Goal: Task Accomplishment & Management: Complete application form

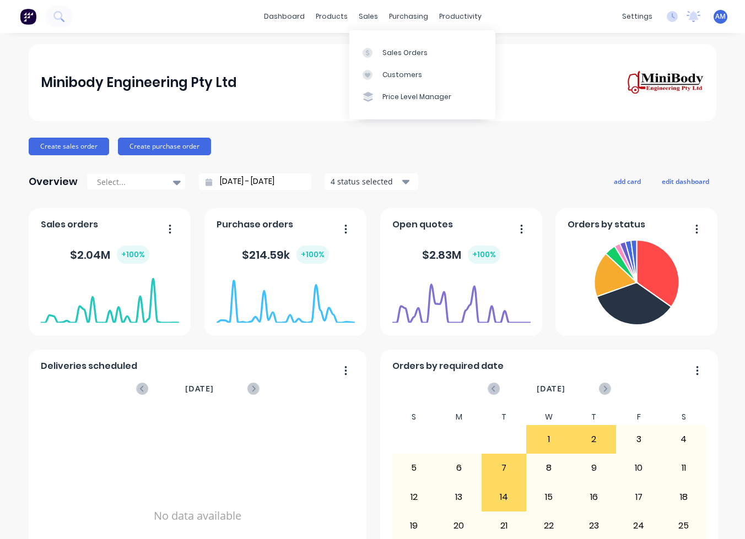
drag, startPoint x: 368, startPoint y: 14, endPoint x: 372, endPoint y: 25, distance: 11.9
click at [368, 14] on div "sales" at bounding box center [368, 16] width 30 height 17
click at [384, 46] on link "Sales Orders" at bounding box center [422, 52] width 146 height 22
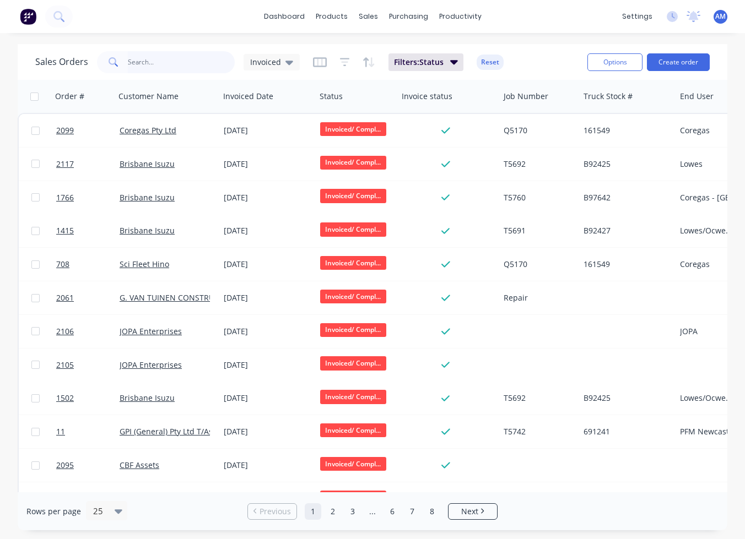
click at [160, 66] on input "text" at bounding box center [181, 62] width 107 height 22
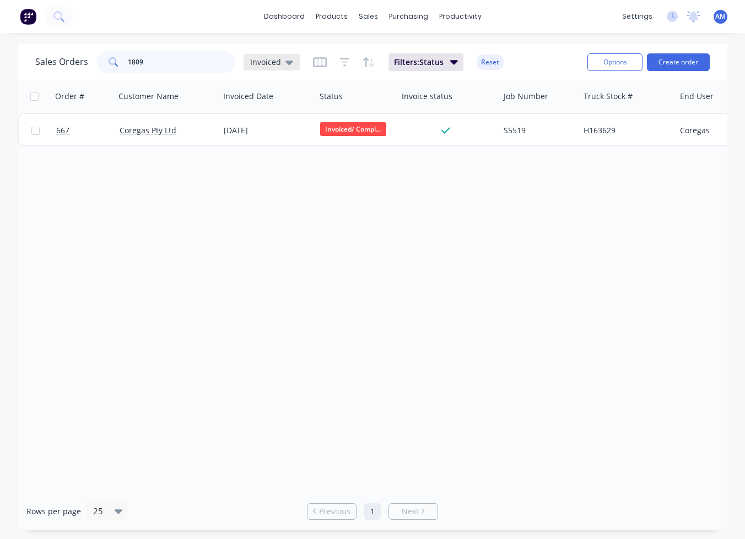
type input "1809"
click at [287, 63] on icon at bounding box center [289, 63] width 8 height 4
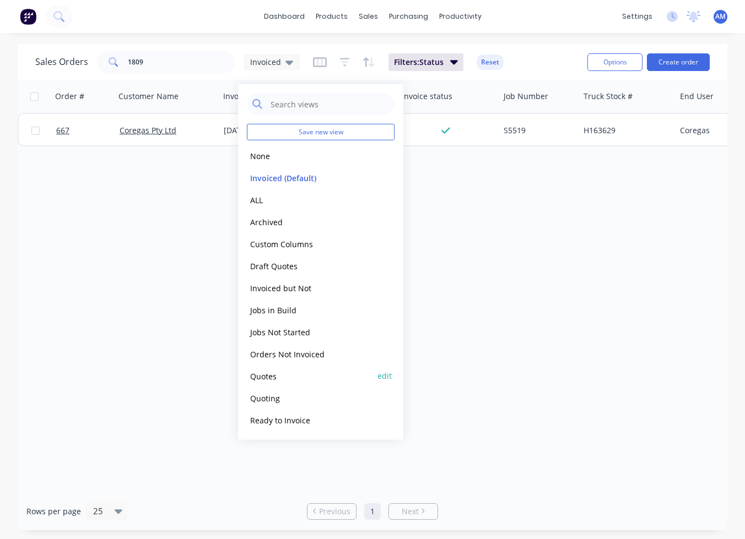
click at [387, 375] on button "edit" at bounding box center [384, 376] width 14 height 12
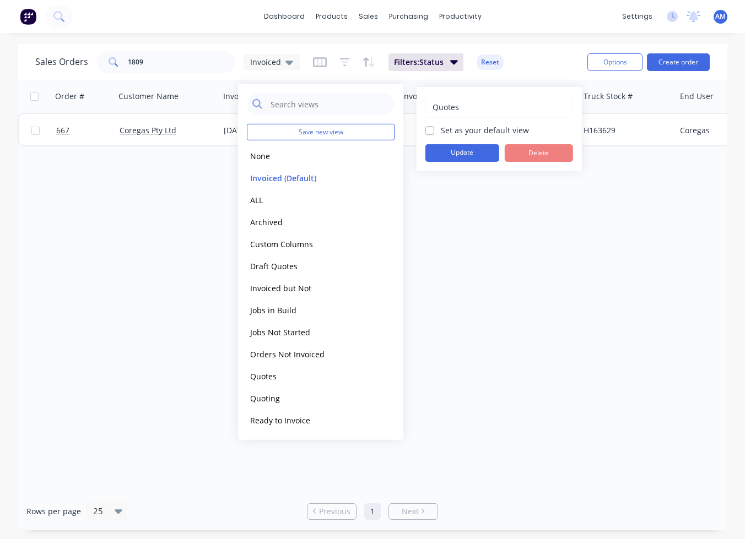
click at [441, 129] on label "Set as your default view" at bounding box center [485, 130] width 88 height 12
click at [431, 129] on input "Set as your default view" at bounding box center [429, 129] width 9 height 10
checkbox input "true"
click at [464, 149] on button "Update" at bounding box center [462, 153] width 74 height 18
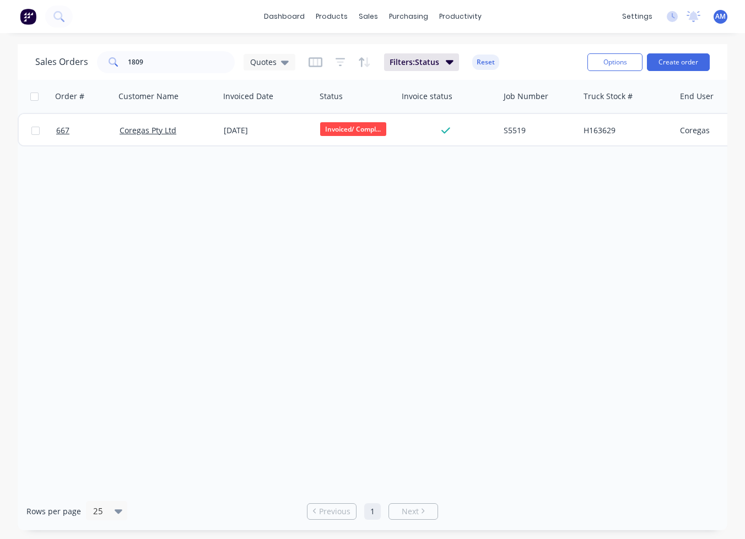
click at [462, 192] on div "Order # Customer Name Invoiced Date Status Invoice status Job Number Truck Stoc…" at bounding box center [373, 286] width 710 height 413
click at [276, 62] on div "Quotes" at bounding box center [269, 62] width 39 height 10
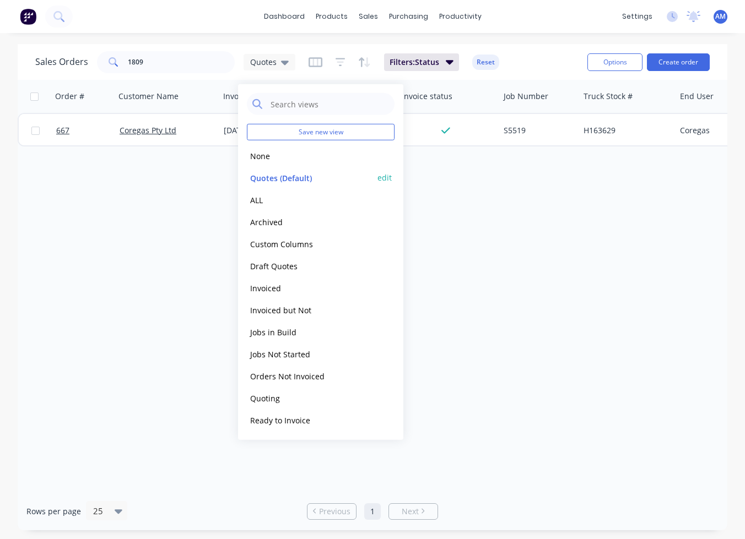
click at [280, 177] on button "Quotes (Default)" at bounding box center [310, 177] width 126 height 13
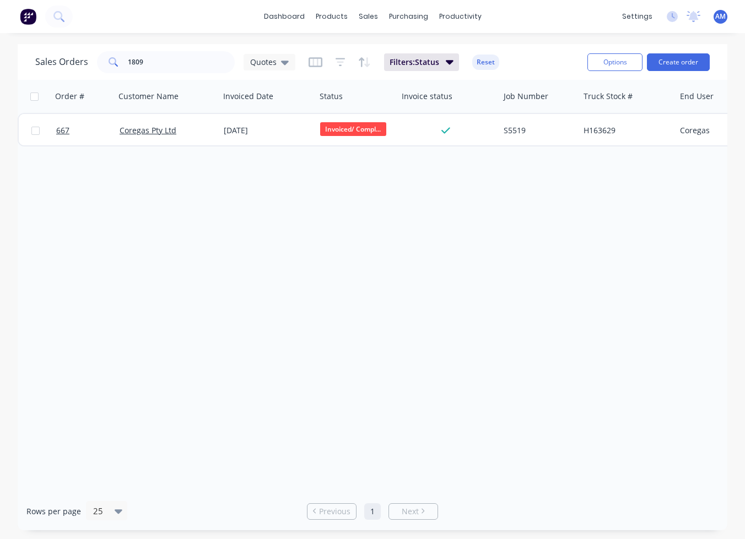
click at [280, 177] on div "Order # Customer Name Invoiced Date Status Invoice status Job Number Truck Stoc…" at bounding box center [373, 286] width 710 height 413
drag, startPoint x: 147, startPoint y: 64, endPoint x: 107, endPoint y: 64, distance: 40.2
click at [107, 64] on div "1809" at bounding box center [166, 62] width 138 height 22
type input "H163216"
click at [287, 59] on div "Quotes" at bounding box center [269, 62] width 52 height 17
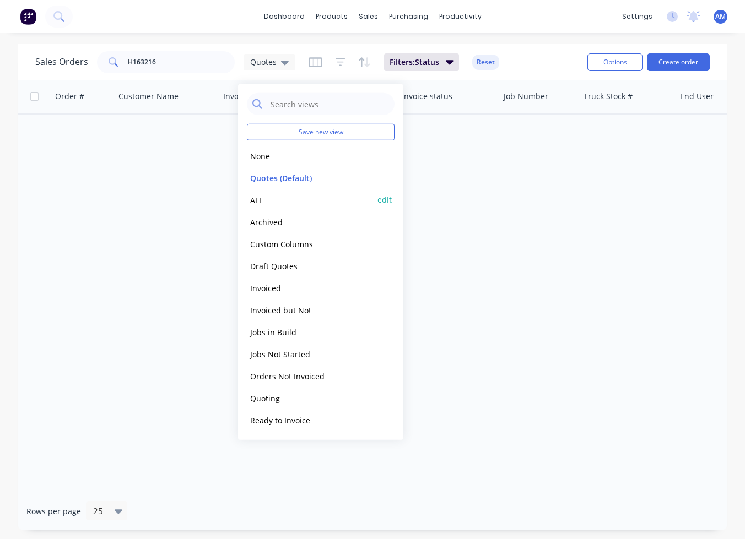
click at [263, 193] on button "ALL" at bounding box center [310, 199] width 126 height 13
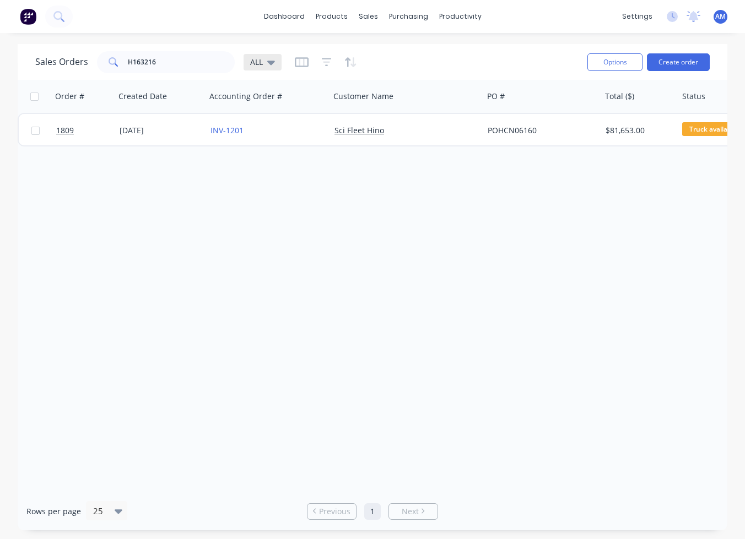
click at [271, 61] on icon at bounding box center [271, 63] width 8 height 4
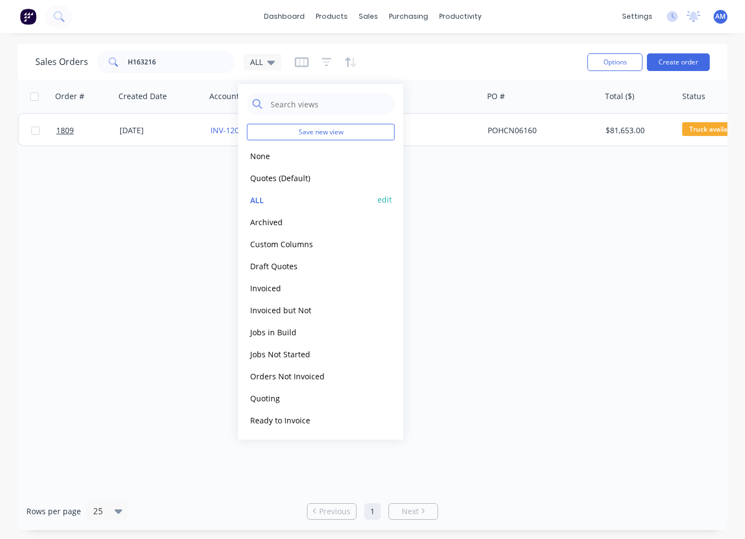
click at [388, 199] on button "edit" at bounding box center [384, 200] width 14 height 12
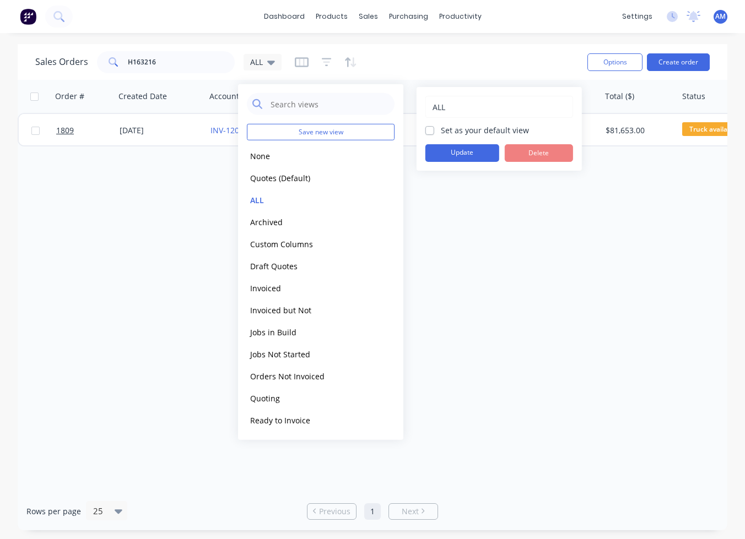
click at [441, 131] on label "Set as your default view" at bounding box center [485, 130] width 88 height 12
click at [430, 131] on input "Set as your default view" at bounding box center [429, 129] width 9 height 10
checkbox input "true"
click at [444, 150] on button "Update" at bounding box center [462, 153] width 74 height 18
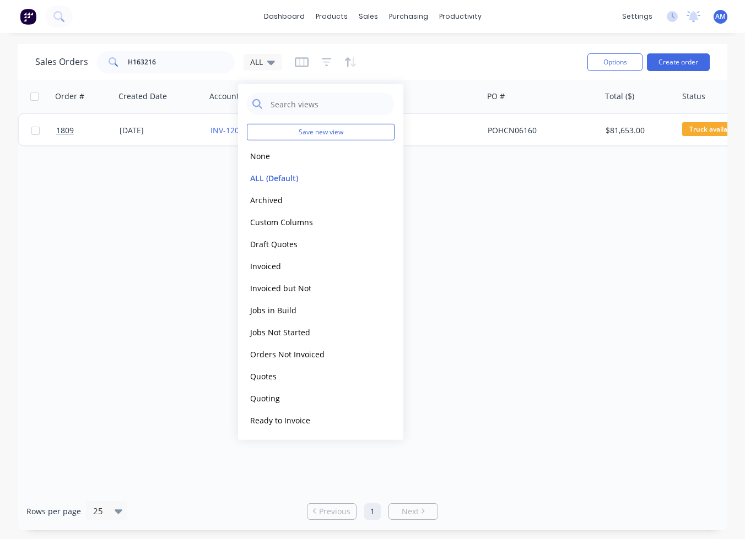
click at [441, 246] on div "Order # Created Date Accounting Order # Customer Name PO # Total ($) Status Job…" at bounding box center [373, 286] width 710 height 413
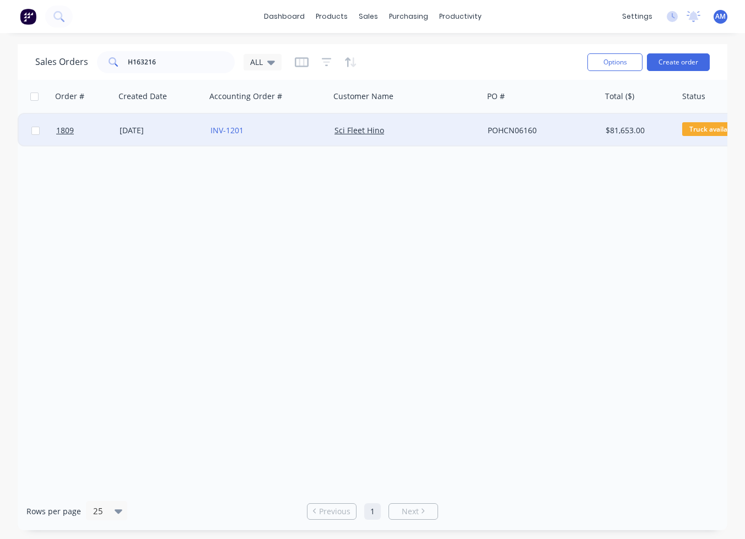
click at [136, 126] on div "[DATE]" at bounding box center [161, 130] width 82 height 11
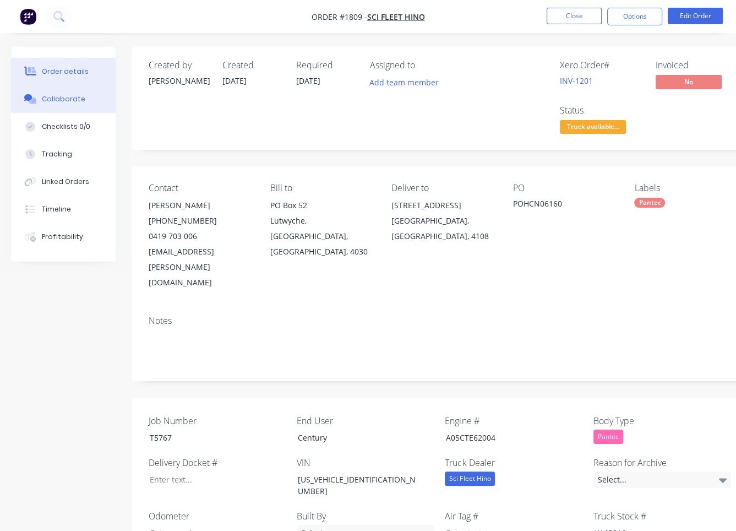
click at [74, 101] on div "Collaborate" at bounding box center [64, 99] width 44 height 10
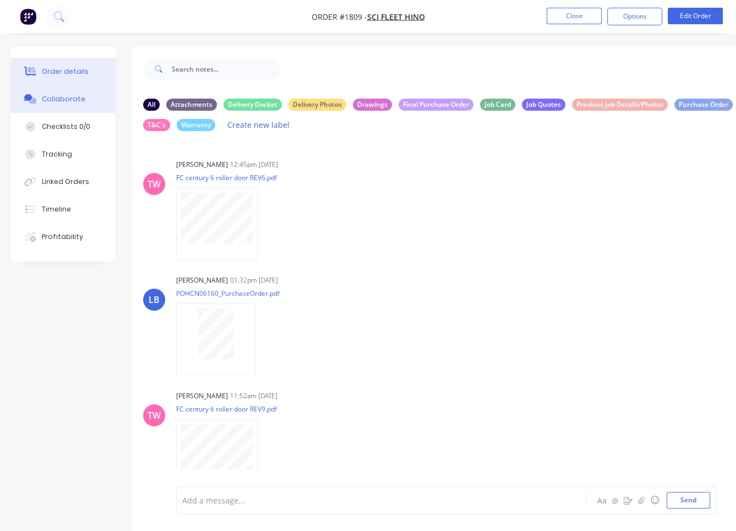
click at [75, 61] on button "Order details" at bounding box center [63, 72] width 105 height 28
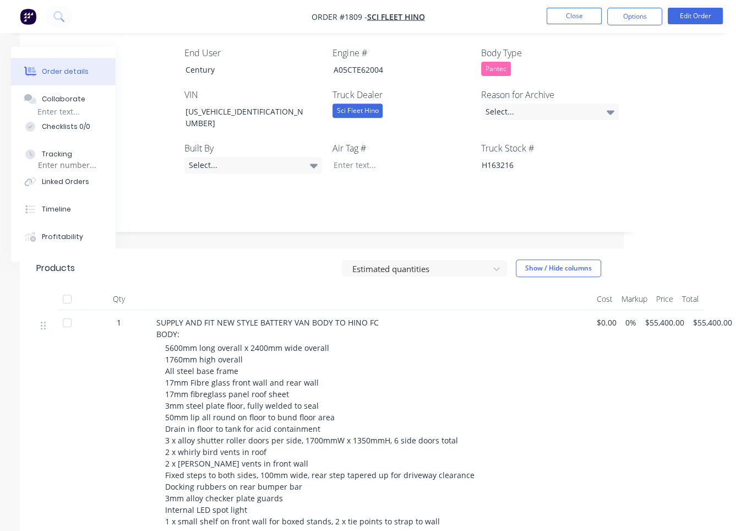
scroll to position [37, 112]
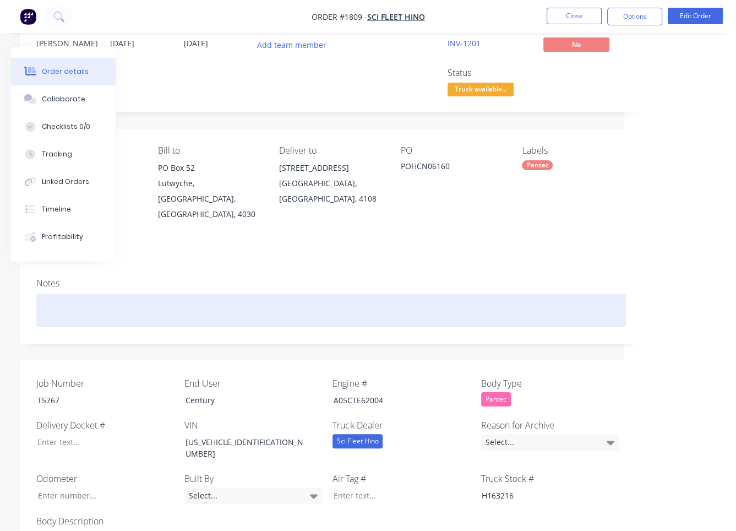
click at [447, 294] on div at bounding box center [331, 311] width 590 height 34
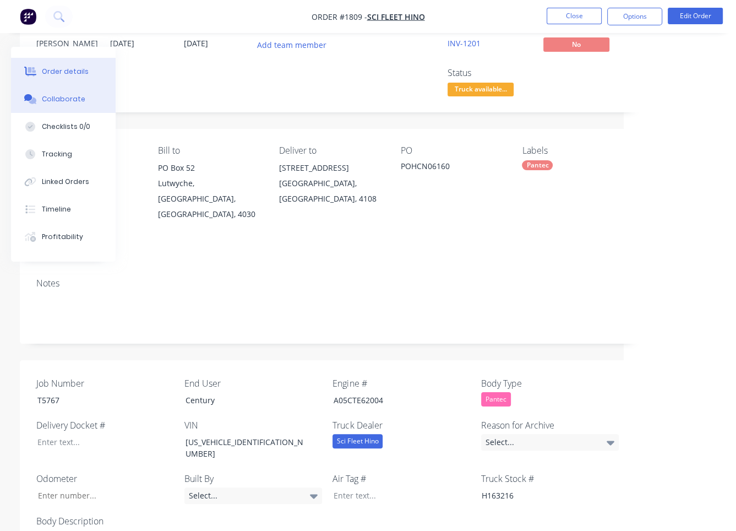
drag, startPoint x: 52, startPoint y: 92, endPoint x: 47, endPoint y: 100, distance: 9.6
click at [52, 91] on button "Collaborate" at bounding box center [63, 99] width 105 height 28
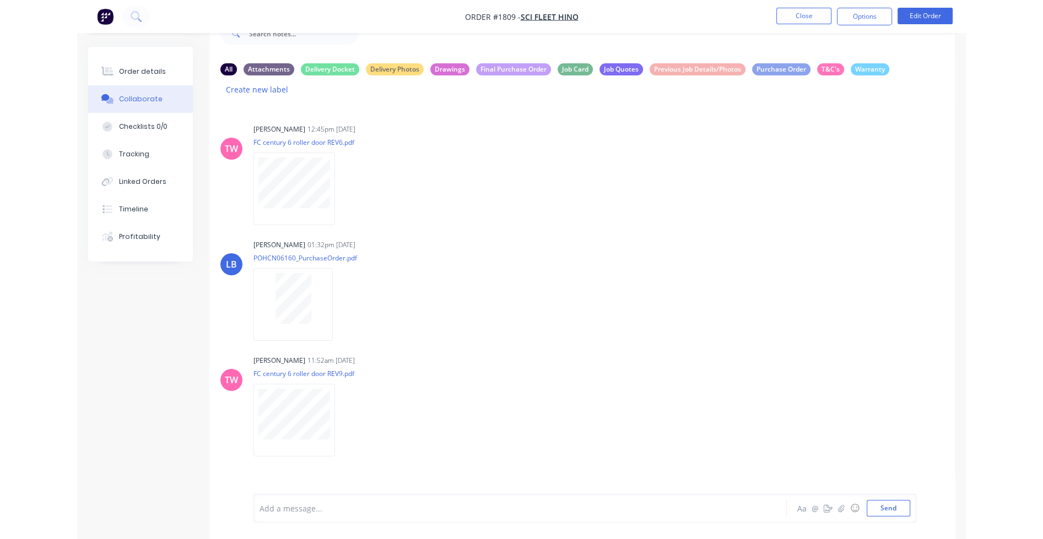
scroll to position [16, 0]
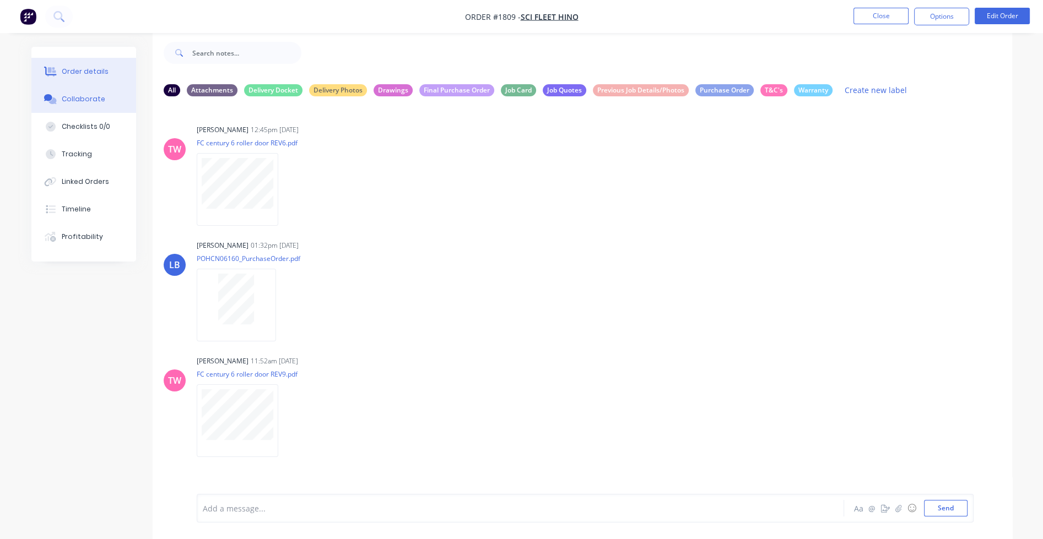
click at [79, 70] on div "Order details" at bounding box center [85, 72] width 47 height 10
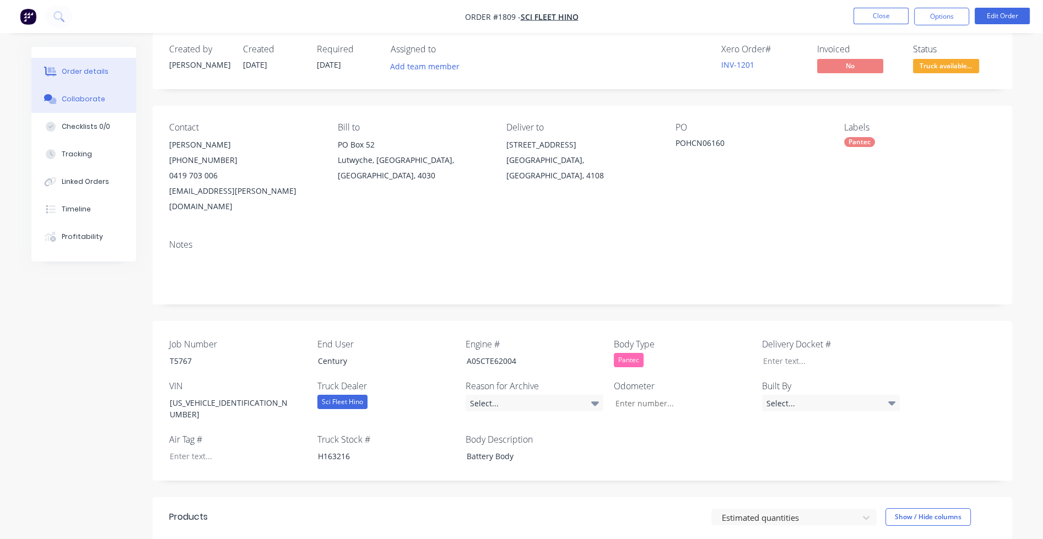
click at [87, 100] on div "Collaborate" at bounding box center [84, 99] width 44 height 10
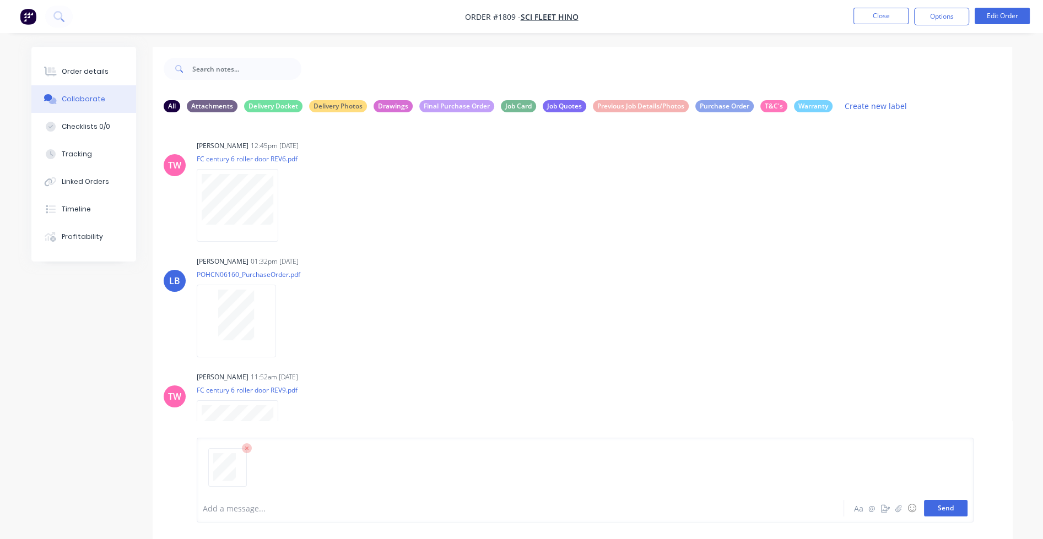
click at [744, 510] on button "Send" at bounding box center [946, 508] width 44 height 17
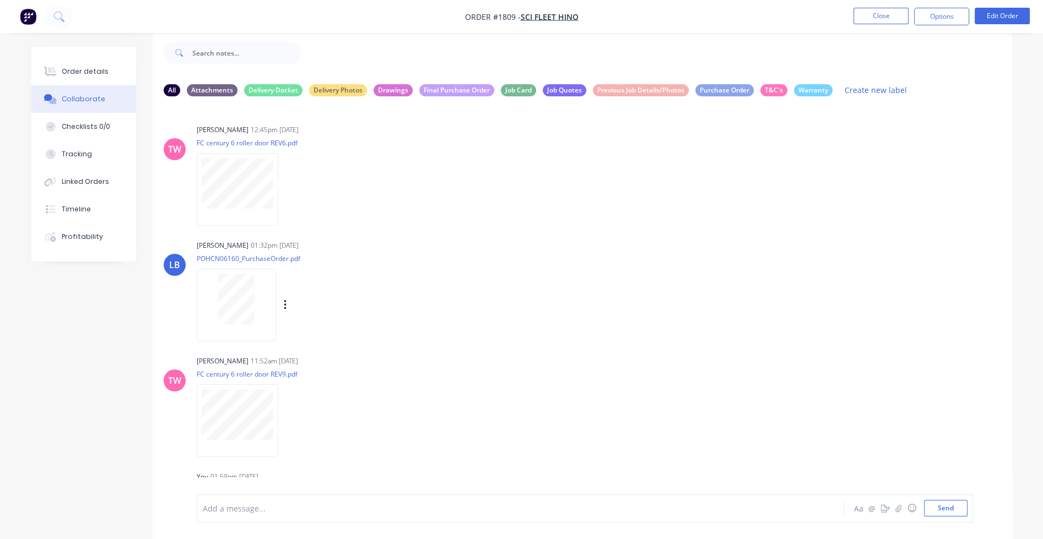
scroll to position [99, 0]
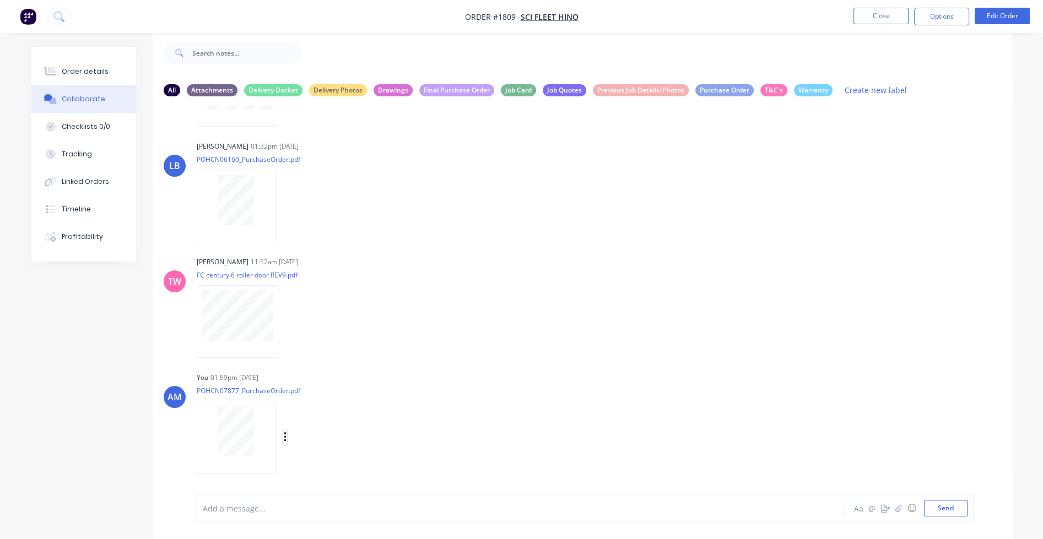
click at [284, 438] on icon "button" at bounding box center [285, 437] width 3 height 13
click at [316, 410] on button "Labels" at bounding box center [357, 414] width 124 height 25
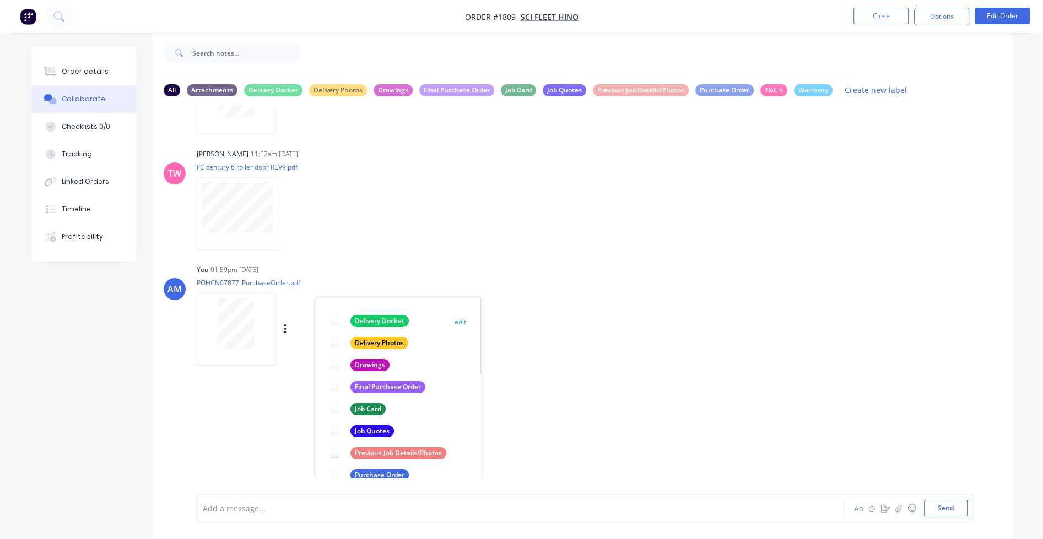
scroll to position [209, 0]
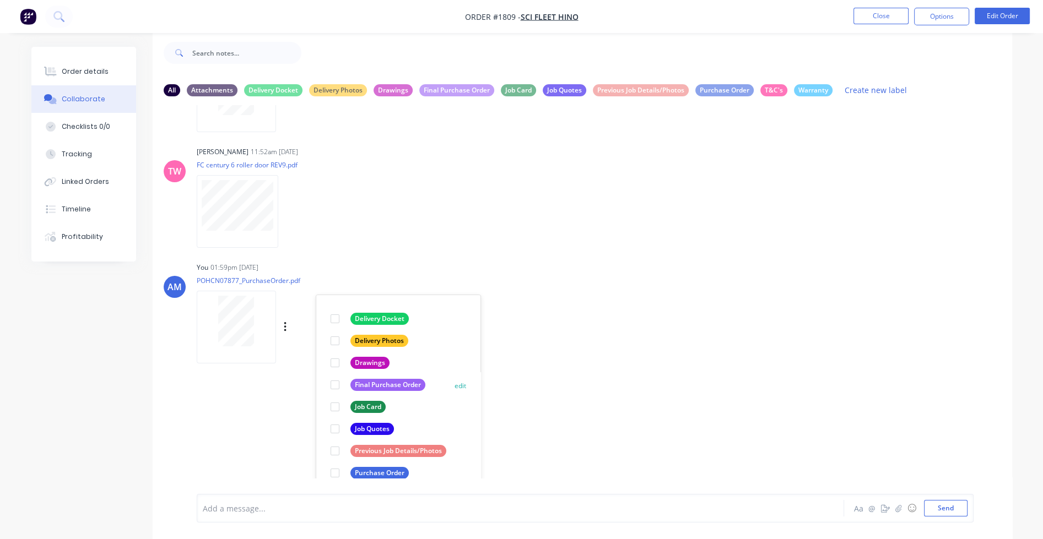
click at [335, 386] on div at bounding box center [335, 385] width 22 height 22
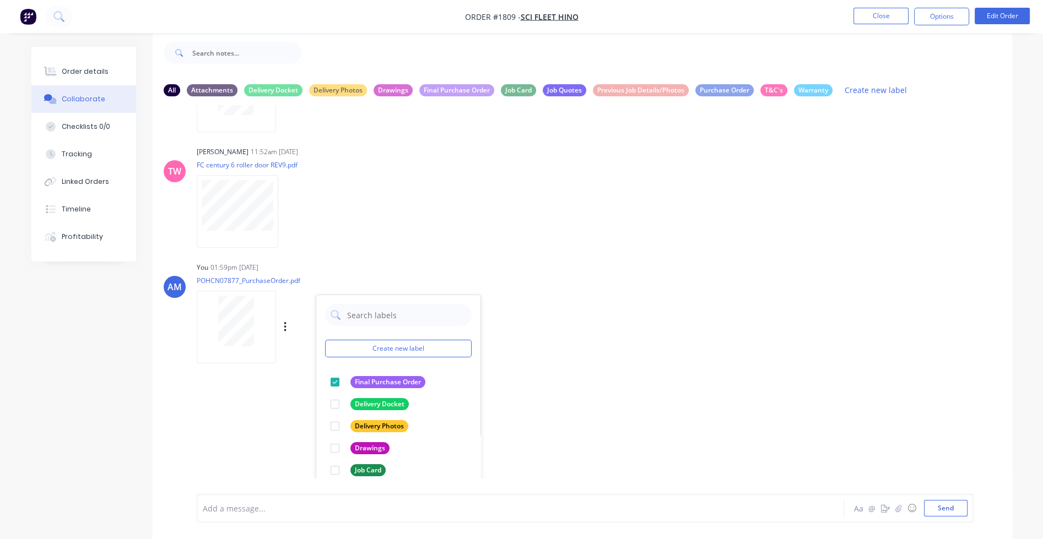
click at [586, 357] on div "AM You 01:59pm 08/10/25 POHCN07877_PurchaseOrder.pdf Labels Download Delete Cre…" at bounding box center [582, 308] width 859 height 99
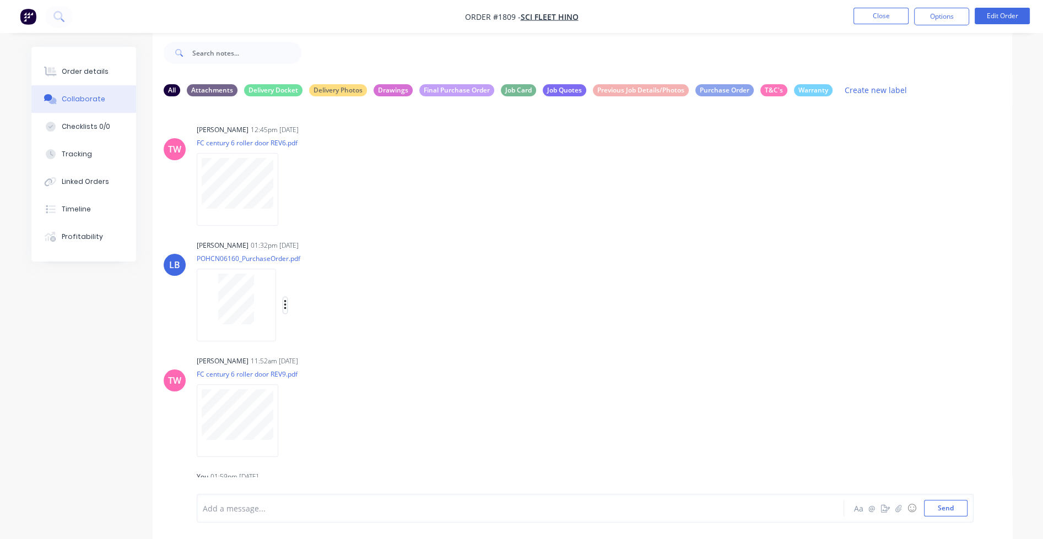
click at [285, 306] on icon "button" at bounding box center [285, 305] width 3 height 13
click at [331, 311] on button "Labels" at bounding box center [357, 309] width 124 height 25
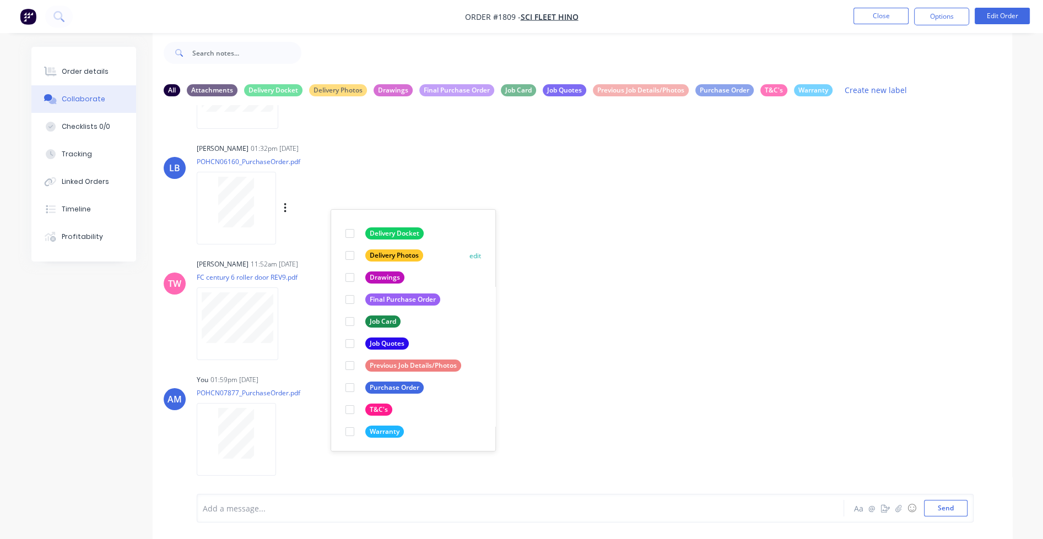
scroll to position [99, 0]
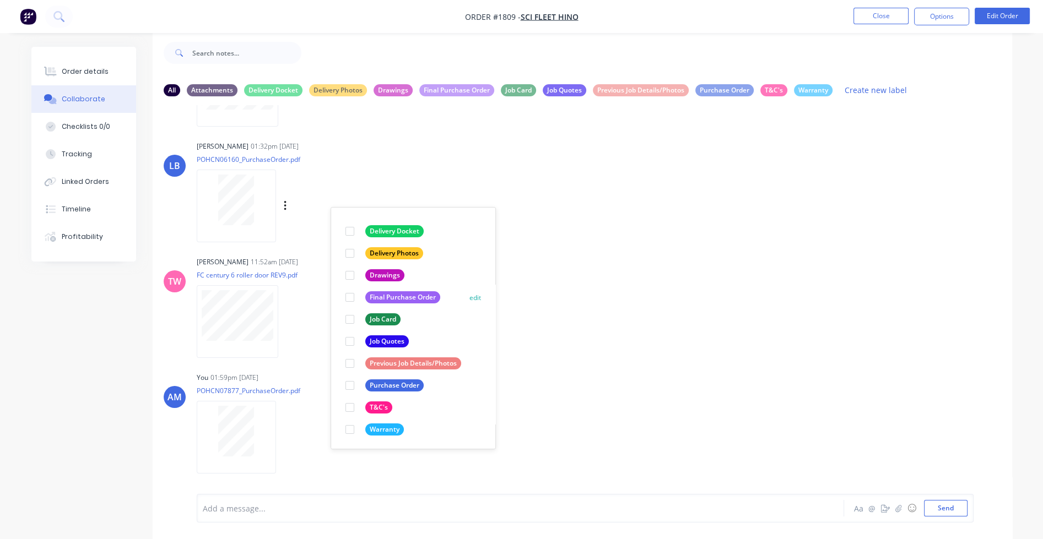
click at [350, 383] on div at bounding box center [350, 386] width 22 height 22
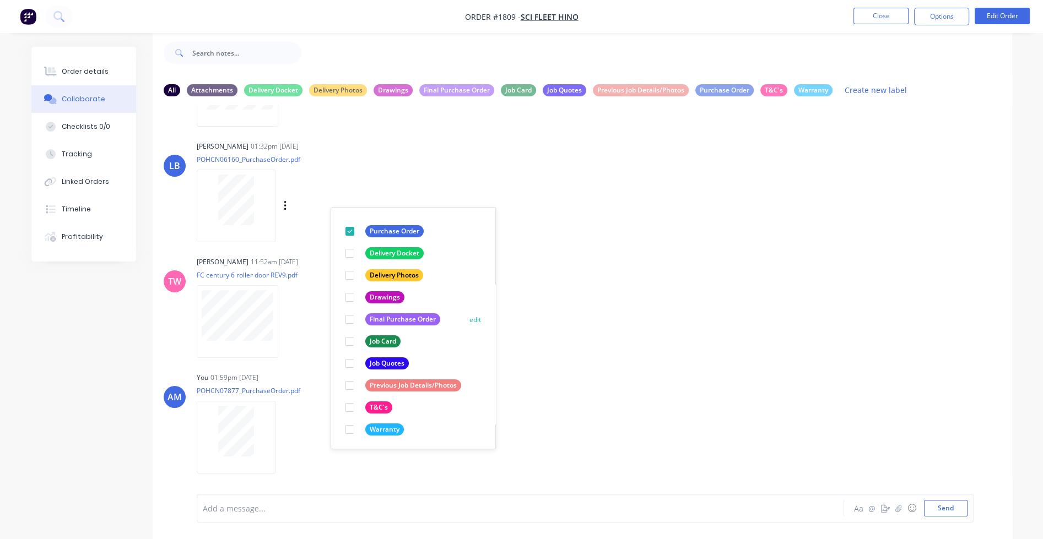
scroll to position [0, 0]
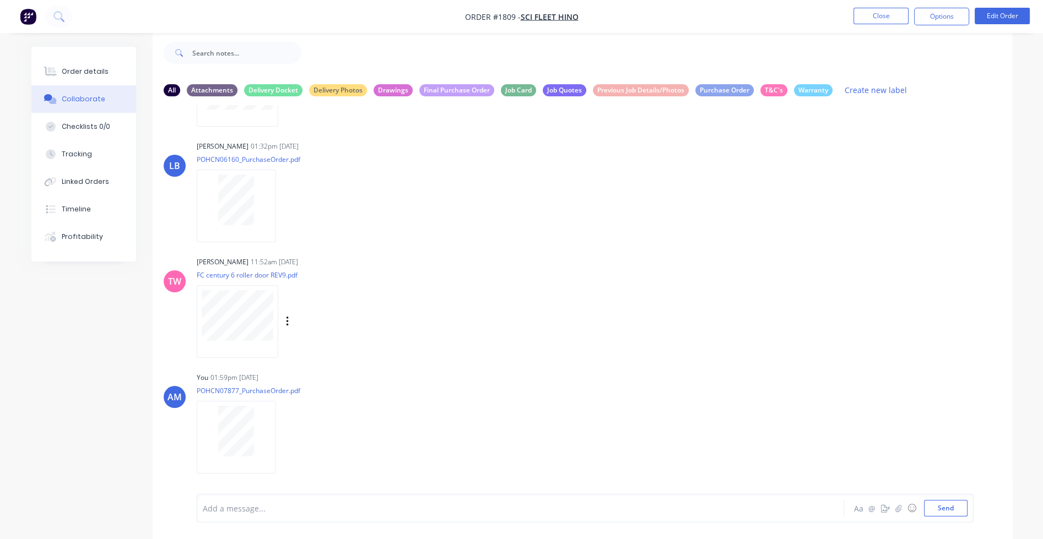
click at [554, 331] on div "TW Taylor Wright 11:52am 15/09/25 FC century 6 roller door REV9.pdf Labels Down…" at bounding box center [582, 303] width 859 height 99
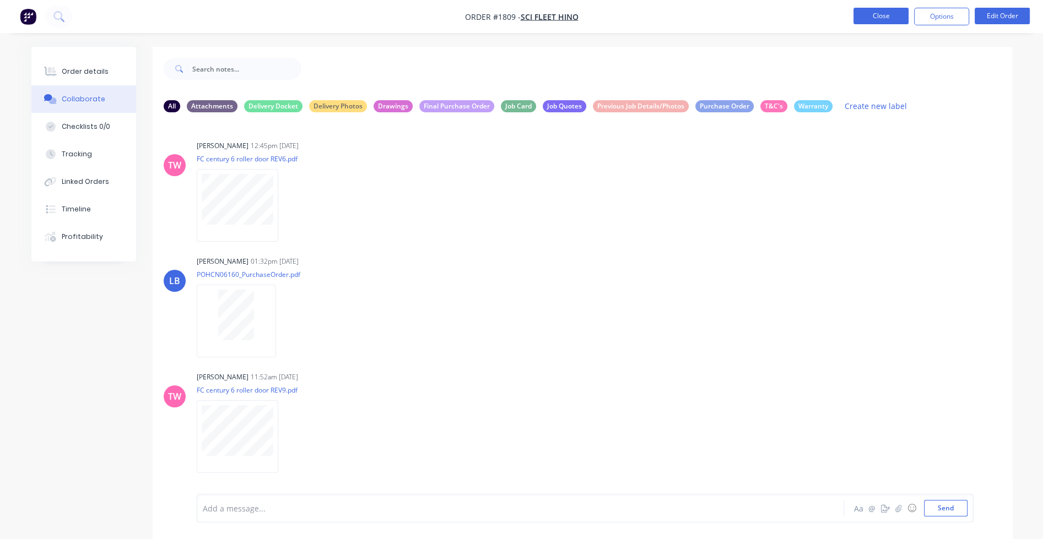
click at [744, 17] on button "Close" at bounding box center [880, 16] width 55 height 17
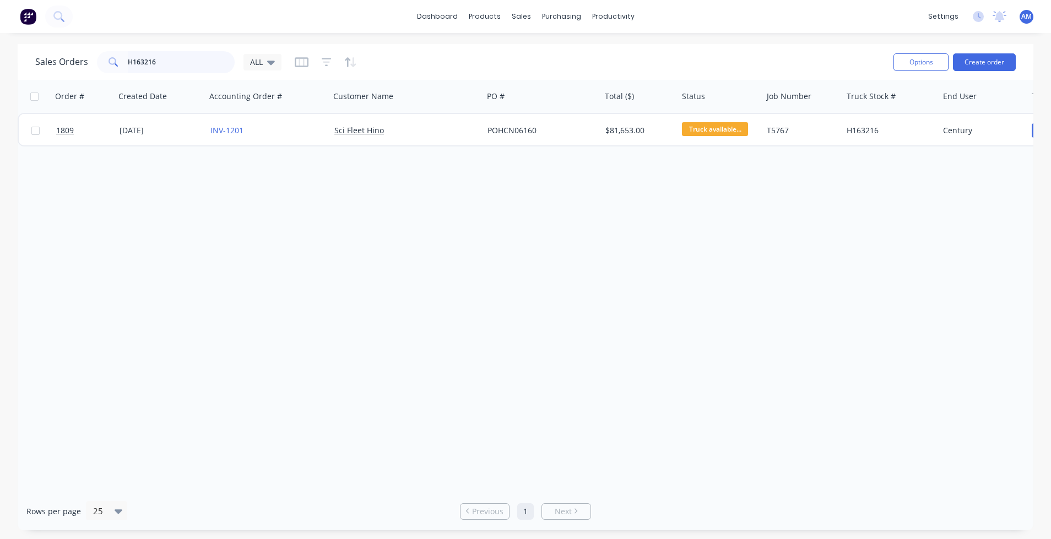
click at [156, 62] on input "H163216" at bounding box center [181, 62] width 107 height 22
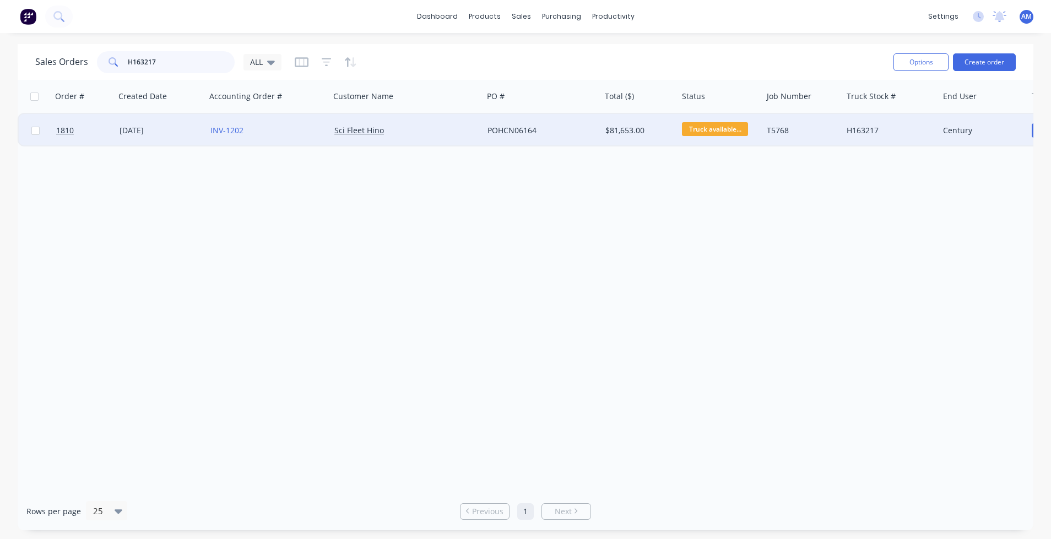
type input "H163217"
click at [137, 127] on div "[DATE]" at bounding box center [161, 130] width 82 height 11
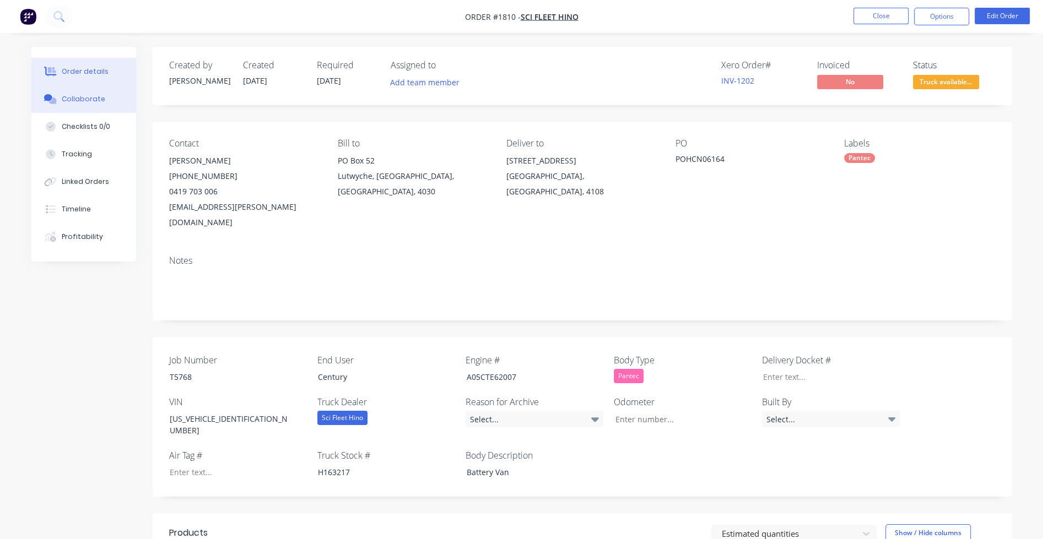
click at [101, 99] on button "Collaborate" at bounding box center [83, 99] width 105 height 28
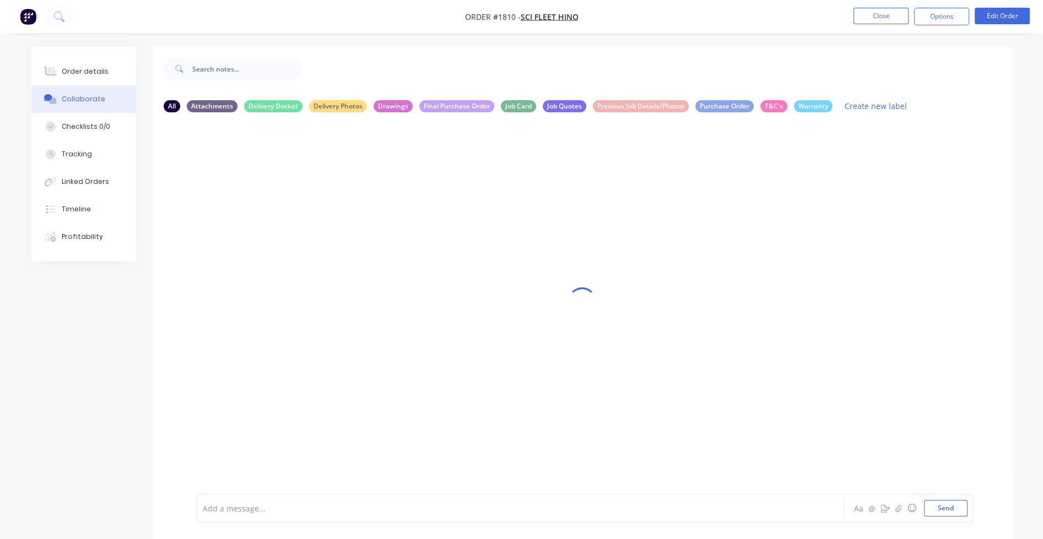
drag, startPoint x: 416, startPoint y: 234, endPoint x: 386, endPoint y: 235, distance: 29.8
click at [416, 234] on div at bounding box center [582, 301] width 859 height 509
click at [82, 68] on div "Order details" at bounding box center [85, 72] width 47 height 10
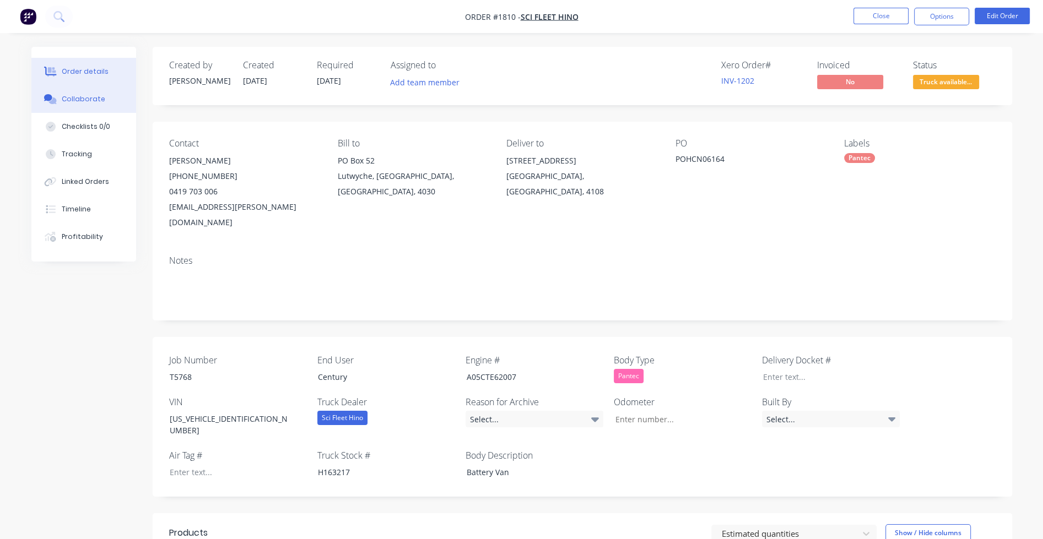
click at [79, 94] on button "Collaborate" at bounding box center [83, 99] width 105 height 28
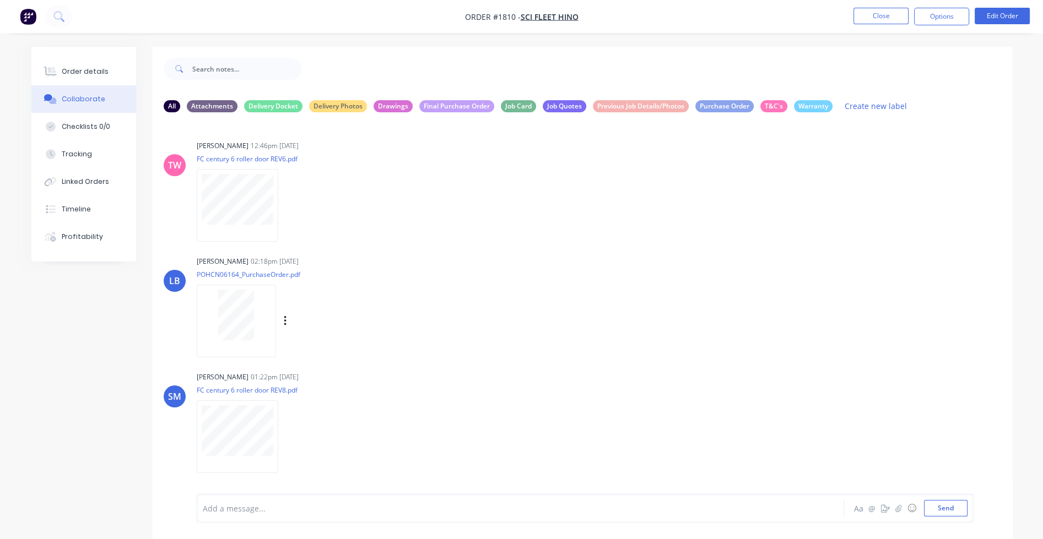
click at [286, 321] on div "Labels Download Delete" at bounding box center [342, 321] width 124 height 16
click at [284, 324] on icon "button" at bounding box center [285, 321] width 3 height 13
click at [305, 326] on button "Labels" at bounding box center [357, 325] width 124 height 25
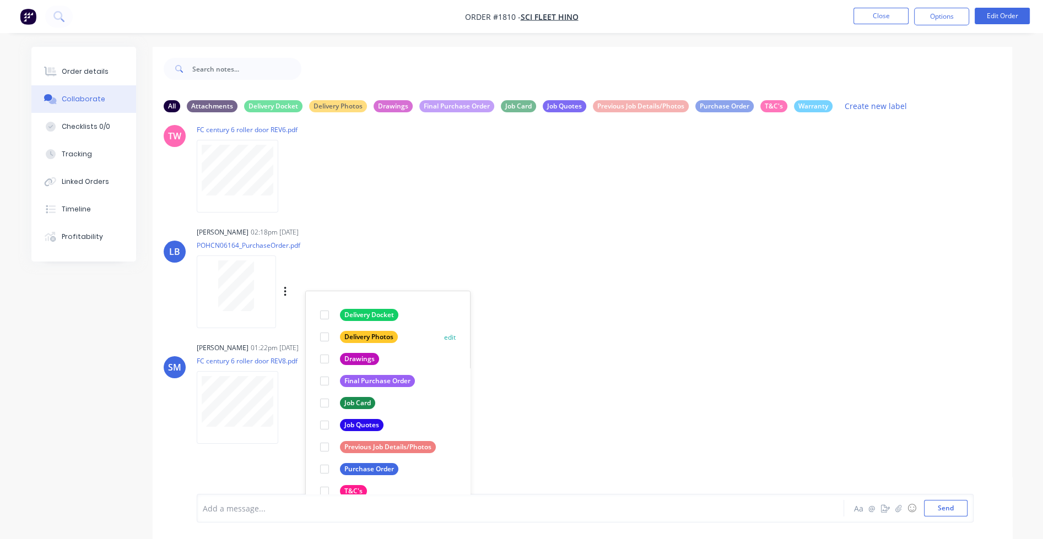
scroll to position [55, 0]
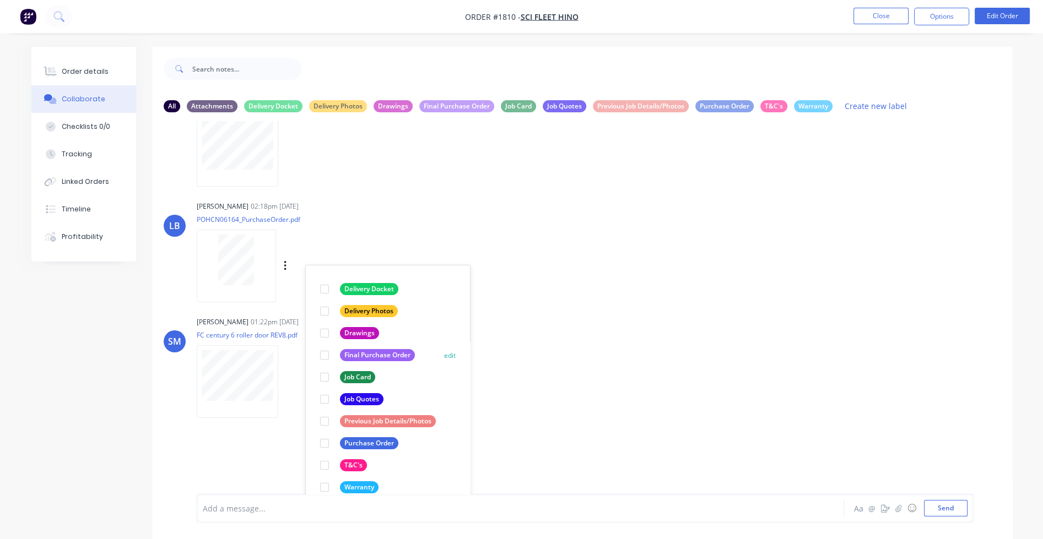
click at [326, 442] on div at bounding box center [324, 443] width 22 height 22
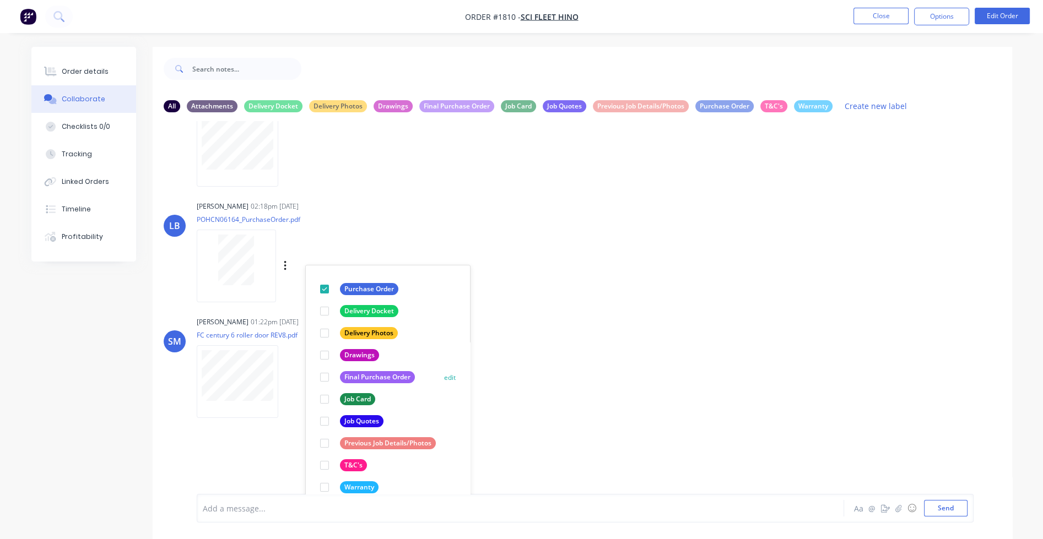
scroll to position [0, 0]
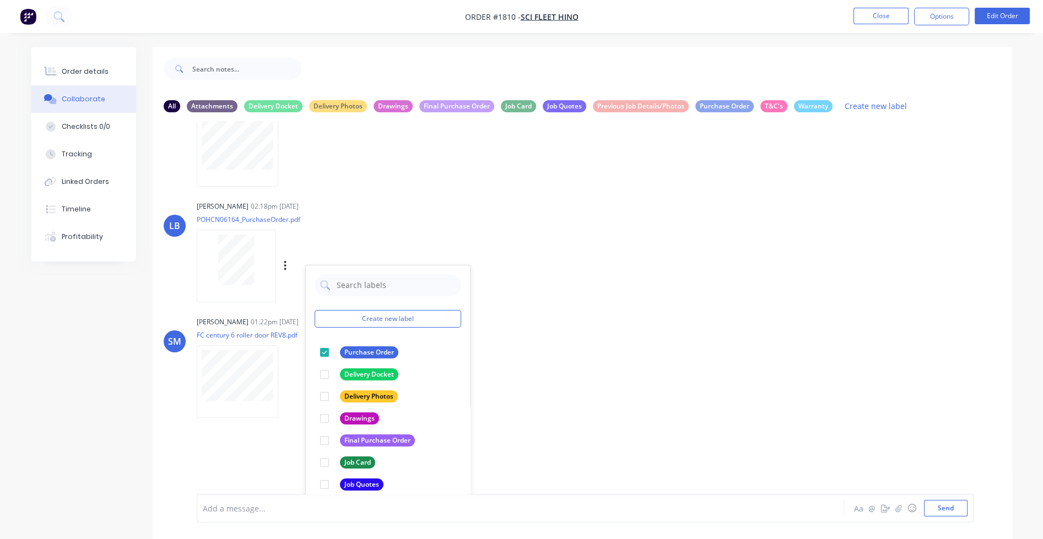
click at [427, 230] on div "Lizzie Buck 02:18pm 03/07/25 POHCN06164_PurchaseOrder.pdf Labels Download Delet…" at bounding box center [369, 247] width 344 height 99
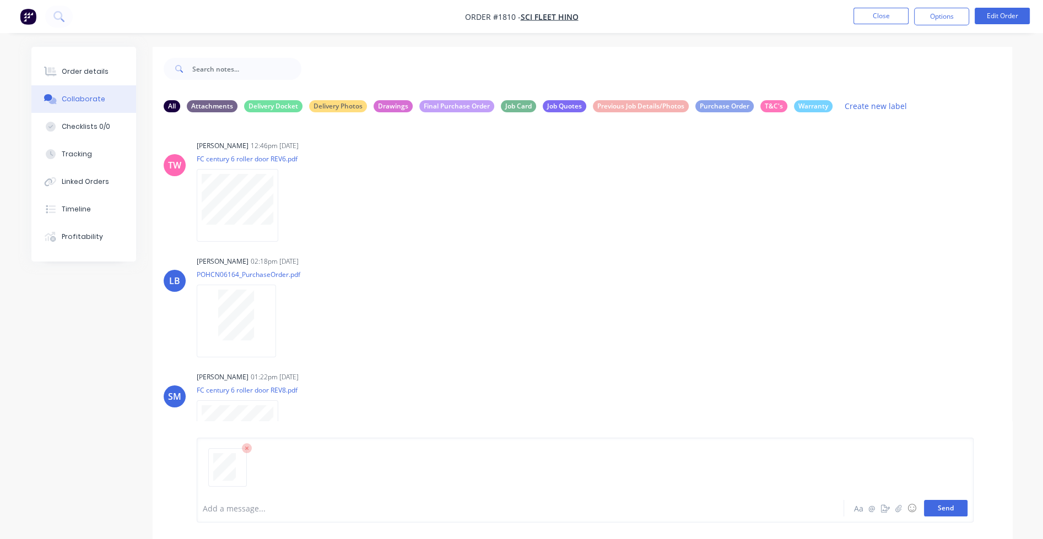
click at [744, 507] on button "Send" at bounding box center [946, 508] width 44 height 17
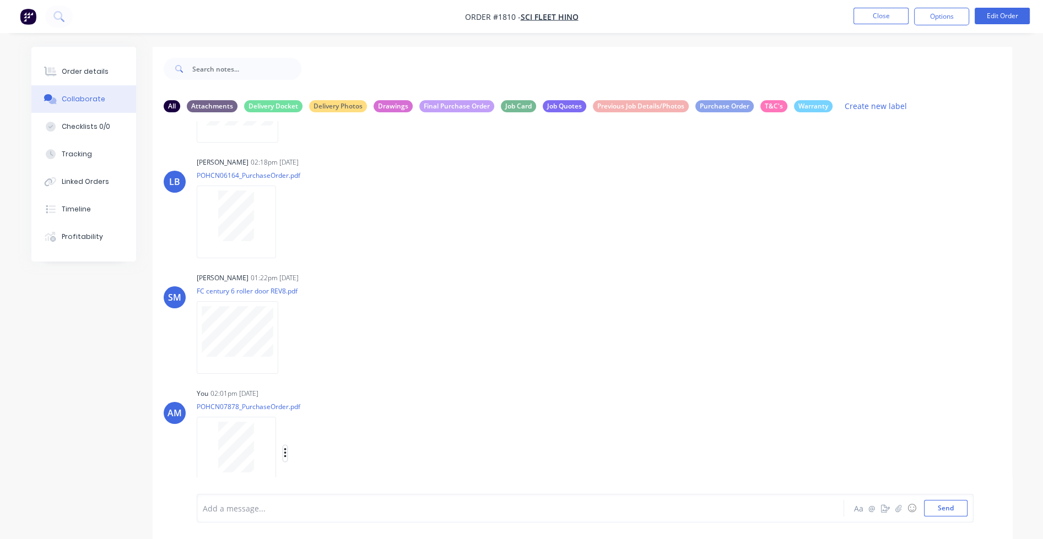
click at [284, 451] on icon "button" at bounding box center [285, 453] width 3 height 13
click at [313, 430] on button "Labels" at bounding box center [357, 430] width 124 height 25
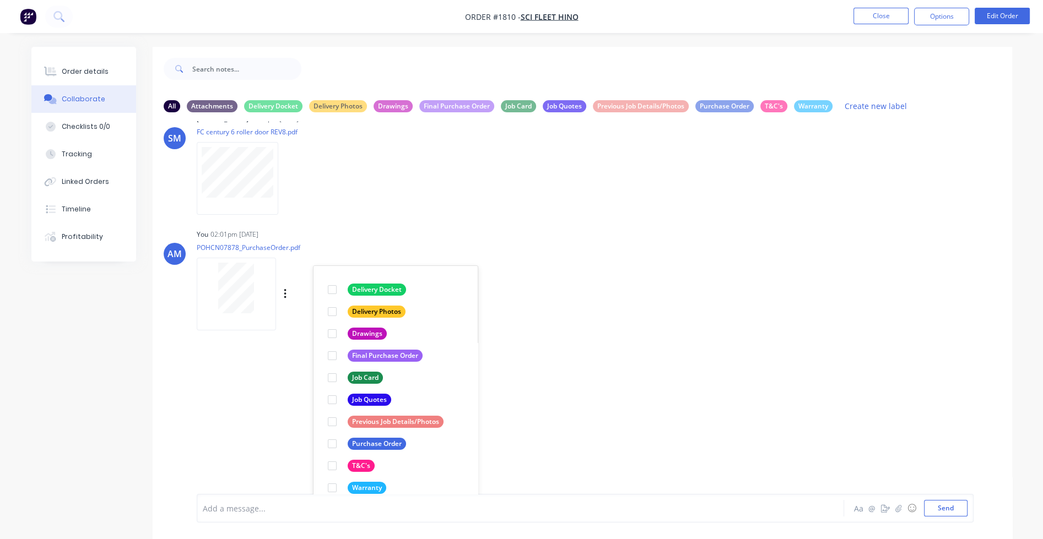
scroll to position [271, 0]
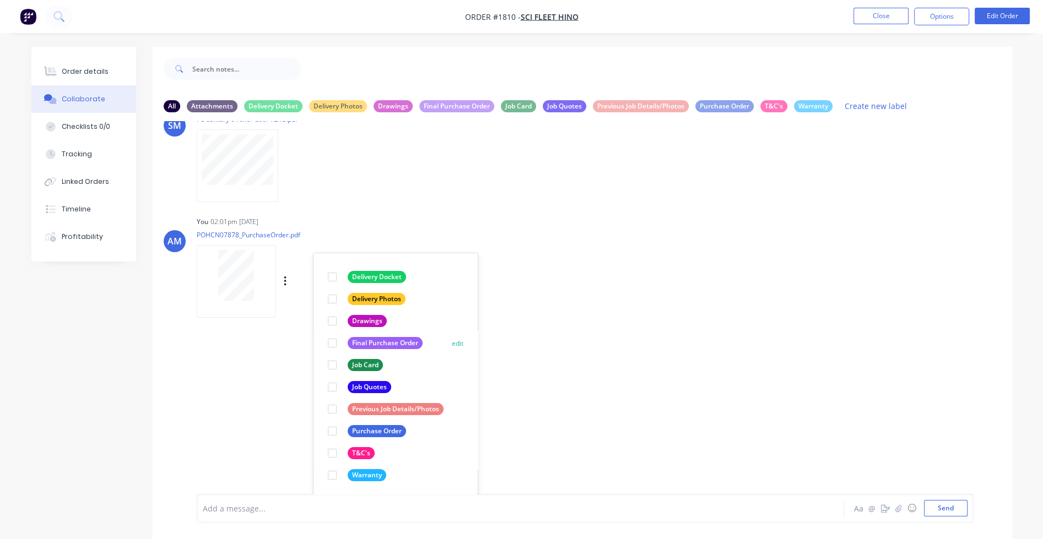
click at [330, 340] on div at bounding box center [332, 343] width 22 height 22
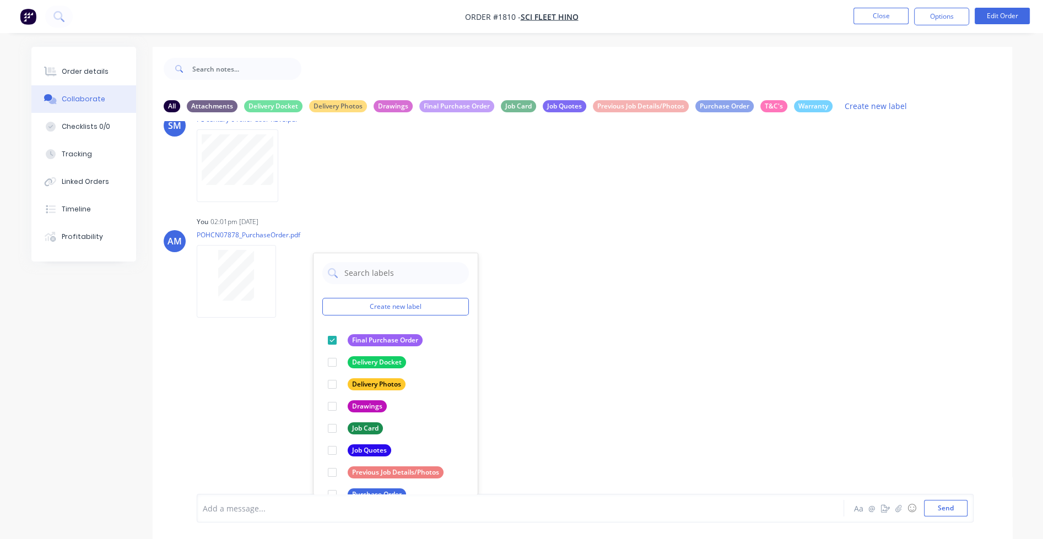
click at [594, 354] on div "TW Taylor Wright 12:46pm 02/06/25 FC century 6 roller door REV6.pdf Labels Down…" at bounding box center [582, 307] width 859 height 373
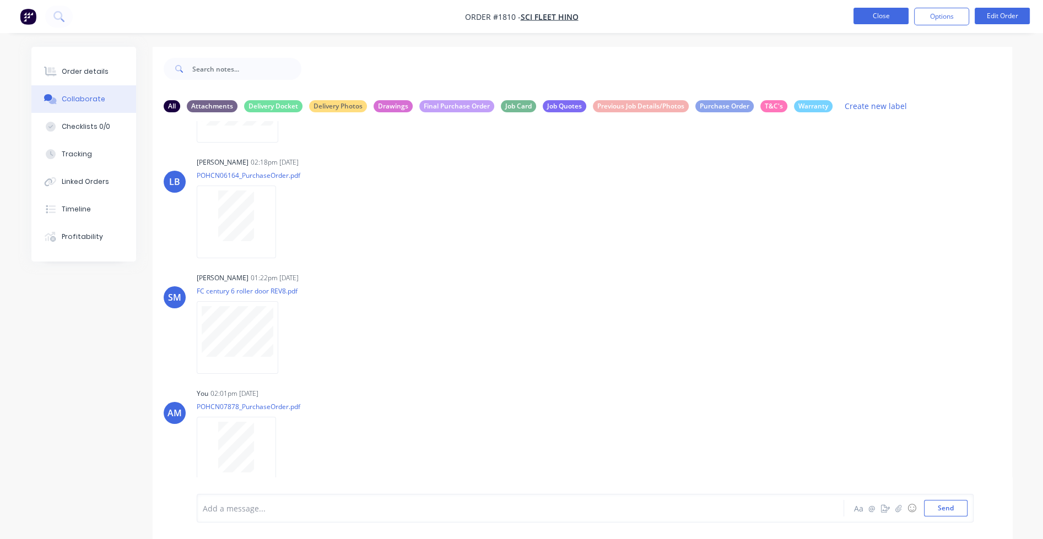
click at [744, 15] on button "Close" at bounding box center [880, 16] width 55 height 17
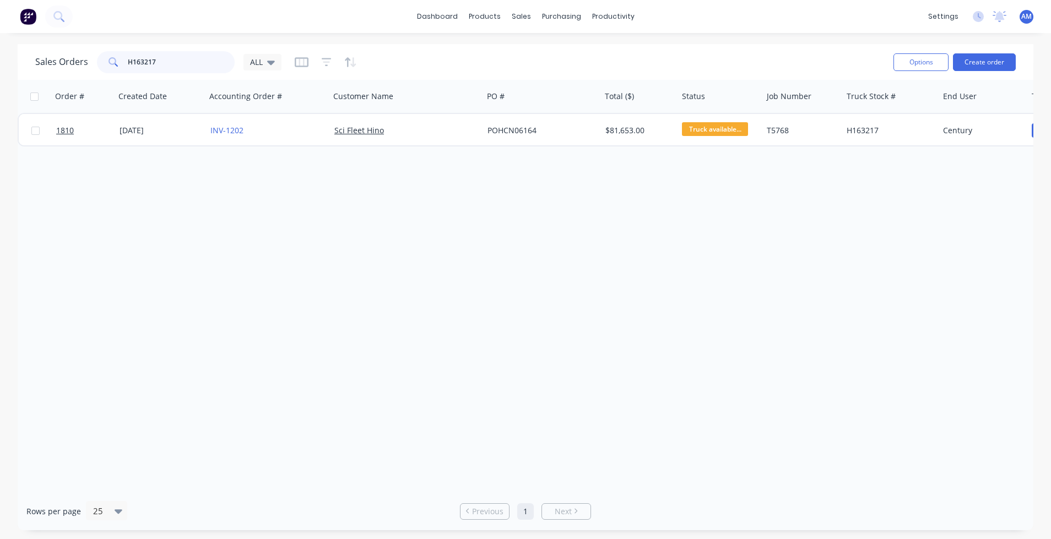
drag, startPoint x: 176, startPoint y: 62, endPoint x: 115, endPoint y: 64, distance: 61.8
click at [115, 64] on div "H163217" at bounding box center [166, 62] width 138 height 22
click at [161, 64] on input "H163217" at bounding box center [181, 62] width 107 height 22
drag, startPoint x: 164, startPoint y: 59, endPoint x: 115, endPoint y: 61, distance: 48.5
click at [115, 61] on div "H163217" at bounding box center [166, 62] width 138 height 22
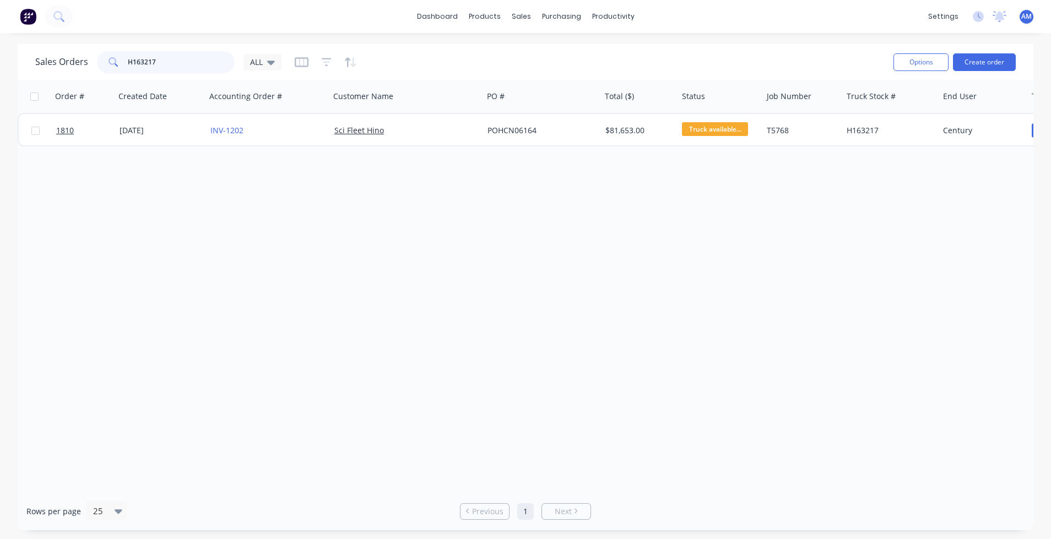
paste input "994"
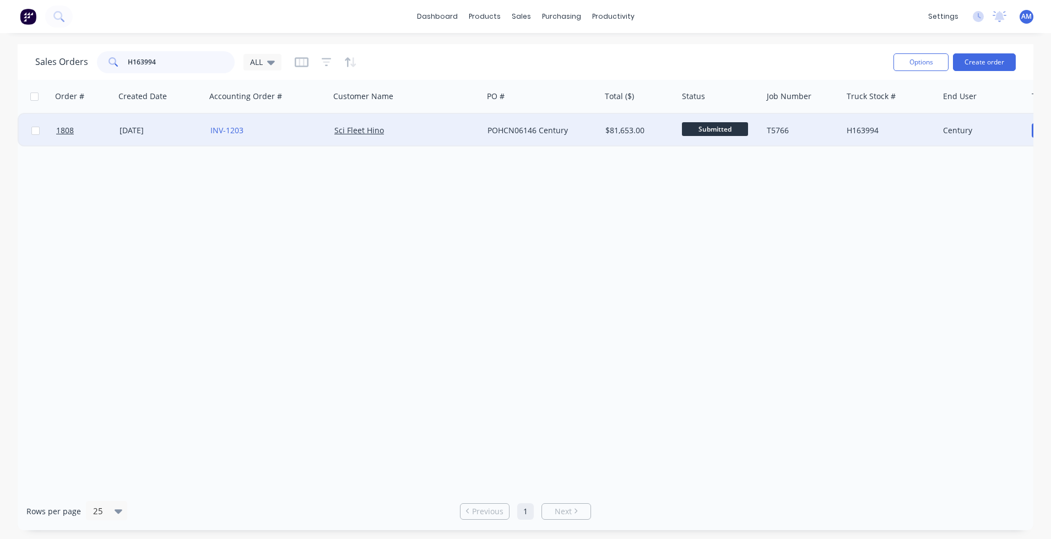
type input "H163994"
click at [151, 131] on div "[DATE]" at bounding box center [161, 130] width 82 height 11
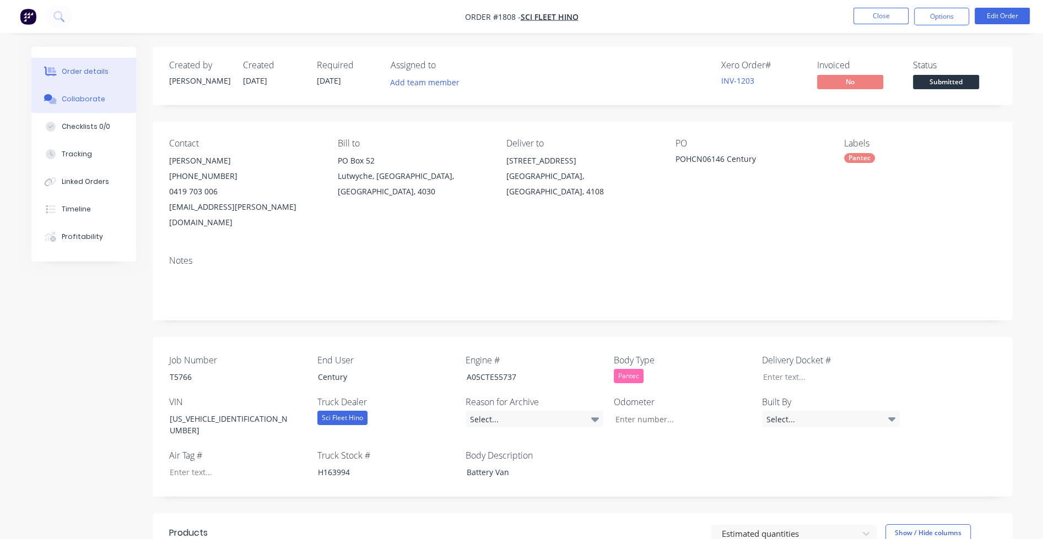
click at [96, 100] on div "Collaborate" at bounding box center [84, 99] width 44 height 10
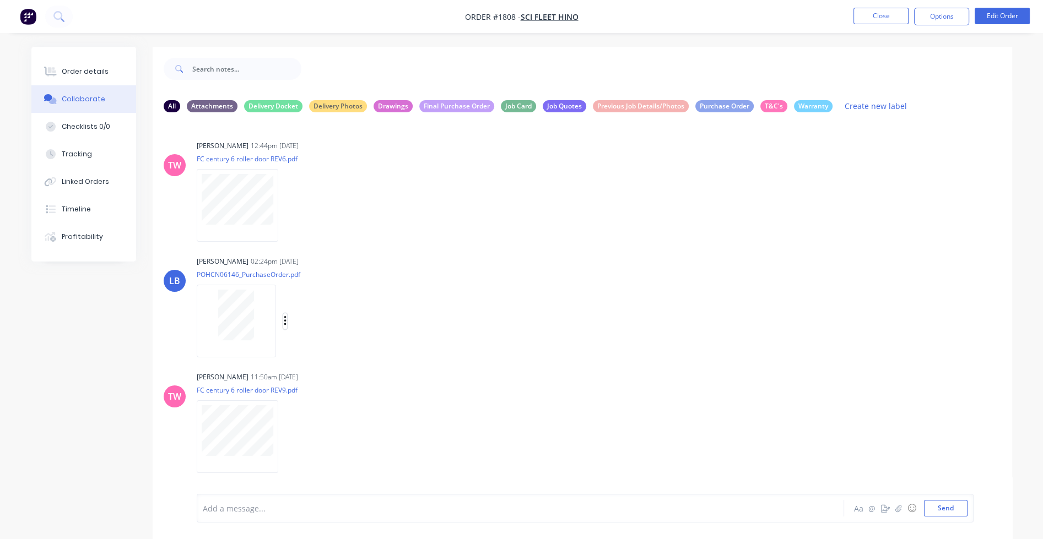
click at [285, 322] on icon "button" at bounding box center [285, 321] width 3 height 13
click at [311, 319] on button "Labels" at bounding box center [357, 325] width 124 height 25
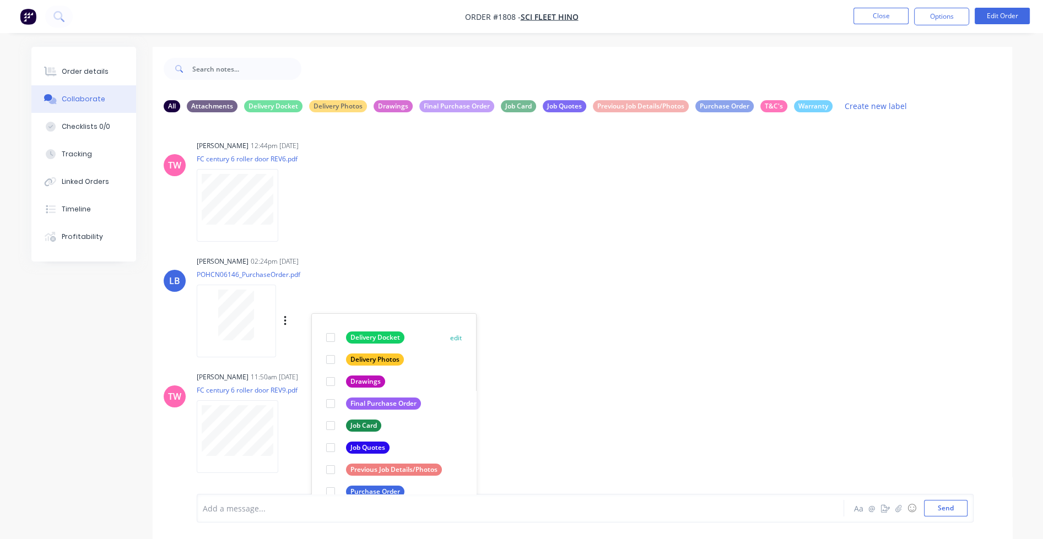
scroll to position [61, 0]
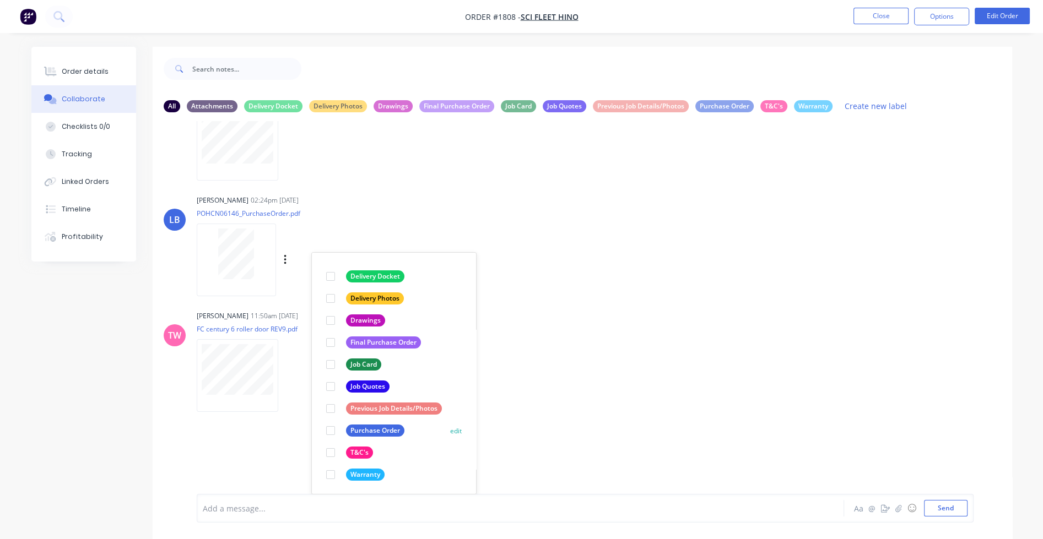
click at [334, 430] on div at bounding box center [330, 431] width 22 height 22
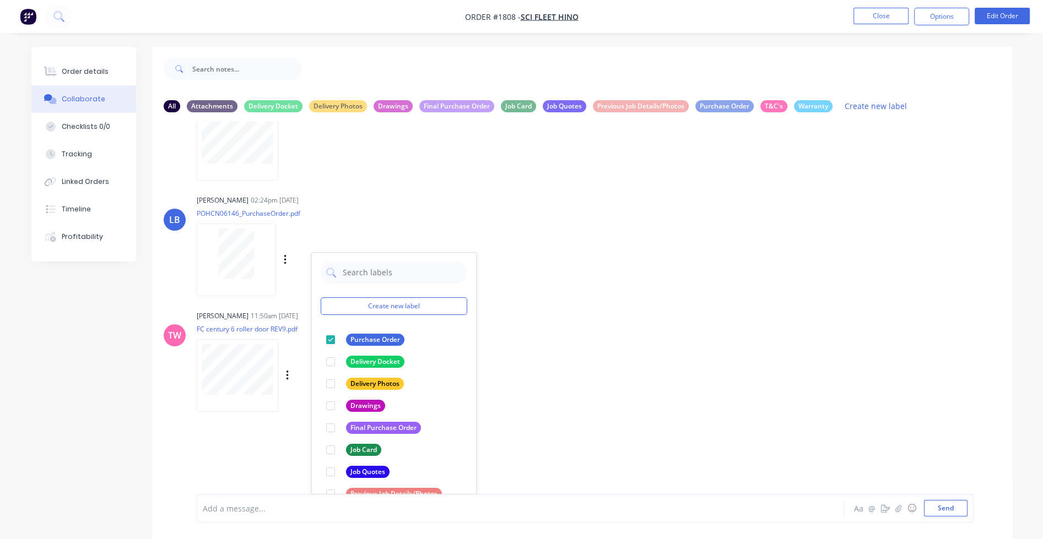
click at [518, 338] on div "Taylor Wright 11:50am 15/09/25 FC century 6 roller door REV9.pdf Labels Downloa…" at bounding box center [369, 357] width 344 height 99
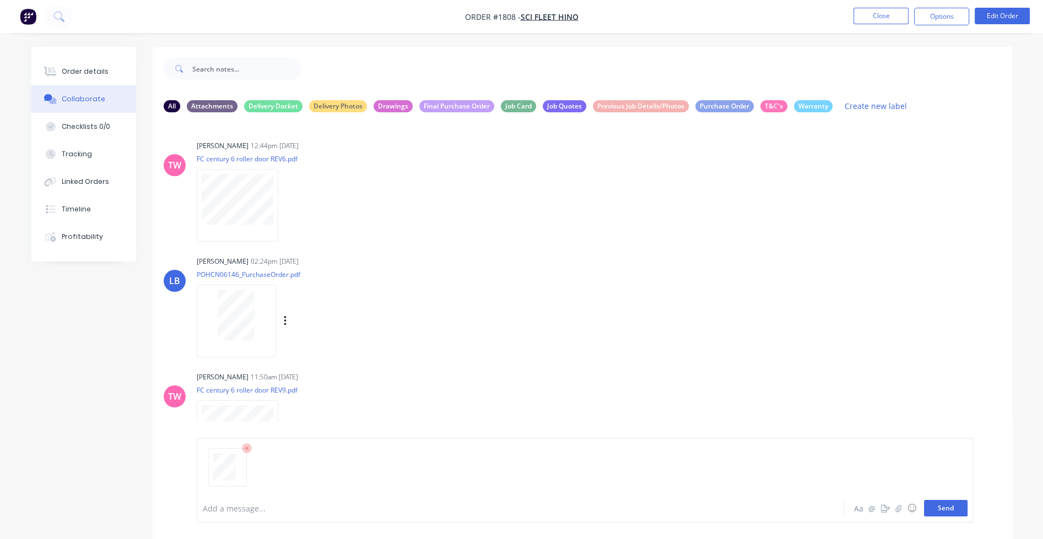
click at [744, 511] on button "Send" at bounding box center [946, 508] width 44 height 17
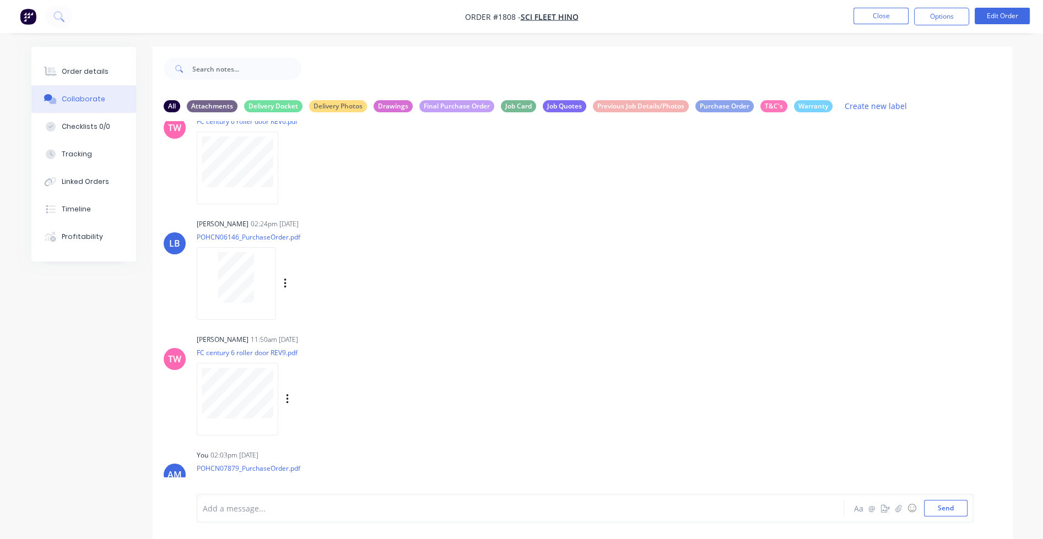
scroll to position [99, 0]
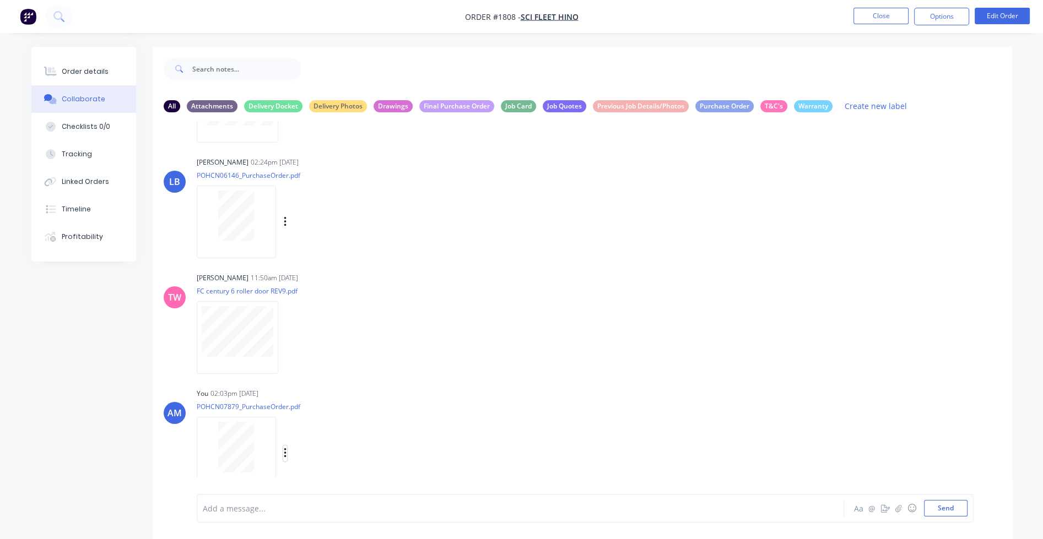
click at [284, 453] on icon "button" at bounding box center [285, 453] width 3 height 13
click at [317, 431] on button "Labels" at bounding box center [357, 430] width 124 height 25
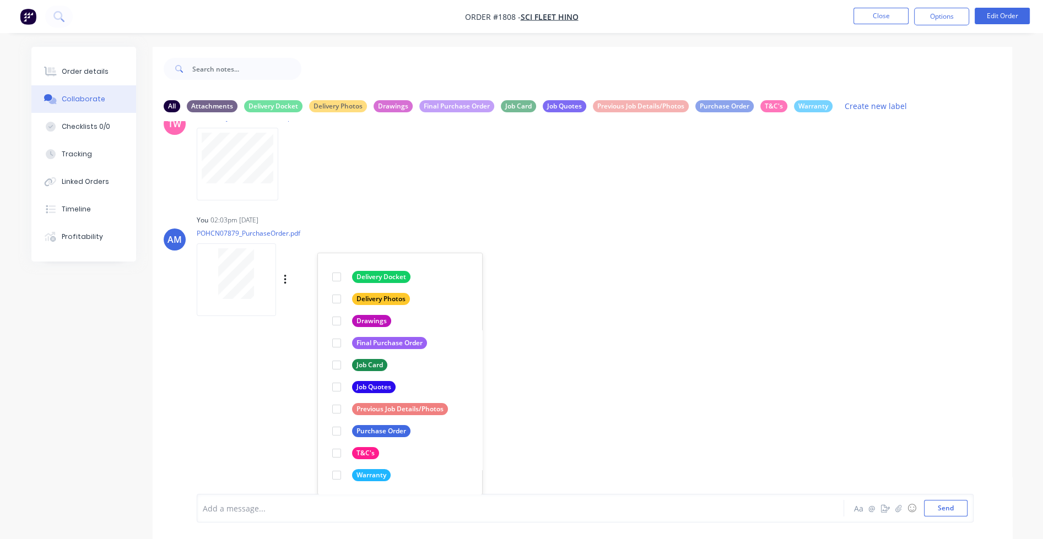
scroll to position [273, 0]
click at [334, 340] on div at bounding box center [337, 343] width 22 height 22
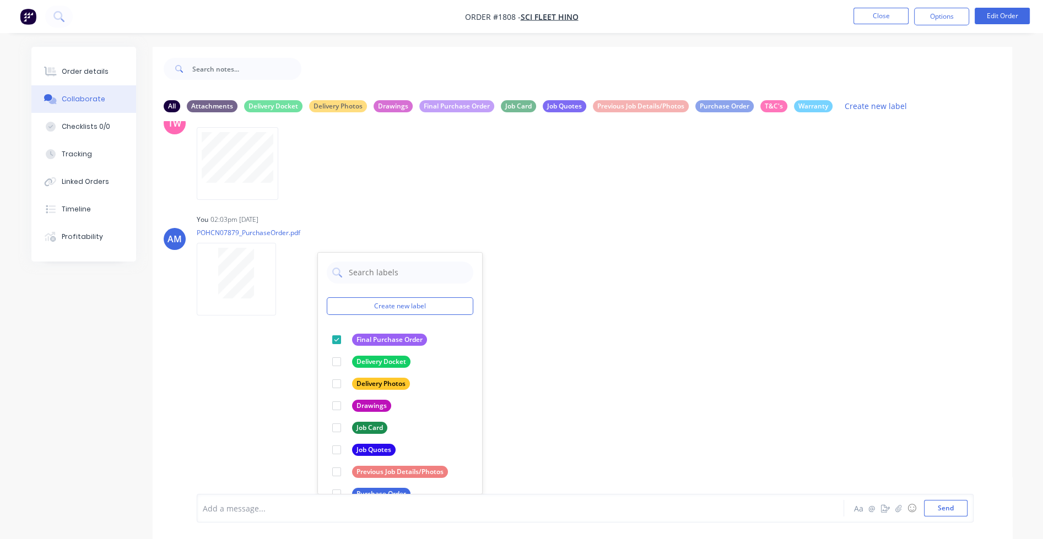
click at [657, 327] on div "TW Taylor Wright 12:44pm 02/06/25 FC century 6 roller door REV6.pdf Labels Down…" at bounding box center [582, 307] width 859 height 373
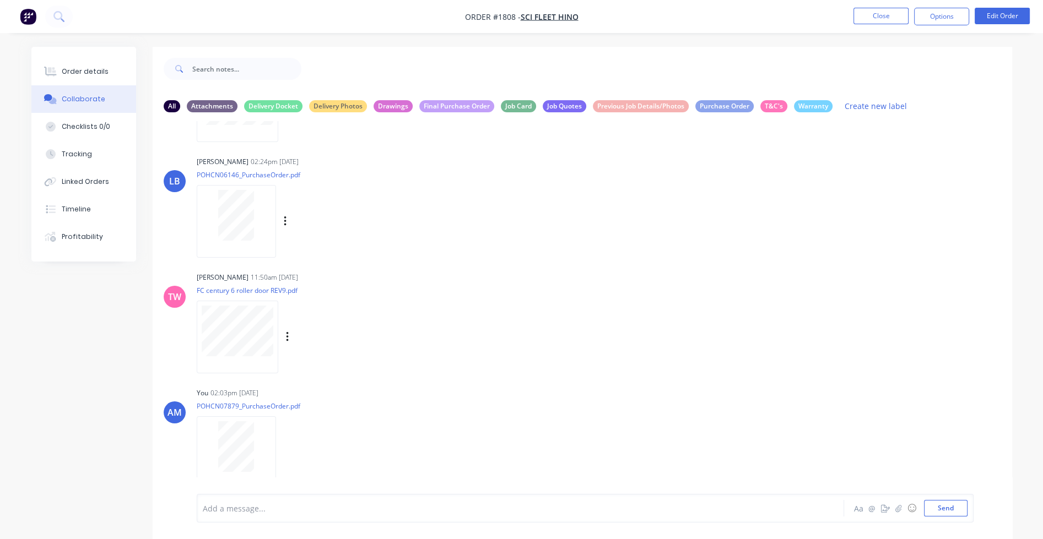
scroll to position [99, 0]
click at [744, 12] on button "Close" at bounding box center [880, 16] width 55 height 17
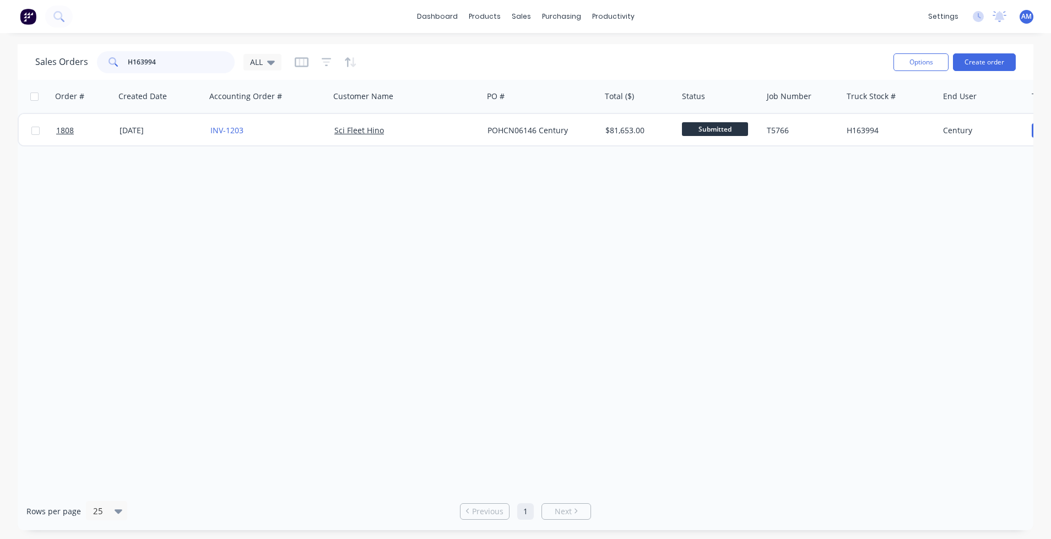
drag, startPoint x: 148, startPoint y: 66, endPoint x: 118, endPoint y: 66, distance: 29.7
click at [118, 66] on div "H163994" at bounding box center [166, 62] width 138 height 22
paste input "218"
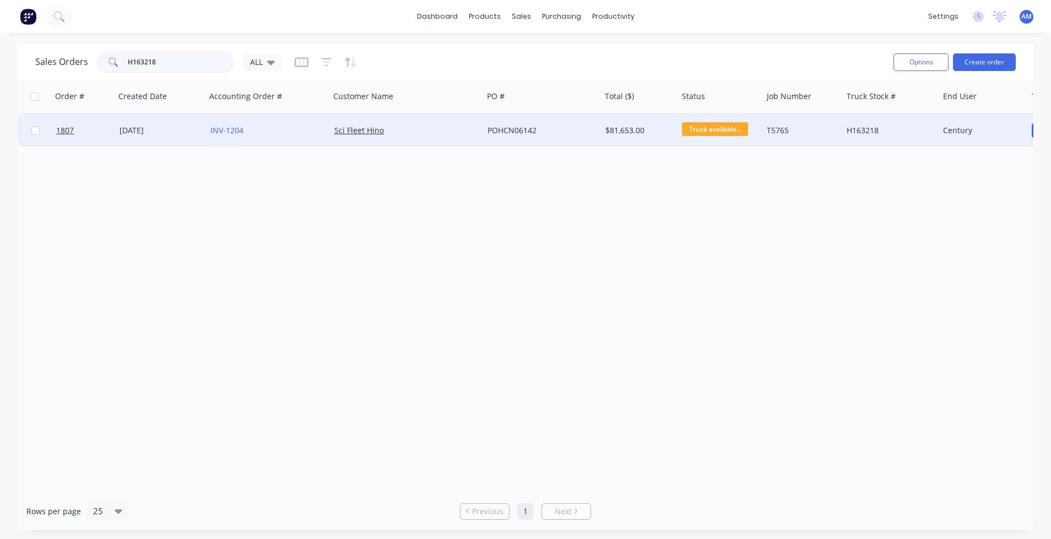
type input "H163218"
click at [139, 127] on div "[DATE]" at bounding box center [161, 130] width 82 height 11
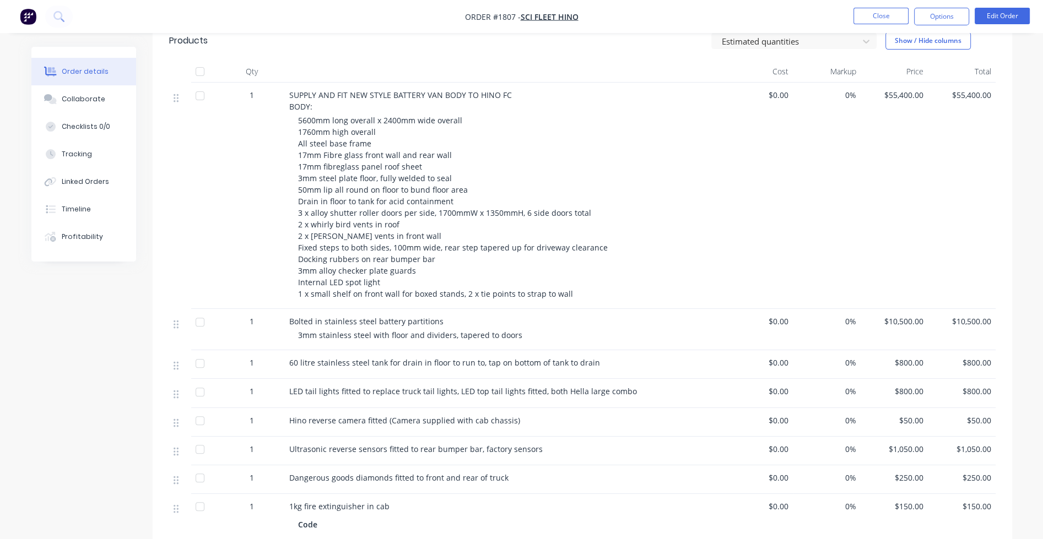
scroll to position [162, 0]
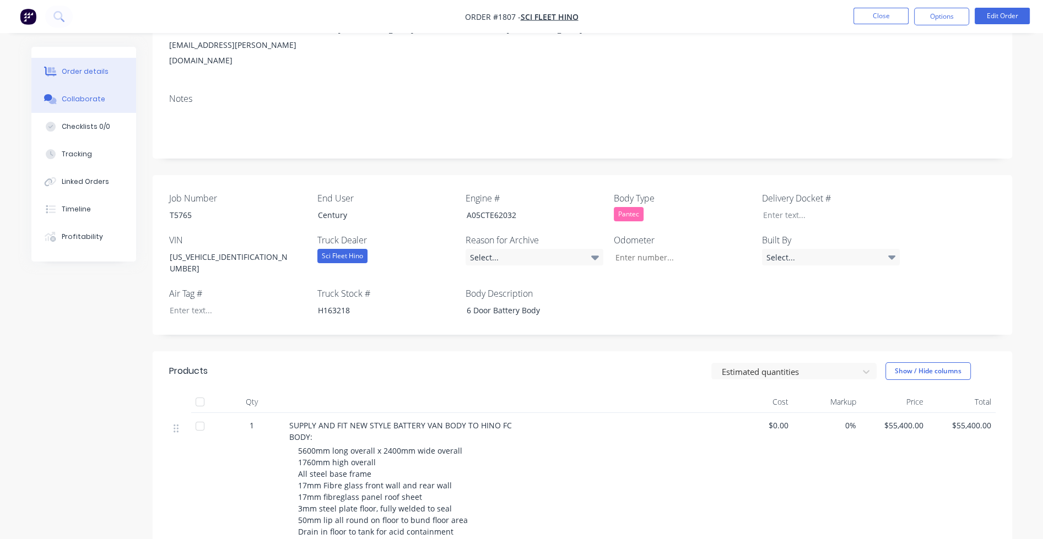
click at [75, 103] on div "Collaborate" at bounding box center [84, 99] width 44 height 10
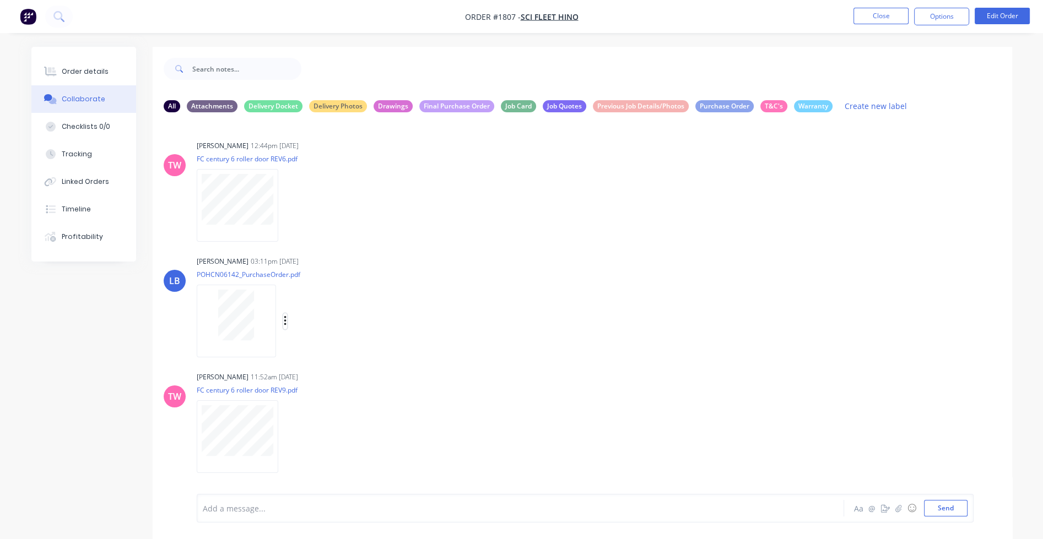
click at [285, 321] on icon "button" at bounding box center [285, 321] width 2 height 10
click at [310, 327] on button "Labels" at bounding box center [357, 325] width 124 height 25
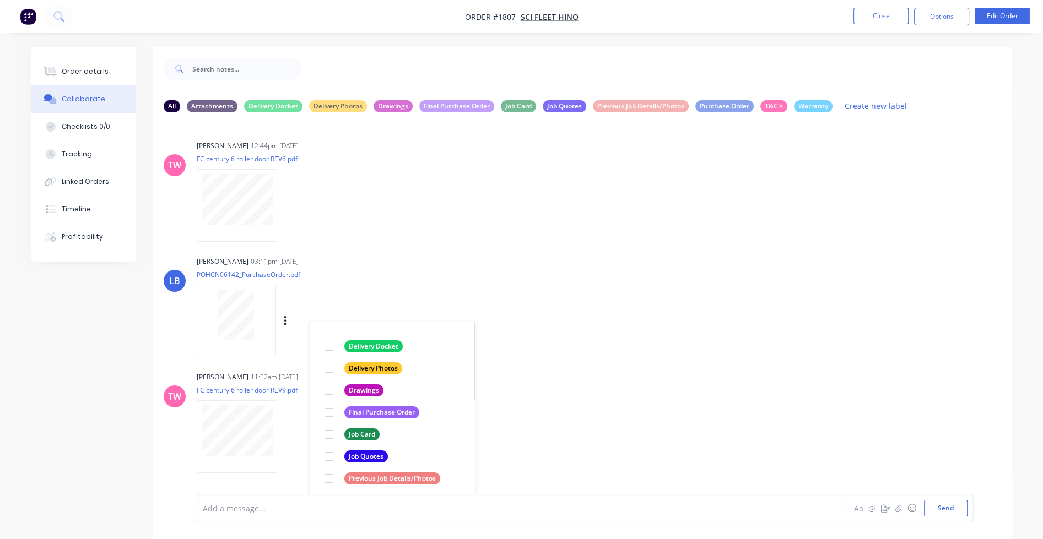
scroll to position [63, 0]
click at [326, 410] on div at bounding box center [329, 412] width 22 height 22
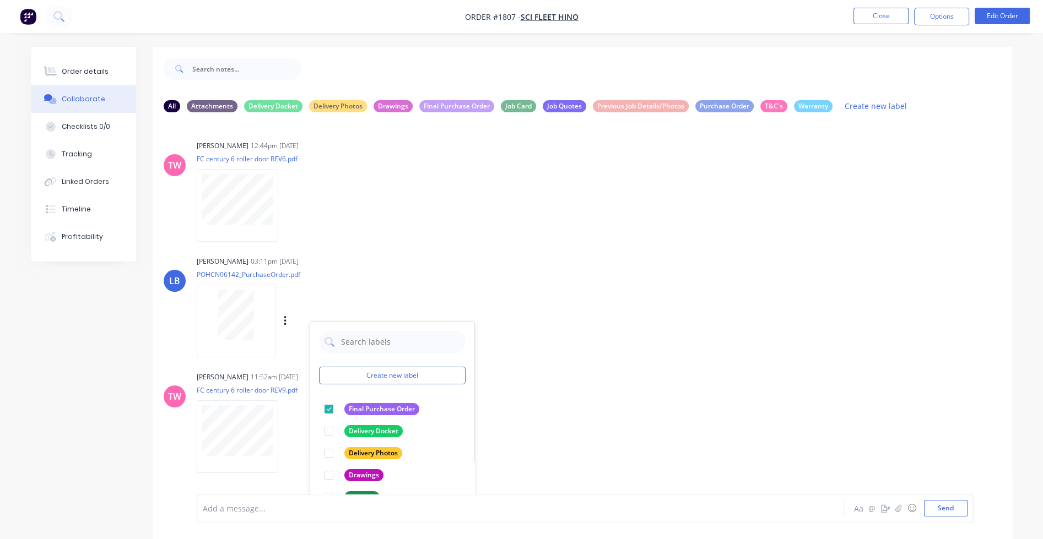
click at [595, 336] on div "LB Lizzie Buck 03:11pm 03/07/25 POHCN06142_PurchaseOrder.pdf Labels Download De…" at bounding box center [582, 302] width 859 height 99
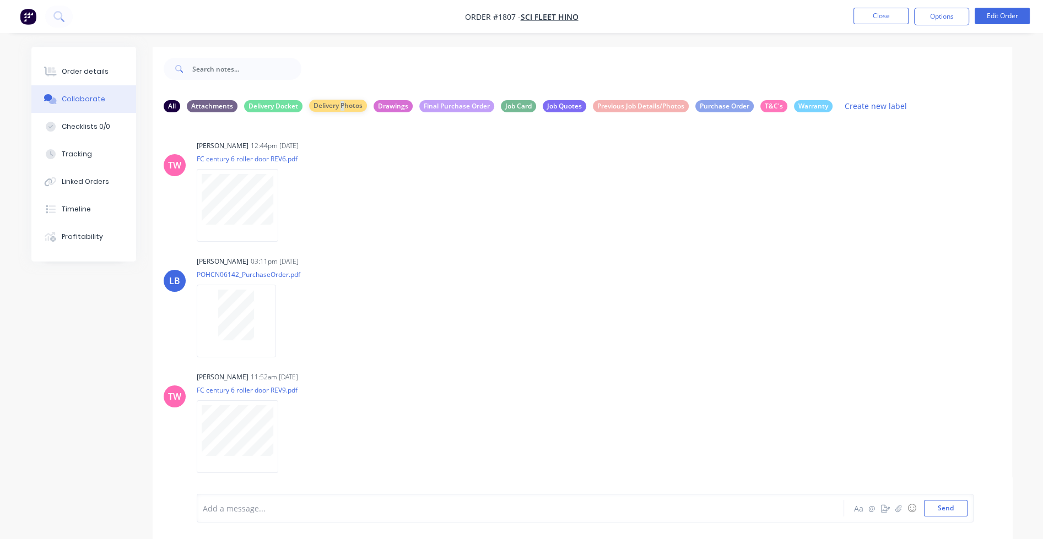
click at [344, 106] on div "Delivery Photos" at bounding box center [338, 106] width 58 height 12
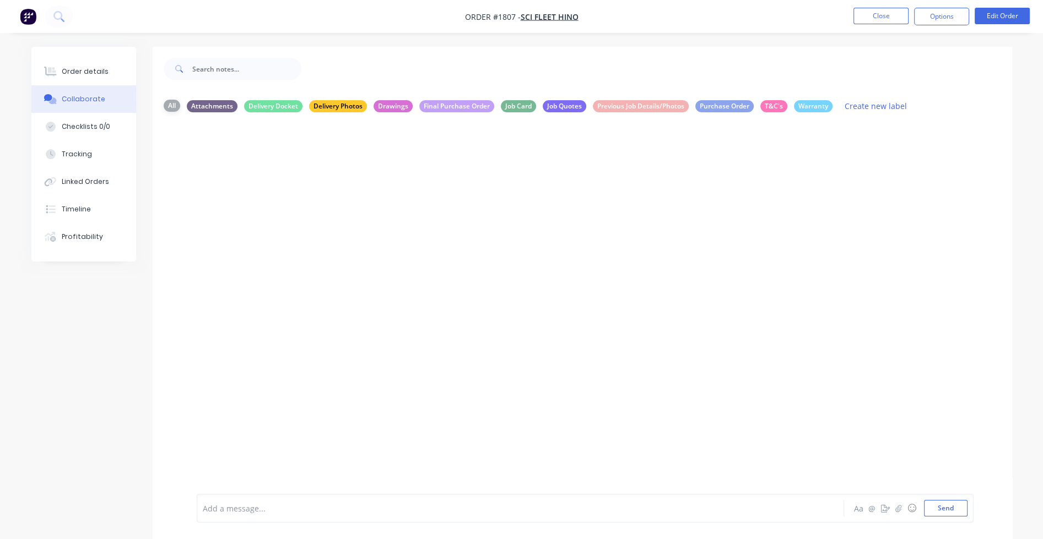
click at [172, 106] on div "All" at bounding box center [172, 106] width 17 height 12
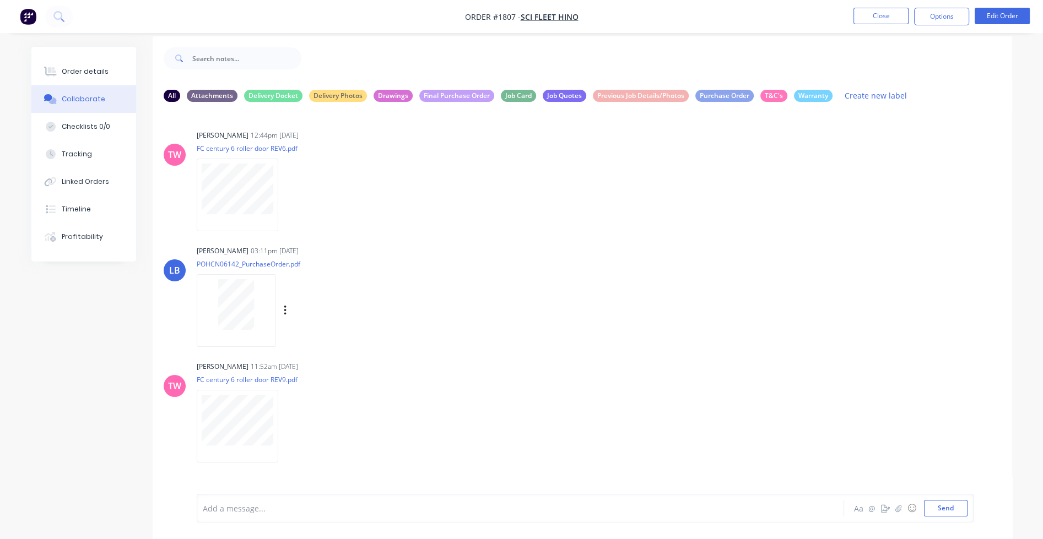
scroll to position [16, 0]
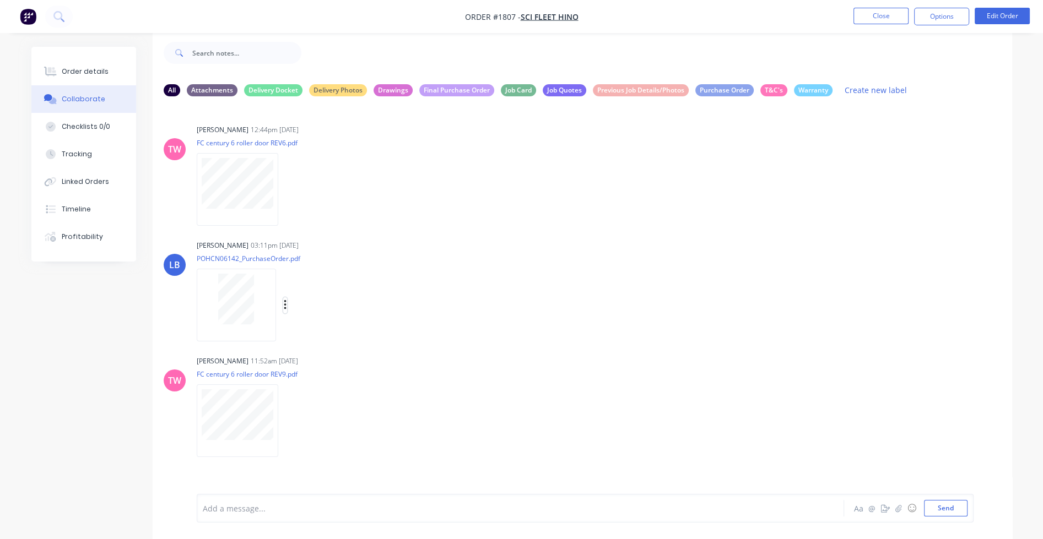
click at [284, 304] on icon "button" at bounding box center [285, 305] width 2 height 10
click at [325, 317] on button "Labels" at bounding box center [357, 309] width 124 height 25
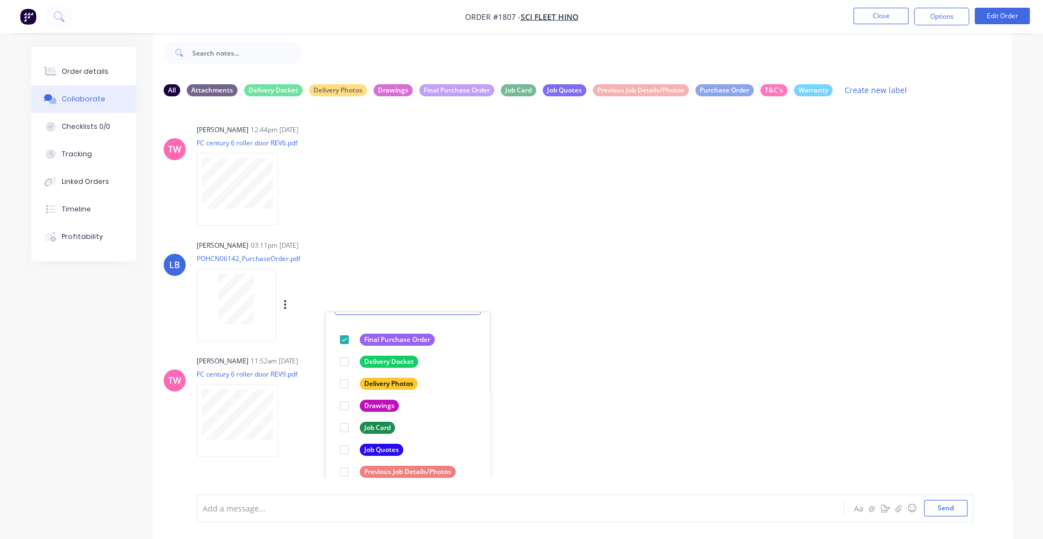
scroll to position [63, 0]
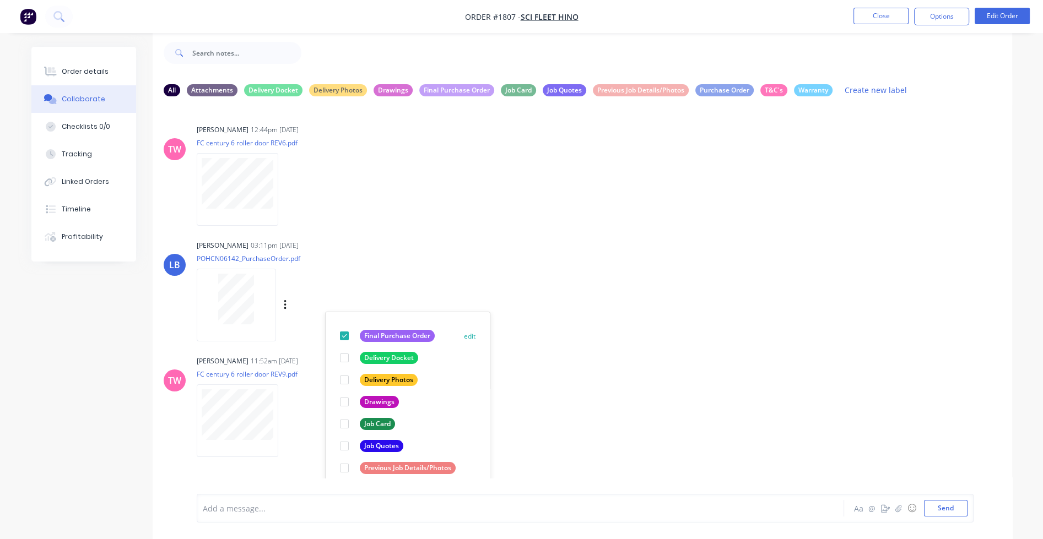
click at [0, 0] on button "edit" at bounding box center [0, 0] width 0 height 0
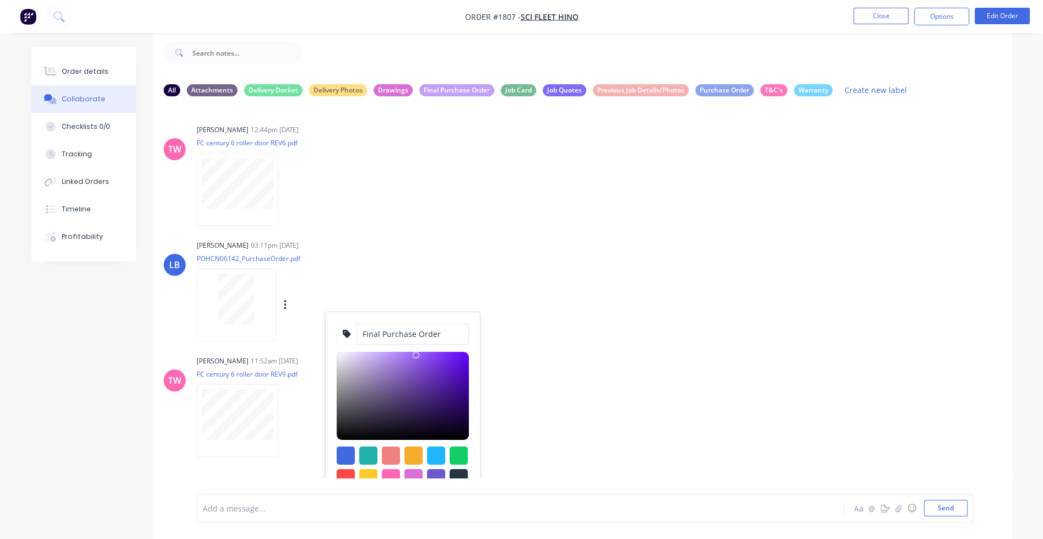
drag, startPoint x: 438, startPoint y: 333, endPoint x: 361, endPoint y: 331, distance: 77.7
click at [361, 331] on input "Final Purchase Order" at bounding box center [412, 334] width 112 height 21
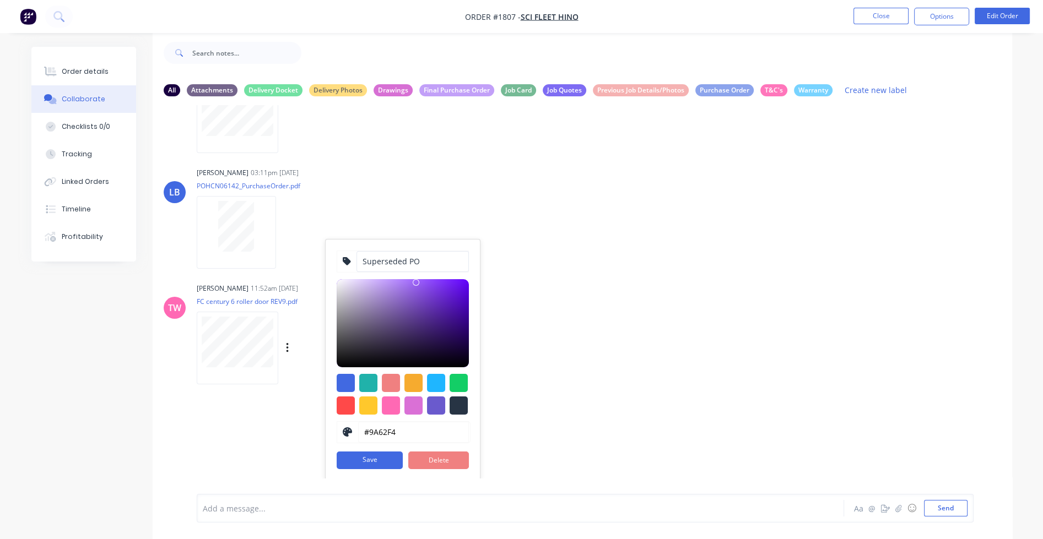
scroll to position [75, 0]
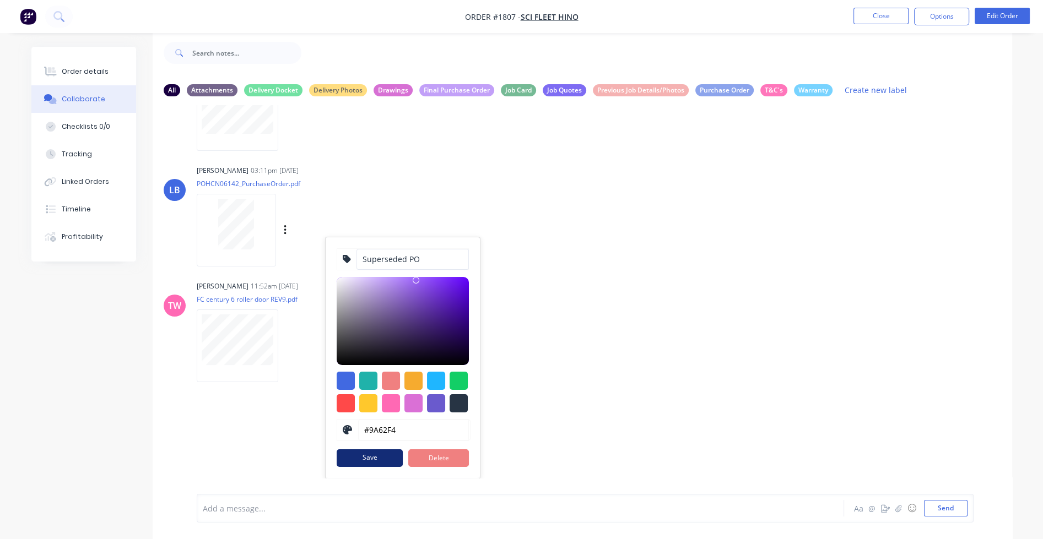
type input "Superseded PO"
click at [378, 457] on button "Save" at bounding box center [370, 458] width 66 height 18
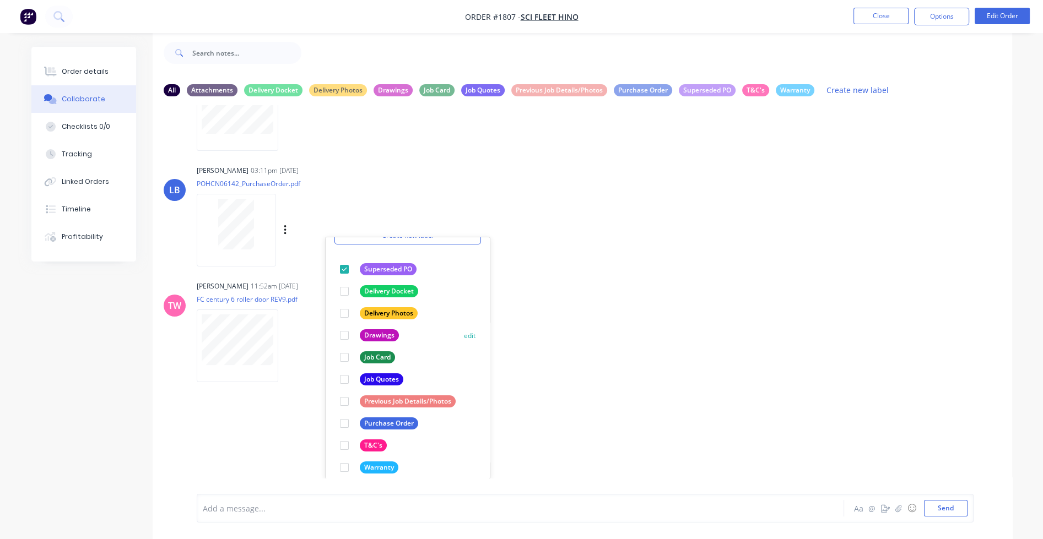
scroll to position [63, 0]
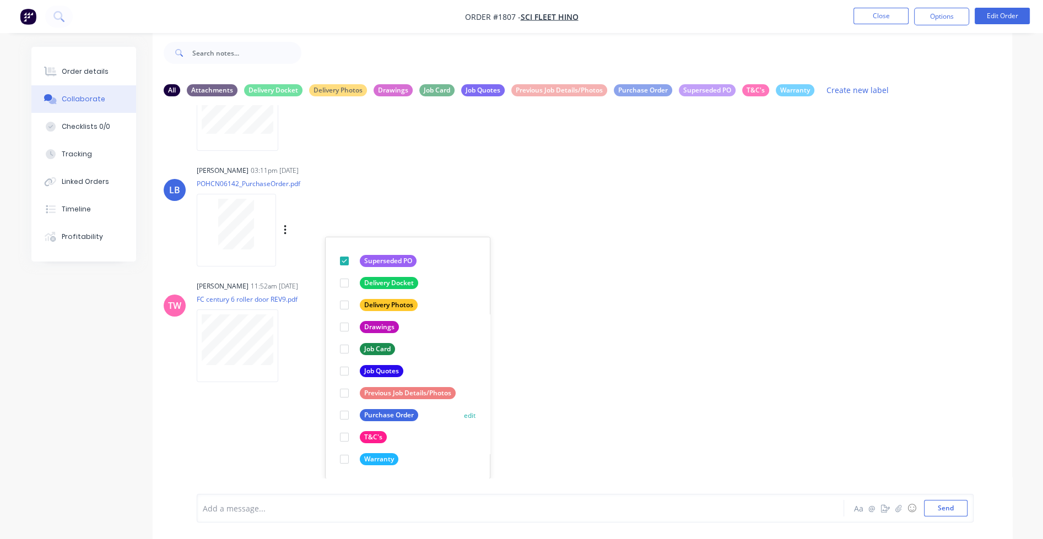
click at [0, 0] on button "edit" at bounding box center [0, 0] width 0 height 0
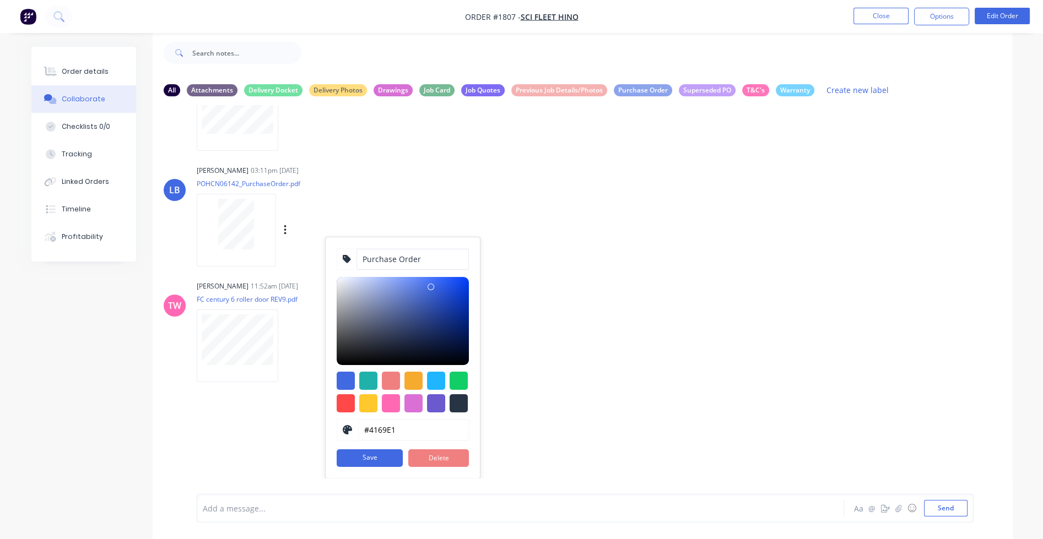
click at [362, 257] on input "Purchase Order" at bounding box center [412, 259] width 112 height 21
type input "Current Purchase Order"
click at [375, 454] on button "Save" at bounding box center [370, 458] width 66 height 18
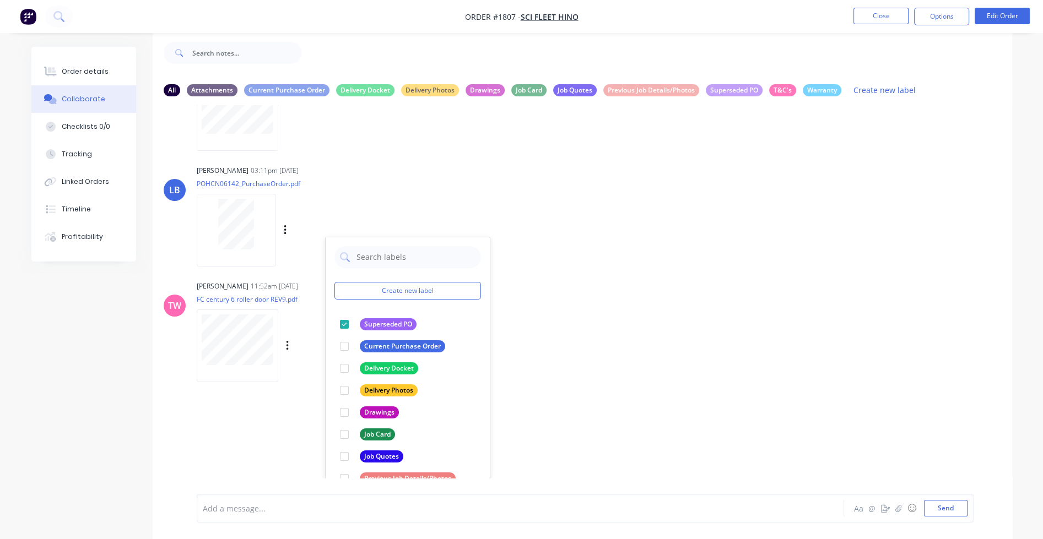
click at [551, 331] on div "TW Taylor Wright 12:44pm 02/06/25 FC century 6 roller door REV6.pdf Labels Down…" at bounding box center [582, 291] width 859 height 373
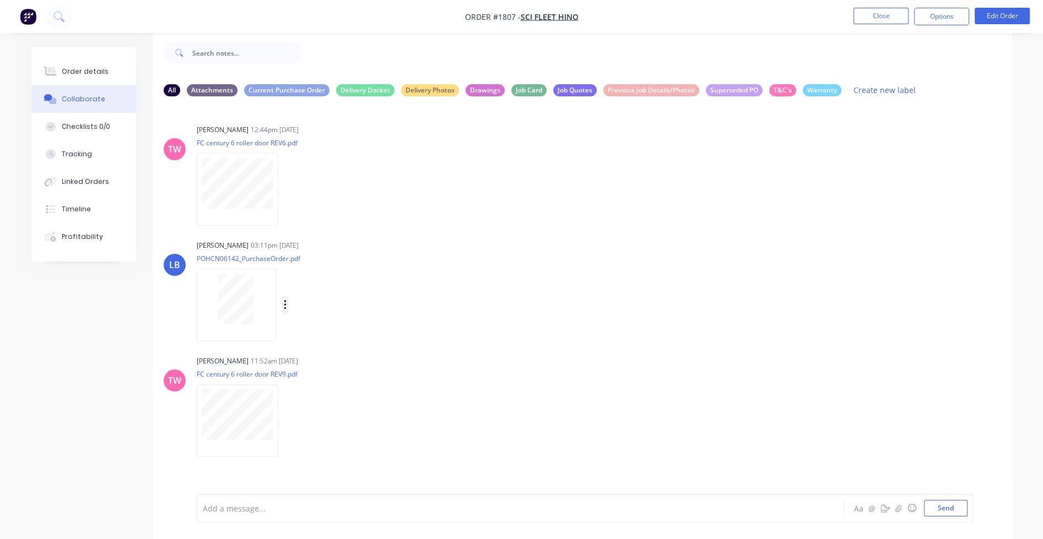
click at [284, 305] on icon "button" at bounding box center [285, 305] width 2 height 10
click at [308, 306] on button "Labels" at bounding box center [357, 309] width 124 height 25
click at [511, 235] on div "TW Taylor Wright 12:44pm 02/06/25 FC century 6 roller door REV6.pdf Labels Down…" at bounding box center [582, 291] width 859 height 373
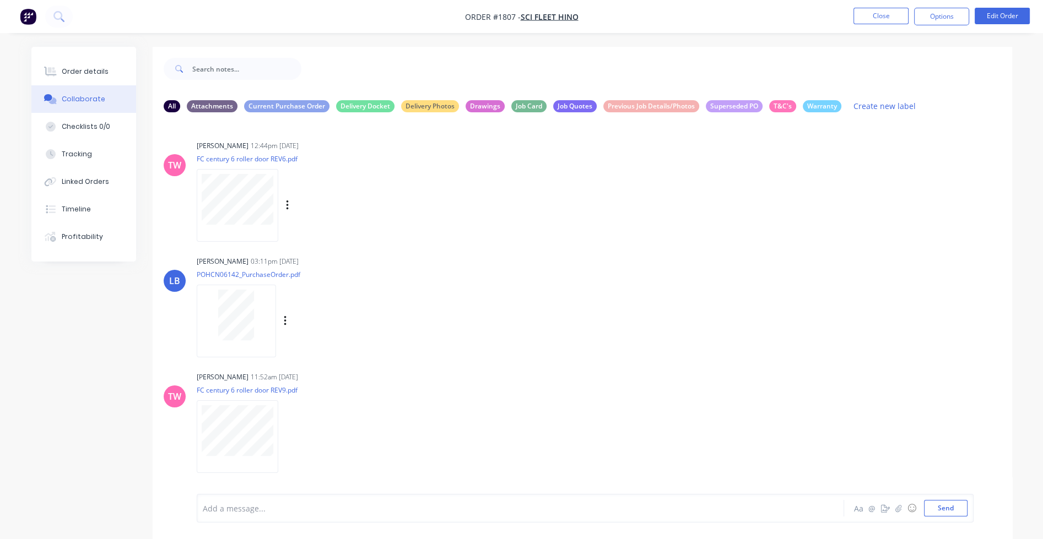
scroll to position [16, 0]
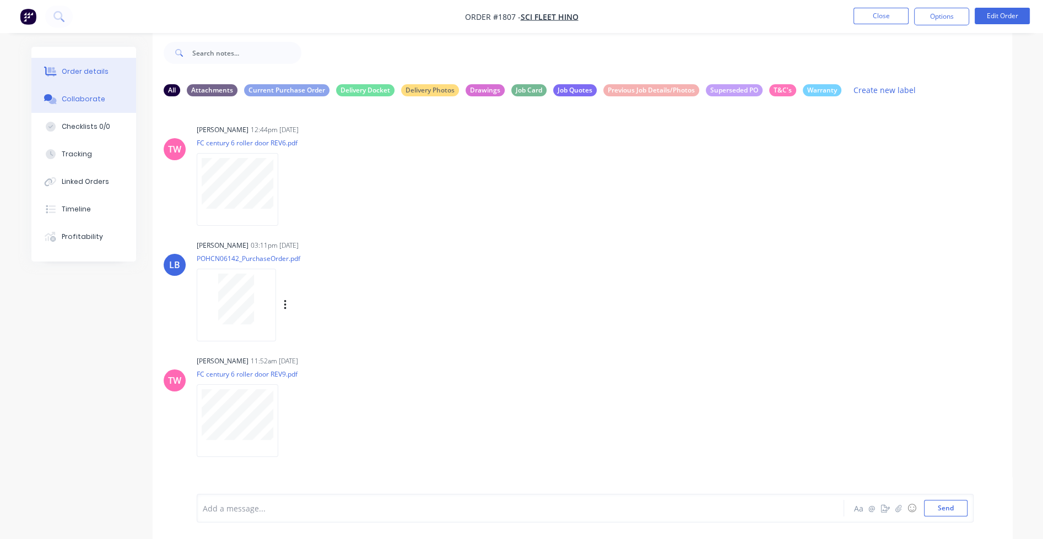
click at [101, 71] on div "Order details" at bounding box center [85, 72] width 47 height 10
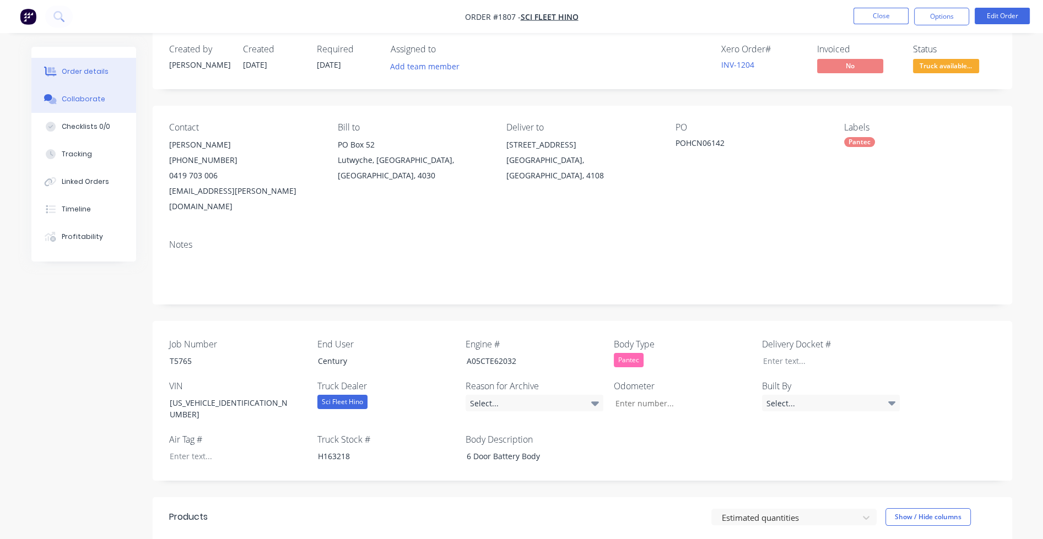
click at [83, 98] on div "Collaborate" at bounding box center [84, 99] width 44 height 10
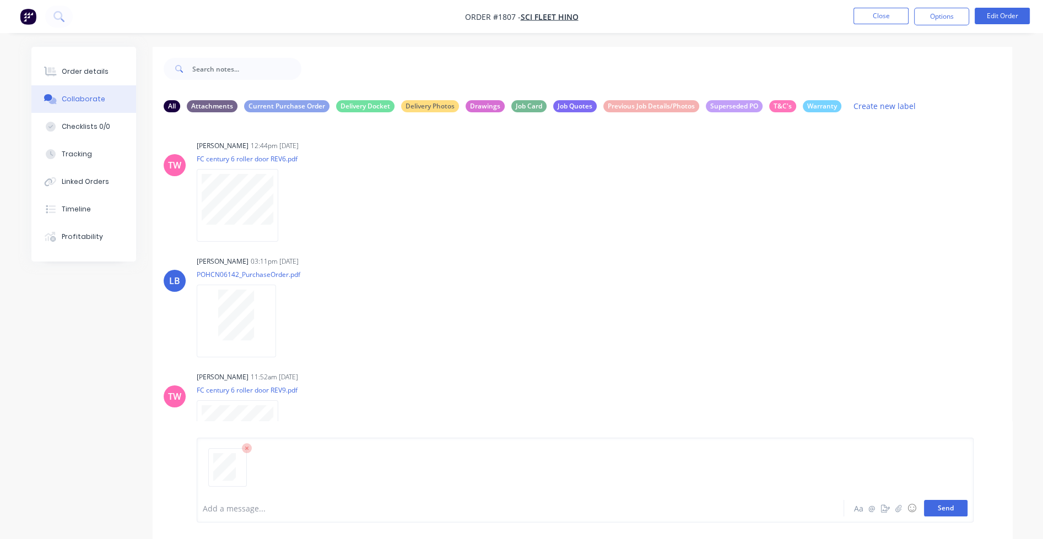
click at [744, 511] on button "Send" at bounding box center [946, 508] width 44 height 17
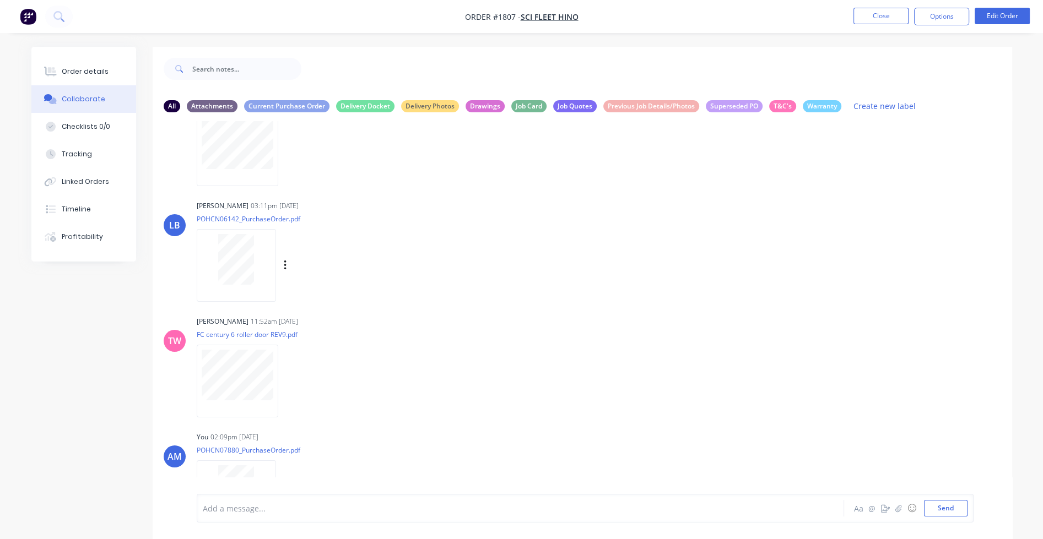
scroll to position [99, 0]
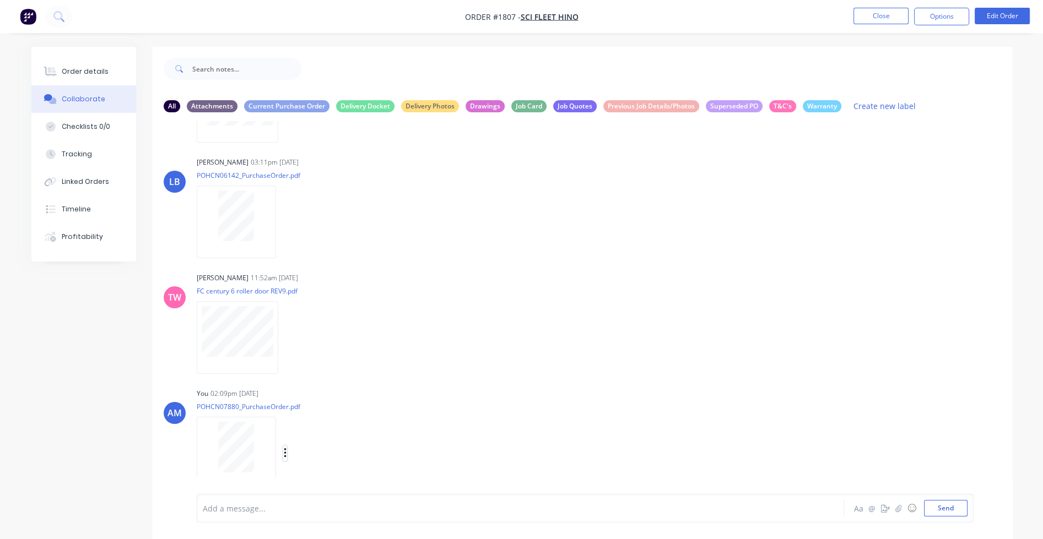
click at [286, 451] on button "button" at bounding box center [285, 454] width 4 height 16
click at [321, 434] on button "Labels" at bounding box center [357, 430] width 124 height 25
click at [340, 449] on div at bounding box center [340, 453] width 22 height 22
click at [446, 396] on div "You 02:09pm 08/10/25" at bounding box center [369, 394] width 344 height 10
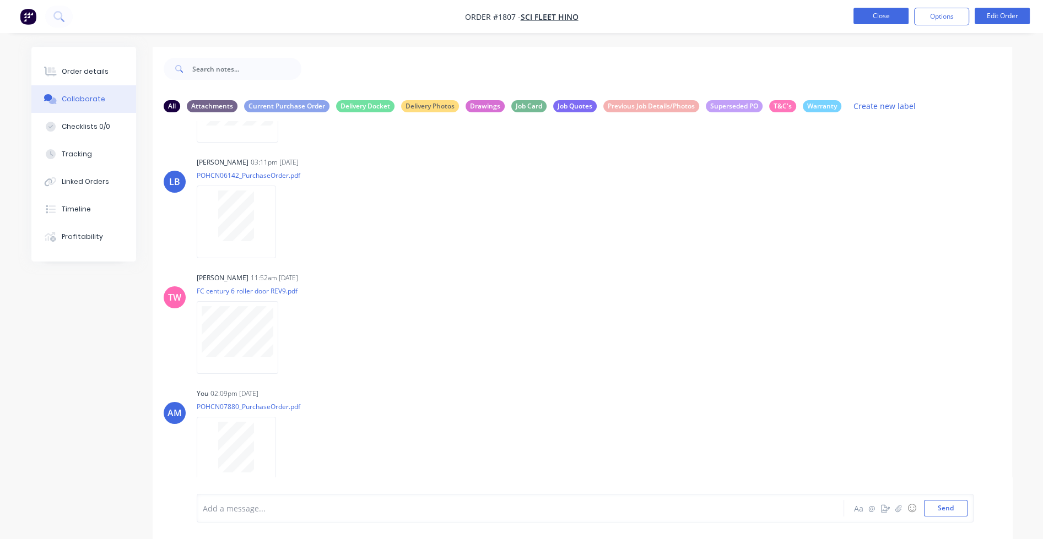
click at [744, 15] on button "Close" at bounding box center [880, 16] width 55 height 17
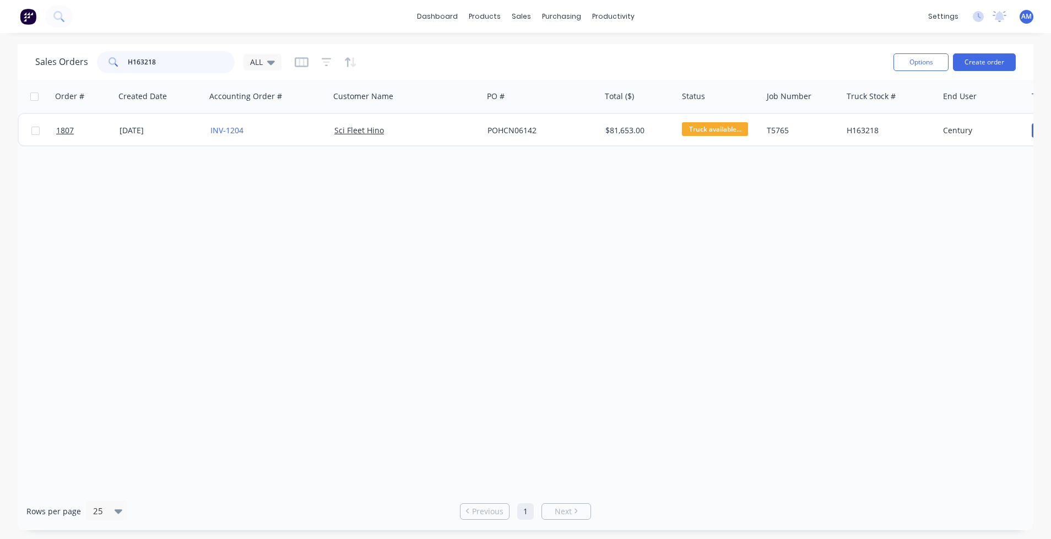
drag, startPoint x: 177, startPoint y: 64, endPoint x: 101, endPoint y: 64, distance: 76.0
click at [101, 64] on div "H163218" at bounding box center [166, 62] width 138 height 22
paste input "721"
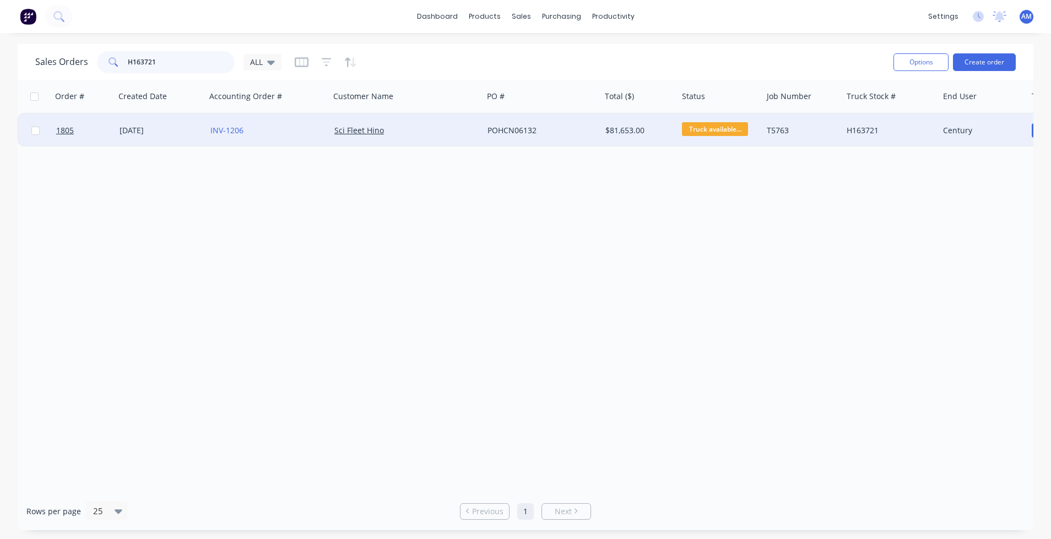
type input "H163721"
click at [151, 131] on div "[DATE]" at bounding box center [161, 130] width 82 height 11
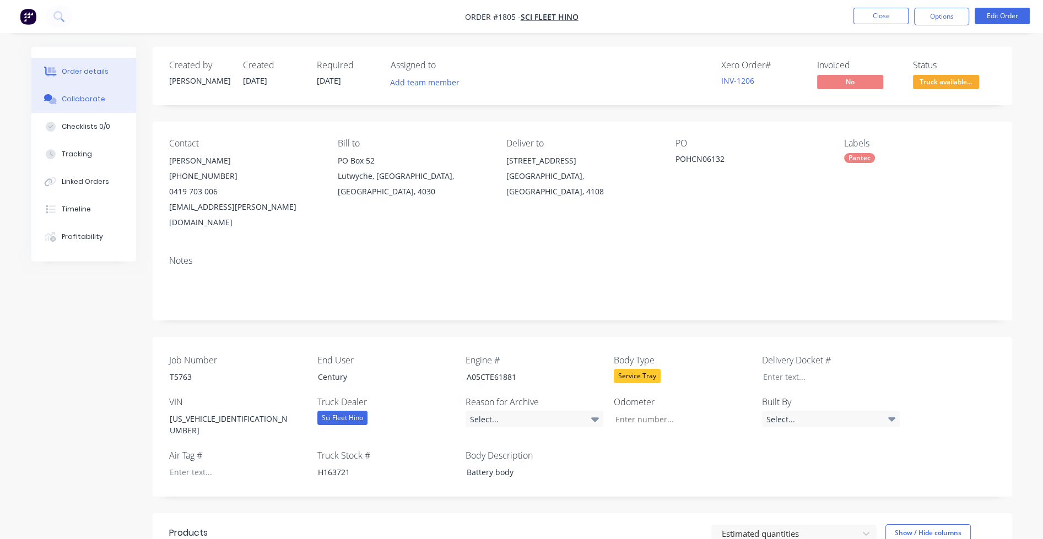
click at [77, 100] on div "Collaborate" at bounding box center [84, 99] width 44 height 10
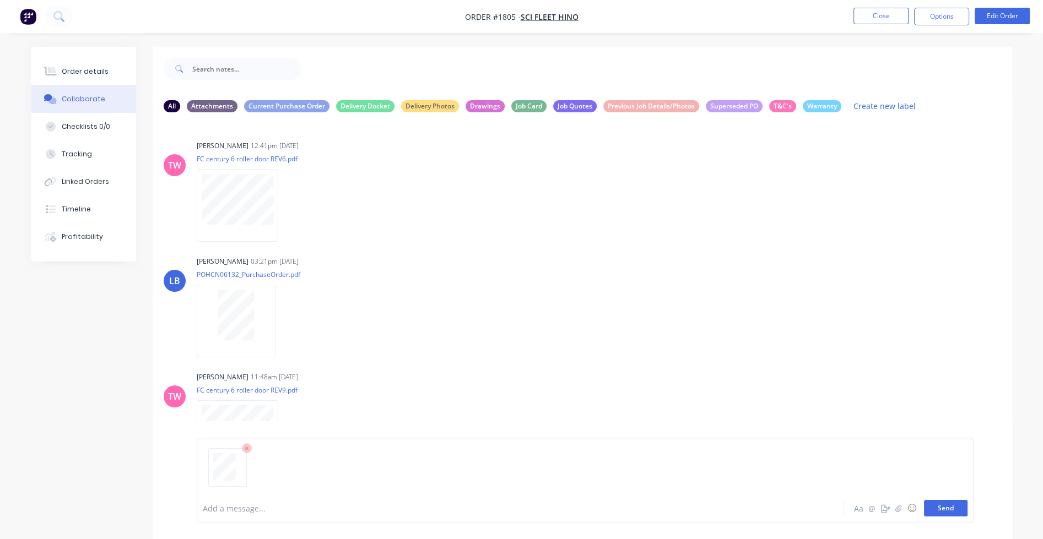
click at [744, 513] on button "Send" at bounding box center [946, 508] width 44 height 17
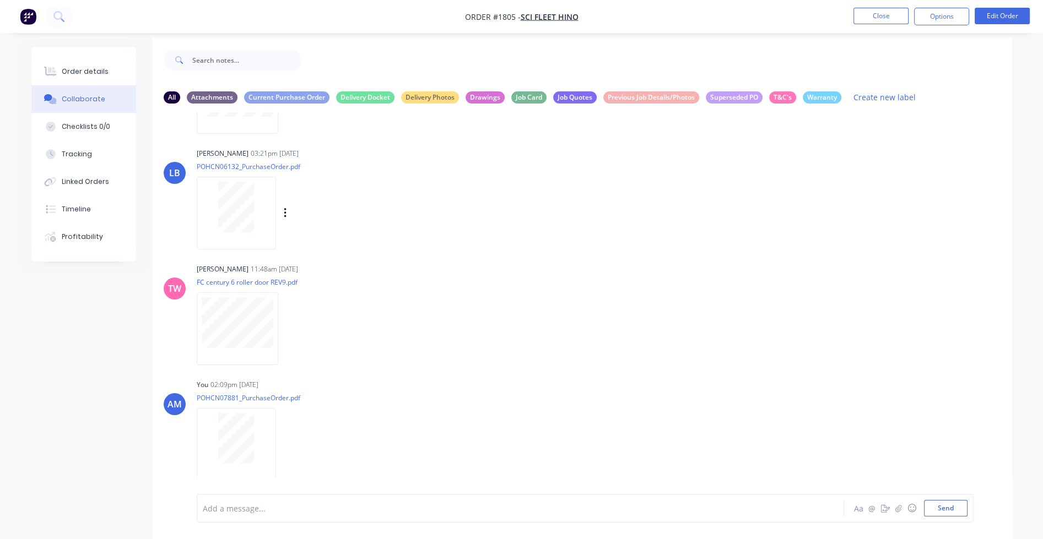
scroll to position [16, 0]
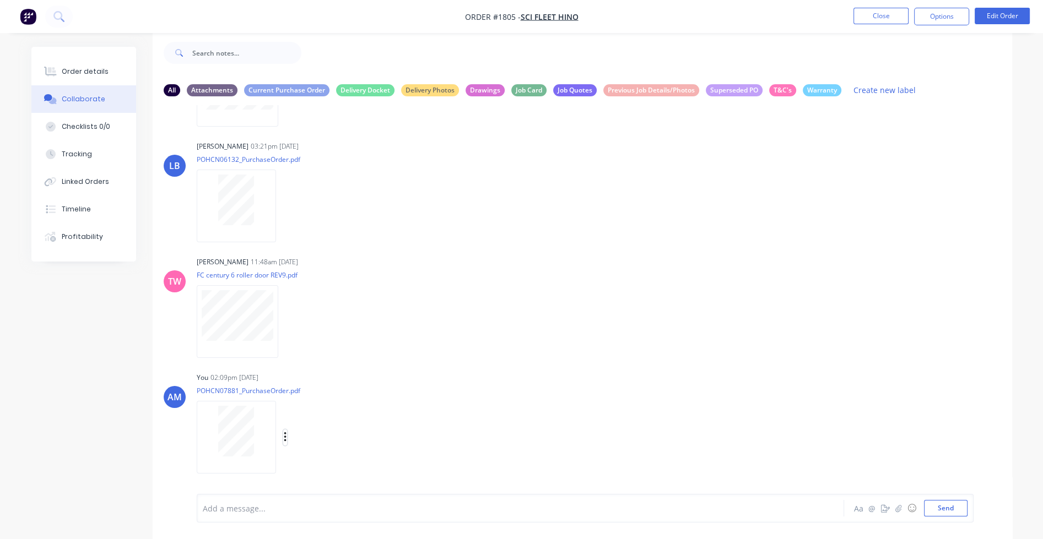
click at [285, 438] on icon "button" at bounding box center [285, 437] width 3 height 13
click at [311, 419] on button "Labels" at bounding box center [357, 414] width 124 height 25
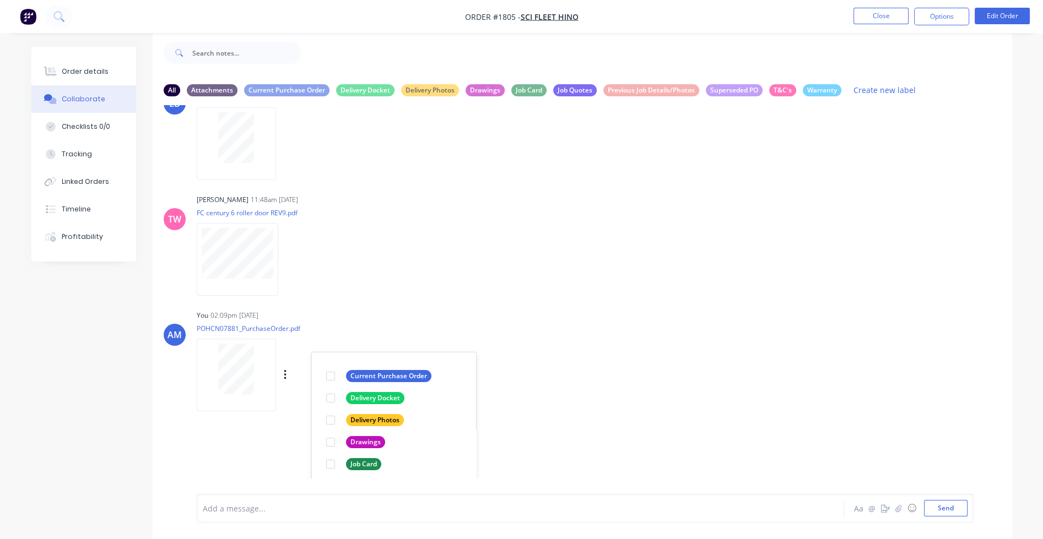
scroll to position [277, 0]
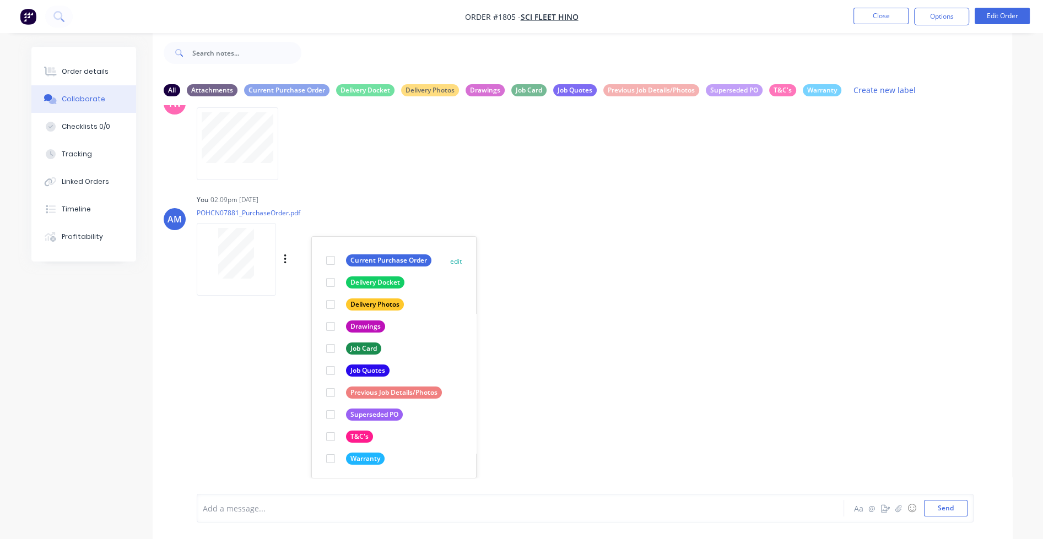
click at [331, 259] on div at bounding box center [330, 261] width 22 height 22
click at [549, 257] on div "AM You 02:09pm 08/10/25 POHCN07881_PurchaseOrder.pdf Labels Download Delete Cre…" at bounding box center [582, 241] width 859 height 99
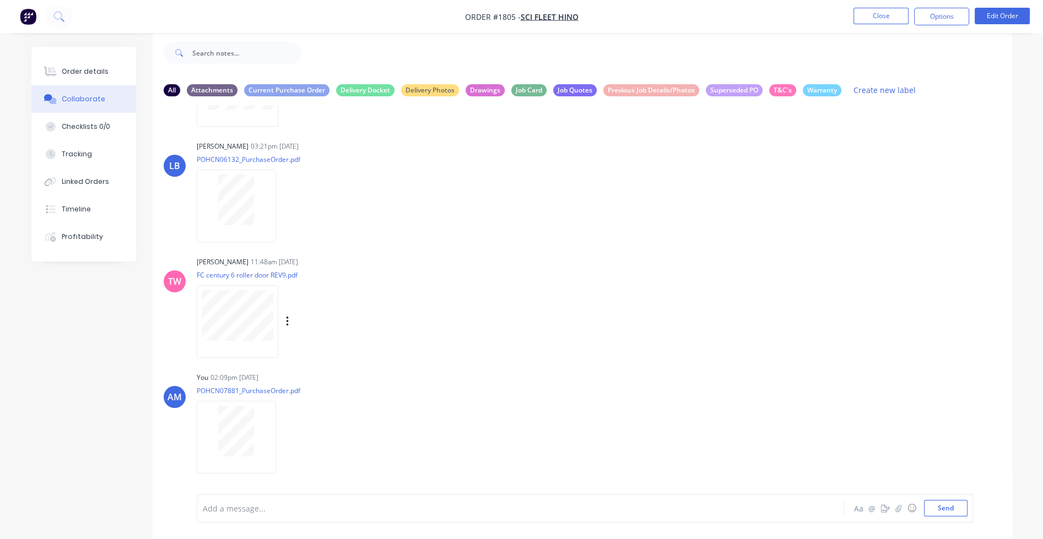
scroll to position [0, 0]
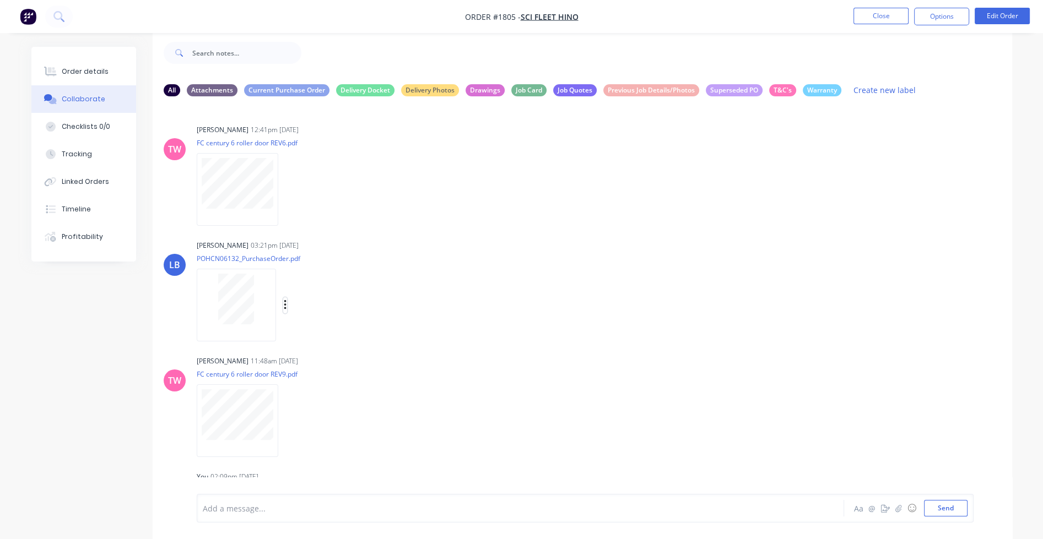
click at [285, 306] on icon "button" at bounding box center [285, 305] width 3 height 13
click at [317, 310] on button "Labels" at bounding box center [357, 309] width 124 height 25
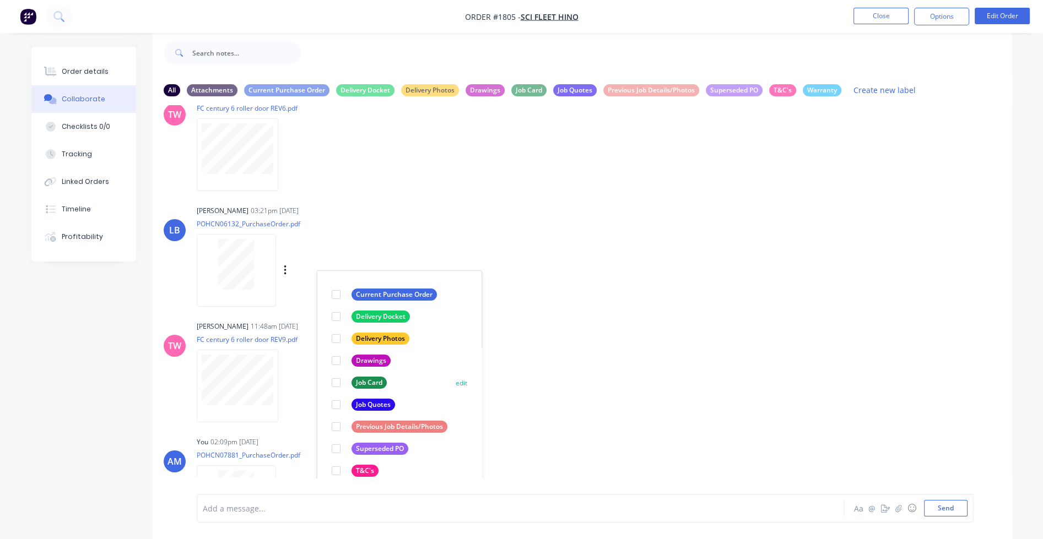
scroll to position [99, 0]
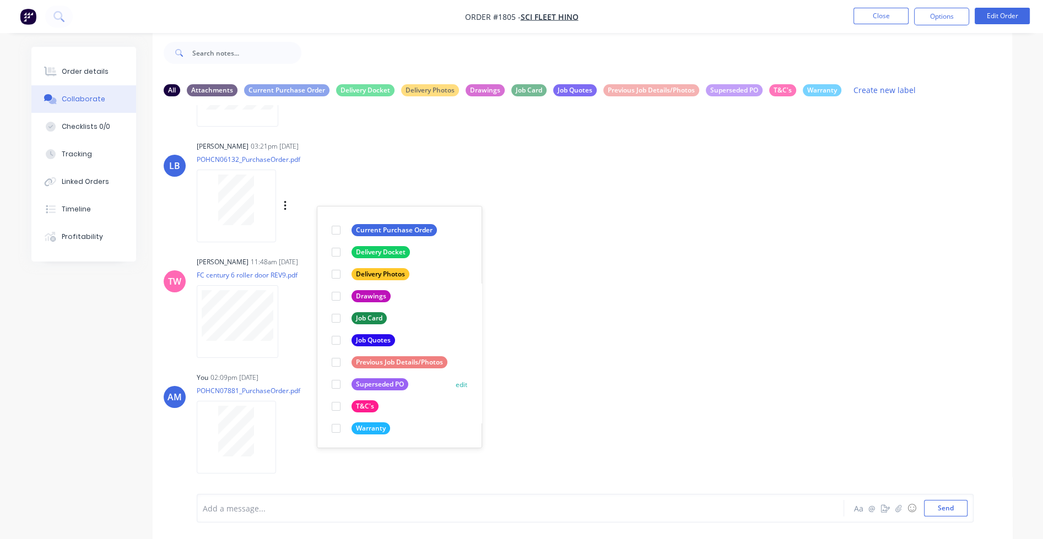
click at [337, 380] on div at bounding box center [336, 384] width 22 height 22
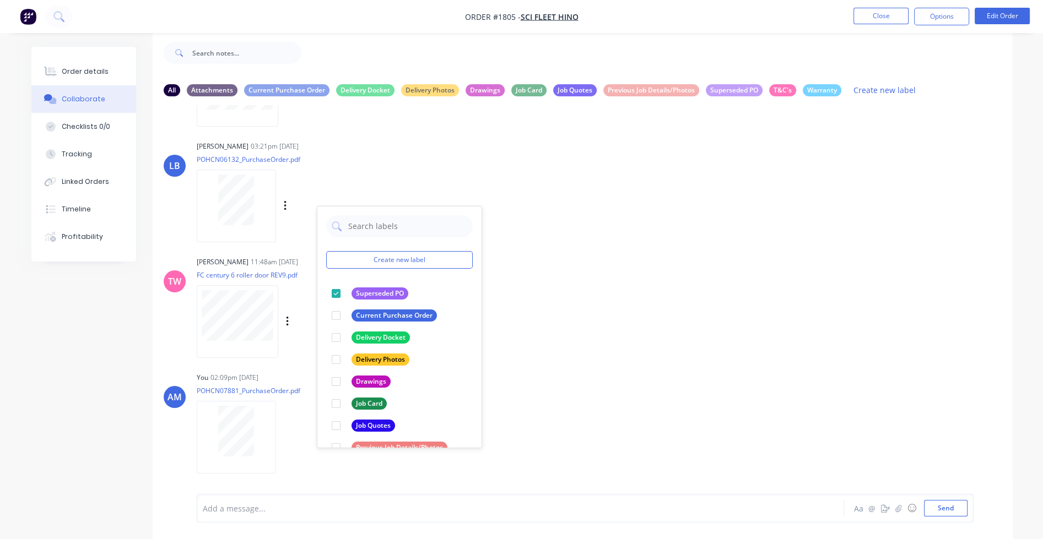
click at [599, 331] on div "TW Taylor Wright 11:48am 15/09/25 FC century 6 roller door REV9.pdf Labels Down…" at bounding box center [582, 303] width 859 height 99
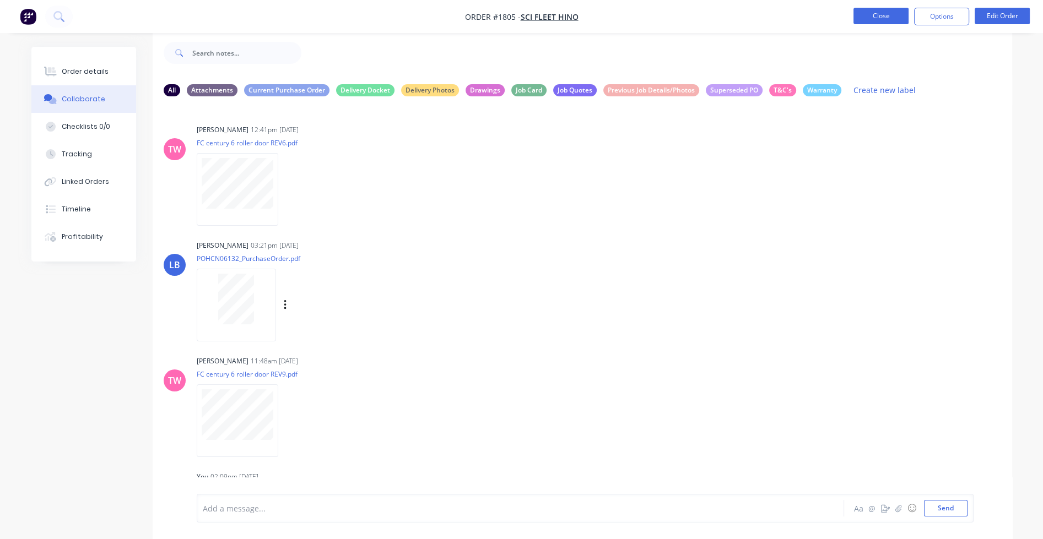
click at [744, 17] on button "Close" at bounding box center [880, 16] width 55 height 17
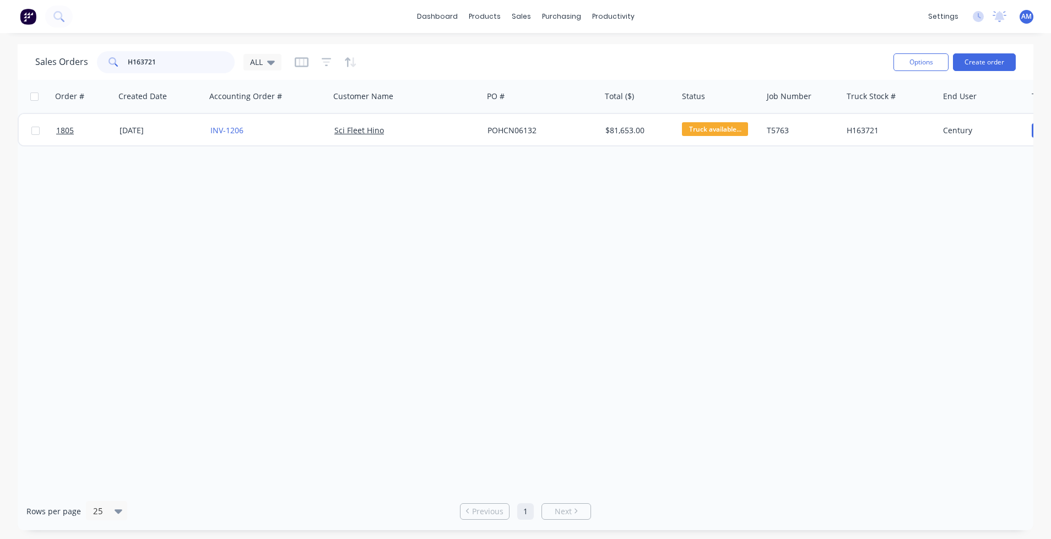
drag, startPoint x: 174, startPoint y: 64, endPoint x: 111, endPoint y: 64, distance: 63.3
click at [111, 64] on div "H163721" at bounding box center [166, 62] width 138 height 22
paste input "4013"
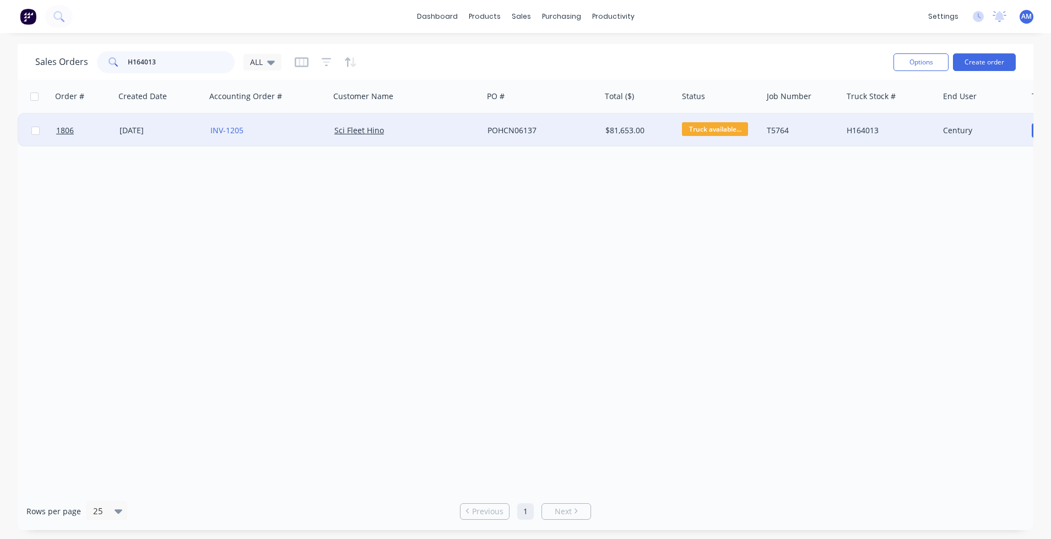
type input "H164013"
click at [152, 132] on div "[DATE]" at bounding box center [161, 130] width 82 height 11
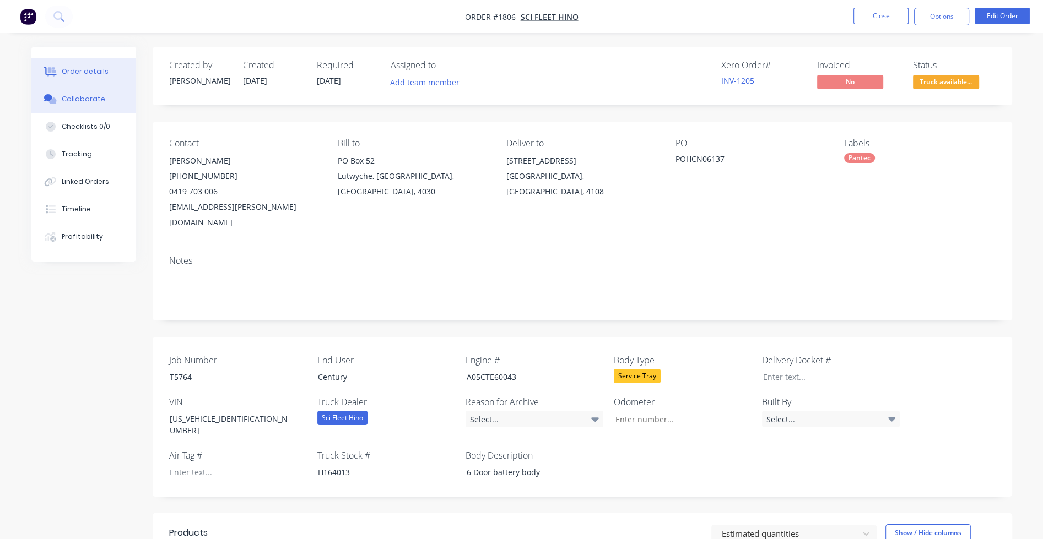
click at [94, 101] on div "Collaborate" at bounding box center [84, 99] width 44 height 10
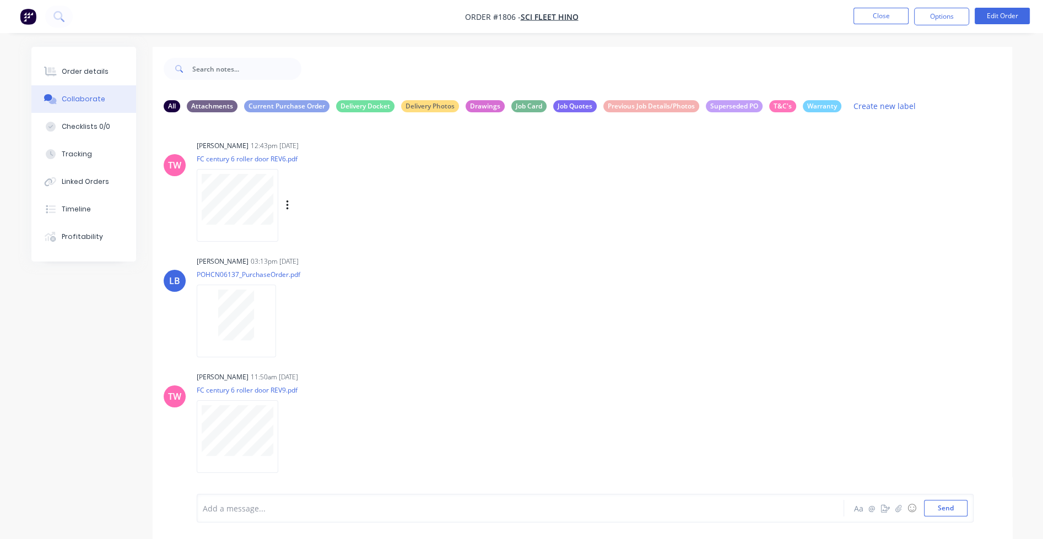
scroll to position [16, 0]
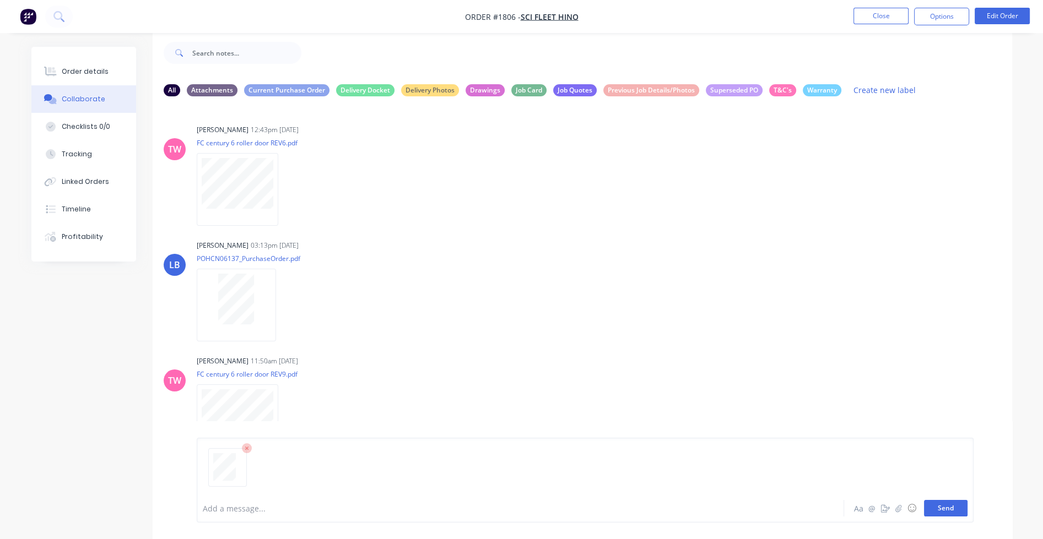
click at [744, 513] on button "Send" at bounding box center [946, 508] width 44 height 17
click at [285, 306] on icon "button" at bounding box center [285, 305] width 3 height 13
click at [304, 308] on button "Labels" at bounding box center [357, 309] width 124 height 25
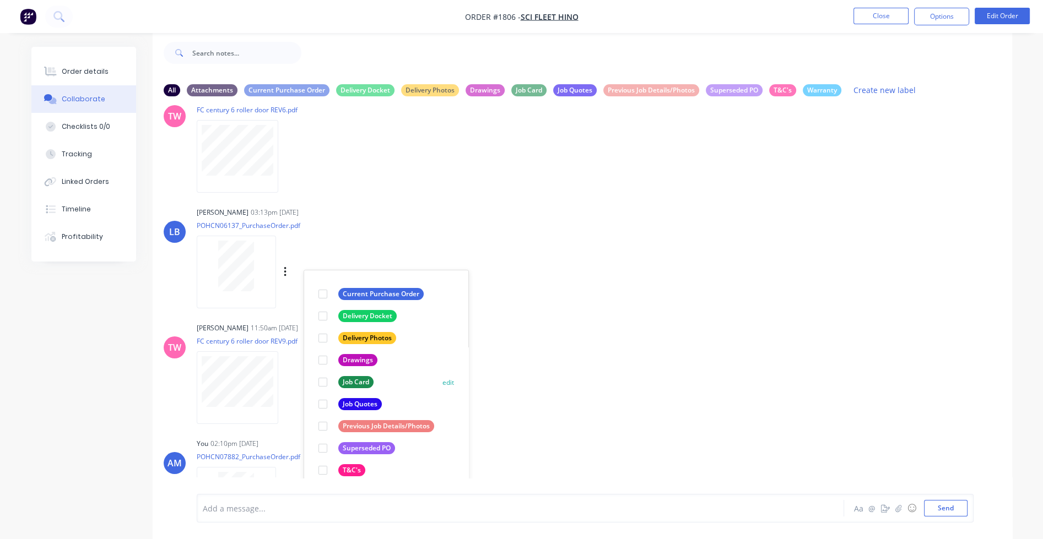
scroll to position [99, 0]
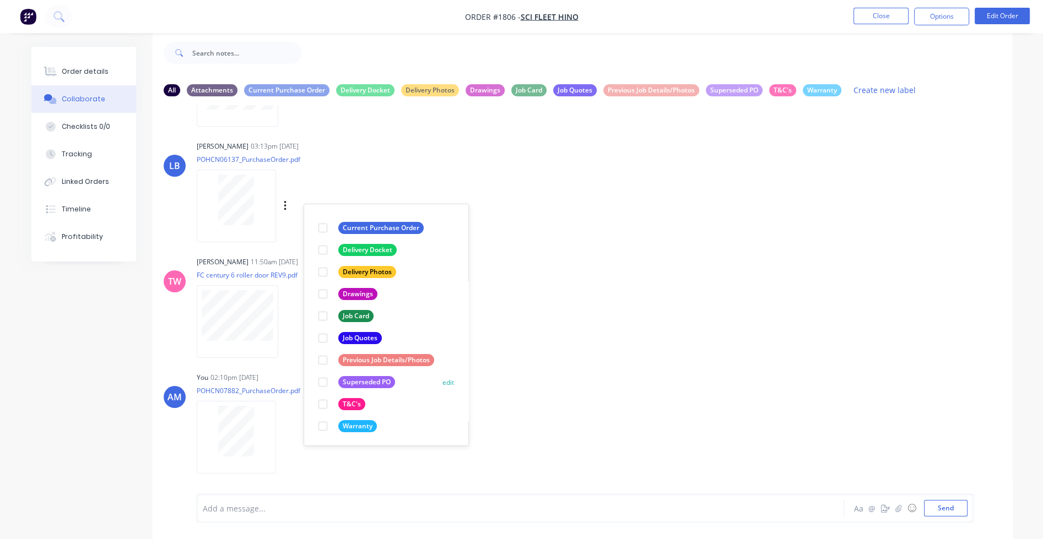
click at [324, 380] on div at bounding box center [323, 382] width 22 height 22
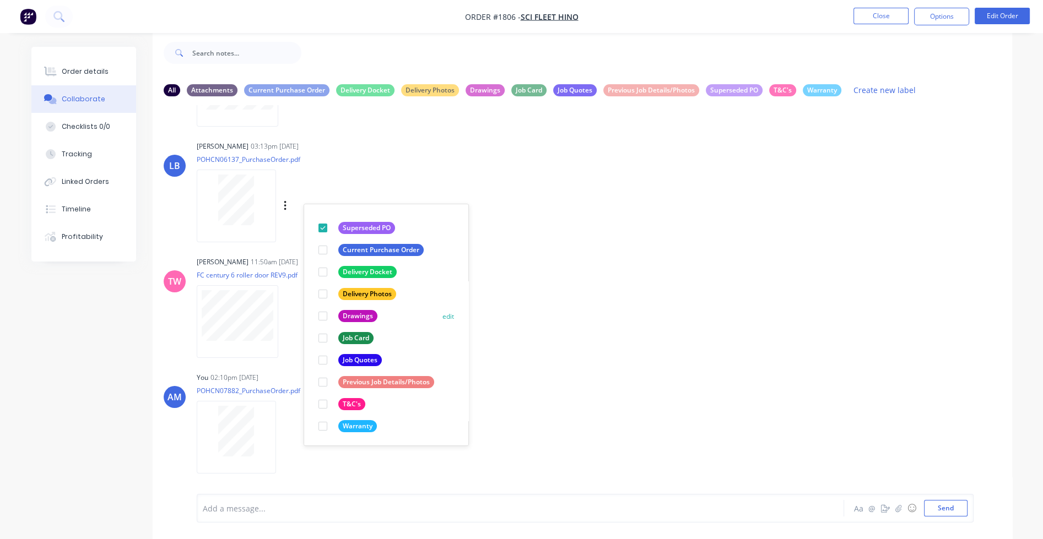
scroll to position [0, 0]
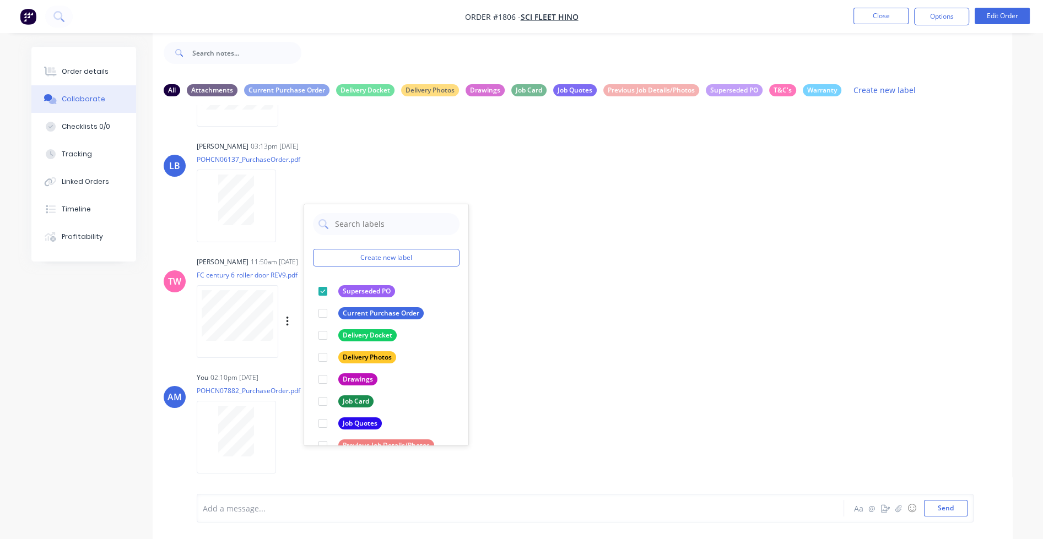
click at [493, 309] on div "Taylor Wright 11:50am 15/09/25 FC century 6 roller door REV9.pdf Labels Downloa…" at bounding box center [369, 303] width 344 height 99
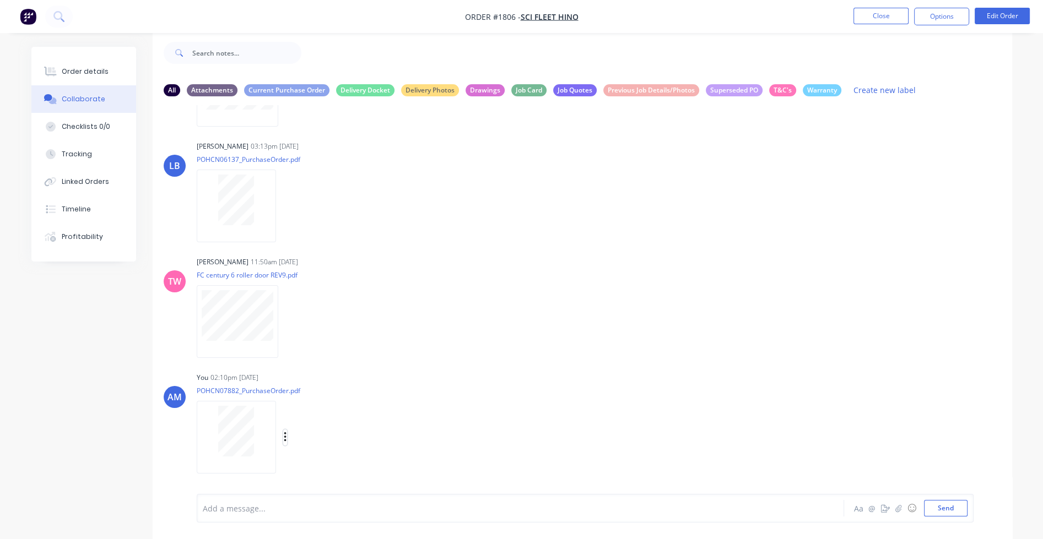
click at [285, 438] on icon "button" at bounding box center [285, 437] width 3 height 13
click at [315, 418] on button "Labels" at bounding box center [357, 414] width 124 height 25
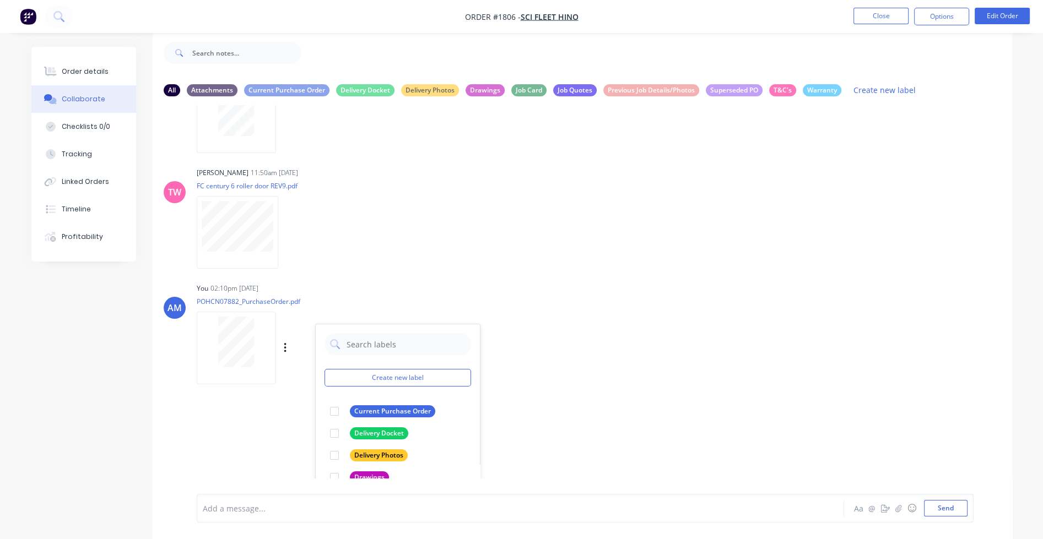
scroll to position [276, 0]
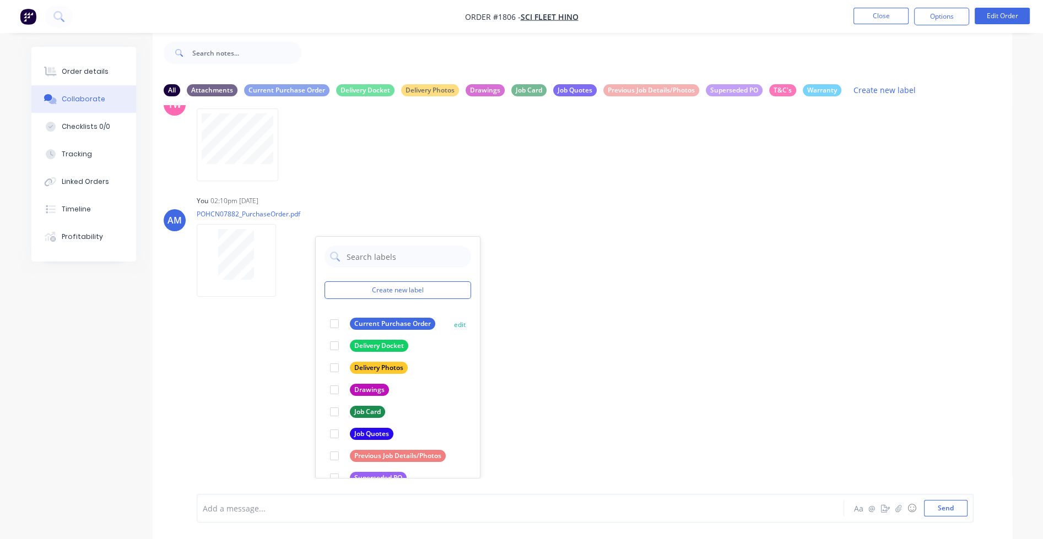
click at [335, 323] on div at bounding box center [334, 324] width 22 height 22
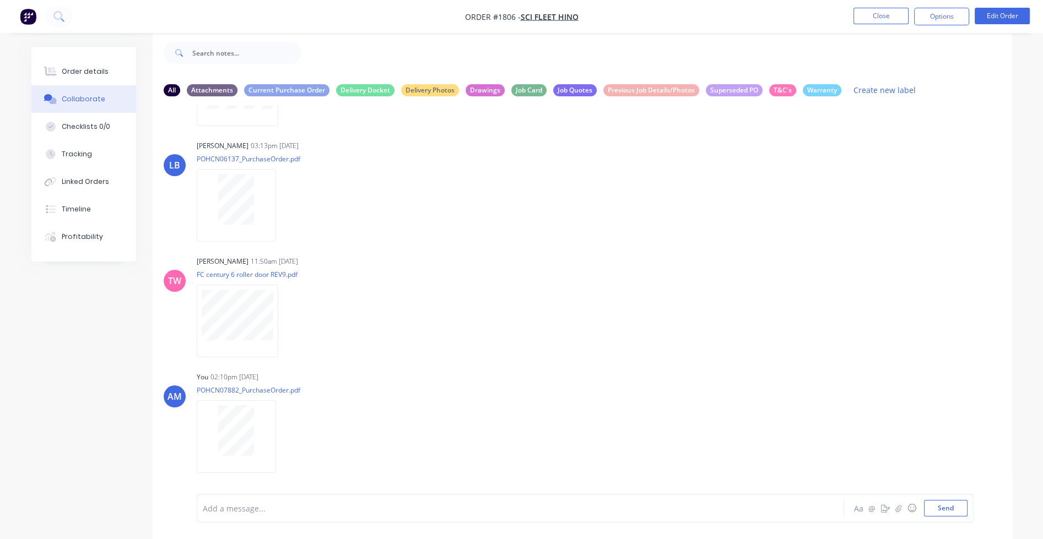
click at [617, 317] on div "TW Taylor Wright 12:43pm 02/06/25 FC century 6 roller door REV6.pdf Labels Down…" at bounding box center [582, 291] width 859 height 373
click at [0, 0] on div "Labels Download Delete" at bounding box center [0, 0] width 0 height 0
click at [0, 0] on icon "button" at bounding box center [0, 0] width 0 height 0
click at [0, 0] on button "Labels" at bounding box center [0, 0] width 0 height 0
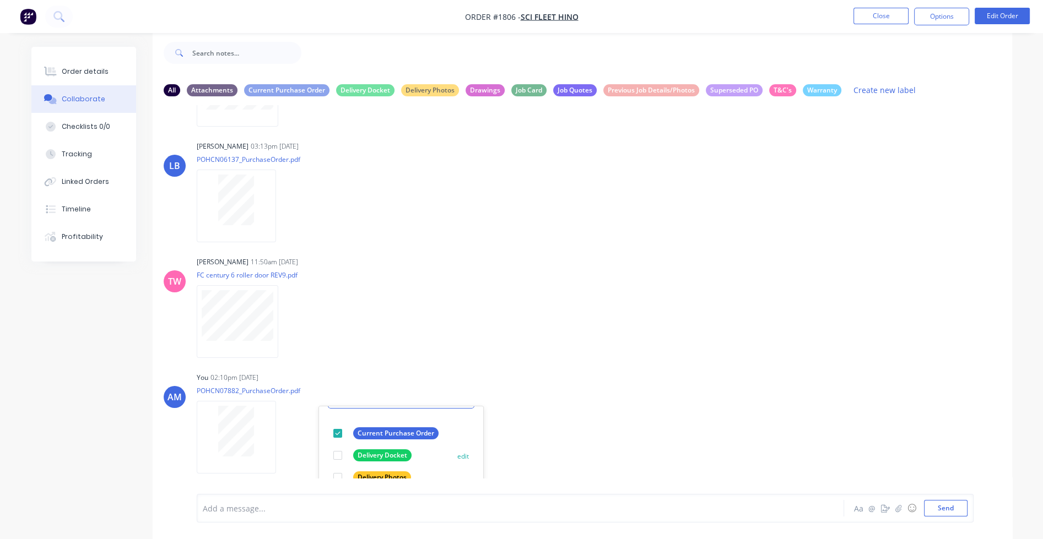
scroll to position [63, 0]
click at [464, 295] on div "Taylor Wright 11:50am 15/09/25 FC century 6 roller door REV9.pdf Labels Downloa…" at bounding box center [369, 303] width 344 height 99
click at [744, 17] on button "Close" at bounding box center [880, 16] width 55 height 17
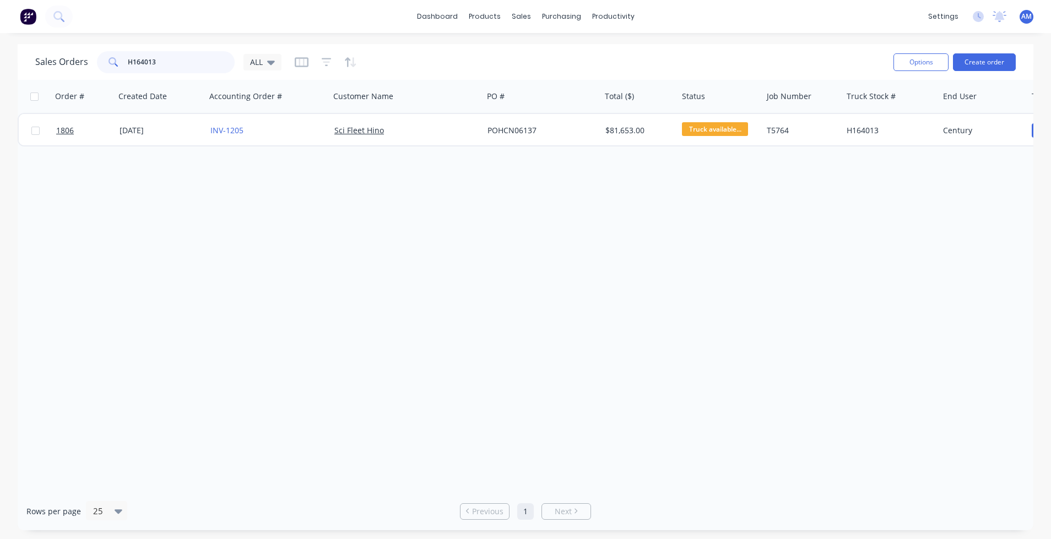
drag, startPoint x: 168, startPoint y: 58, endPoint x: 105, endPoint y: 59, distance: 63.4
click at [105, 59] on div "H164013" at bounding box center [166, 62] width 138 height 22
paste input "h163998"
drag, startPoint x: 178, startPoint y: 59, endPoint x: 71, endPoint y: 60, distance: 108.0
click at [71, 60] on div "Sales Orders h163998 ALL" at bounding box center [158, 62] width 246 height 22
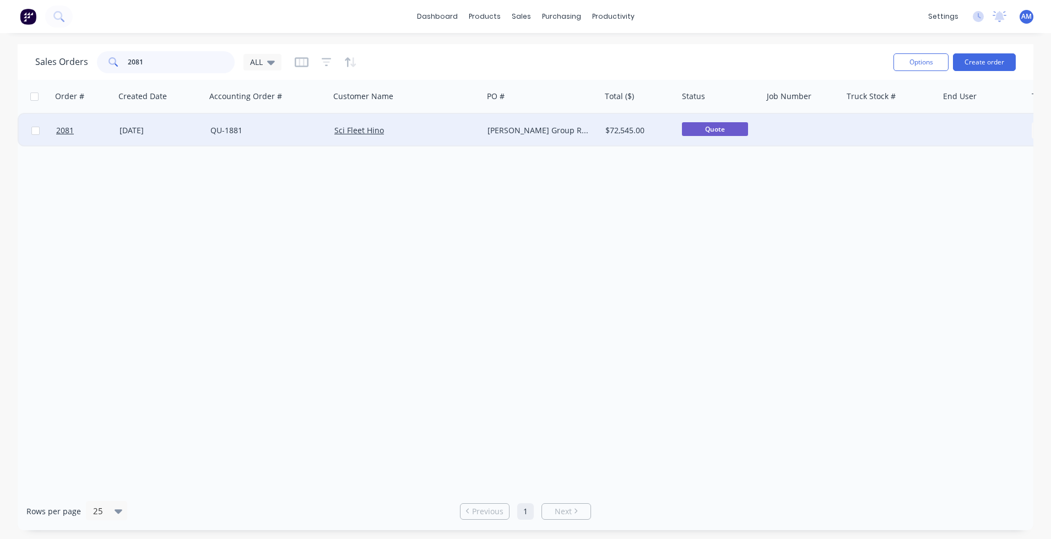
type input "2081"
click at [143, 128] on div "[DATE]" at bounding box center [161, 130] width 82 height 11
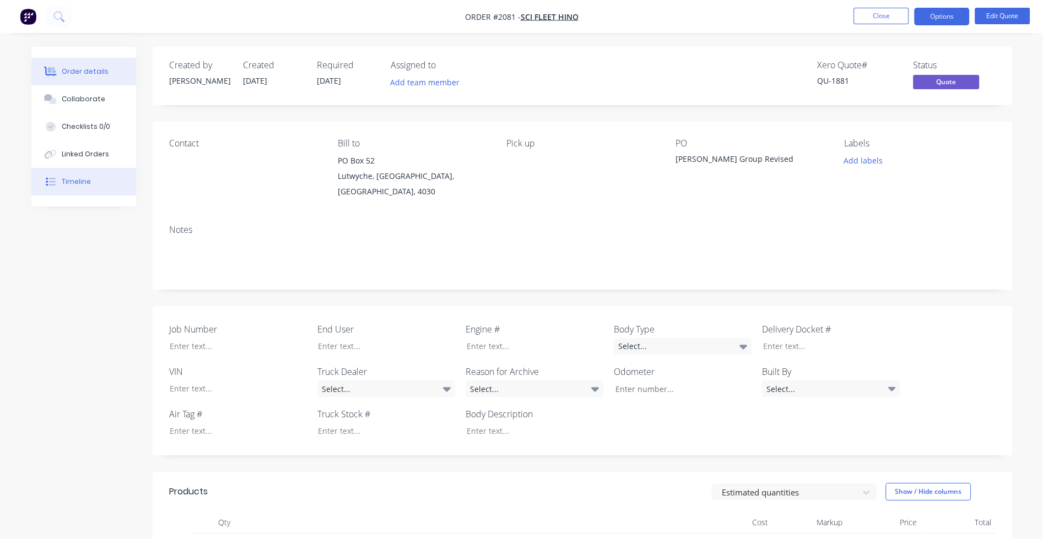
click at [75, 182] on div "Timeline" at bounding box center [76, 182] width 29 height 10
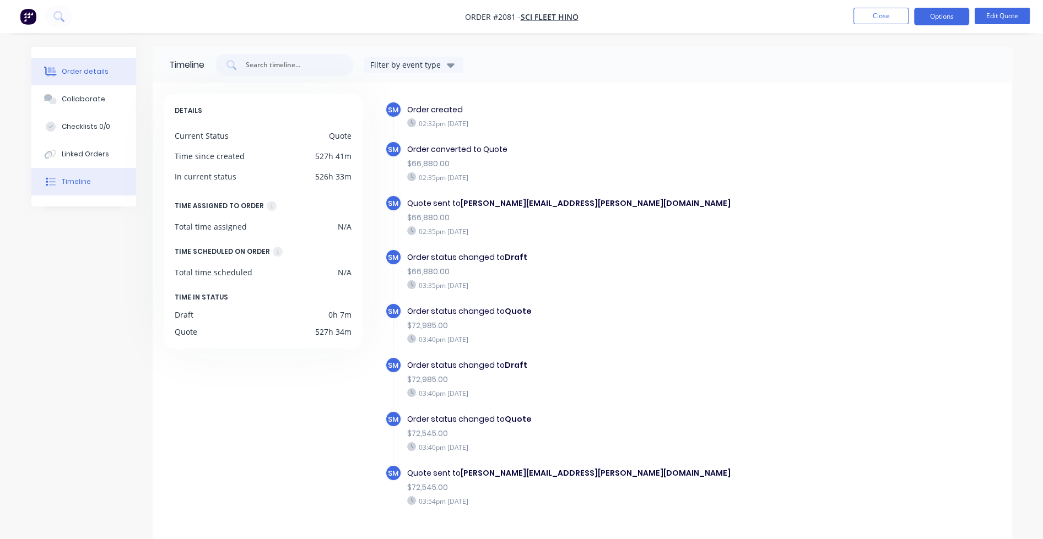
click at [76, 73] on div "Order details" at bounding box center [85, 72] width 47 height 10
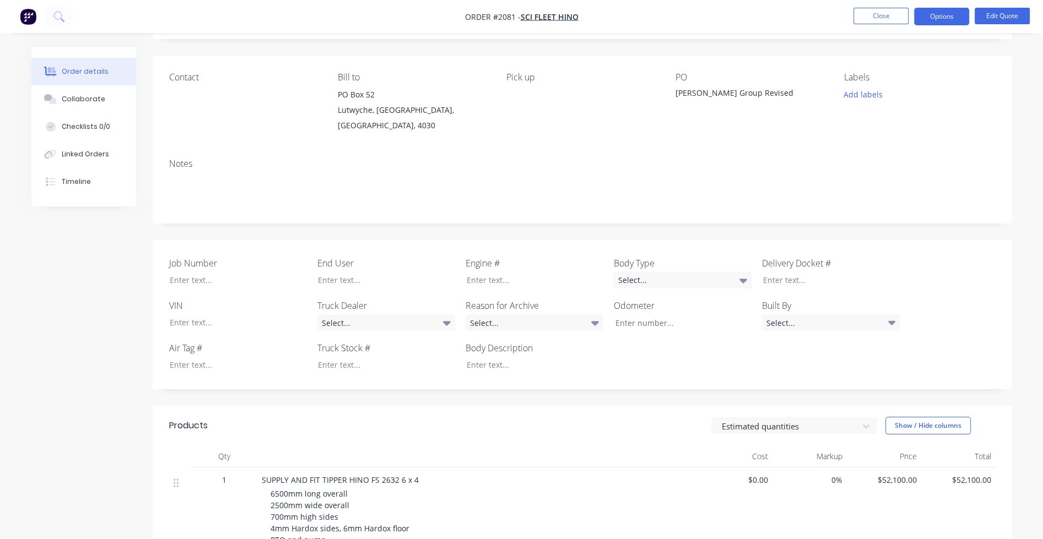
scroll to position [55, 0]
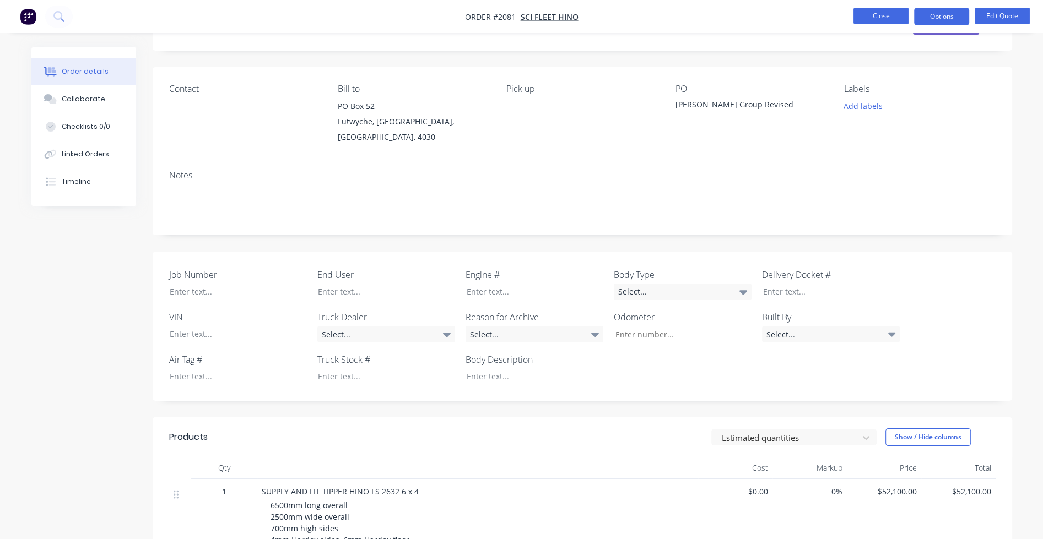
click at [744, 17] on button "Close" at bounding box center [880, 16] width 55 height 17
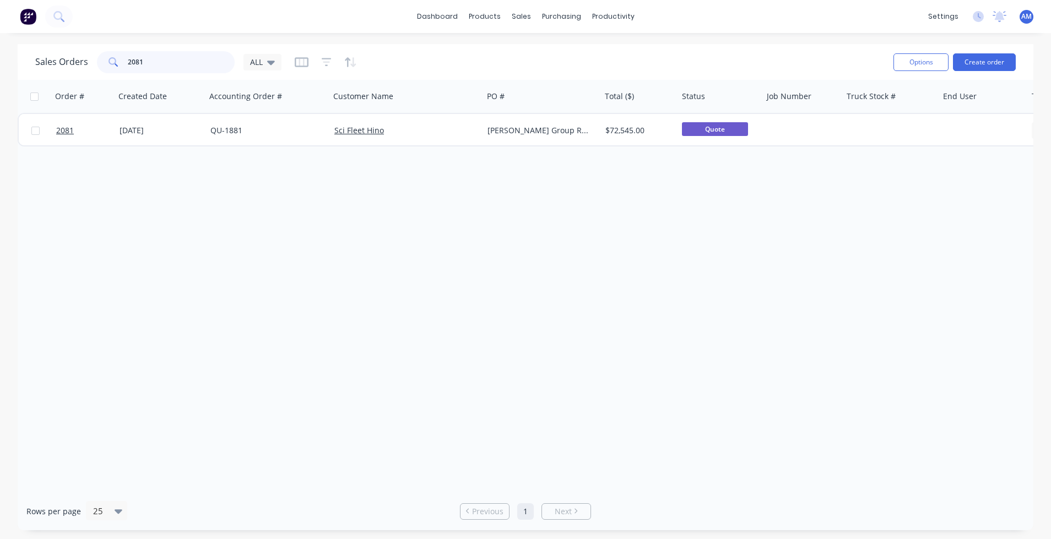
drag, startPoint x: 167, startPoint y: 64, endPoint x: 112, endPoint y: 63, distance: 54.5
click at [112, 63] on div "2081" at bounding box center [166, 62] width 138 height 22
paste input "h164000"
type input "h164000"
drag, startPoint x: 181, startPoint y: 61, endPoint x: 92, endPoint y: 66, distance: 88.8
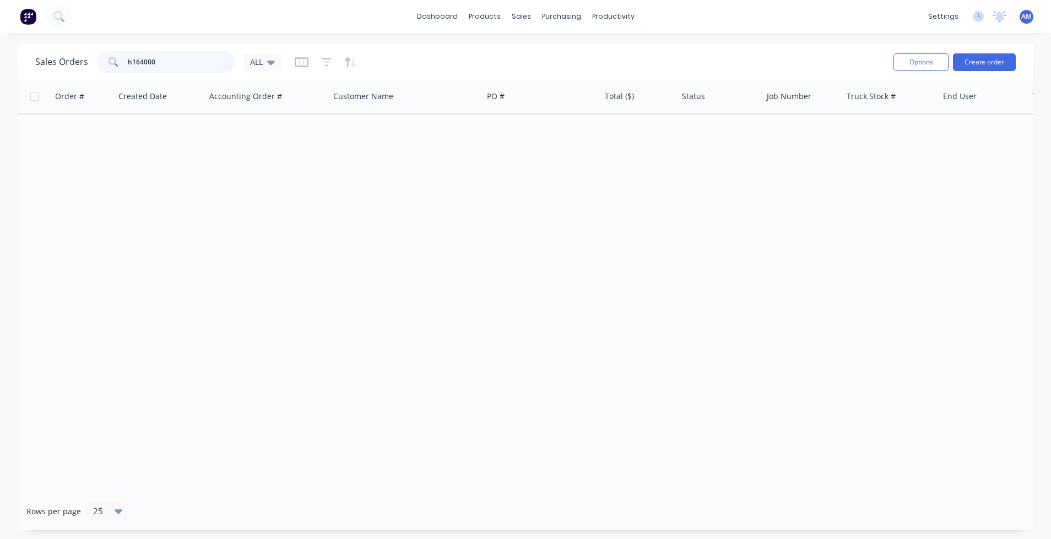
click at [92, 66] on div "Sales Orders h164000 ALL" at bounding box center [158, 62] width 246 height 22
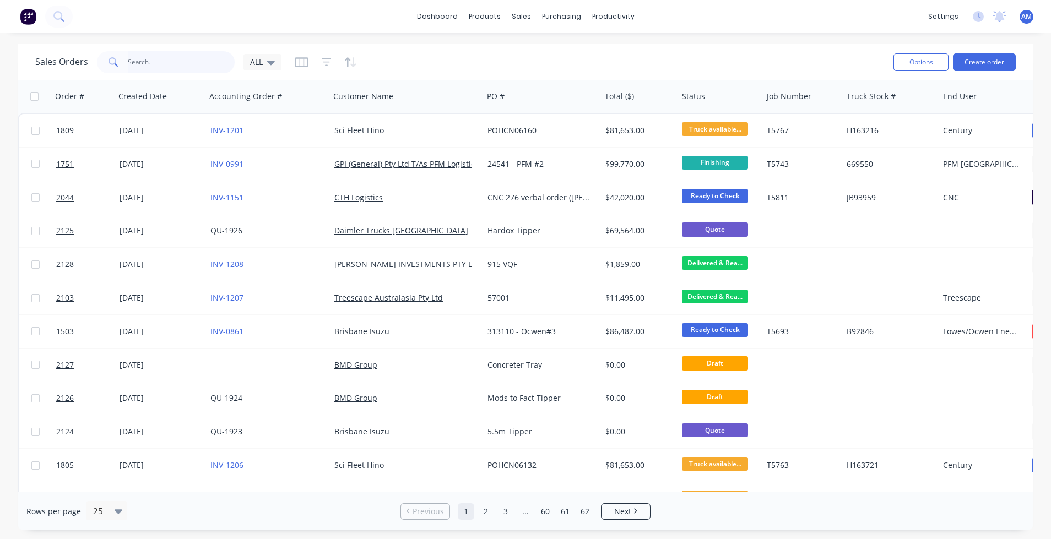
click at [150, 67] on input "text" at bounding box center [181, 62] width 107 height 22
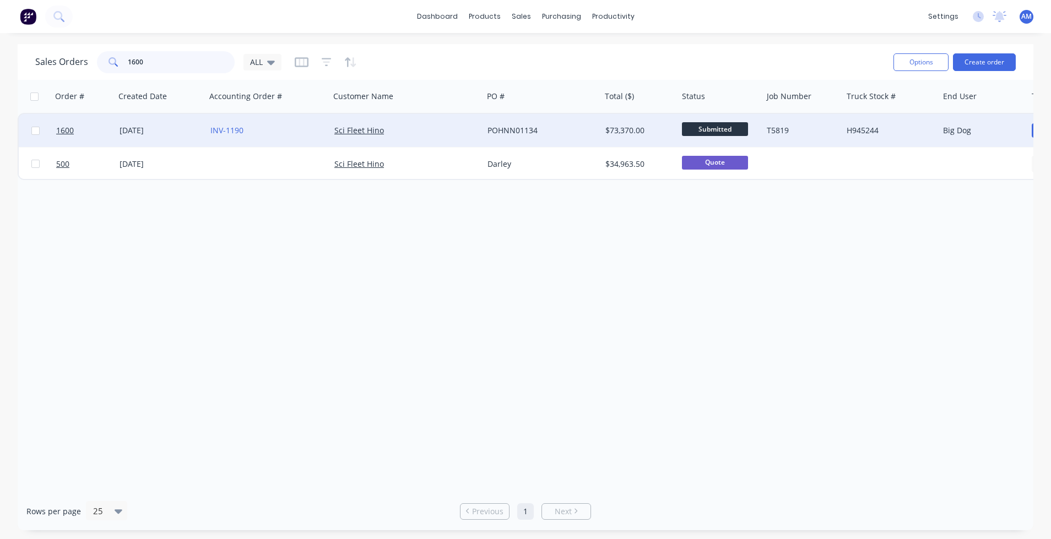
type input "1600"
click at [152, 125] on div "26 Sep 2025" at bounding box center [161, 130] width 82 height 11
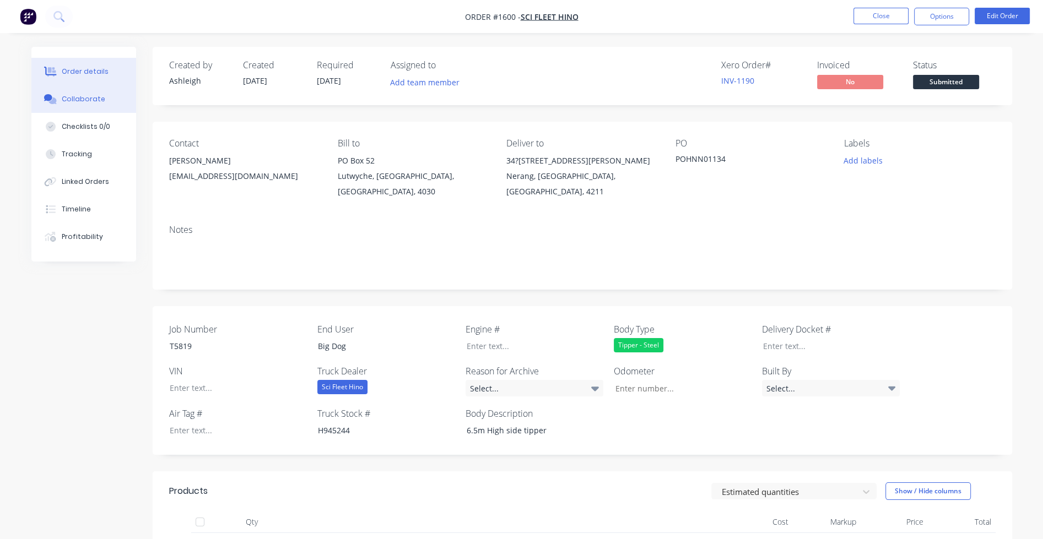
click at [100, 100] on div "Collaborate" at bounding box center [84, 99] width 44 height 10
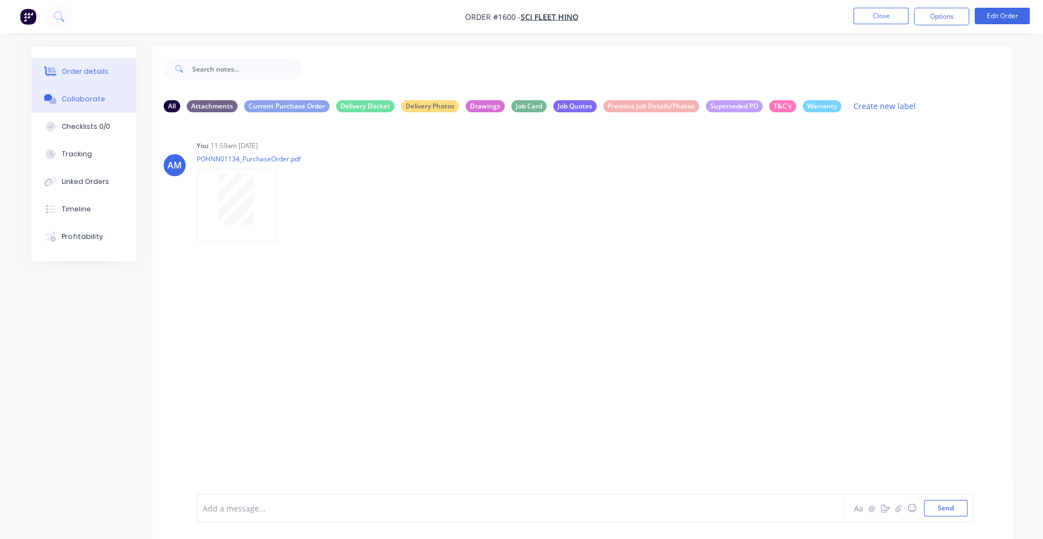
click at [85, 72] on div "Order details" at bounding box center [85, 72] width 47 height 10
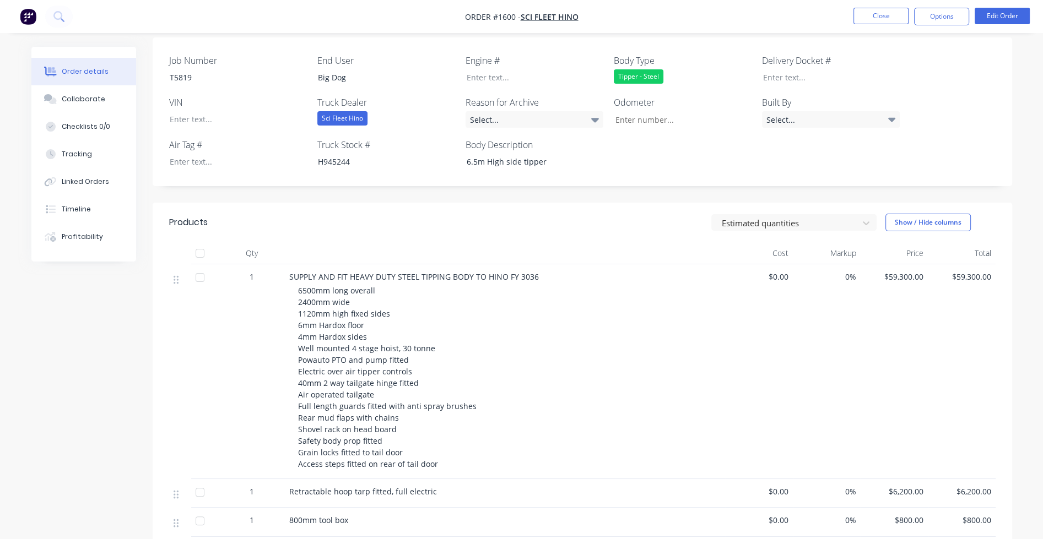
scroll to position [204, 0]
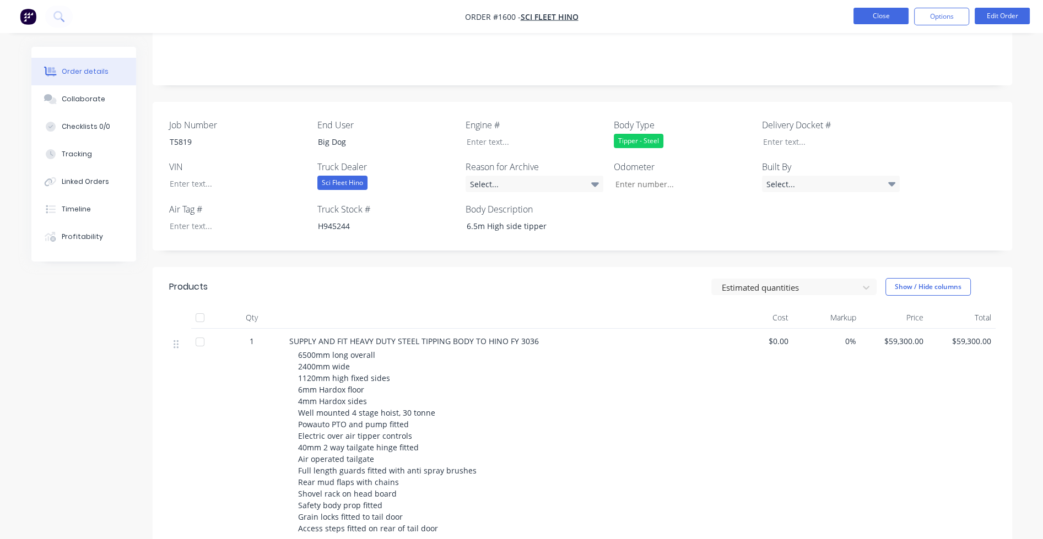
click at [744, 14] on button "Close" at bounding box center [880, 16] width 55 height 17
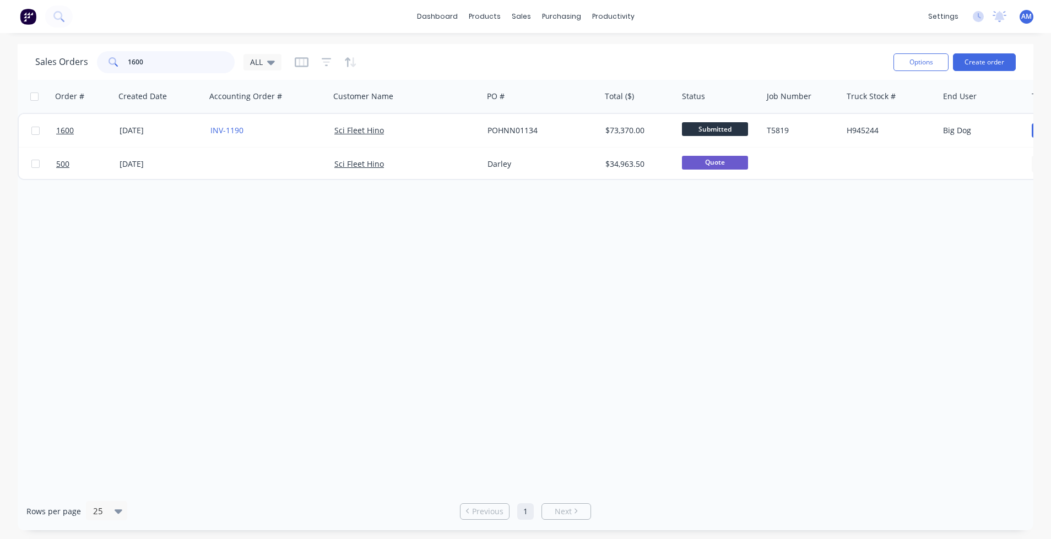
drag, startPoint x: 170, startPoint y: 60, endPoint x: 113, endPoint y: 62, distance: 56.2
click at [113, 62] on div "1600" at bounding box center [166, 62] width 138 height 22
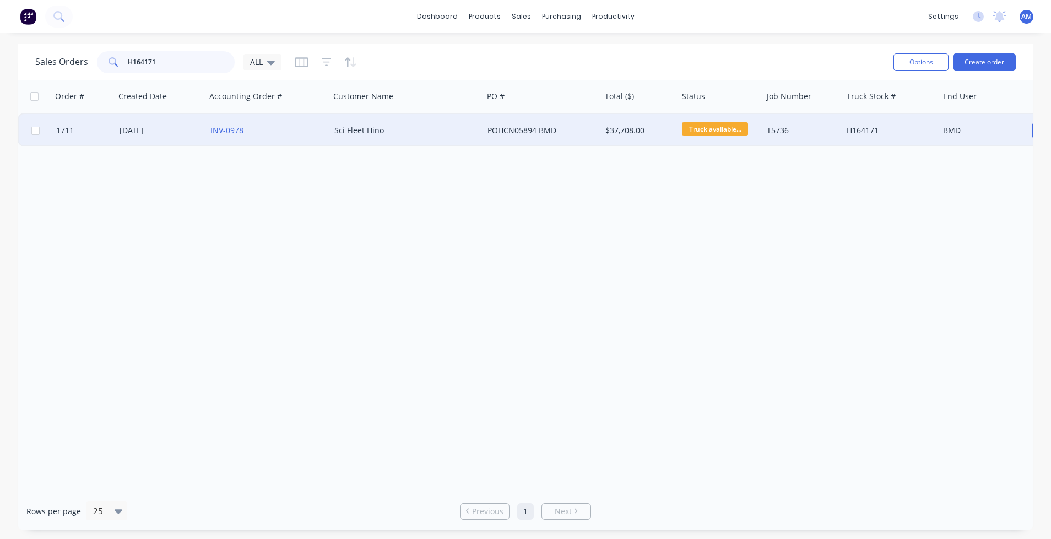
type input "H164171"
click at [137, 126] on div "[DATE]" at bounding box center [161, 130] width 82 height 11
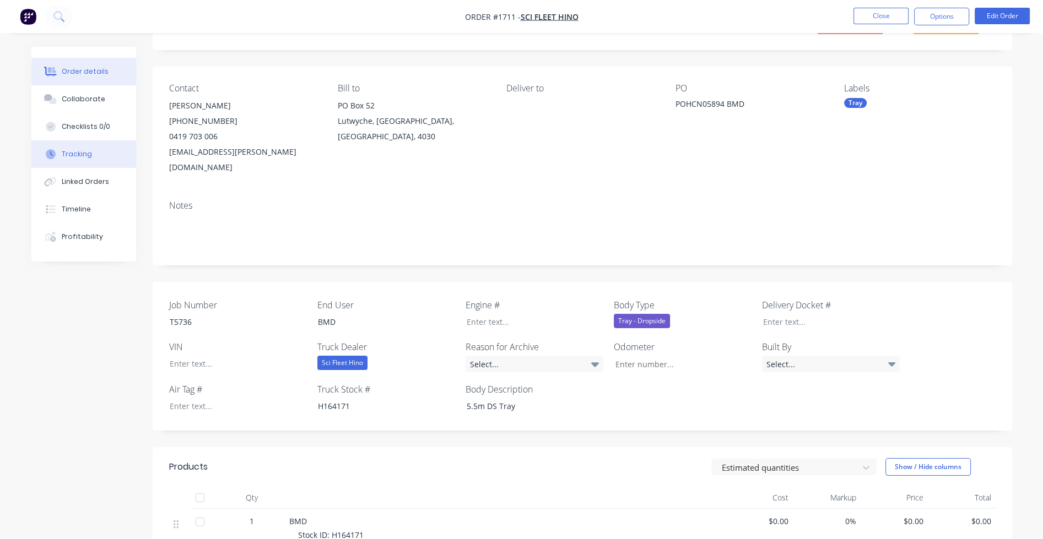
scroll to position [55, 0]
click at [94, 99] on div "Collaborate" at bounding box center [84, 99] width 44 height 10
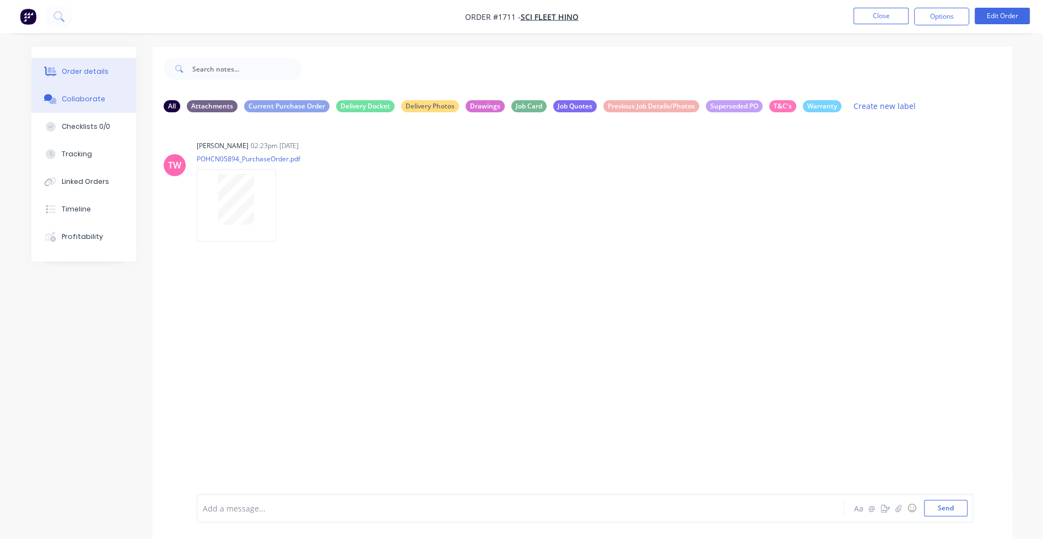
click at [96, 70] on div "Order details" at bounding box center [85, 72] width 47 height 10
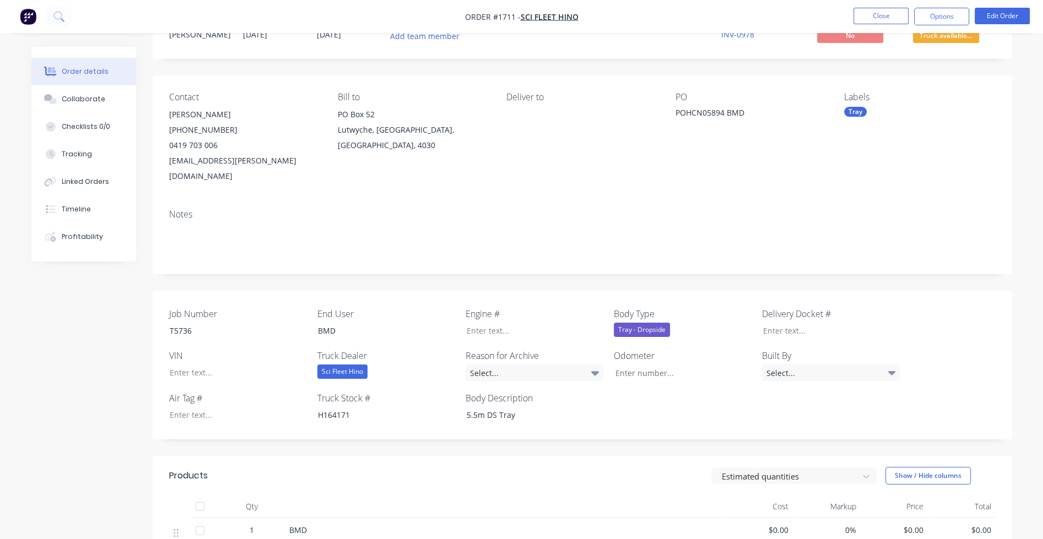
scroll to position [110, 0]
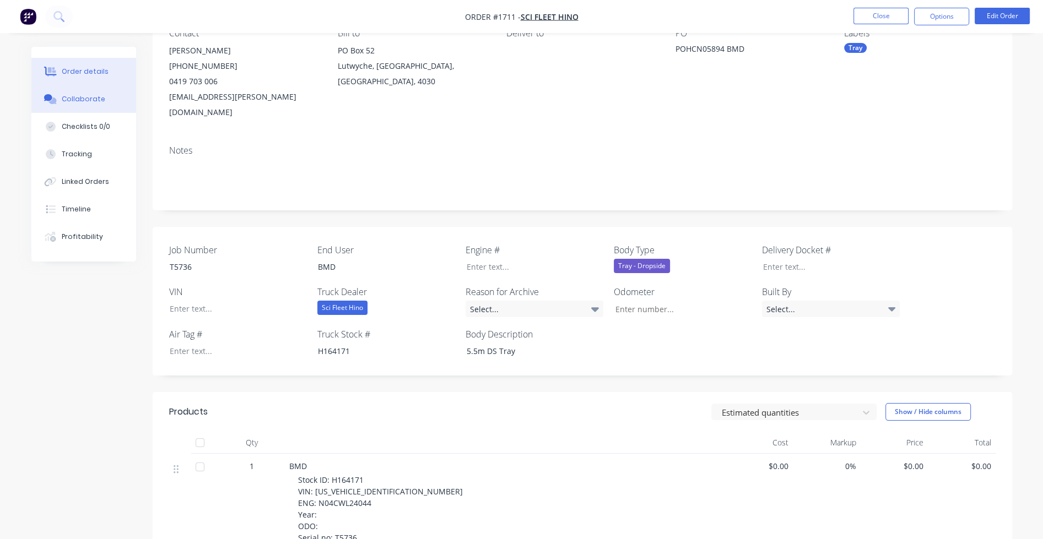
click at [101, 92] on button "Collaborate" at bounding box center [83, 99] width 105 height 28
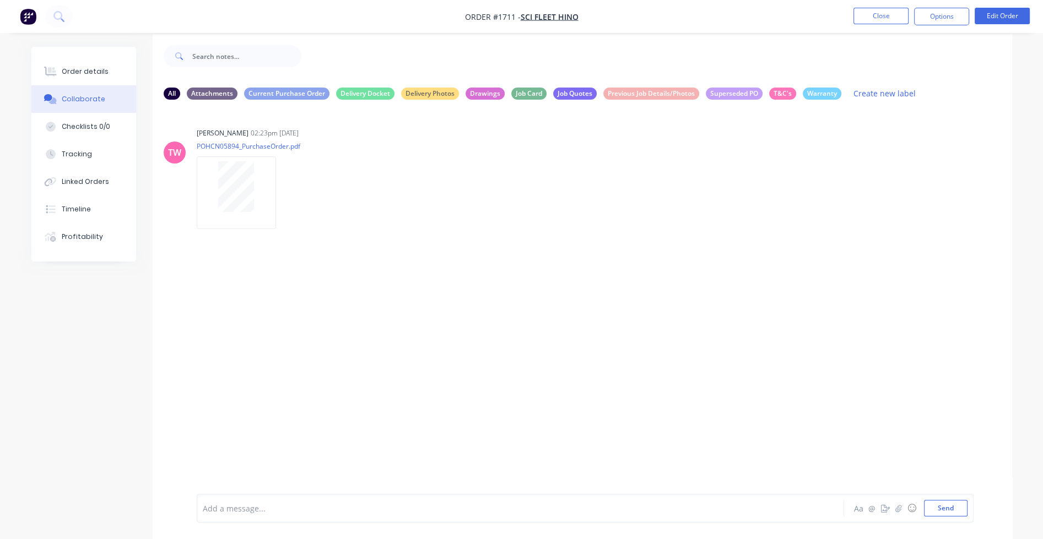
scroll to position [16, 0]
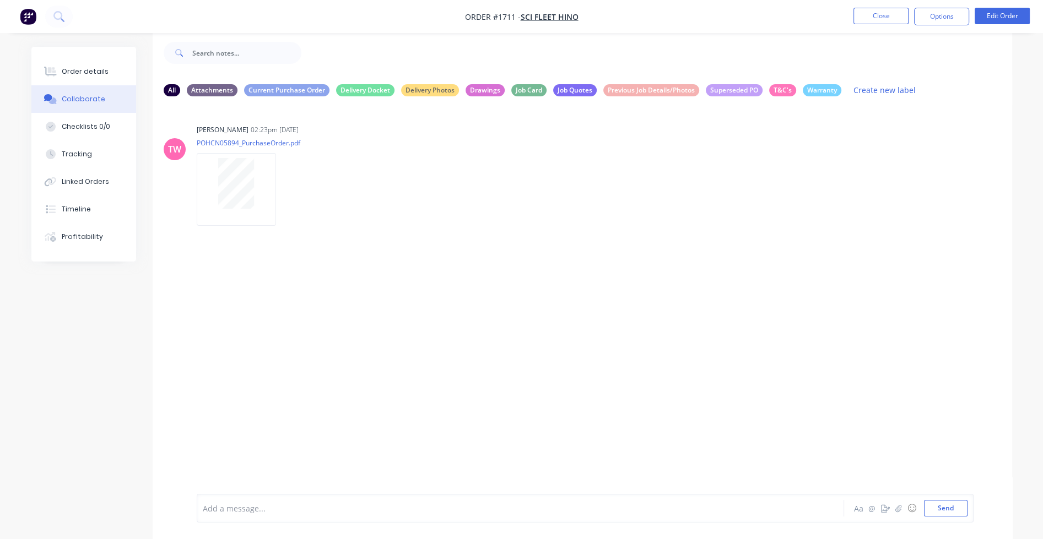
click at [217, 503] on div at bounding box center [489, 509] width 573 height 12
click at [744, 504] on button "Send" at bounding box center [946, 508] width 44 height 17
click at [222, 509] on div at bounding box center [489, 509] width 573 height 12
click at [247, 510] on div "25/09 -" at bounding box center [489, 509] width 573 height 12
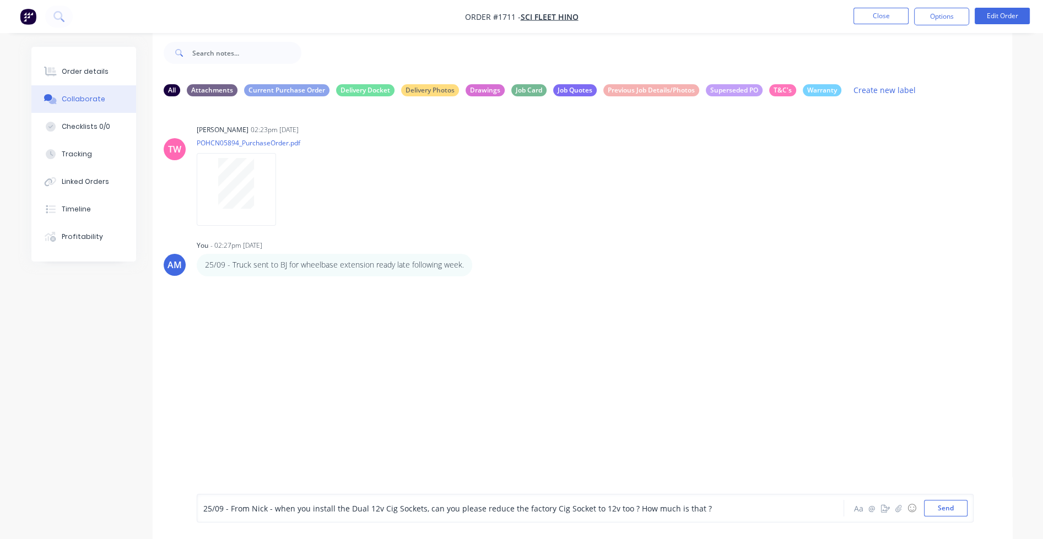
click at [275, 510] on span "25/09 - From Nick - when you install the Dual 12v Cig Sockets, can you please r…" at bounding box center [457, 508] width 508 height 10
click at [744, 507] on button "Send" at bounding box center [946, 508] width 44 height 17
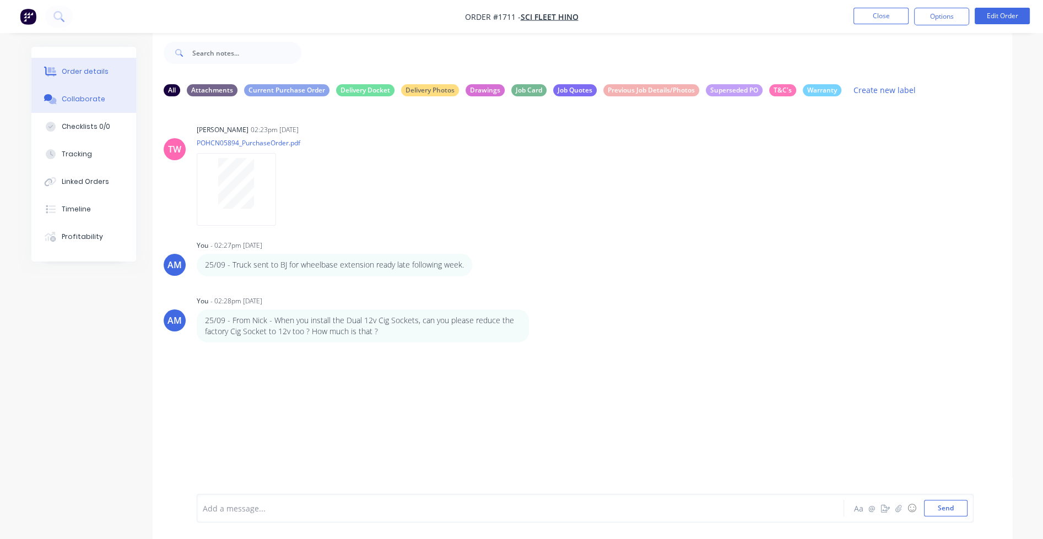
click at [64, 67] on div "Order details" at bounding box center [85, 72] width 47 height 10
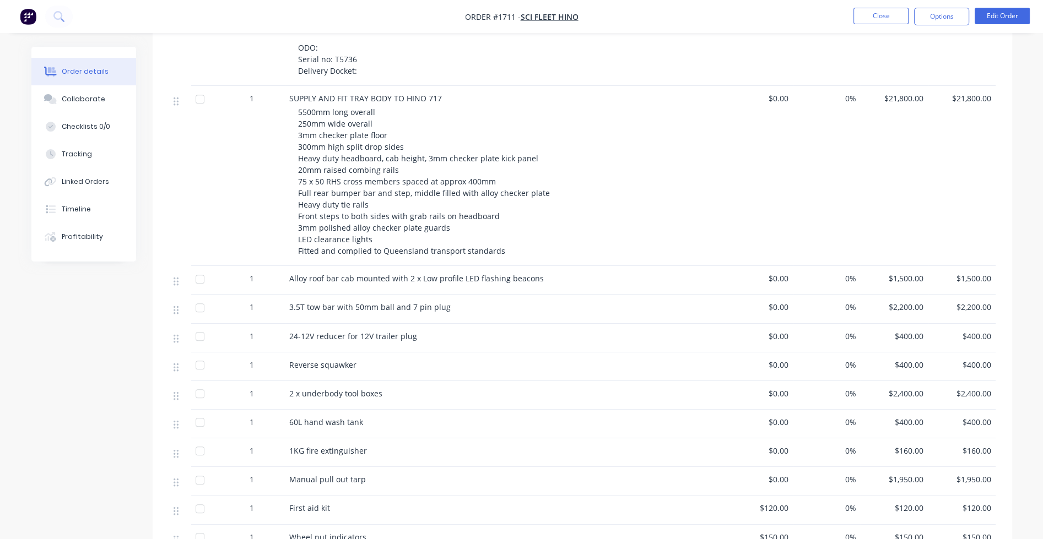
scroll to position [567, 0]
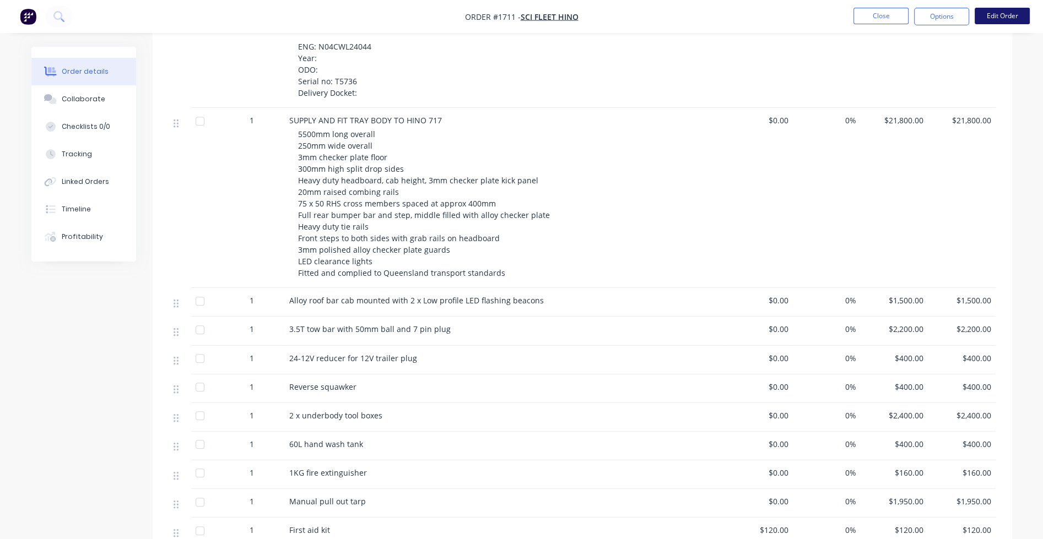
click at [744, 14] on button "Edit Order" at bounding box center [1001, 16] width 55 height 17
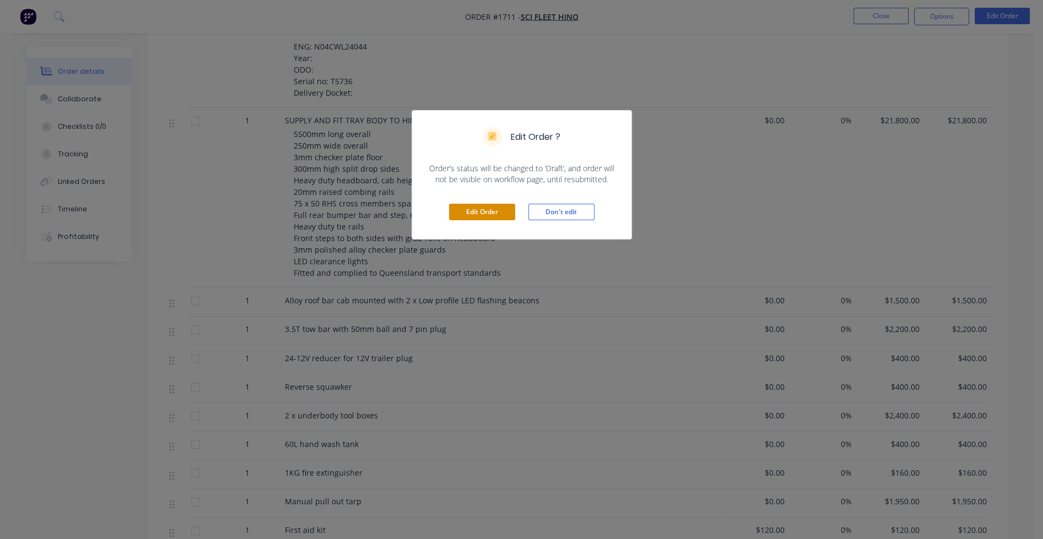
click at [491, 209] on button "Edit Order" at bounding box center [482, 212] width 66 height 17
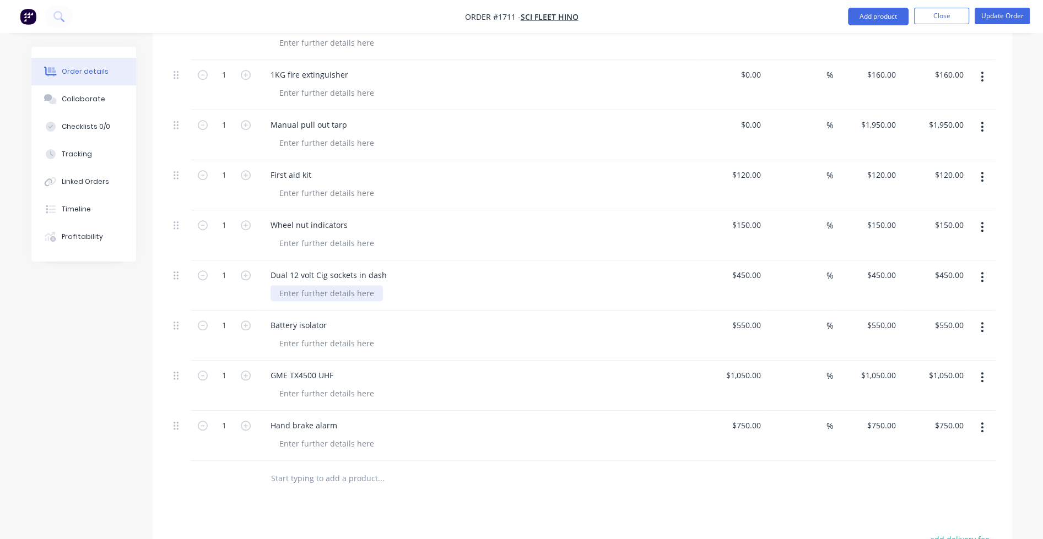
scroll to position [1157, 0]
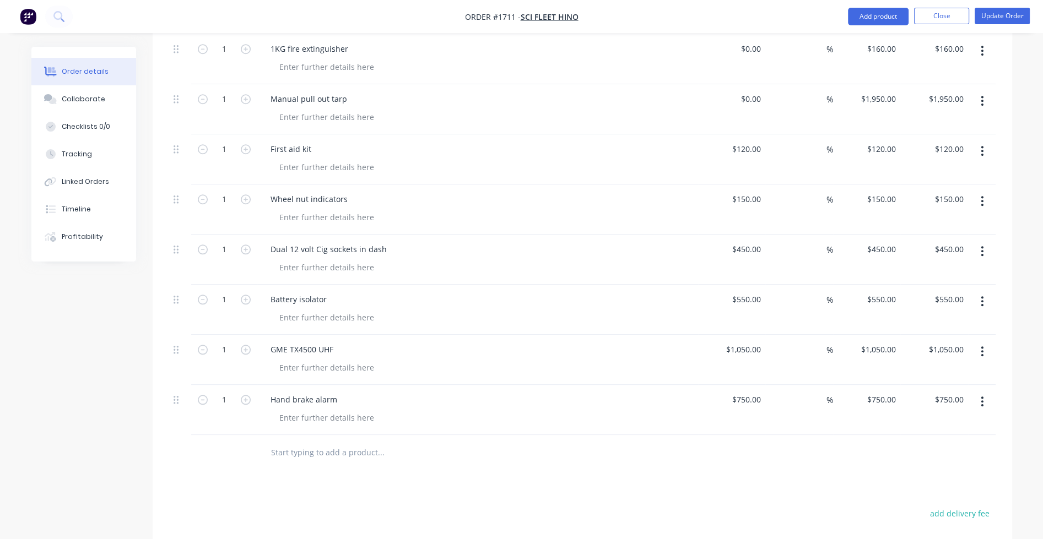
click at [284, 442] on input "text" at bounding box center [380, 453] width 220 height 22
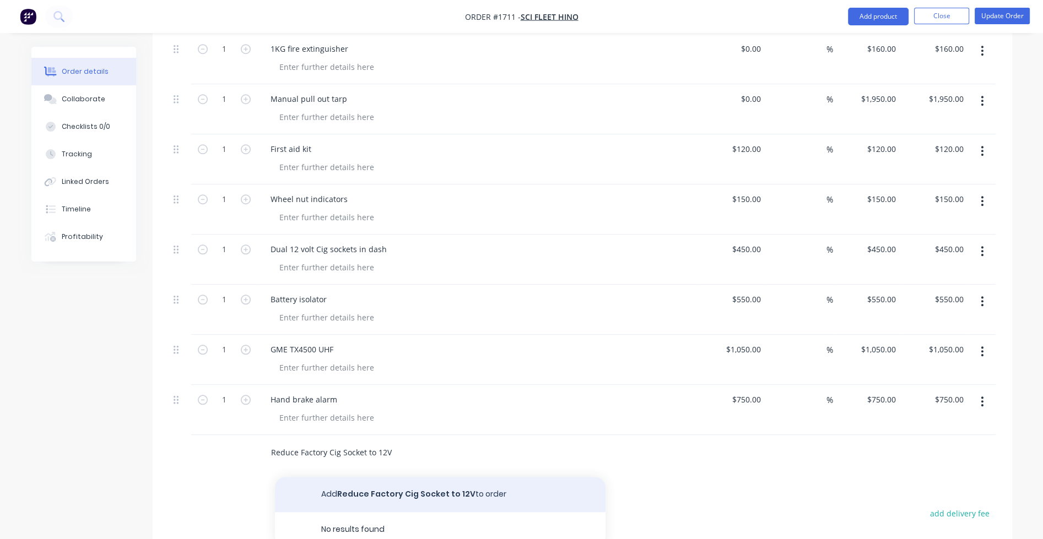
type input "Reduce Factory Cig Socket to 12V"
click at [340, 477] on button "Add Reduce Factory Cig Socket to 12V to order" at bounding box center [440, 494] width 331 height 35
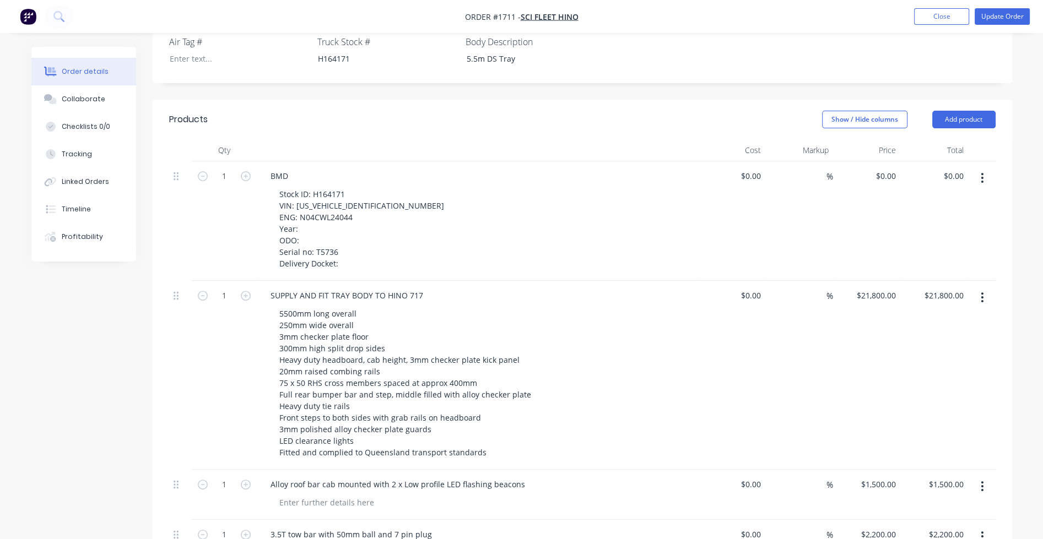
scroll to position [275, 0]
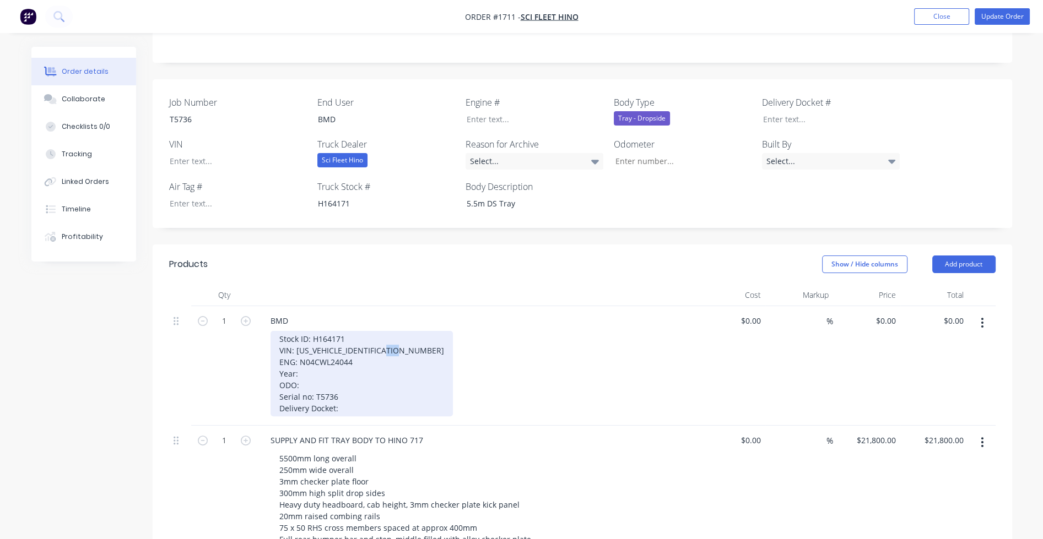
drag, startPoint x: 297, startPoint y: 331, endPoint x: 308, endPoint y: 330, distance: 10.5
click at [308, 331] on div "Stock ID: H164171 VIN: JHHUCS3FX0K061507 ENG: N04CWL24044 Year: ODO: Serial no:…" at bounding box center [361, 373] width 182 height 85
click at [304, 331] on div "Stock ID: H164171 VIN: JHHUCS3FX0K061507 ENG: N04CWL24044 Year: ODO: Serial no:…" at bounding box center [361, 373] width 182 height 85
drag, startPoint x: 300, startPoint y: 332, endPoint x: 350, endPoint y: 330, distance: 50.2
click at [350, 331] on div "Stock ID: H164171 VIN: JHHUCS3FX0K061507 ENG: N04CWL24044 Year: ODO: Serial no:…" at bounding box center [361, 373] width 182 height 85
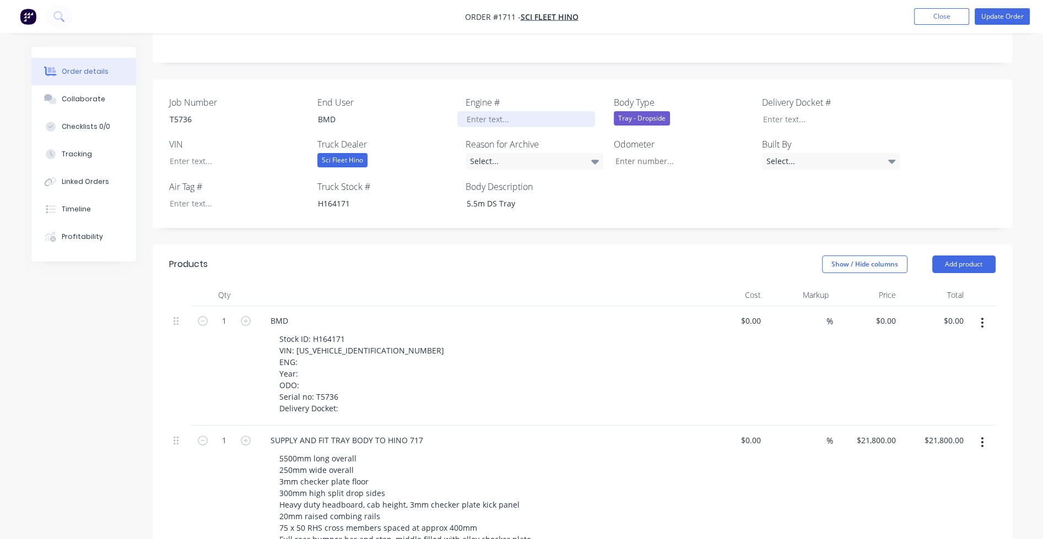
click at [483, 111] on div at bounding box center [526, 119] width 138 height 16
paste div
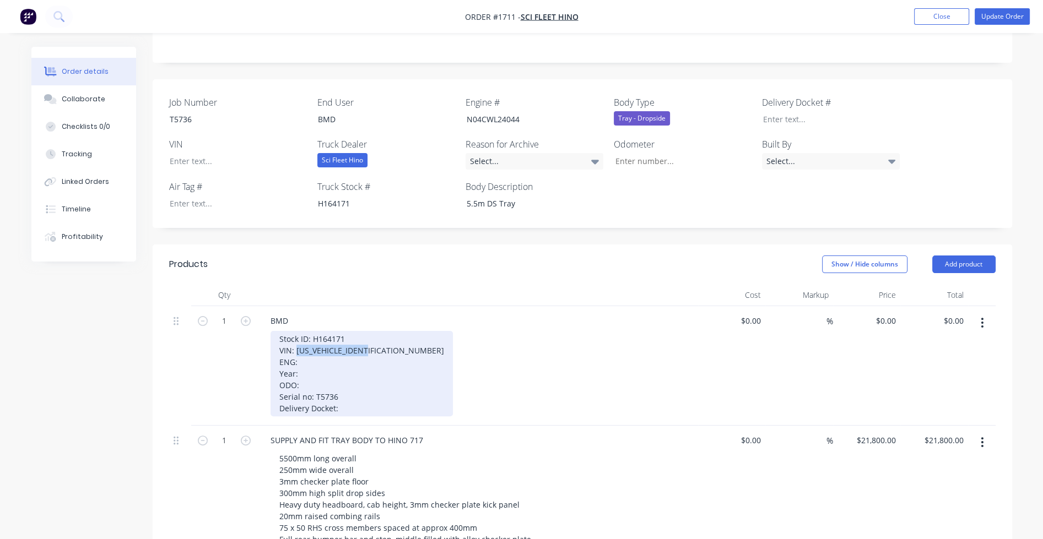
drag, startPoint x: 295, startPoint y: 319, endPoint x: 370, endPoint y: 318, distance: 75.5
click at [370, 331] on div "Stock ID: H164171 VIN: JHHUCS3FX0K061507 ENG: Year: ODO: Serial no: T5736 Deliv…" at bounding box center [361, 373] width 182 height 85
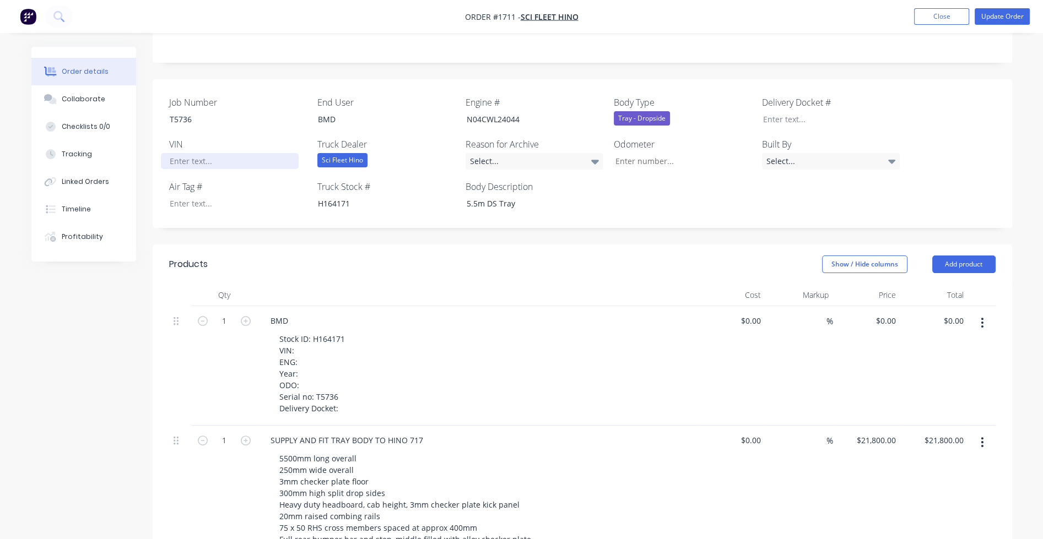
click at [210, 153] on div at bounding box center [230, 161] width 138 height 16
paste div
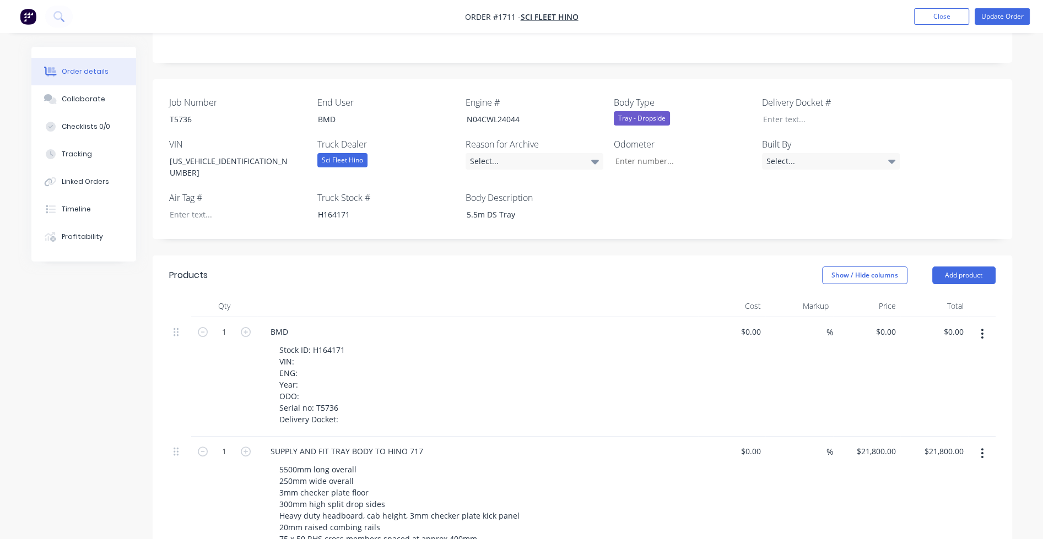
click at [744, 329] on icon "button" at bounding box center [982, 334] width 2 height 10
click at [744, 421] on div "Delete" at bounding box center [943, 429] width 85 height 16
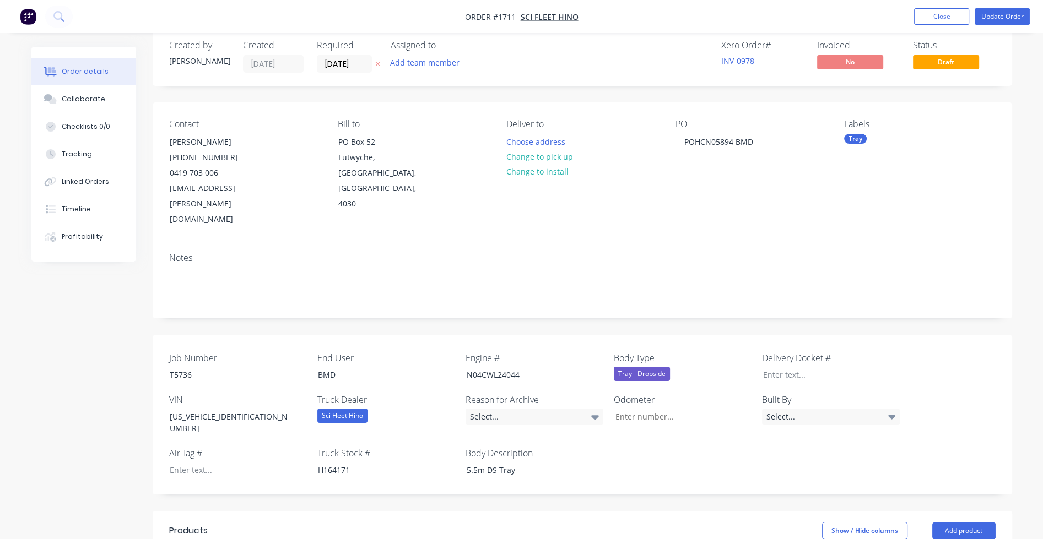
scroll to position [0, 0]
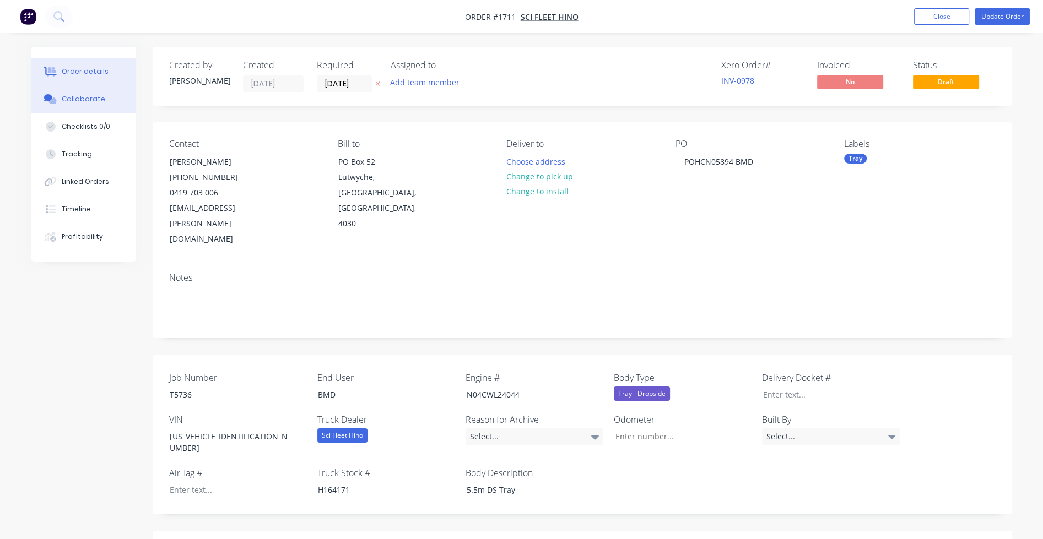
click at [79, 100] on div "Collaborate" at bounding box center [84, 99] width 44 height 10
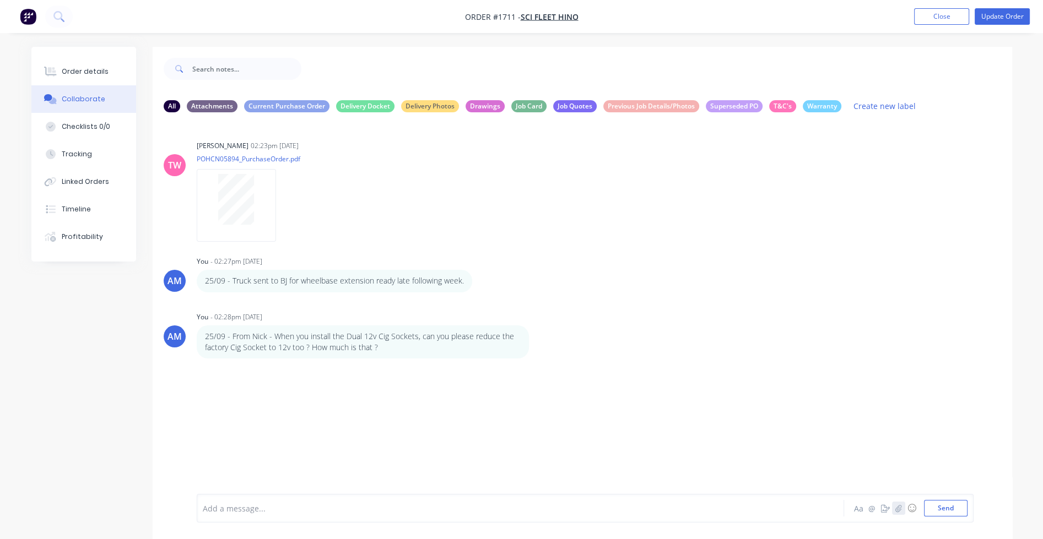
click at [744, 507] on icon "button" at bounding box center [898, 509] width 7 height 8
click at [744, 511] on button "Send" at bounding box center [946, 508] width 44 height 17
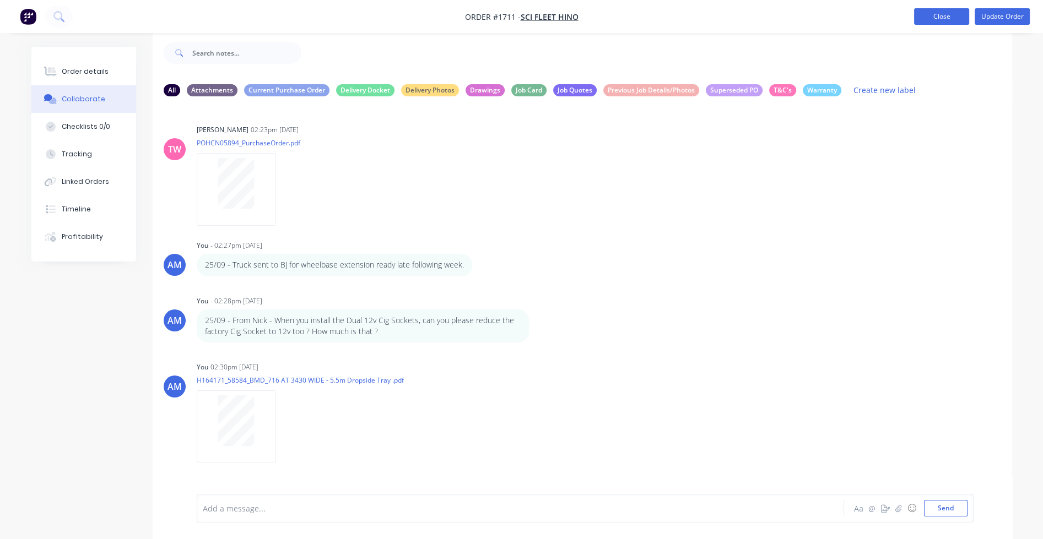
click at [744, 14] on button "Close" at bounding box center [941, 16] width 55 height 17
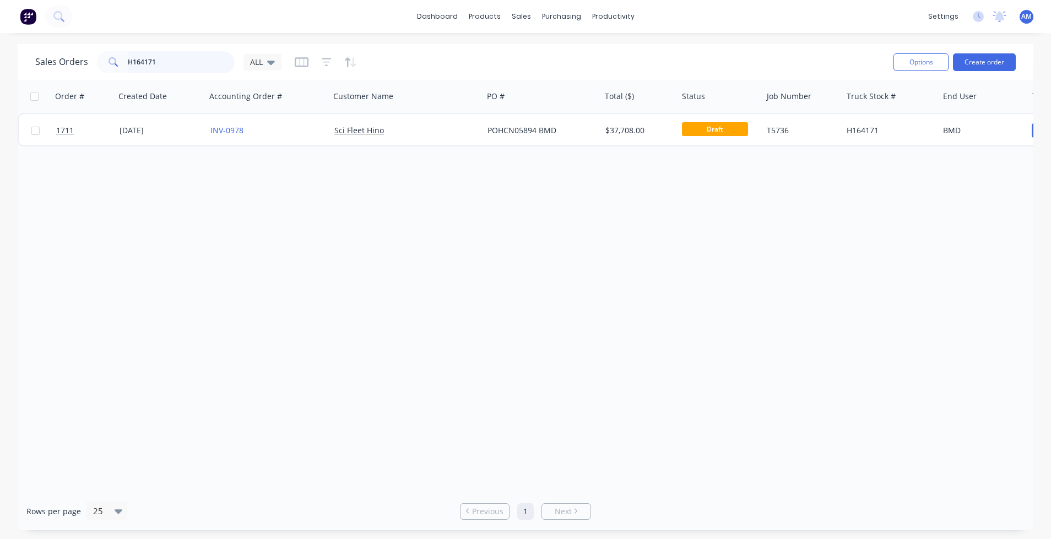
click at [216, 63] on input "H164171" at bounding box center [181, 62] width 107 height 22
drag, startPoint x: 176, startPoint y: 63, endPoint x: 110, endPoint y: 63, distance: 66.1
click at [110, 63] on div "H164171" at bounding box center [166, 62] width 138 height 22
paste input "3217"
click at [196, 66] on input "H163217" at bounding box center [181, 62] width 107 height 22
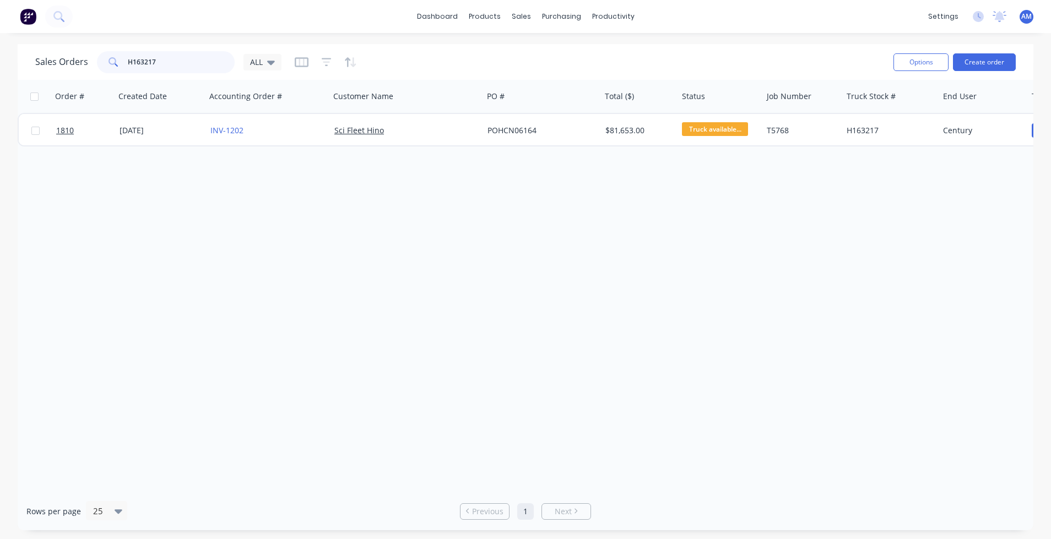
drag, startPoint x: 192, startPoint y: 61, endPoint x: 112, endPoint y: 62, distance: 79.3
click at [112, 62] on div "H163217" at bounding box center [166, 62] width 138 height 22
paste input "78"
click at [221, 61] on input "H163278" at bounding box center [181, 62] width 107 height 22
drag, startPoint x: 175, startPoint y: 63, endPoint x: 112, endPoint y: 62, distance: 62.2
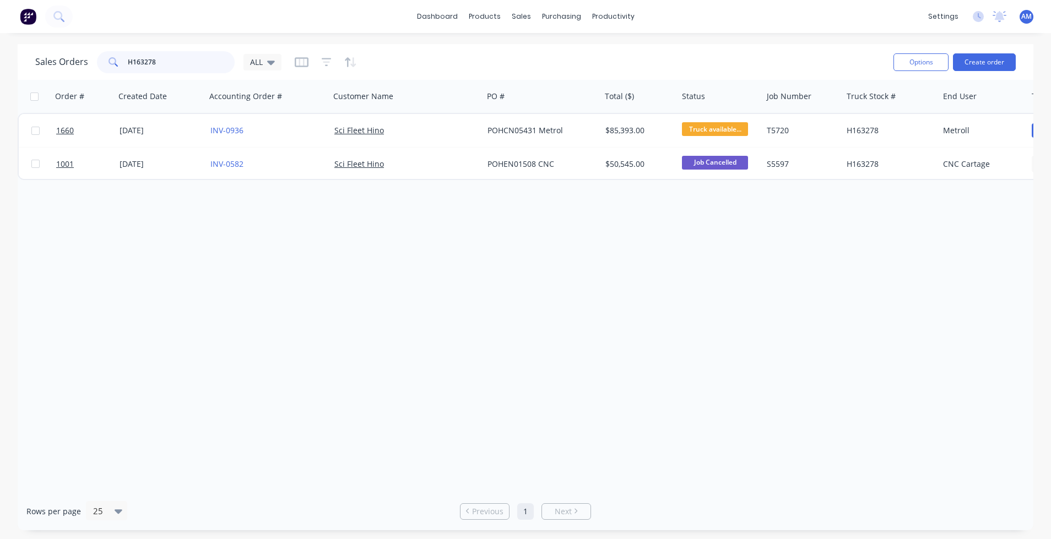
click at [112, 62] on div "H163278" at bounding box center [166, 62] width 138 height 22
paste input "630"
click at [223, 68] on input "H163630" at bounding box center [181, 62] width 107 height 22
click at [210, 59] on input "H163631" at bounding box center [181, 62] width 107 height 22
drag, startPoint x: 207, startPoint y: 61, endPoint x: 107, endPoint y: 58, distance: 99.7
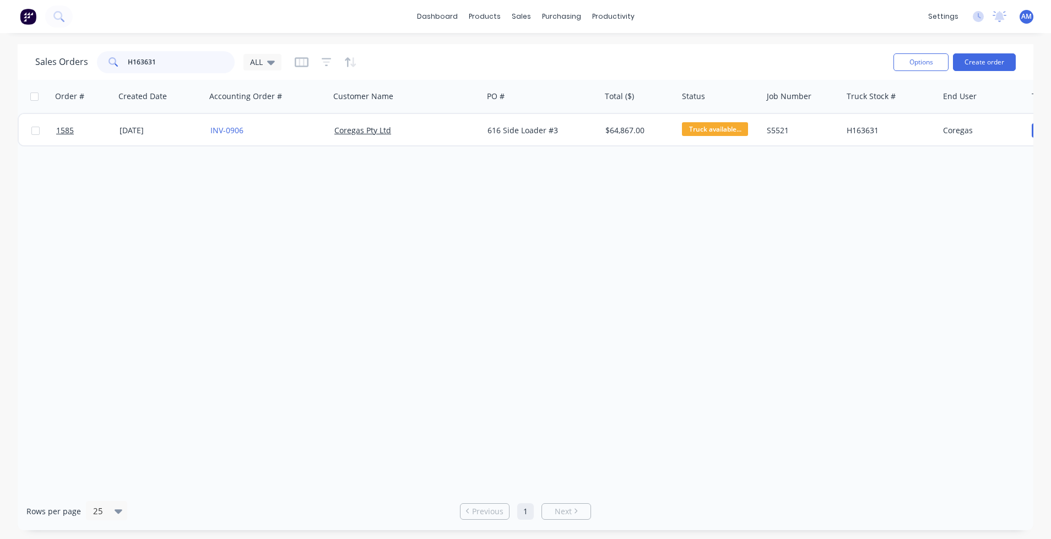
click at [107, 58] on div "H163631" at bounding box center [166, 62] width 138 height 22
paste input "717"
click at [327, 175] on div "Order # Created Date Accounting Order # Customer Name PO # Total ($) Status Job…" at bounding box center [526, 286] width 1016 height 413
drag, startPoint x: 167, startPoint y: 57, endPoint x: 128, endPoint y: 58, distance: 38.6
click at [128, 58] on input "H163717" at bounding box center [181, 62] width 107 height 22
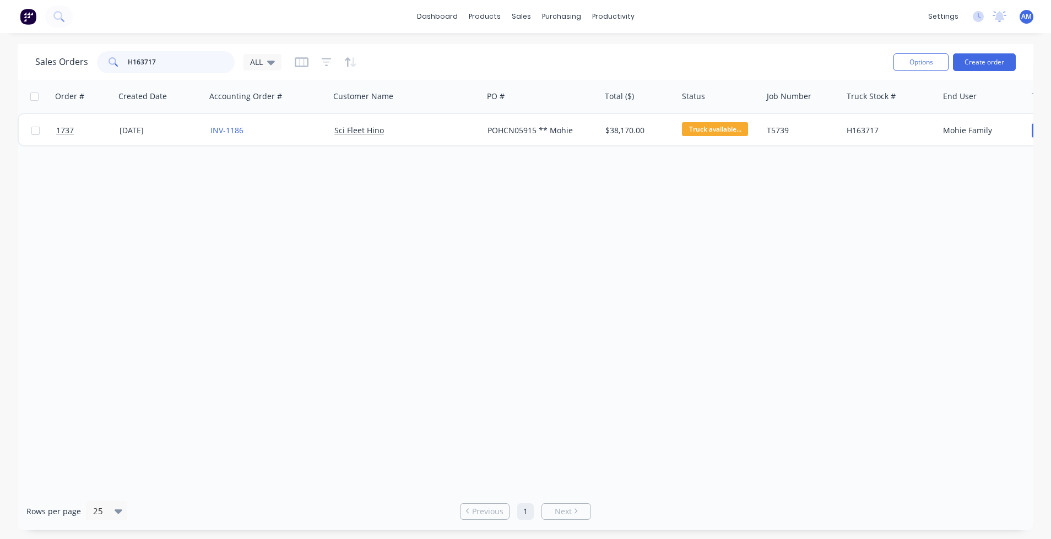
paste input "436"
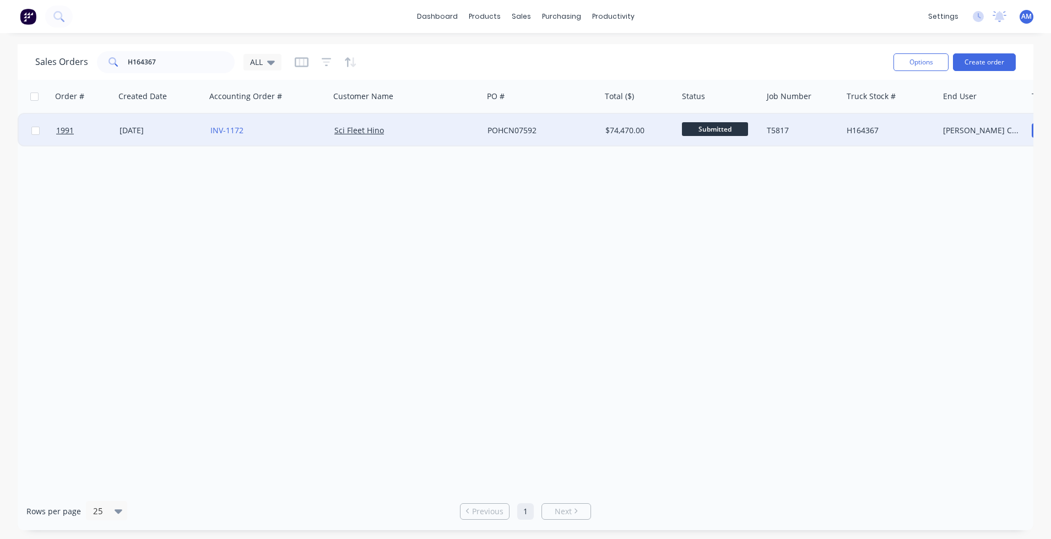
click at [735, 123] on span "Submitted" at bounding box center [715, 129] width 66 height 14
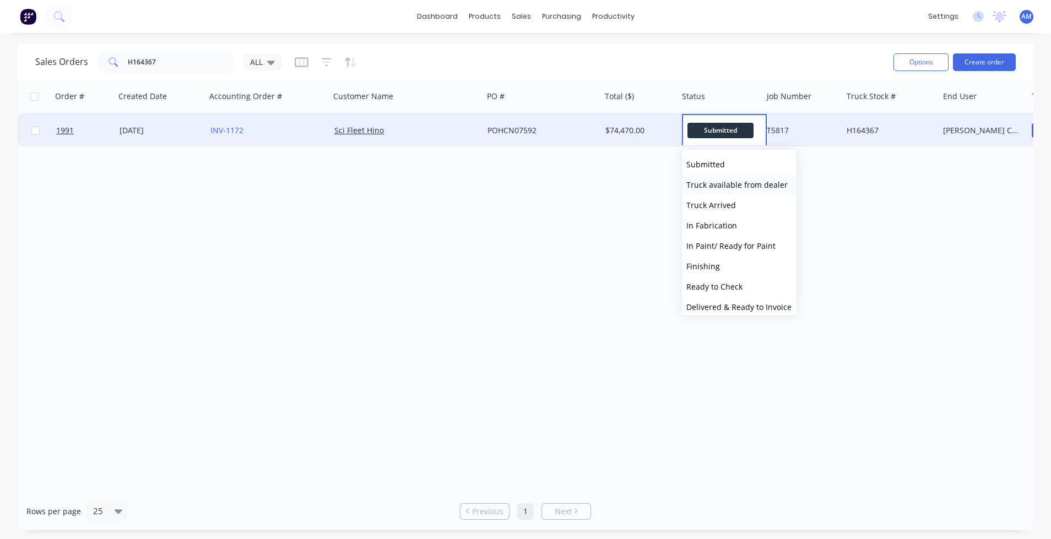
click at [733, 183] on span "Truck available from dealer" at bounding box center [736, 185] width 101 height 10
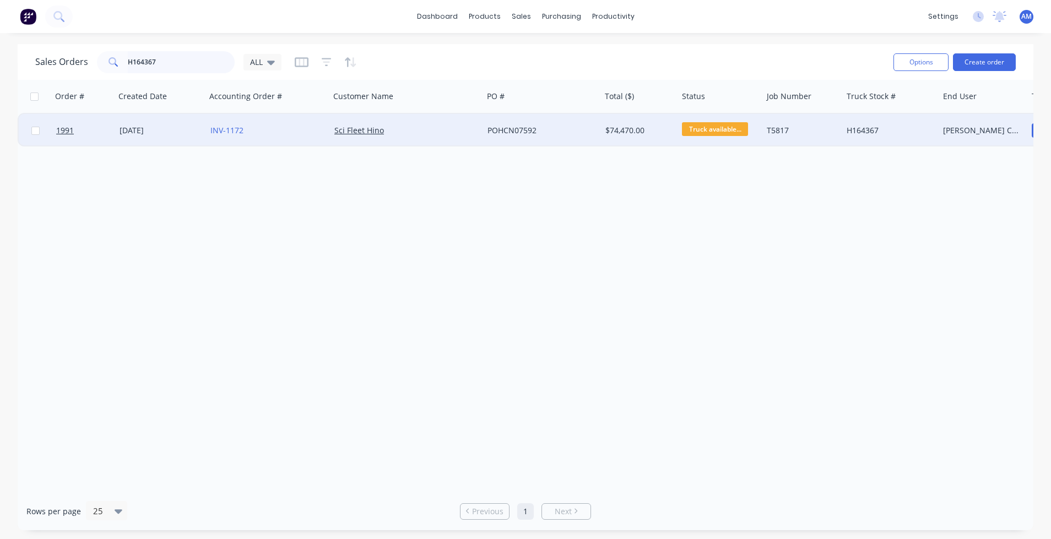
click at [219, 67] on input "H164367" at bounding box center [181, 62] width 107 height 22
drag, startPoint x: 167, startPoint y: 63, endPoint x: 110, endPoint y: 61, distance: 57.9
click at [110, 61] on div "H164367" at bounding box center [166, 62] width 138 height 22
paste input "945149"
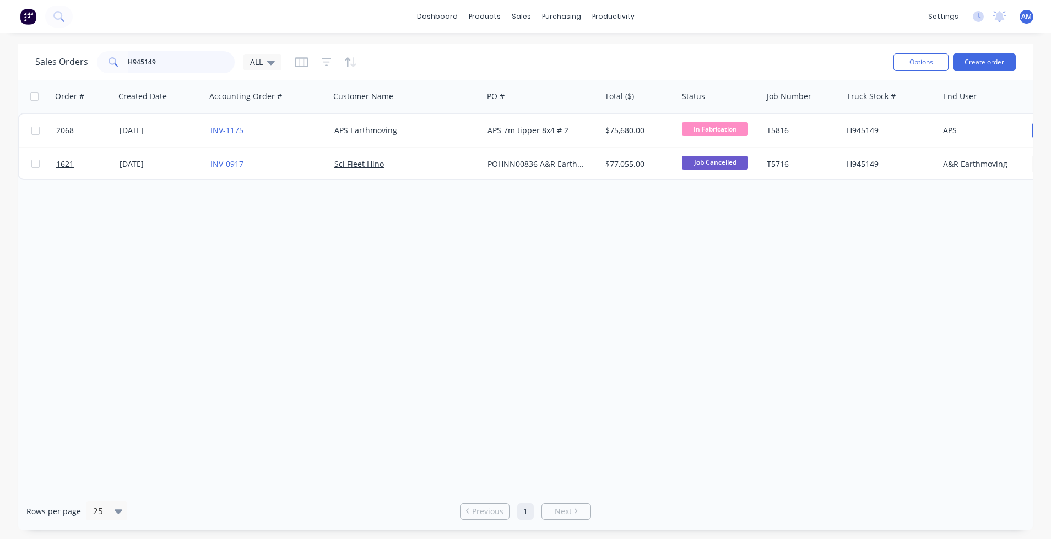
drag, startPoint x: 226, startPoint y: 51, endPoint x: 221, endPoint y: 56, distance: 7.4
click at [226, 51] on input "H945149" at bounding box center [181, 62] width 107 height 22
drag, startPoint x: 196, startPoint y: 60, endPoint x: 106, endPoint y: 56, distance: 89.3
click at [106, 56] on div "H945149" at bounding box center [166, 62] width 138 height 22
paste input "164348"
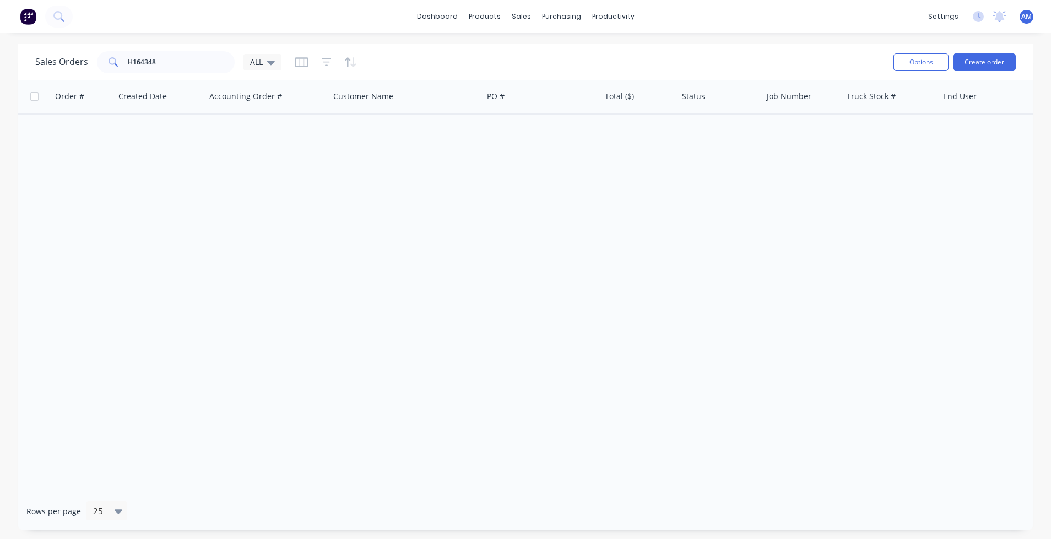
drag, startPoint x: 238, startPoint y: 214, endPoint x: 231, endPoint y: 202, distance: 14.1
click at [238, 214] on div "Order # Created Date Accounting Order # Customer Name PO # Total ($) Status Job…" at bounding box center [526, 286] width 1016 height 413
drag, startPoint x: 170, startPoint y: 66, endPoint x: 108, endPoint y: 60, distance: 61.9
click at [108, 60] on div "H164348" at bounding box center [166, 62] width 138 height 22
paste input "00"
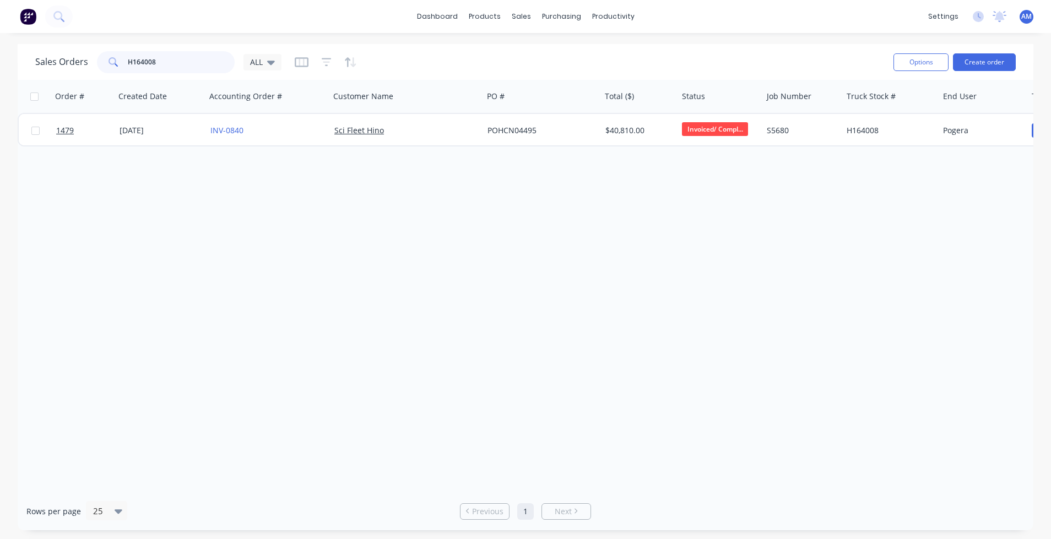
click at [172, 65] on input "H164008" at bounding box center [181, 62] width 107 height 22
click at [201, 70] on input "H164007" at bounding box center [181, 62] width 107 height 22
drag, startPoint x: 196, startPoint y: 63, endPoint x: 126, endPoint y: 64, distance: 70.5
click at [126, 64] on div "H164007" at bounding box center [166, 62] width 138 height 22
paste input "3999"
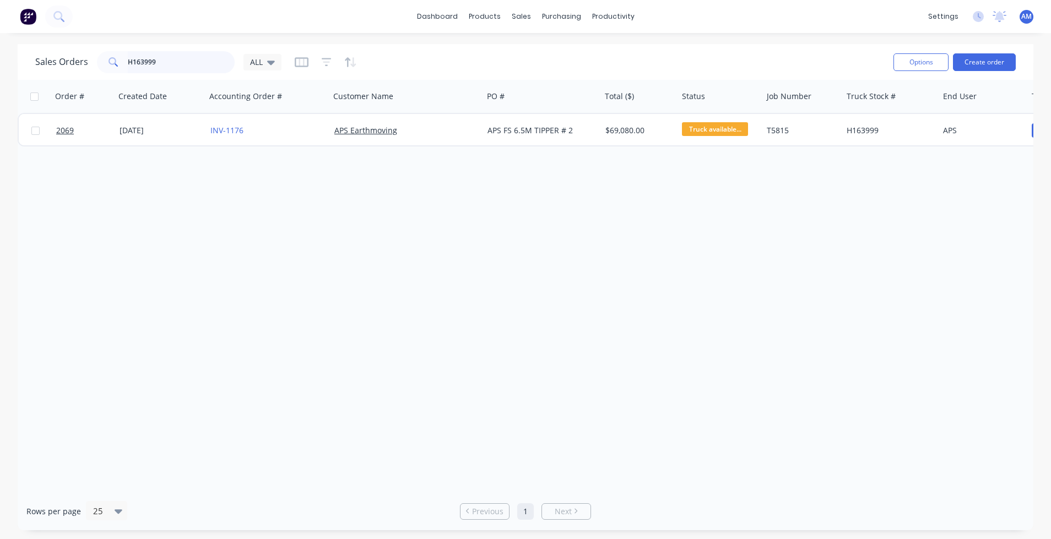
click at [212, 63] on input "H163999" at bounding box center [181, 62] width 107 height 22
drag, startPoint x: 194, startPoint y: 63, endPoint x: 115, endPoint y: 55, distance: 79.7
click at [106, 57] on div "H163999" at bounding box center [166, 62] width 138 height 22
paste input "876"
click at [375, 203] on div "Order # Created Date Accounting Order # Customer Name PO # Total ($) Status Job…" at bounding box center [526, 286] width 1016 height 413
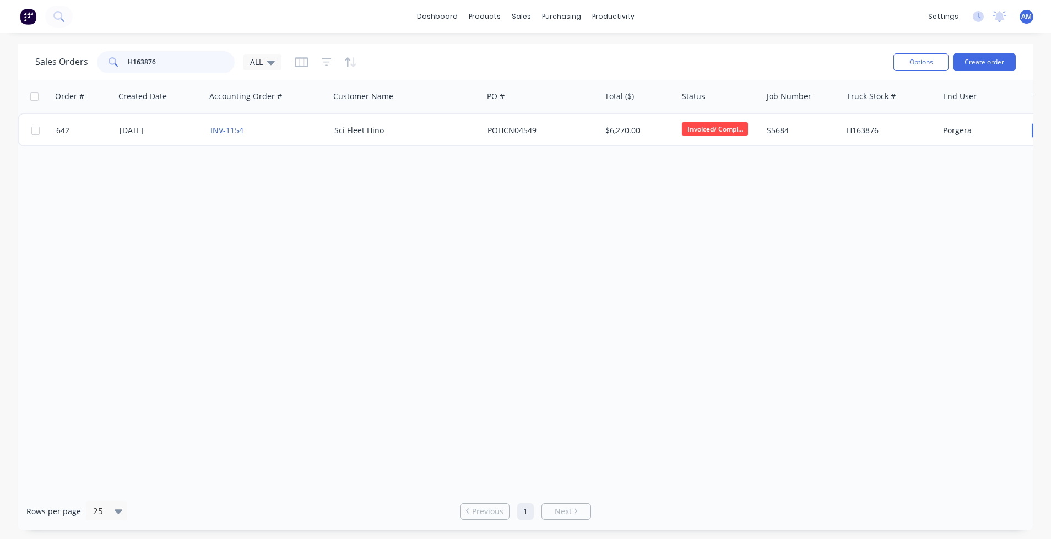
drag, startPoint x: 161, startPoint y: 63, endPoint x: 101, endPoint y: 63, distance: 60.0
click at [101, 63] on div "H163876" at bounding box center [166, 62] width 138 height 22
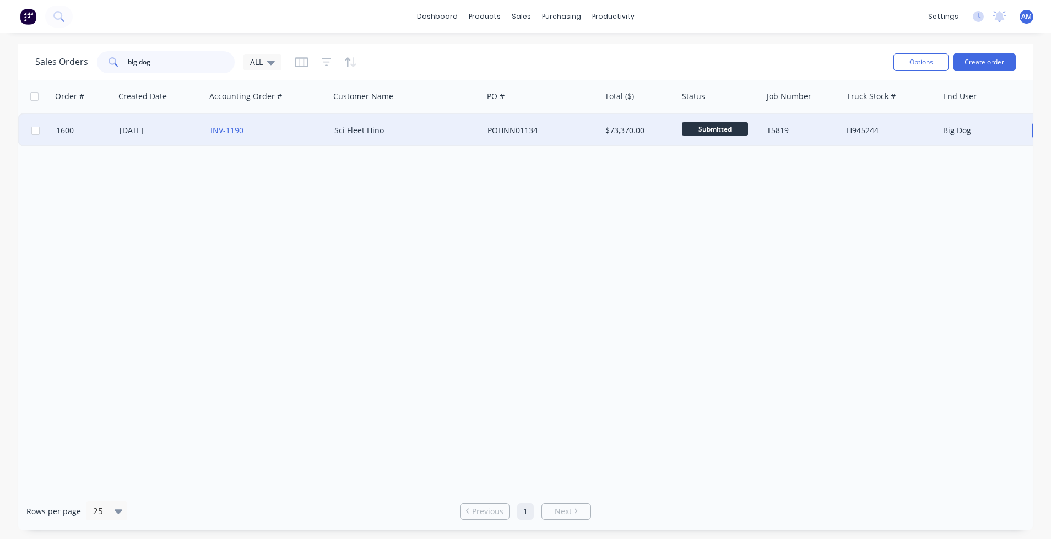
type input "big dog"
click at [148, 129] on div "26 Sep 2025" at bounding box center [161, 130] width 82 height 11
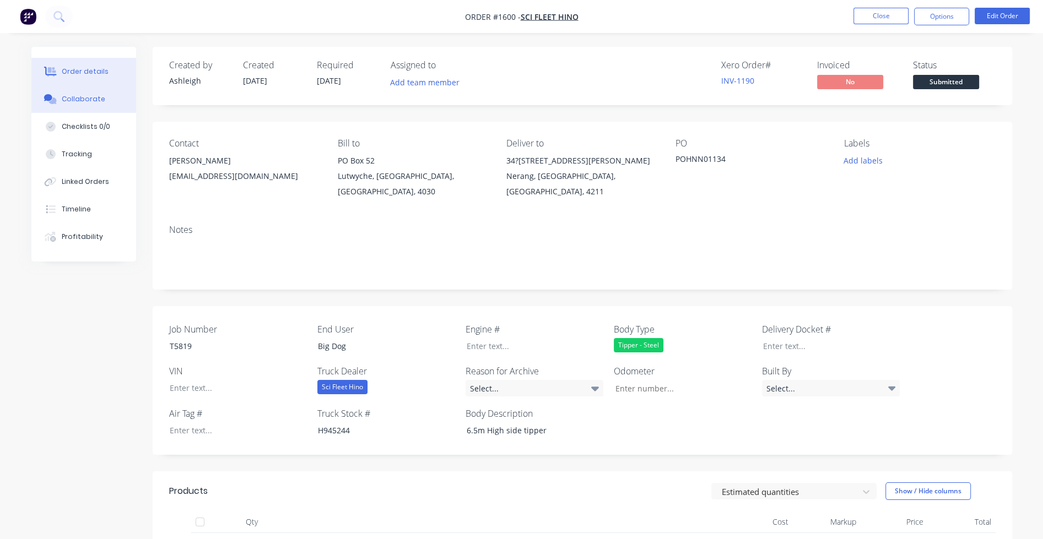
click at [88, 94] on div "Collaborate" at bounding box center [84, 99] width 44 height 10
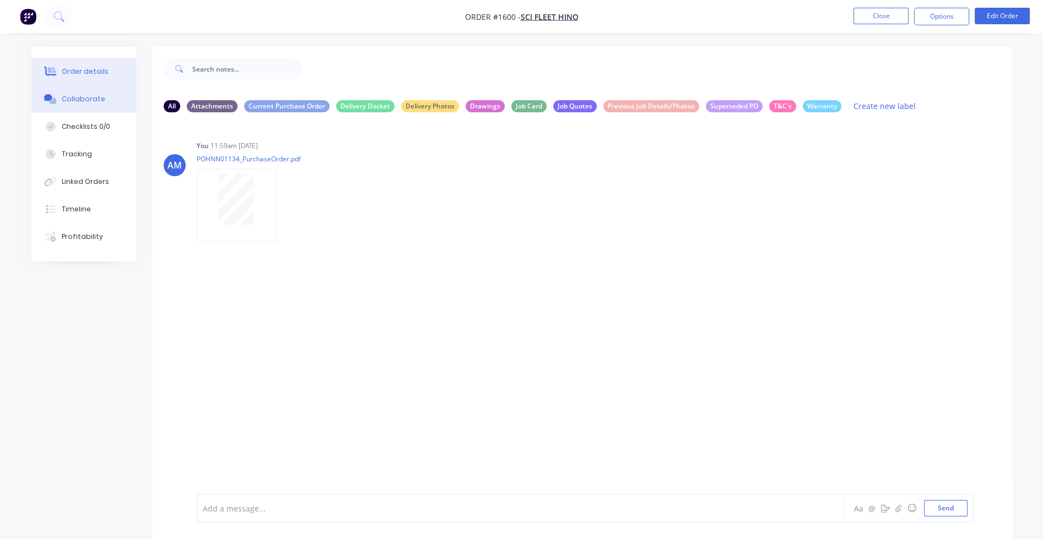
click at [85, 75] on div "Order details" at bounding box center [85, 72] width 47 height 10
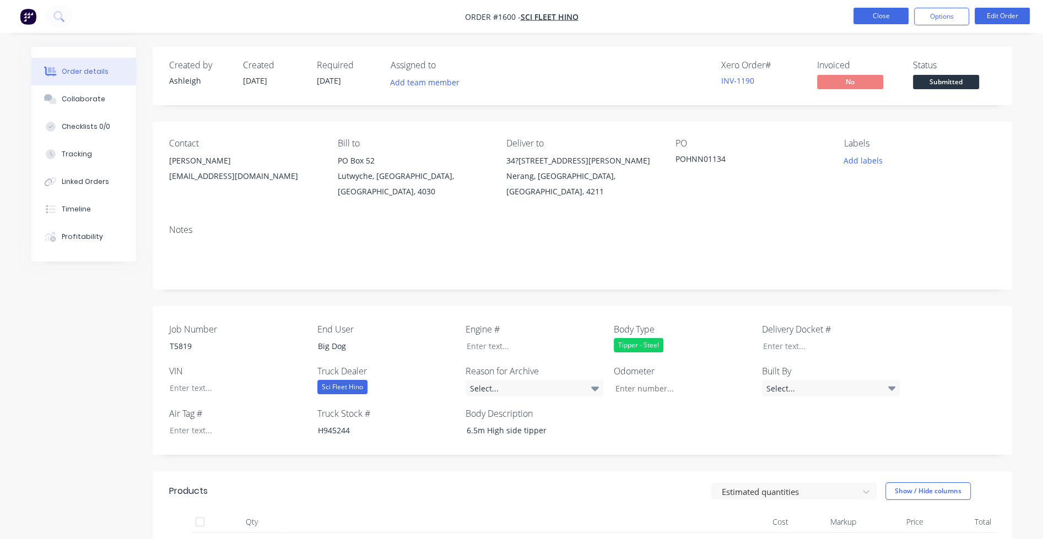
click at [744, 15] on button "Close" at bounding box center [880, 16] width 55 height 17
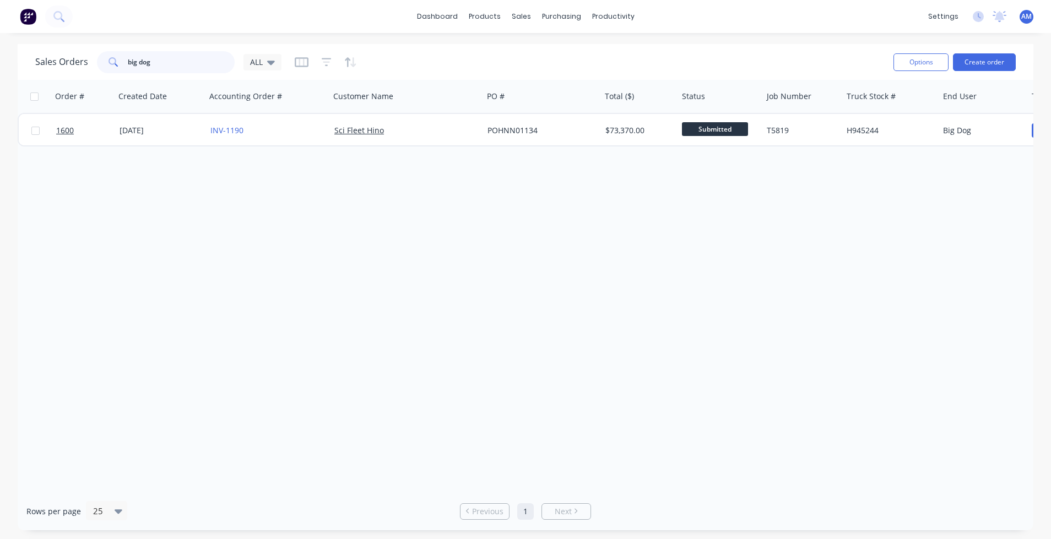
drag, startPoint x: 159, startPoint y: 63, endPoint x: 104, endPoint y: 62, distance: 54.5
click at [104, 62] on div "big dog" at bounding box center [166, 62] width 138 height 22
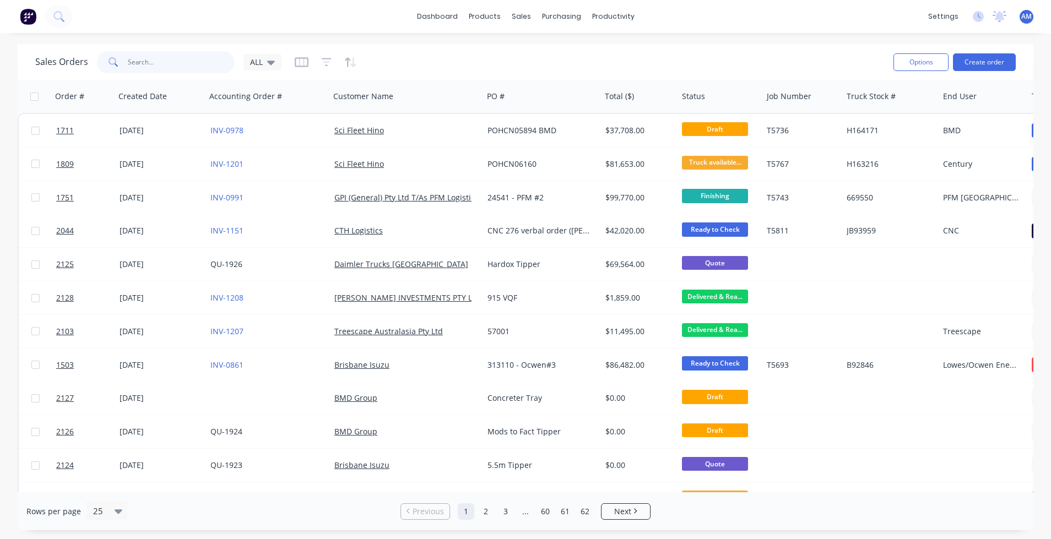
click at [164, 68] on input "text" at bounding box center [181, 62] width 107 height 22
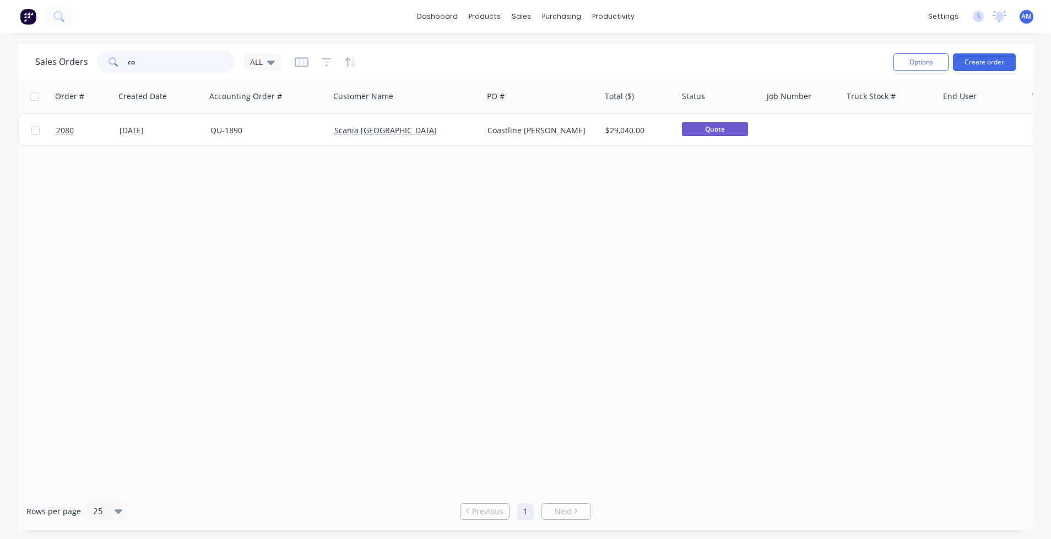
type input "c"
type input "N"
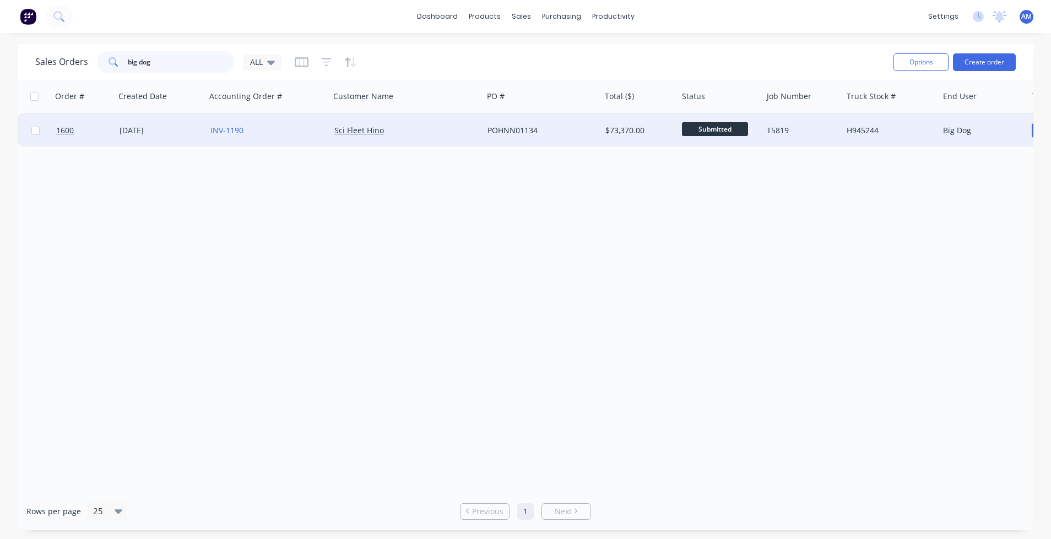
type input "big dog"
click at [148, 128] on div "26 Sep 2025" at bounding box center [161, 130] width 82 height 11
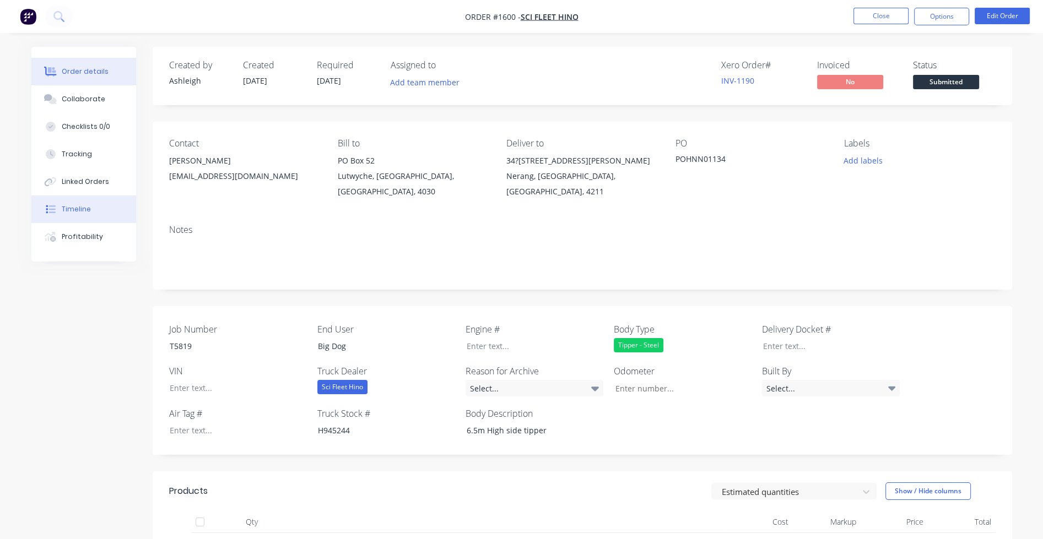
click at [77, 211] on div "Timeline" at bounding box center [76, 209] width 29 height 10
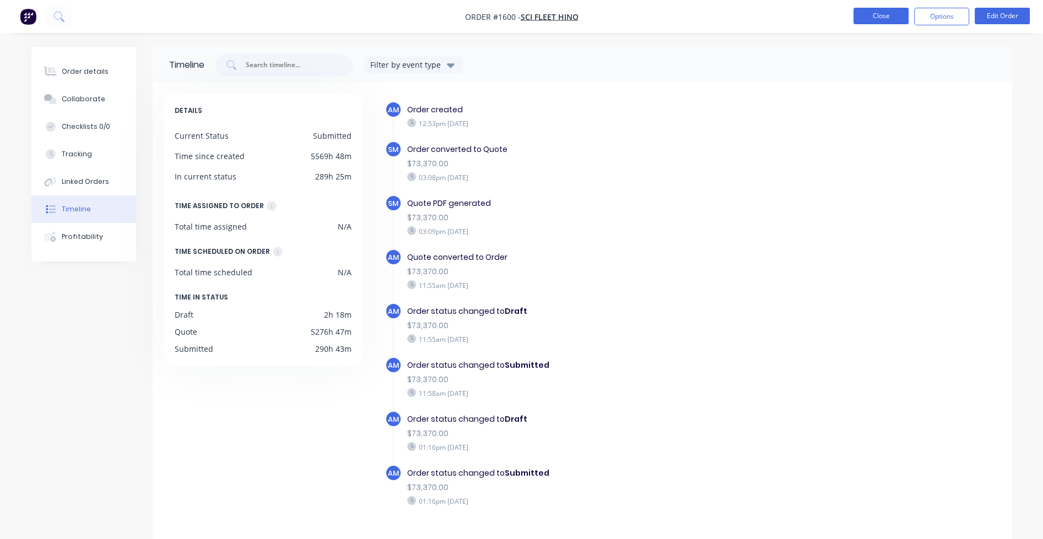
click at [744, 18] on button "Close" at bounding box center [880, 16] width 55 height 17
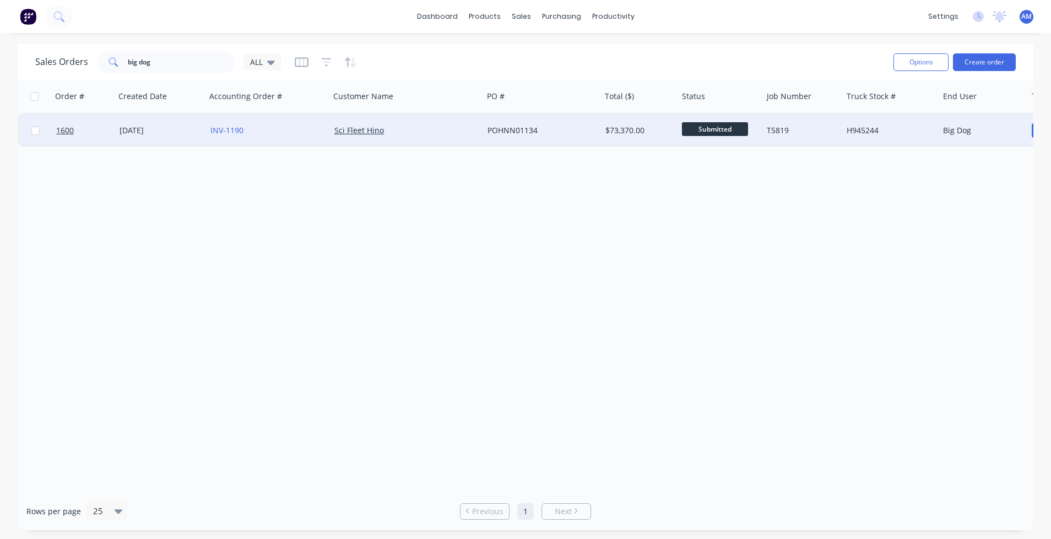
click at [257, 127] on div "INV-1190" at bounding box center [265, 130] width 110 height 11
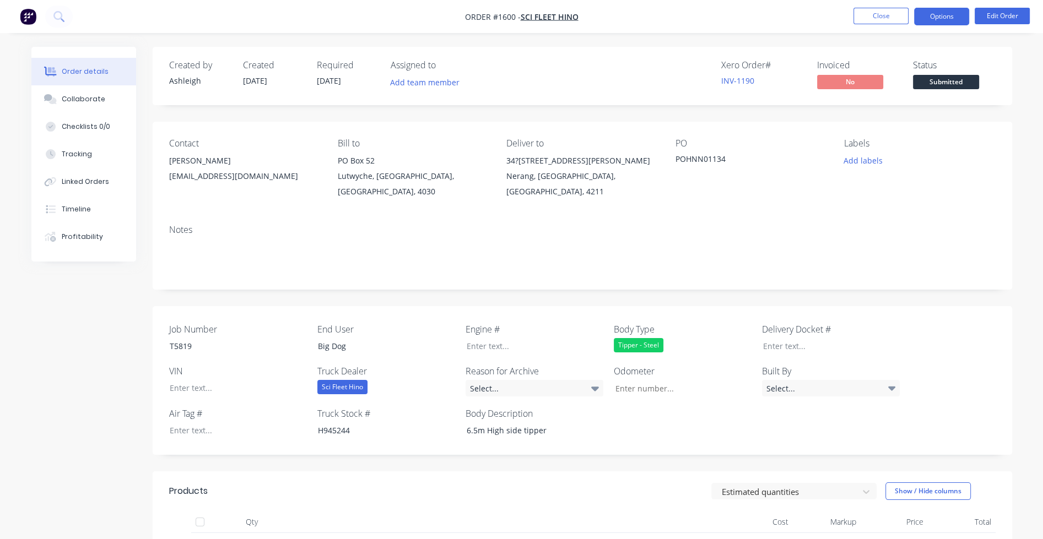
click at [744, 14] on button "Options" at bounding box center [941, 17] width 55 height 18
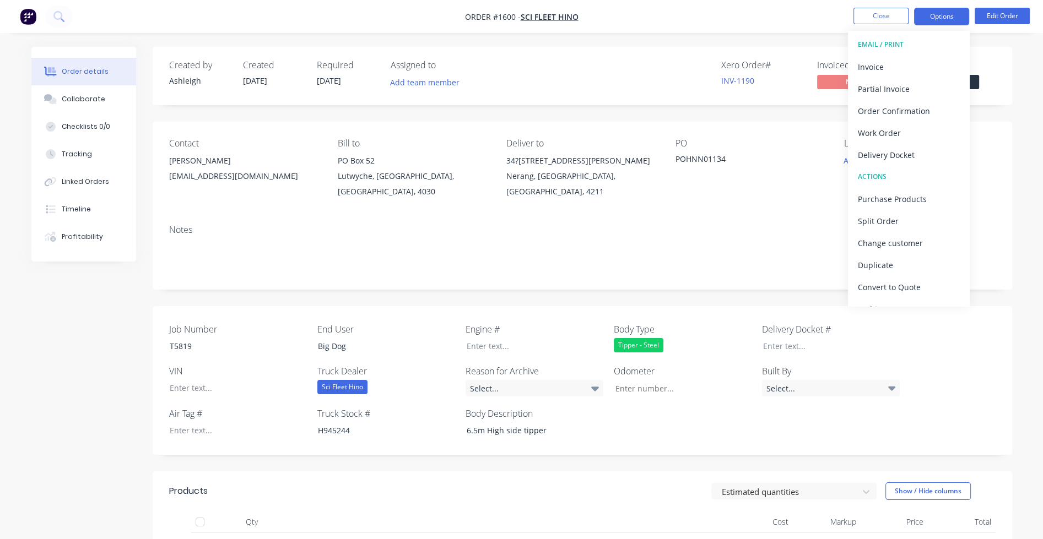
click at [744, 15] on button "Options" at bounding box center [941, 17] width 55 height 18
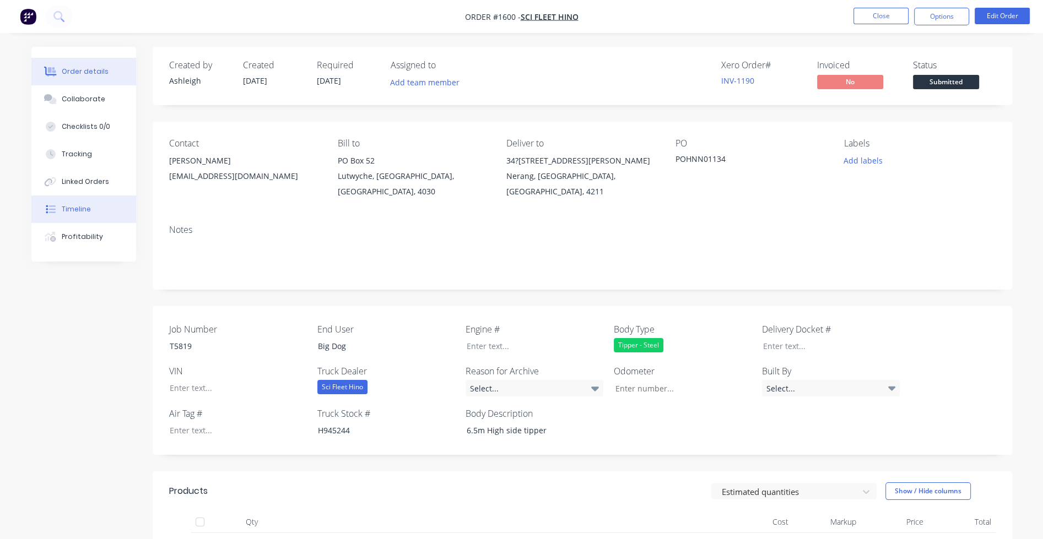
click at [75, 209] on div "Timeline" at bounding box center [76, 209] width 29 height 10
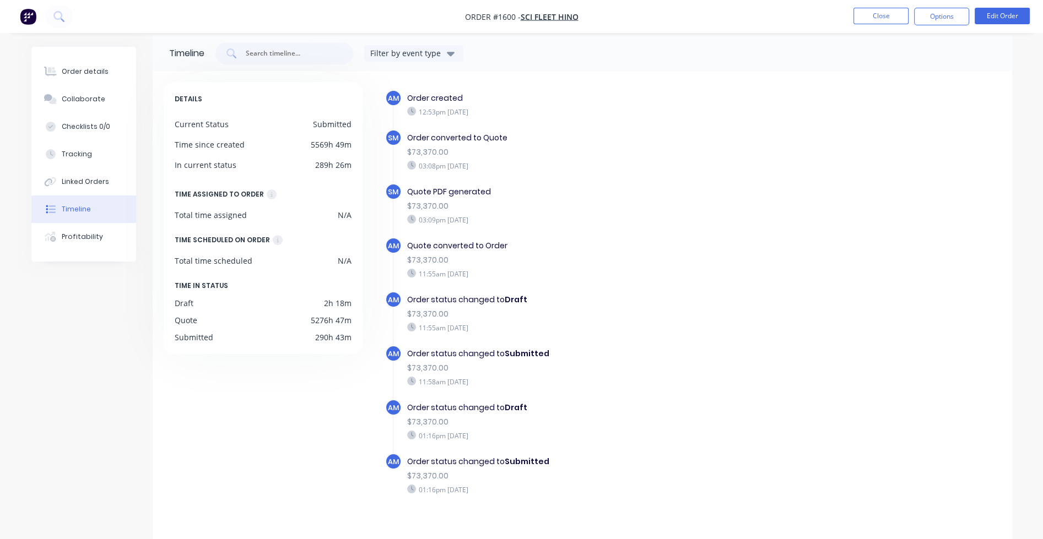
scroll to position [22, 0]
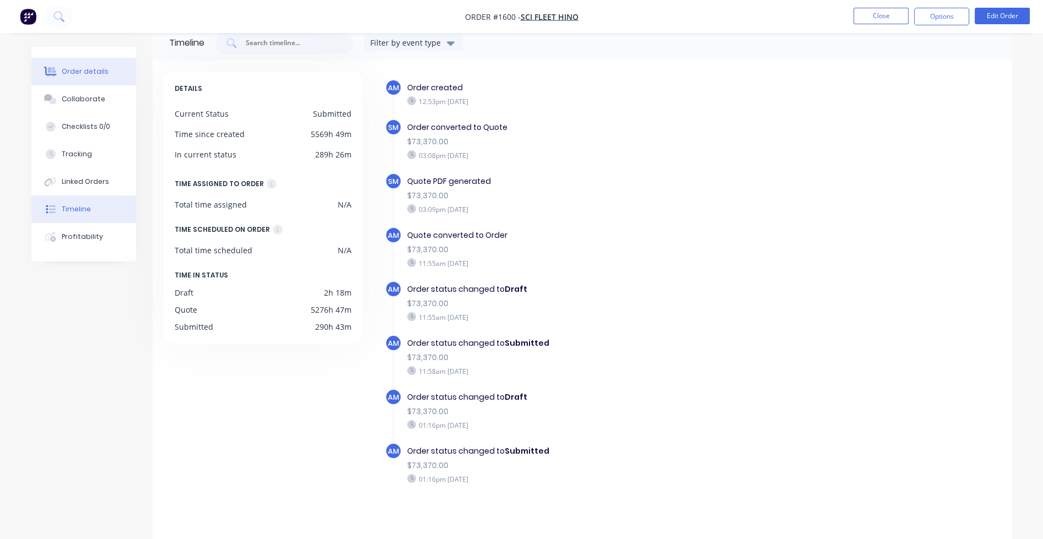
click at [88, 73] on div "Order details" at bounding box center [85, 72] width 47 height 10
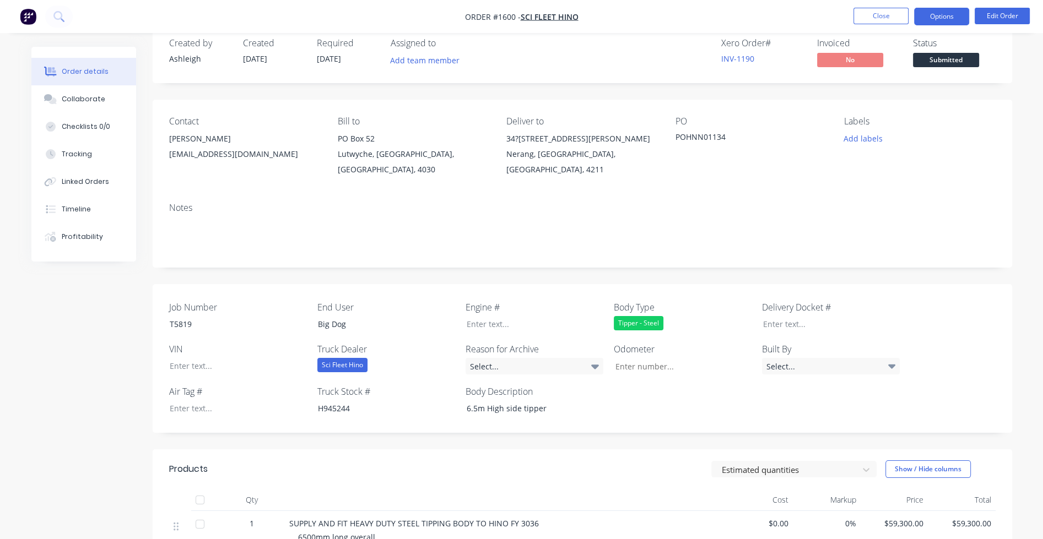
click at [744, 17] on button "Options" at bounding box center [941, 17] width 55 height 18
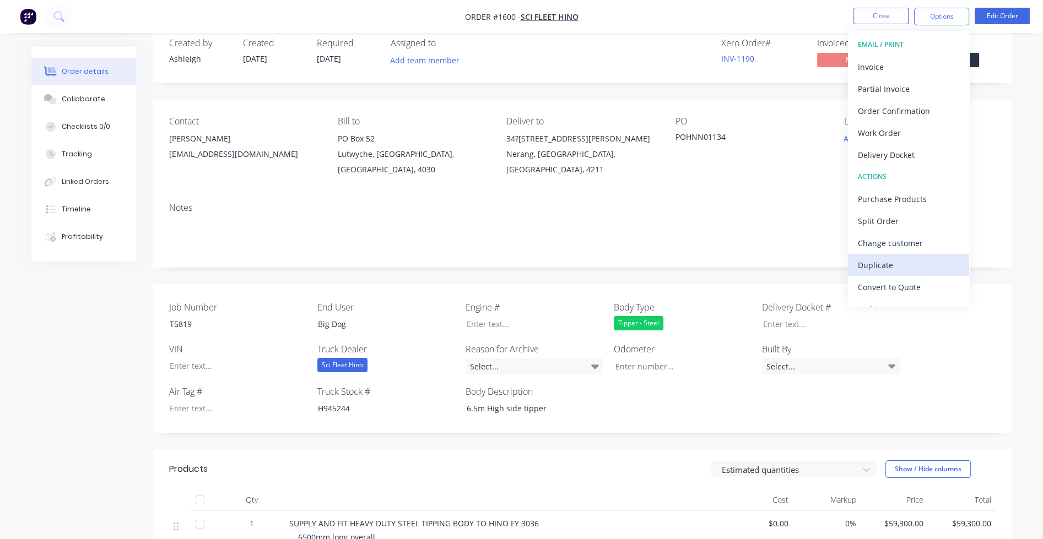
click at [744, 263] on div "Duplicate" at bounding box center [908, 265] width 101 height 16
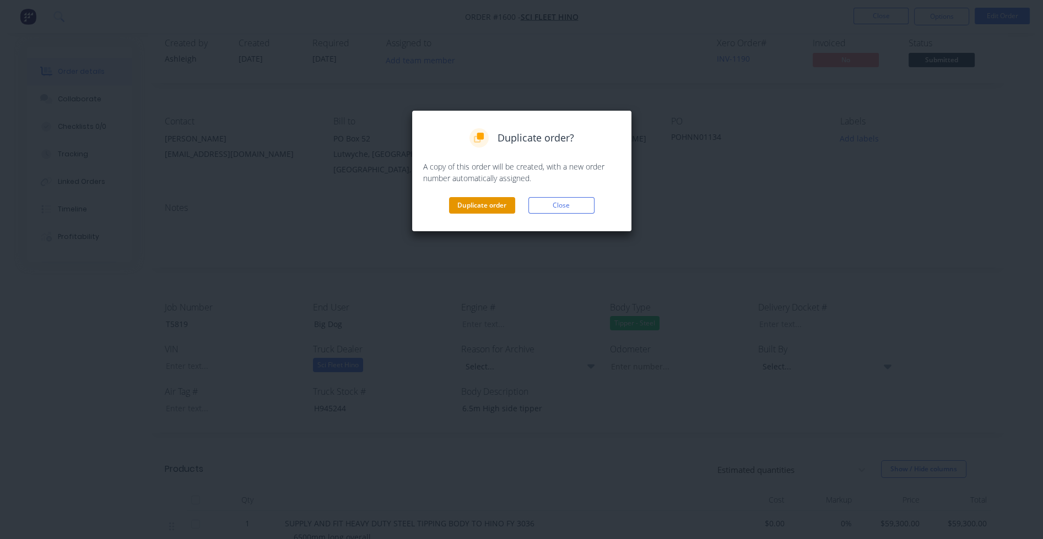
click at [491, 207] on button "Duplicate order" at bounding box center [482, 205] width 66 height 17
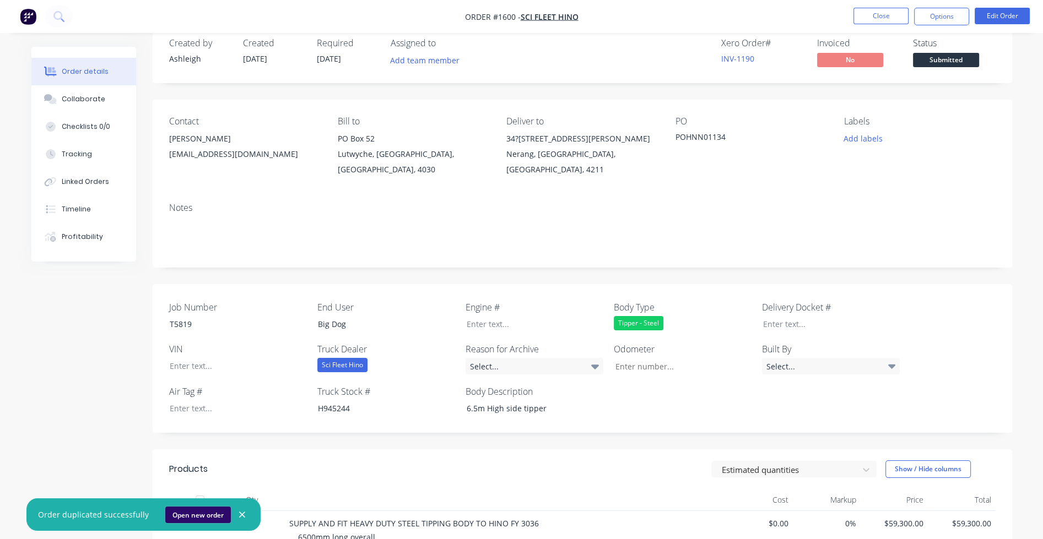
click at [198, 516] on button "Open new order" at bounding box center [198, 515] width 66 height 17
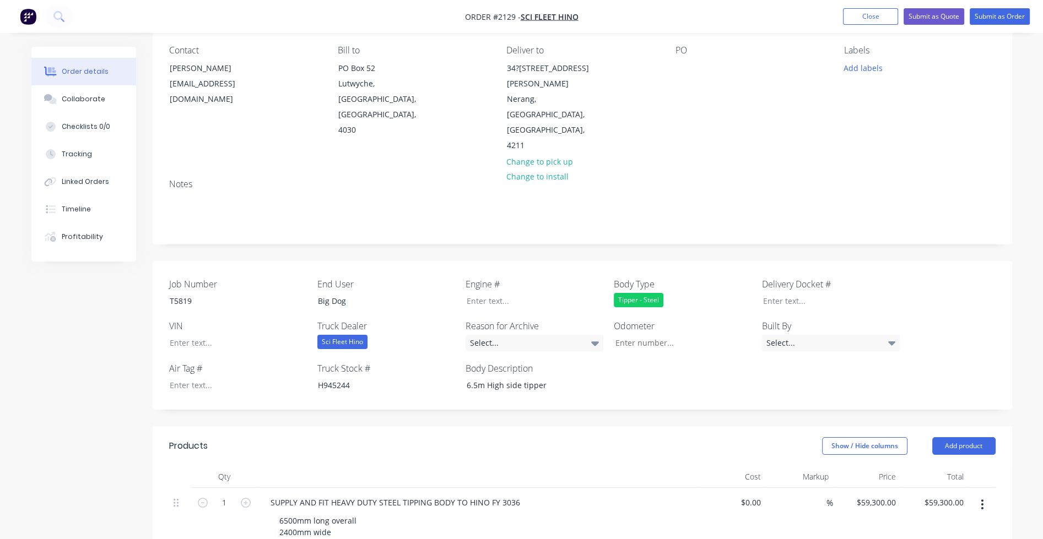
scroll to position [110, 0]
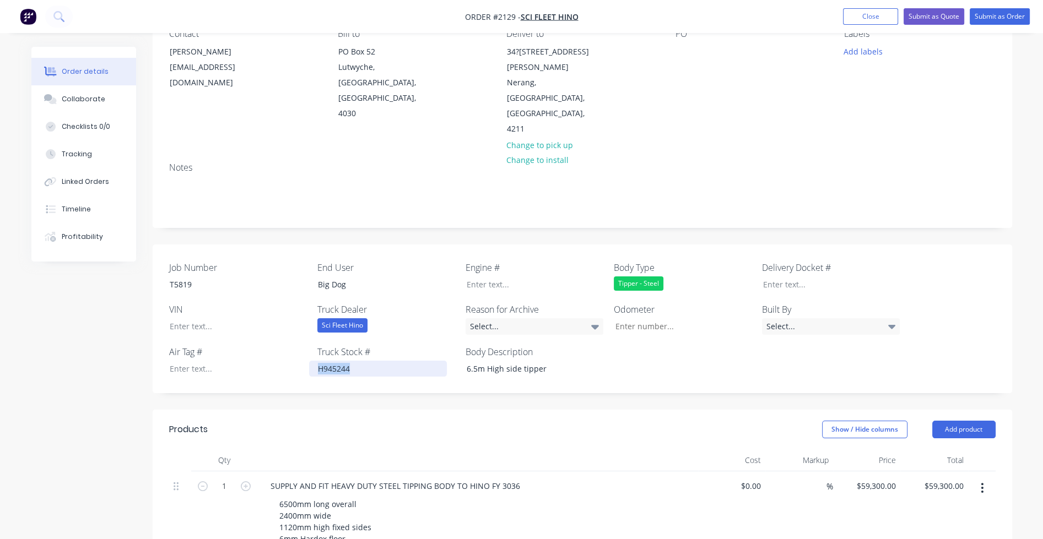
drag, startPoint x: 355, startPoint y: 322, endPoint x: 312, endPoint y: 322, distance: 43.0
click at [312, 361] on div "H945244" at bounding box center [378, 369] width 138 height 16
paste div
click at [182, 318] on div at bounding box center [230, 326] width 138 height 16
paste div
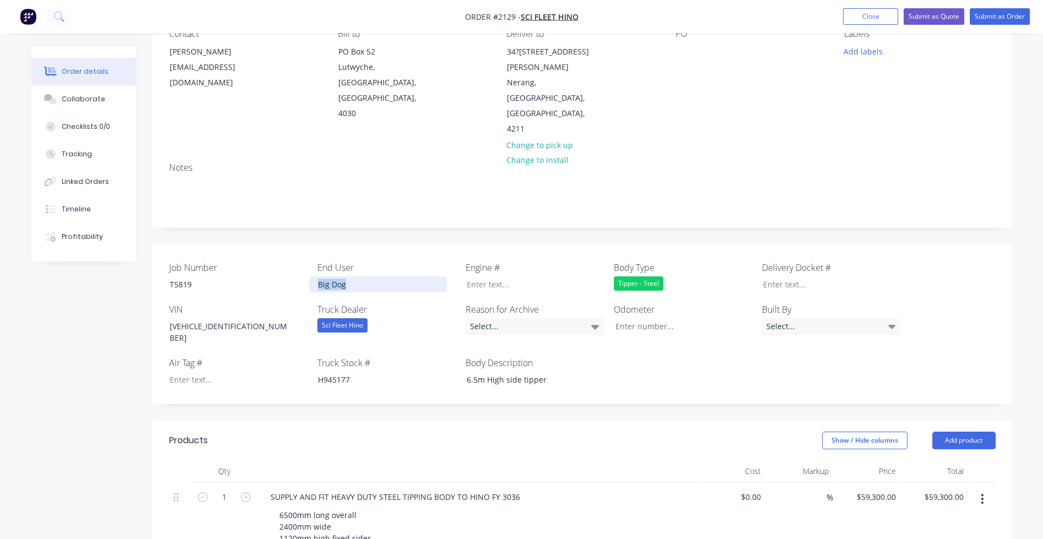
drag, startPoint x: 331, startPoint y: 240, endPoint x: 301, endPoint y: 239, distance: 30.3
click at [301, 245] on div "Job Number T5819 End User Big Dog Engine # Body Type Tipper - Steel Delivery Do…" at bounding box center [582, 325] width 859 height 160
click at [464, 277] on div at bounding box center [526, 285] width 138 height 16
paste div
click at [201, 277] on div "T5819" at bounding box center [230, 285] width 138 height 16
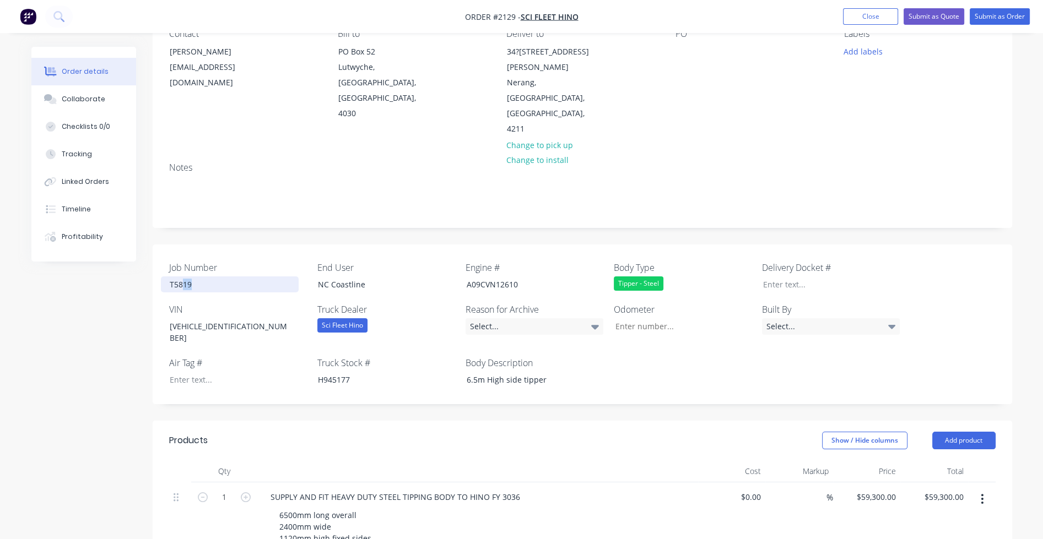
click at [183, 277] on div "T5819" at bounding box center [230, 285] width 138 height 16
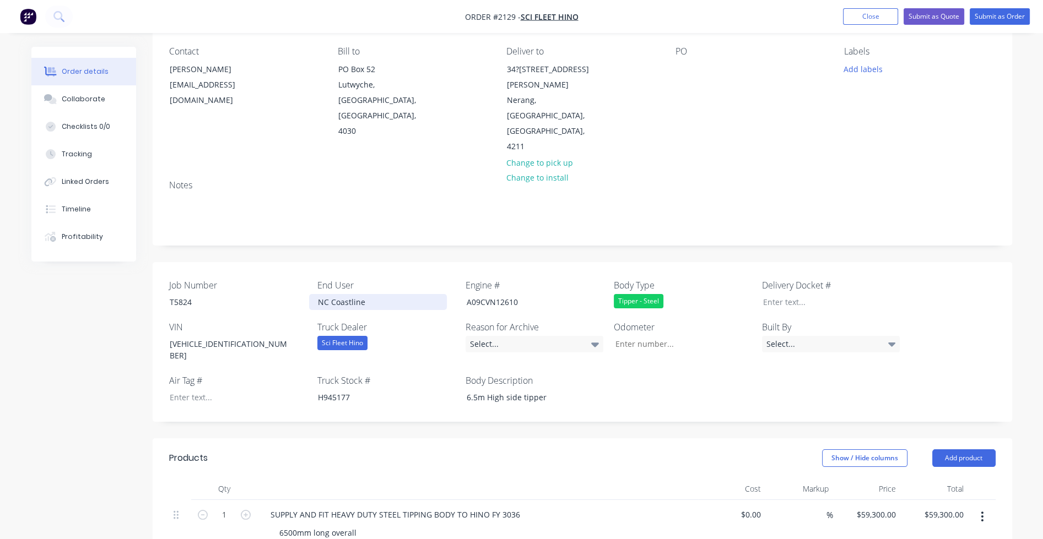
scroll to position [55, 0]
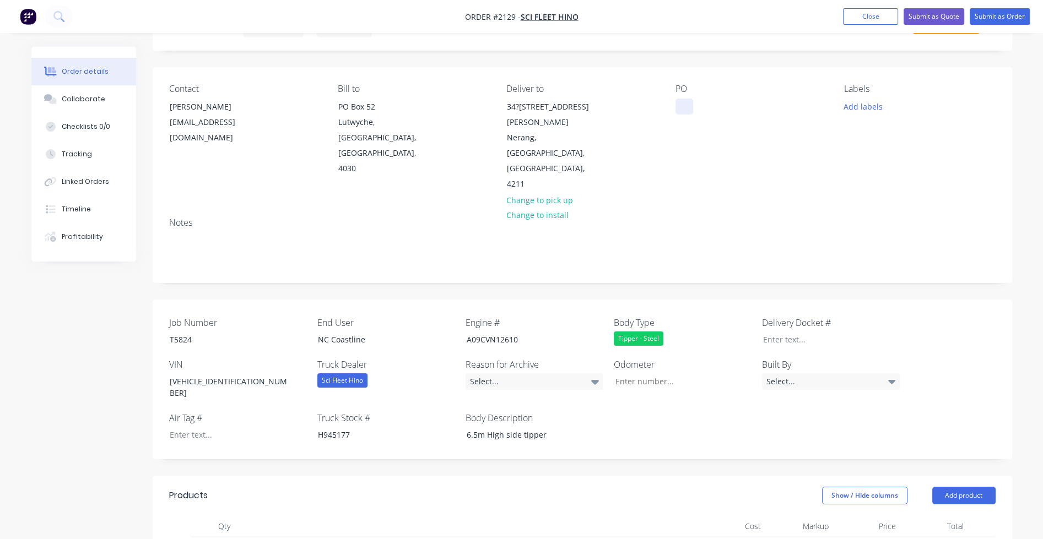
click at [681, 105] on div at bounding box center [684, 107] width 18 height 16
paste div
click at [860, 151] on div "Contact [PERSON_NAME][GEOGRAPHIC_DATA][PERSON_NAME][EMAIL_ADDRESS][DOMAIN_NAME]…" at bounding box center [582, 138] width 859 height 142
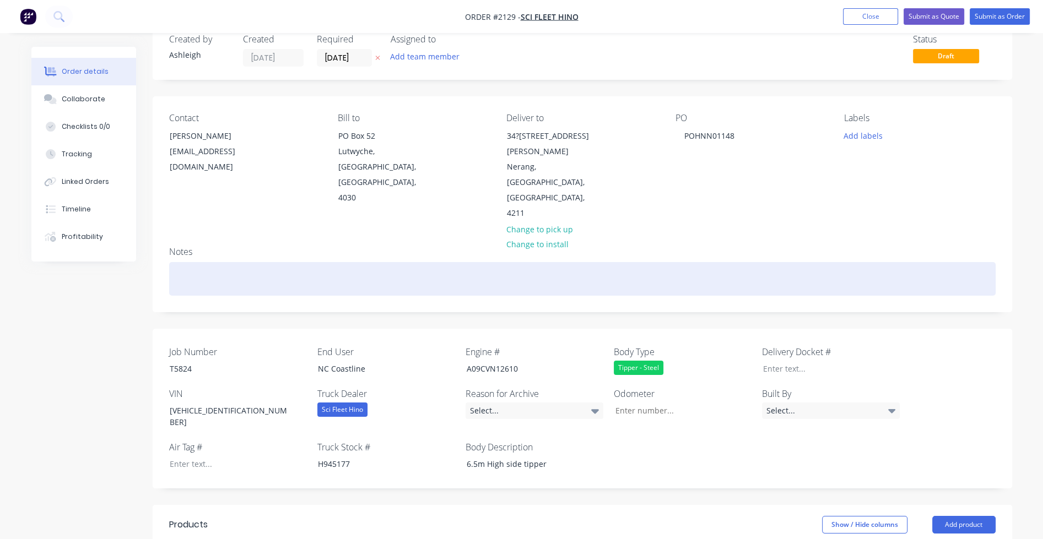
scroll to position [0, 0]
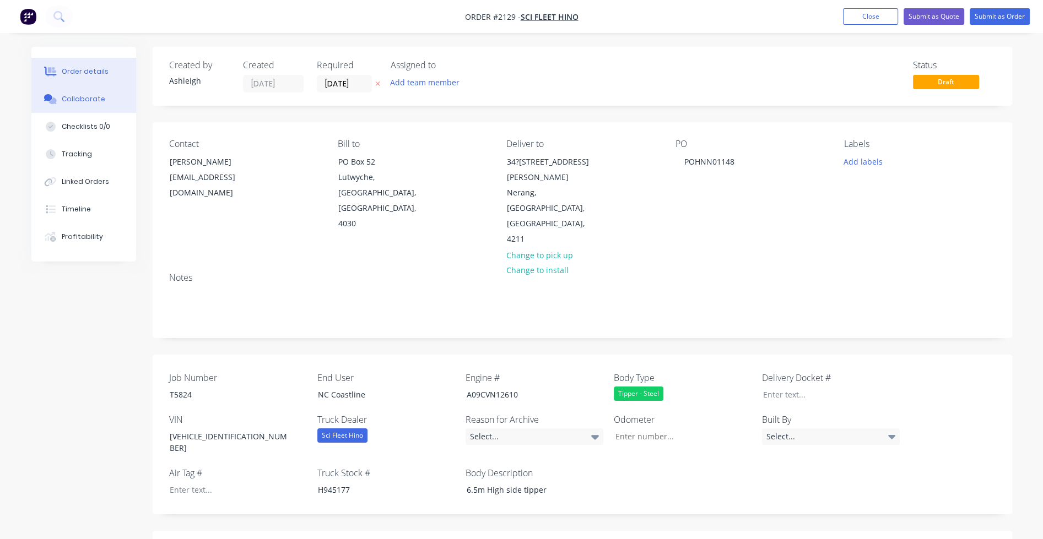
click at [87, 101] on div "Collaborate" at bounding box center [84, 99] width 44 height 10
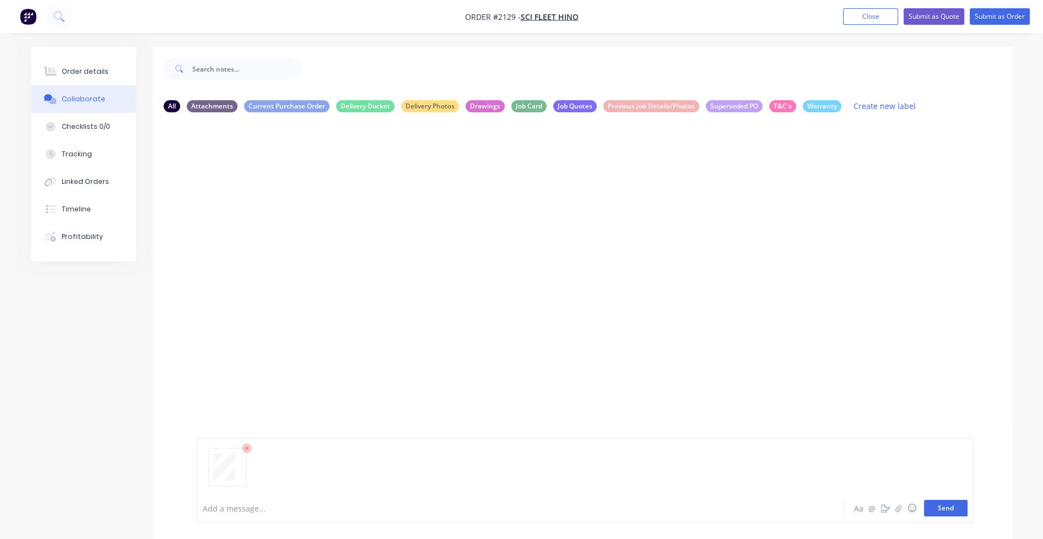
click at [941, 506] on button "Send" at bounding box center [946, 508] width 44 height 17
click at [284, 206] on icon "button" at bounding box center [285, 206] width 2 height 10
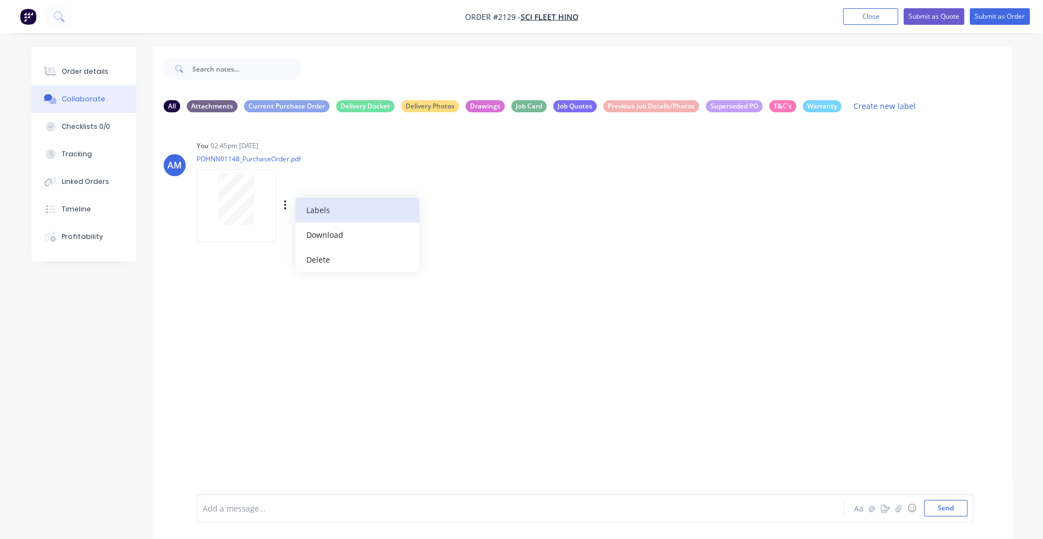
click at [310, 209] on button "Labels" at bounding box center [357, 210] width 124 height 25
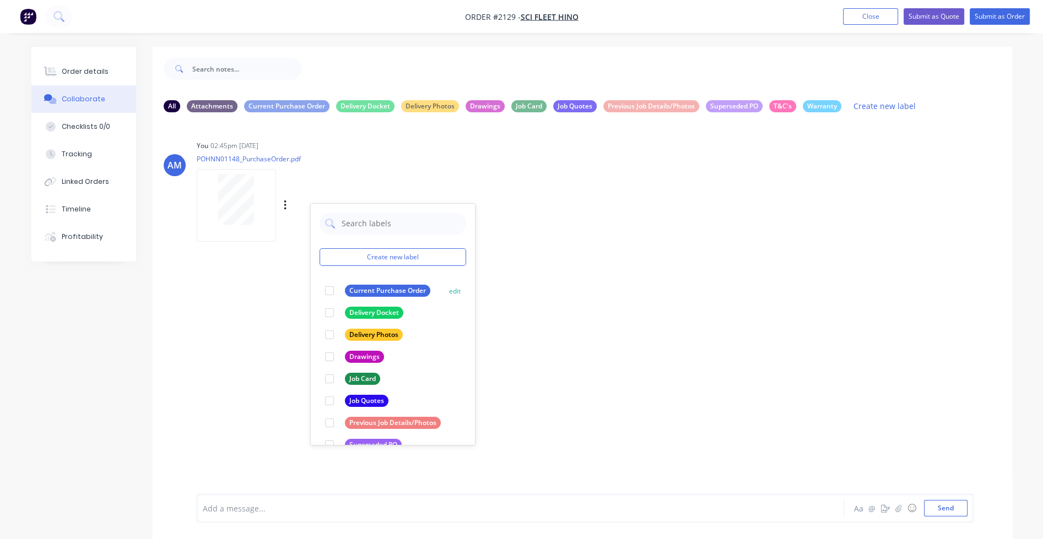
click at [355, 295] on div "Current Purchase Order" at bounding box center [387, 291] width 85 height 12
click at [630, 284] on div "AM You 02:45pm [DATE] POHNN01148_PurchaseOrder.pdf Labels Download Delete Creat…" at bounding box center [582, 307] width 859 height 373
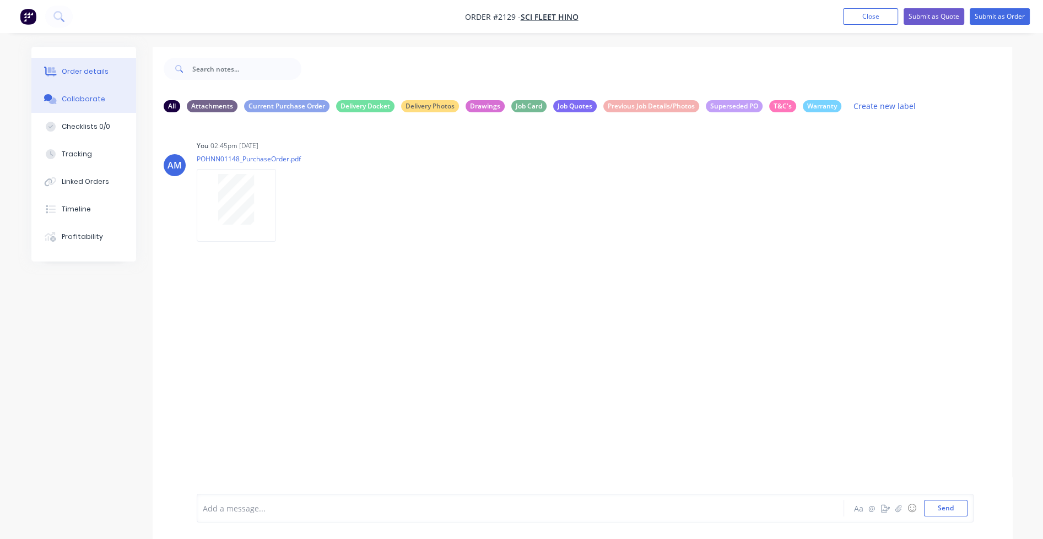
click at [83, 70] on div "Order details" at bounding box center [85, 72] width 47 height 10
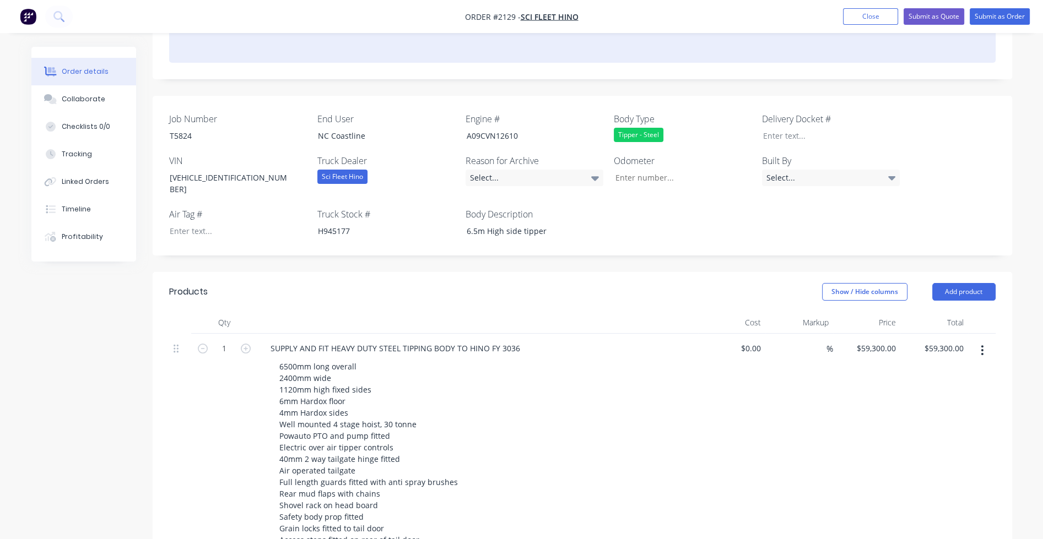
scroll to position [245, 0]
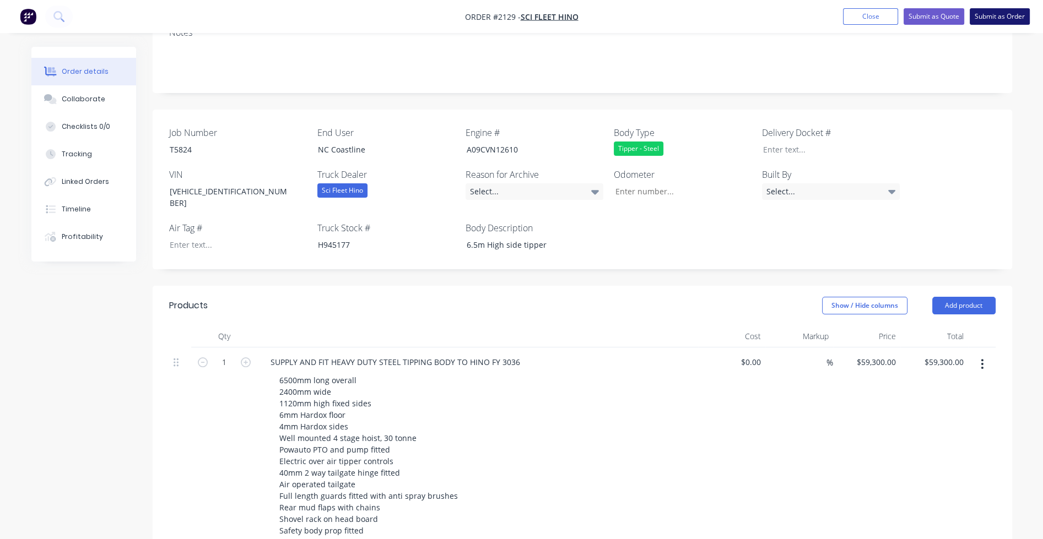
click at [1000, 17] on button "Submit as Order" at bounding box center [1000, 16] width 60 height 17
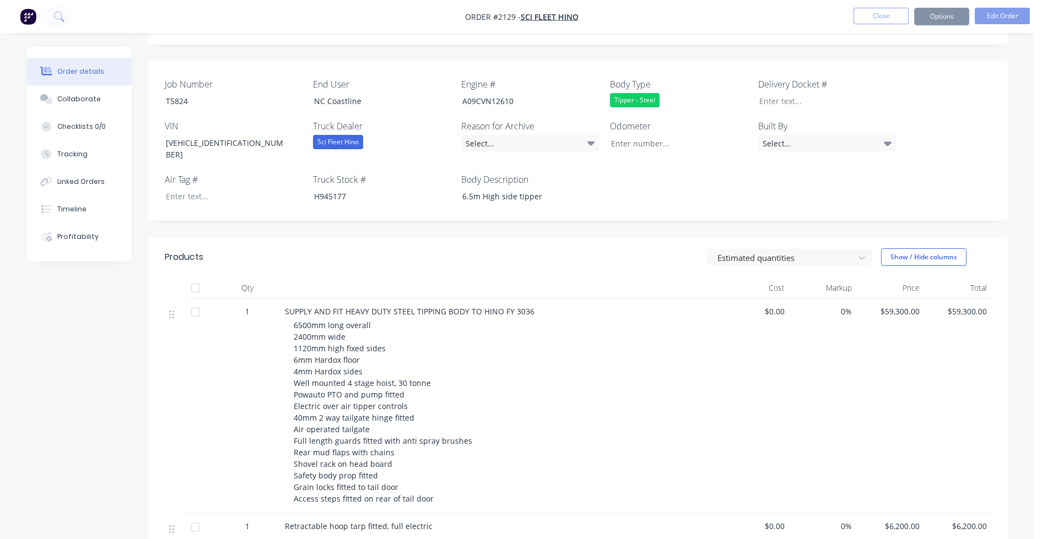
scroll to position [0, 0]
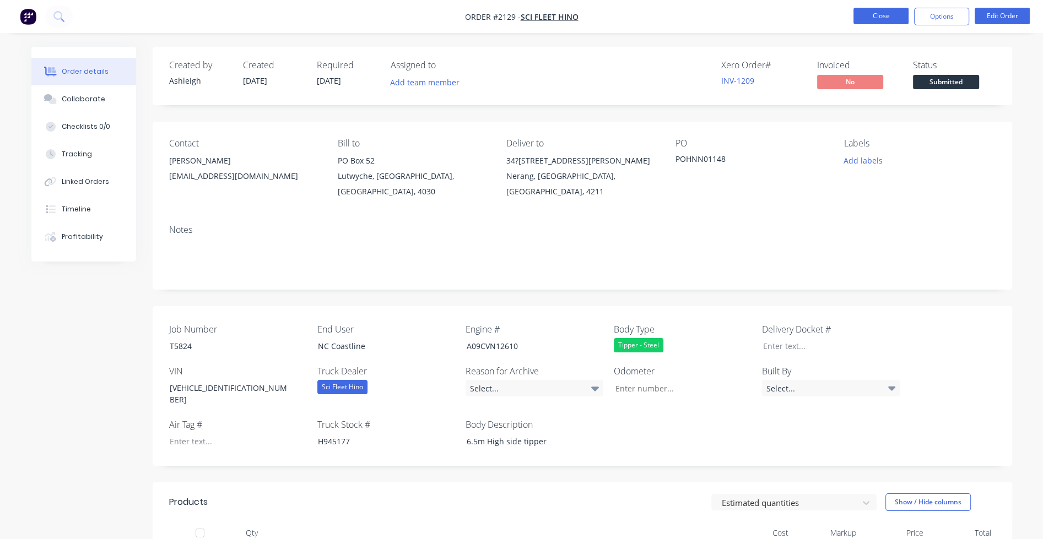
click at [892, 18] on button "Close" at bounding box center [880, 16] width 55 height 17
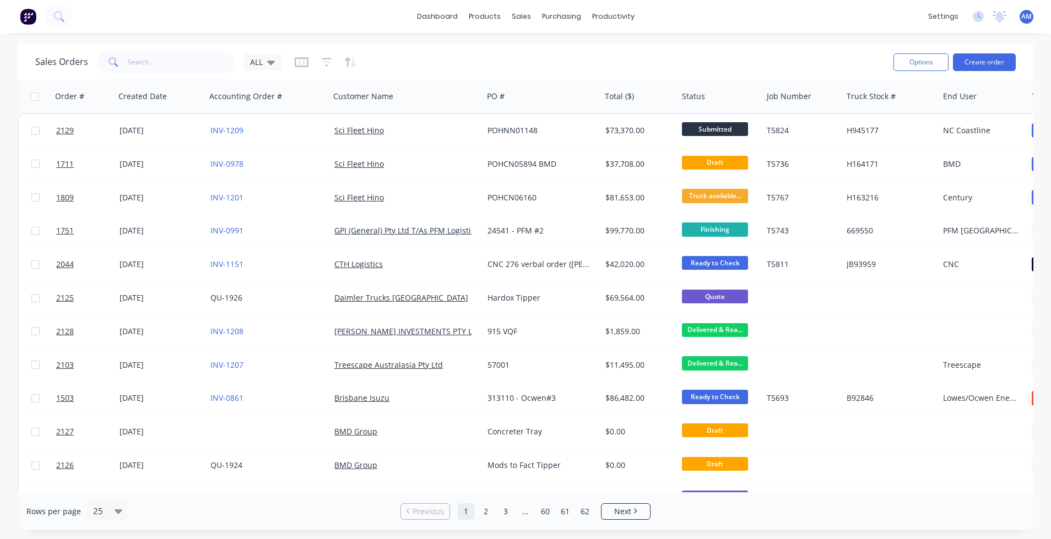
click at [417, 66] on div "Sales Orders ALL" at bounding box center [459, 61] width 849 height 27
click at [128, 67] on input "text" at bounding box center [181, 62] width 107 height 22
paste input "H163999"
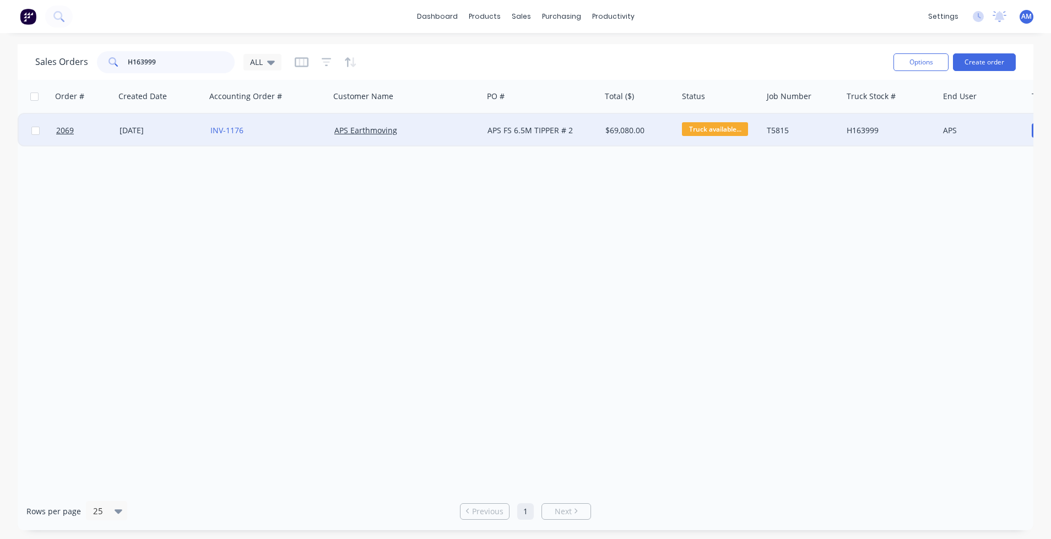
type input "H163999"
click at [155, 129] on div "[DATE]" at bounding box center [161, 130] width 82 height 11
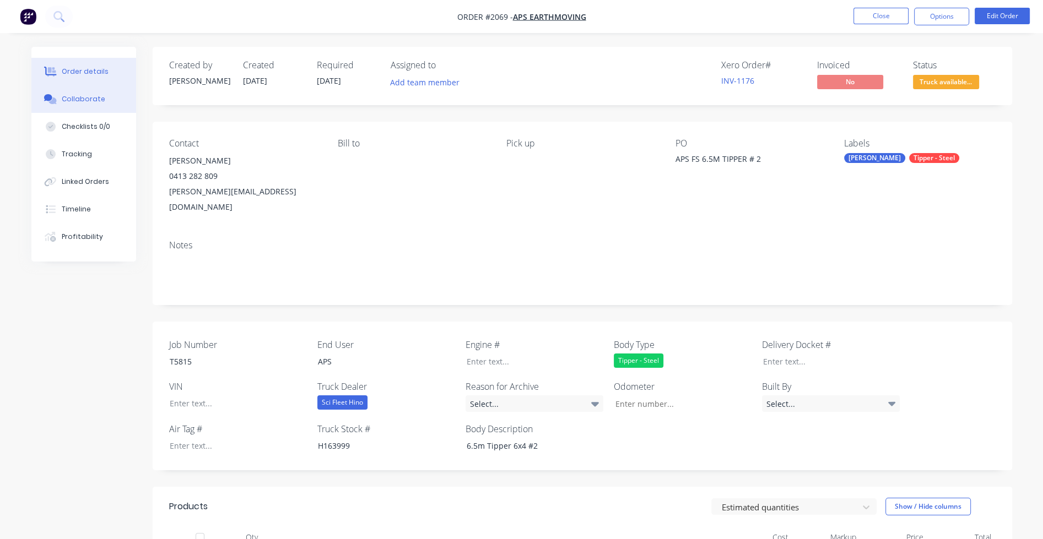
click at [100, 102] on div "Collaborate" at bounding box center [84, 99] width 44 height 10
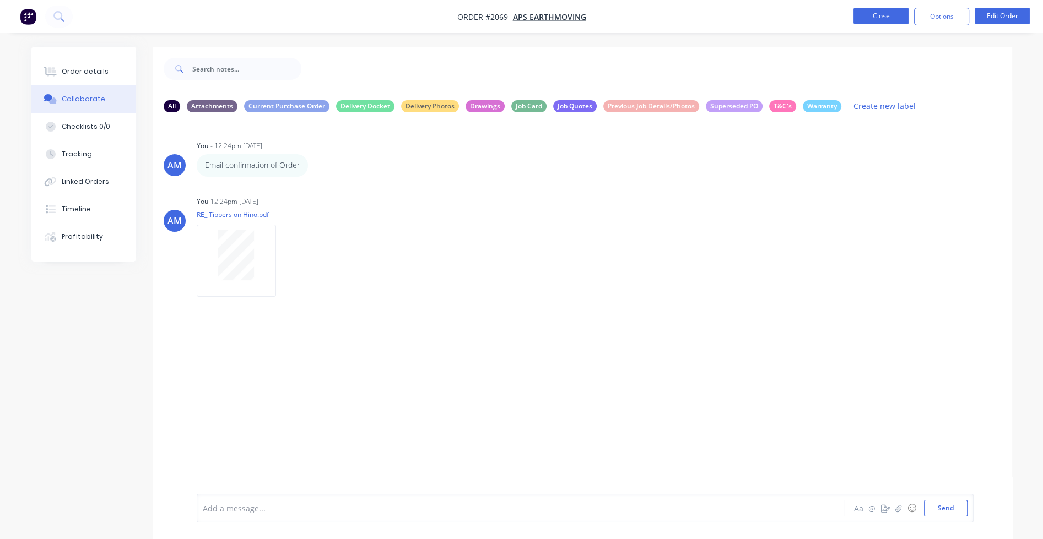
click at [897, 17] on button "Close" at bounding box center [880, 16] width 55 height 17
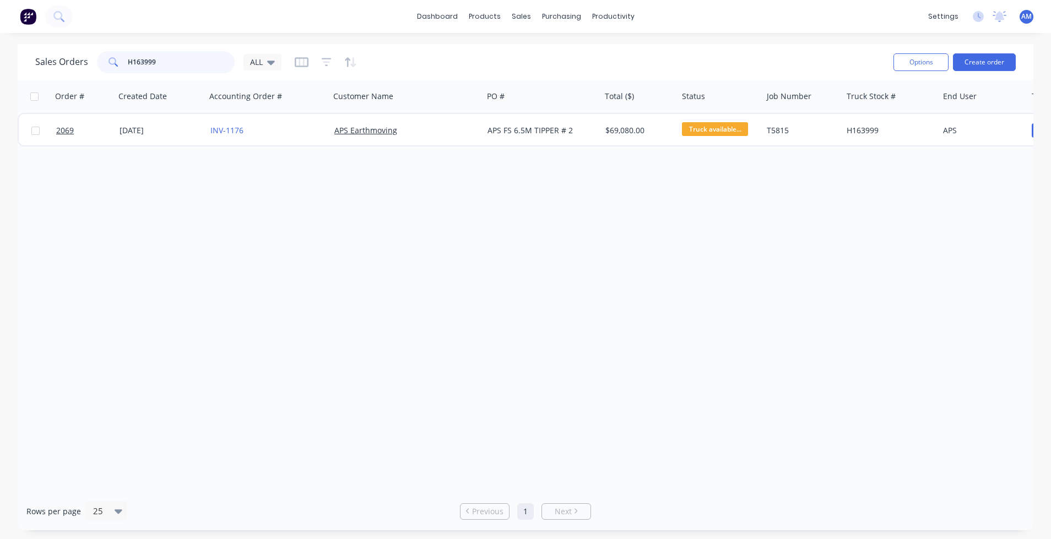
drag, startPoint x: 161, startPoint y: 61, endPoint x: 87, endPoint y: 64, distance: 73.9
click at [87, 64] on div "Sales Orders H163999 ALL" at bounding box center [158, 62] width 246 height 22
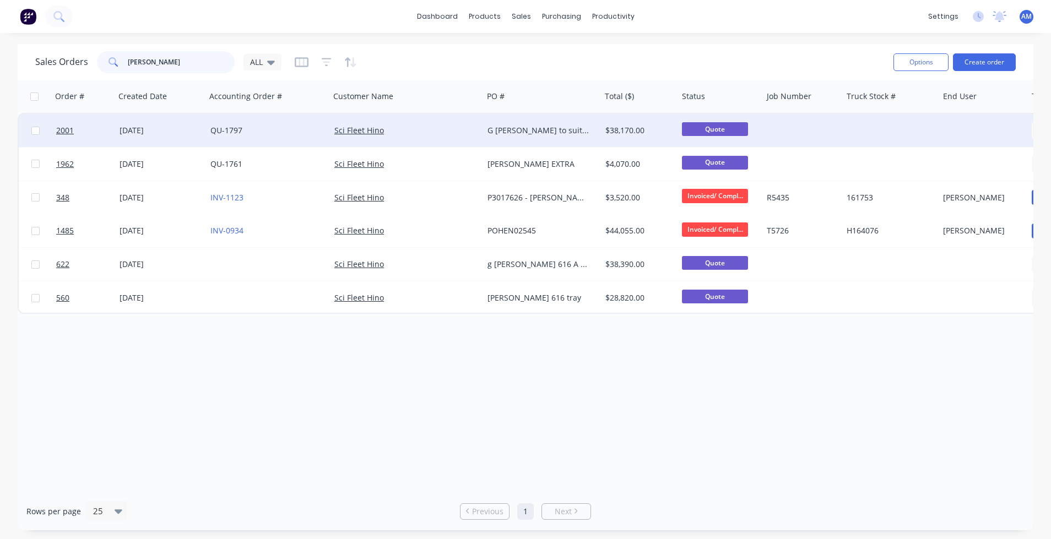
type input "[PERSON_NAME]"
click at [150, 132] on div "[DATE]" at bounding box center [161, 130] width 82 height 11
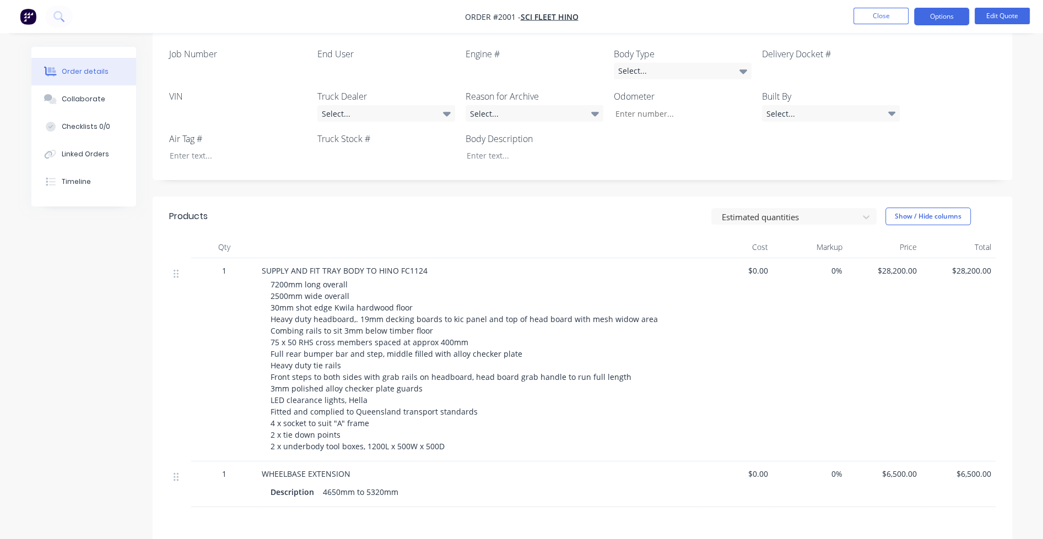
scroll to position [331, 0]
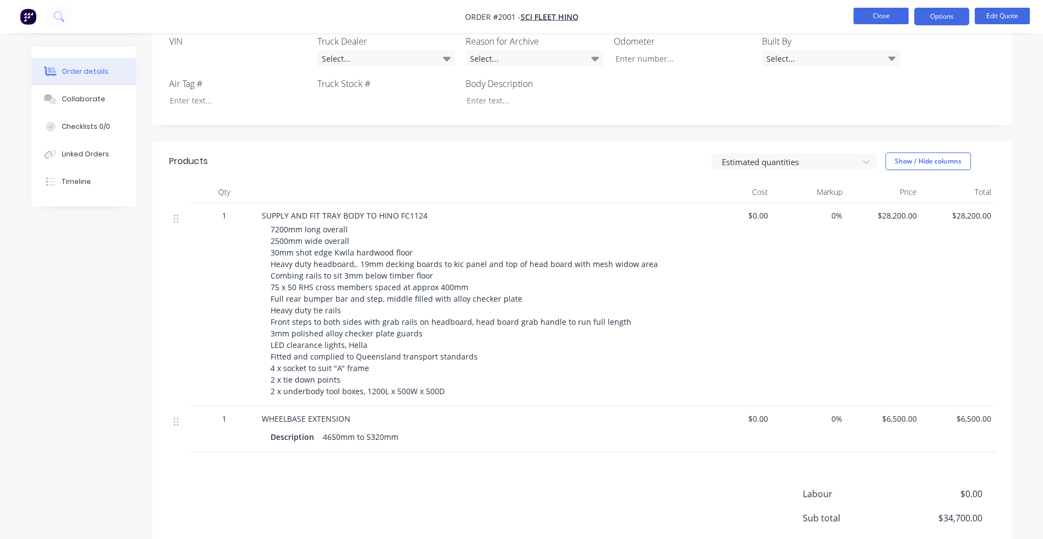
click at [884, 17] on button "Close" at bounding box center [880, 16] width 55 height 17
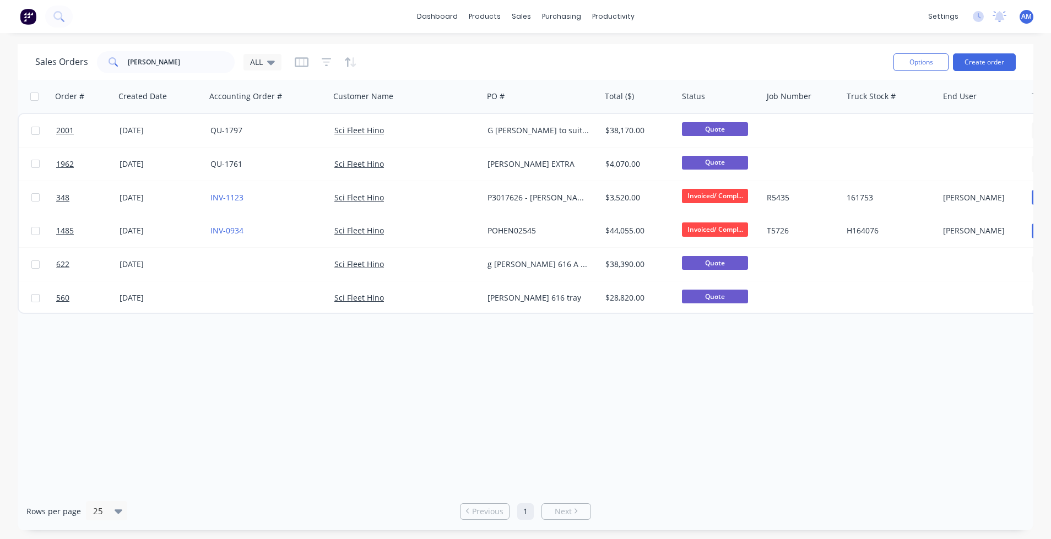
click at [335, 348] on div "Order # Created Date Accounting Order # Customer Name PO # Total ($) Status Job…" at bounding box center [526, 286] width 1016 height 413
drag, startPoint x: 159, startPoint y: 62, endPoint x: 110, endPoint y: 57, distance: 48.8
click at [110, 57] on div "[PERSON_NAME]" at bounding box center [166, 62] width 138 height 22
paste input "H164178"
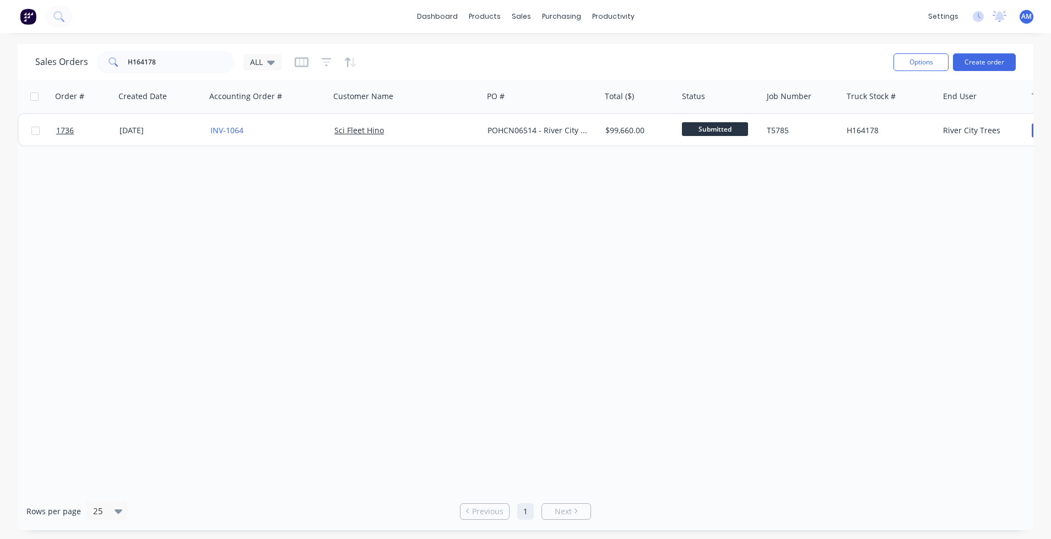
drag, startPoint x: 405, startPoint y: 229, endPoint x: 321, endPoint y: 183, distance: 96.1
click at [405, 229] on div "Order # Created Date Accounting Order # Customer Name PO # Total ($) Status Job…" at bounding box center [526, 286] width 1016 height 413
drag, startPoint x: 171, startPoint y: 61, endPoint x: 109, endPoint y: 59, distance: 62.3
click at [109, 59] on div "H164178" at bounding box center [166, 62] width 138 height 22
paste input "266"
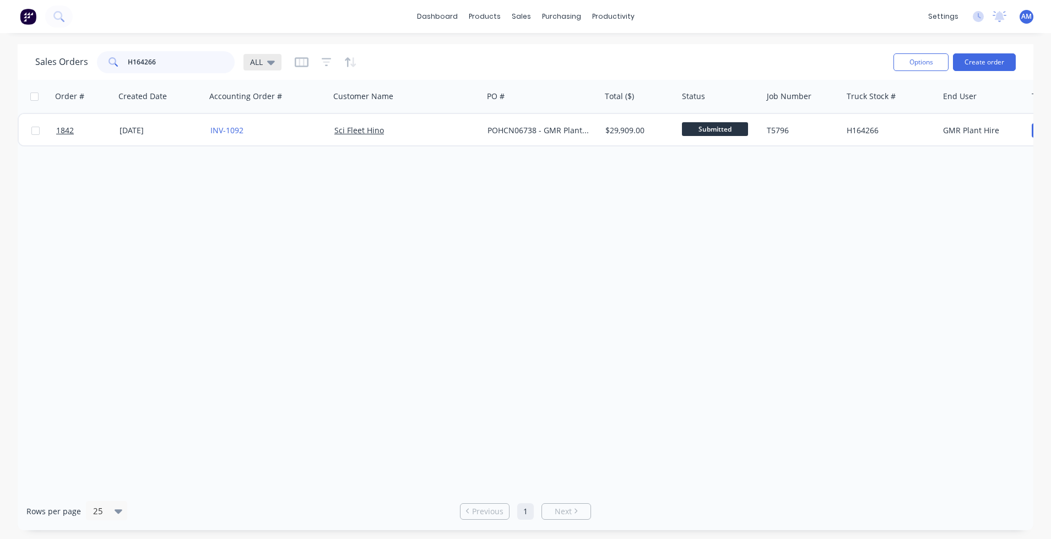
type input "H164266"
click at [268, 61] on icon at bounding box center [271, 63] width 8 height 4
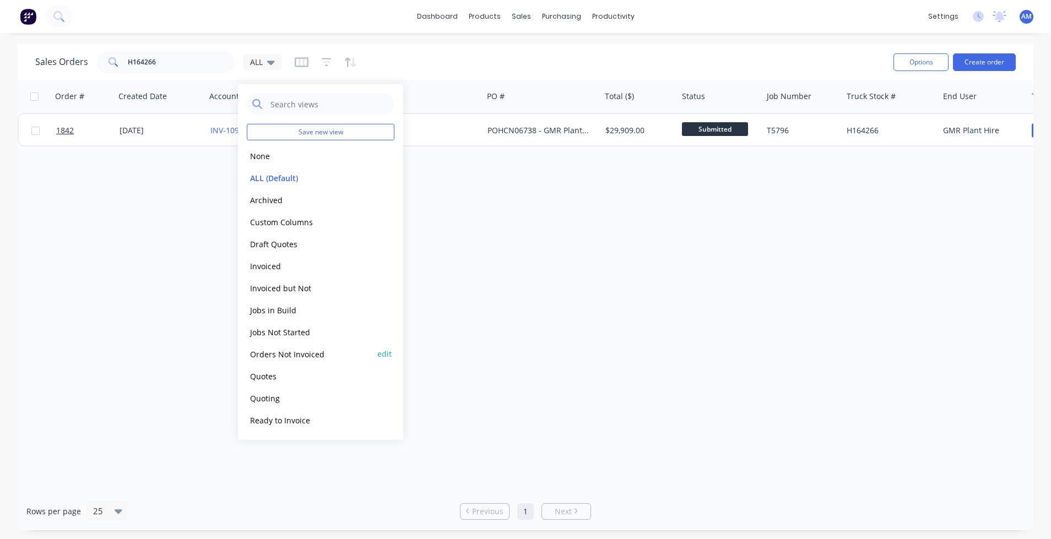
click at [280, 355] on button "Orders Not Invoiced" at bounding box center [310, 354] width 126 height 13
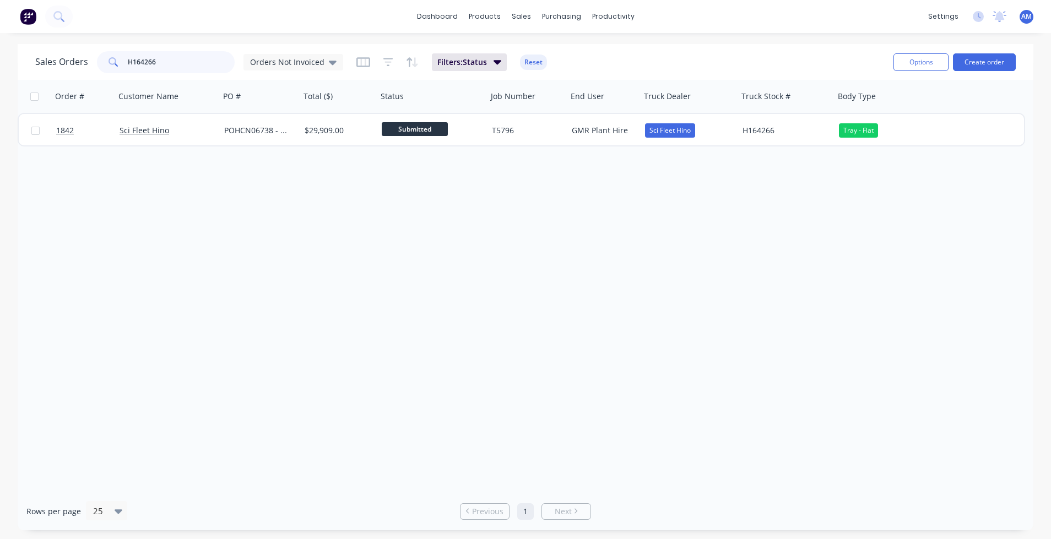
drag, startPoint x: 157, startPoint y: 60, endPoint x: 108, endPoint y: 58, distance: 49.1
click at [108, 58] on div "H164266" at bounding box center [166, 62] width 138 height 22
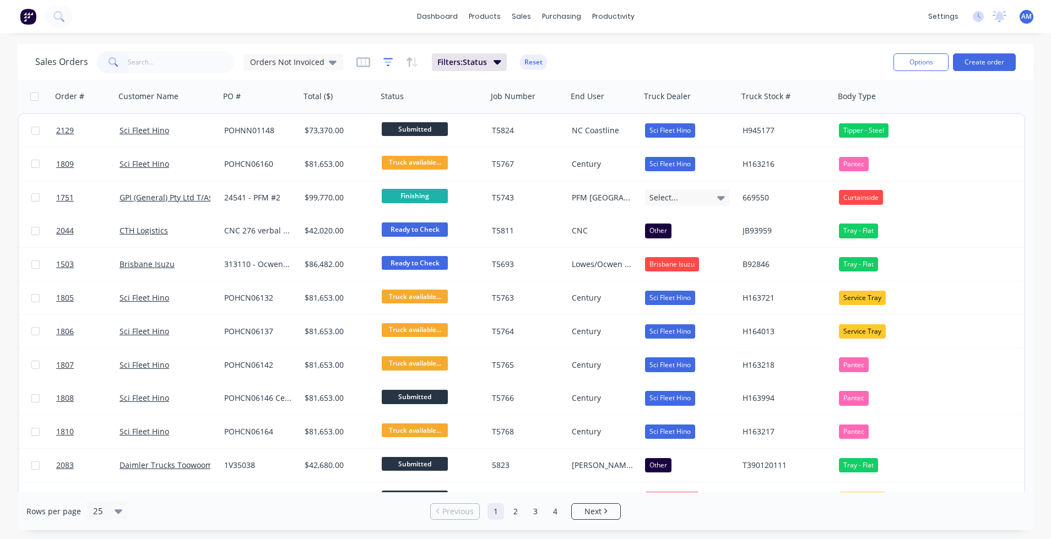
click at [383, 59] on icon "button" at bounding box center [388, 62] width 10 height 8
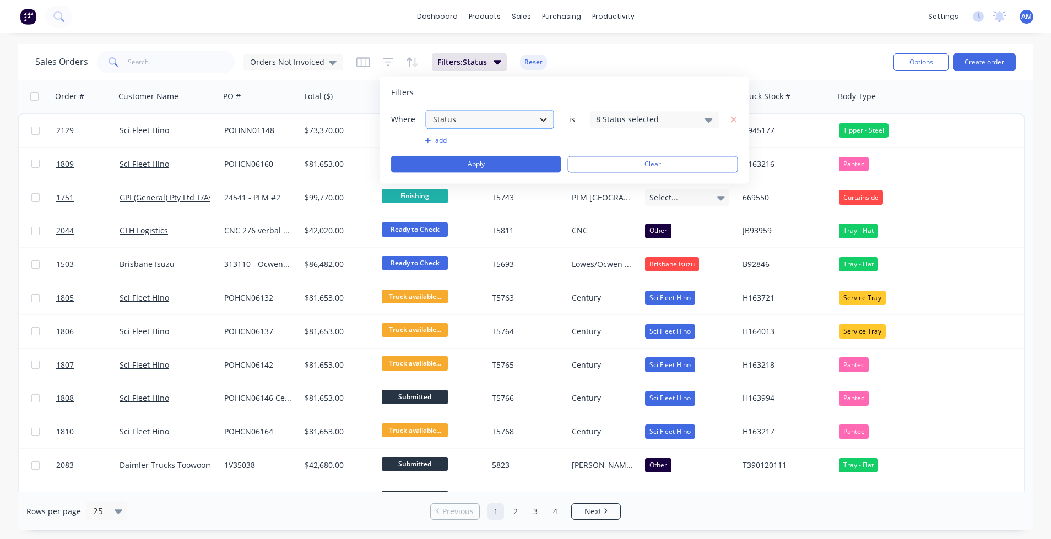
click at [545, 119] on icon at bounding box center [543, 120] width 7 height 4
click at [545, 118] on icon at bounding box center [543, 120] width 7 height 4
click at [436, 140] on button "add" at bounding box center [489, 140] width 129 height 9
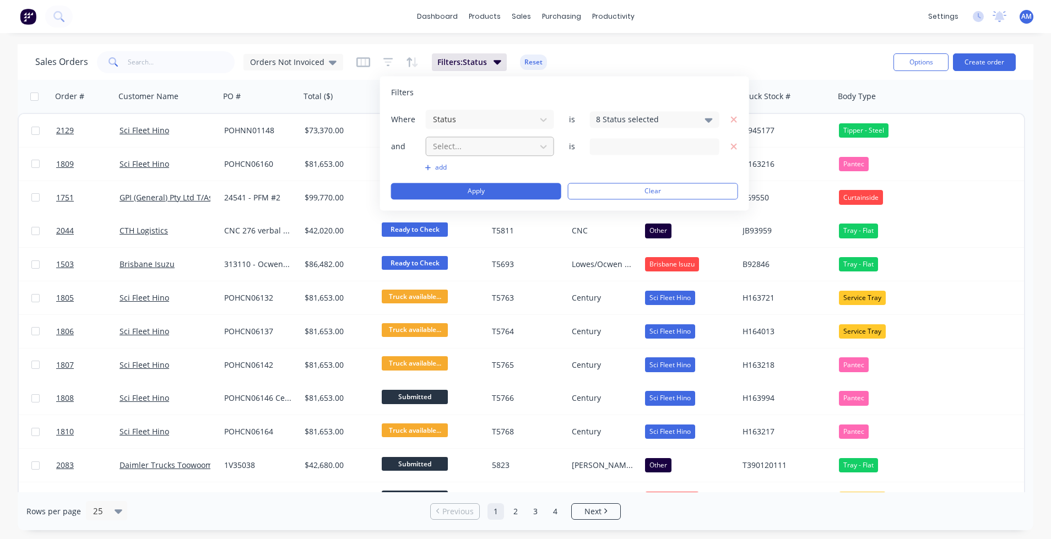
click at [454, 148] on div at bounding box center [481, 146] width 99 height 14
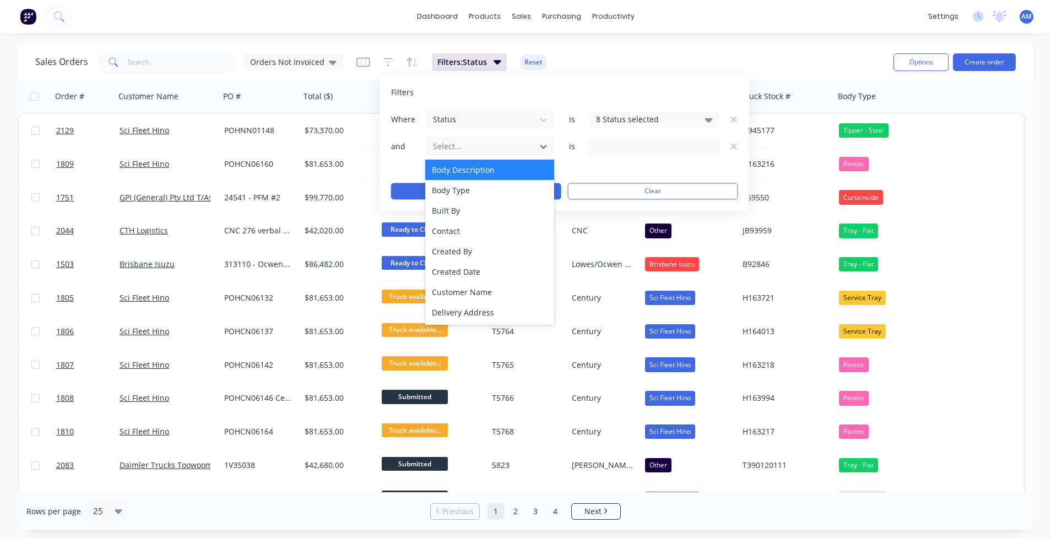
scroll to position [110, 0]
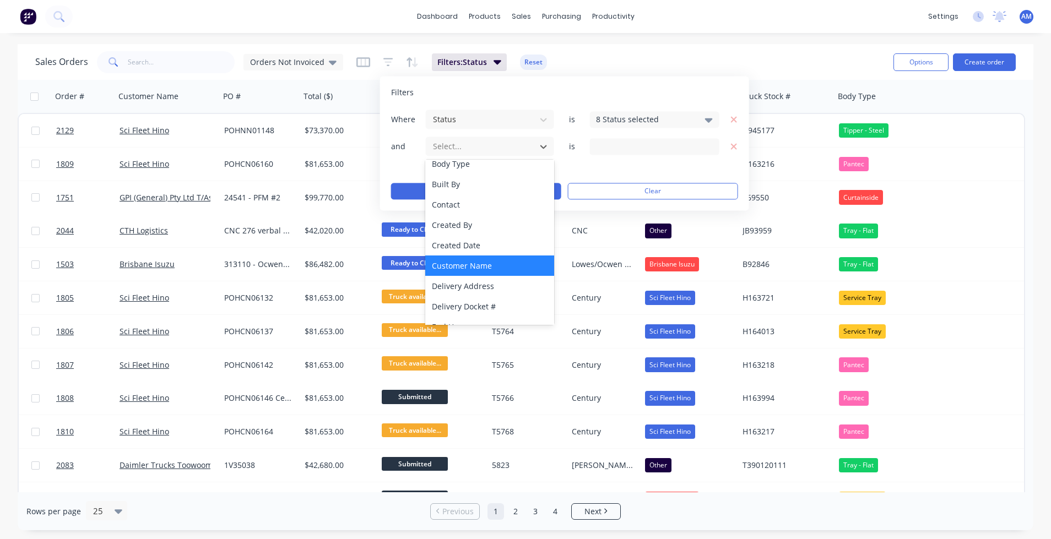
click at [456, 263] on div "Customer Name" at bounding box center [489, 266] width 128 height 20
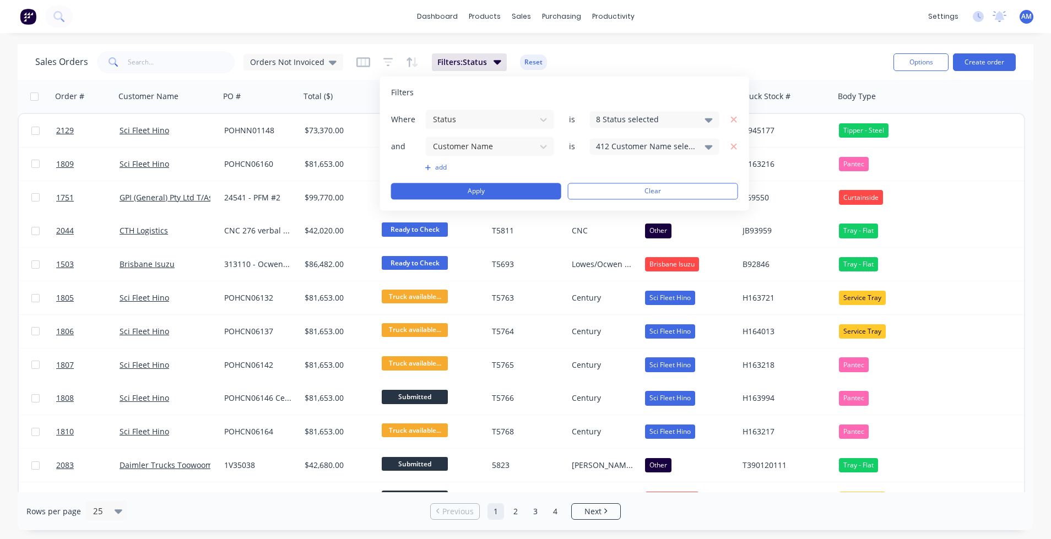
click at [708, 142] on icon at bounding box center [709, 146] width 8 height 12
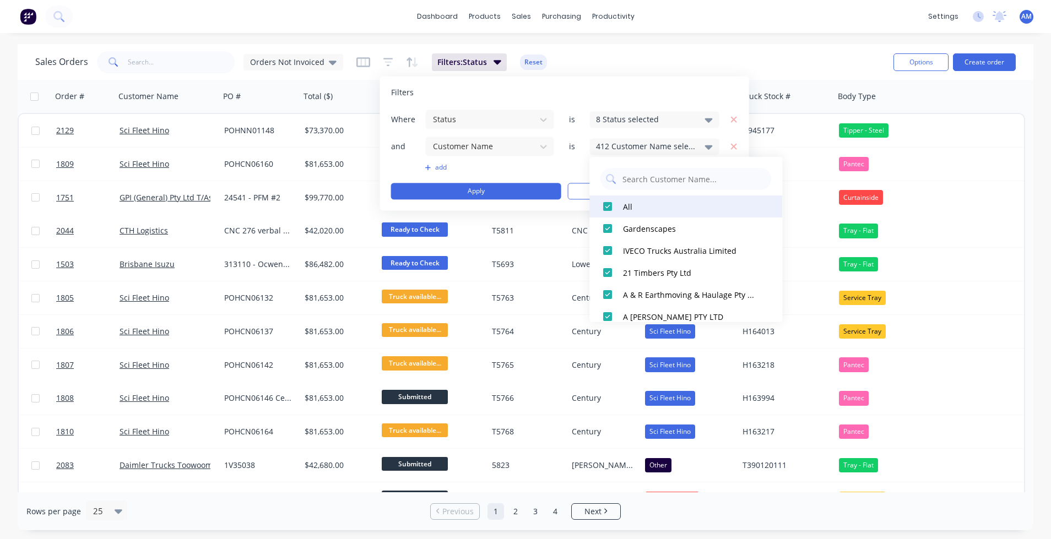
click at [605, 204] on div at bounding box center [608, 207] width 22 height 22
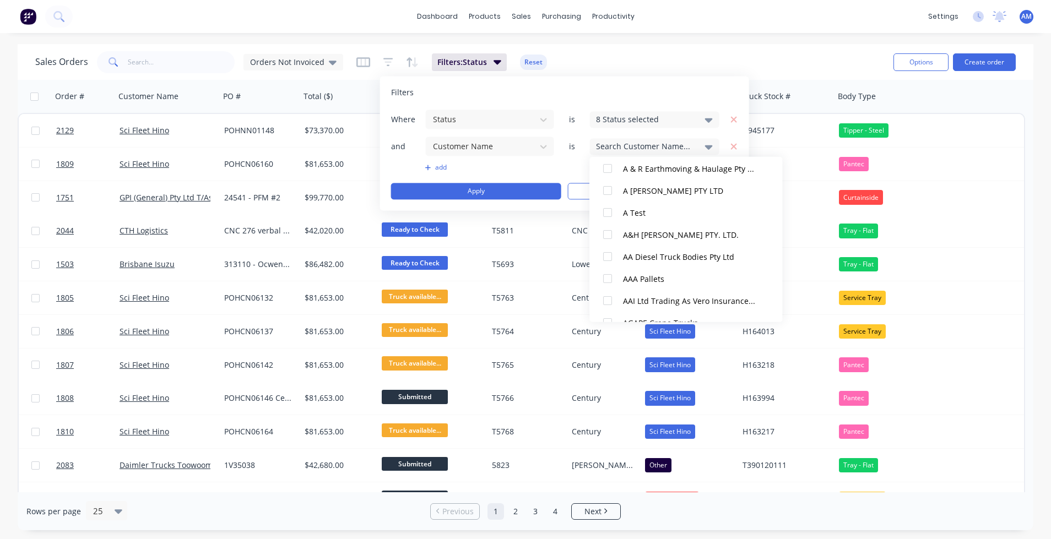
scroll to position [0, 0]
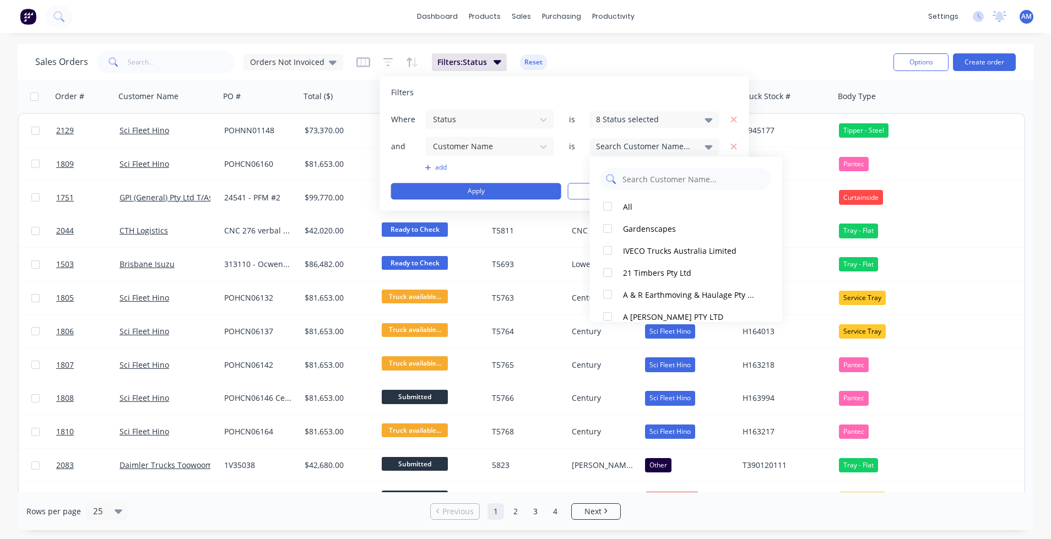
click at [646, 178] on input "text" at bounding box center [693, 179] width 144 height 22
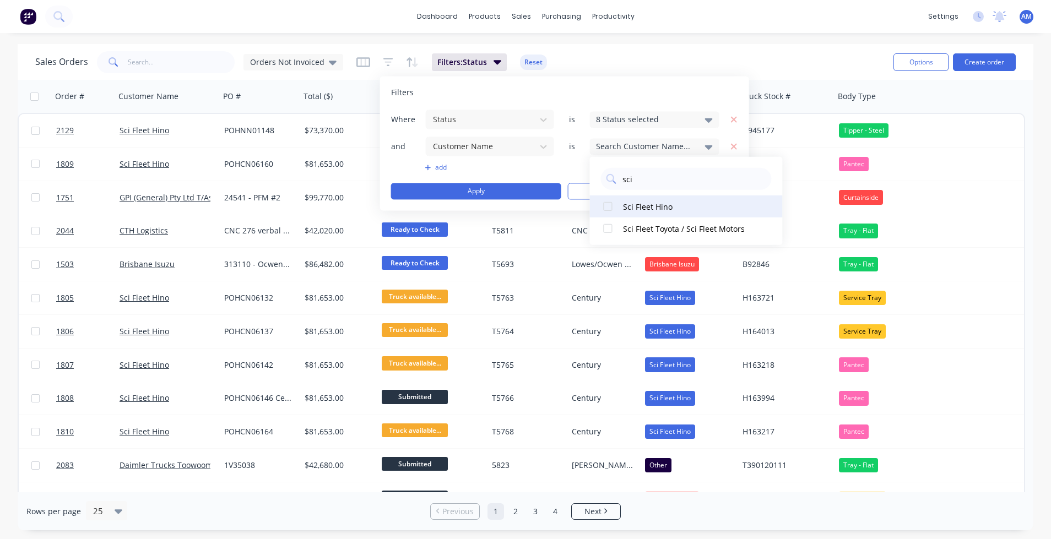
type input "sci"
click at [650, 204] on div "Sci Fleet Hino" at bounding box center [689, 207] width 132 height 12
click at [562, 164] on div "add" at bounding box center [564, 167] width 347 height 9
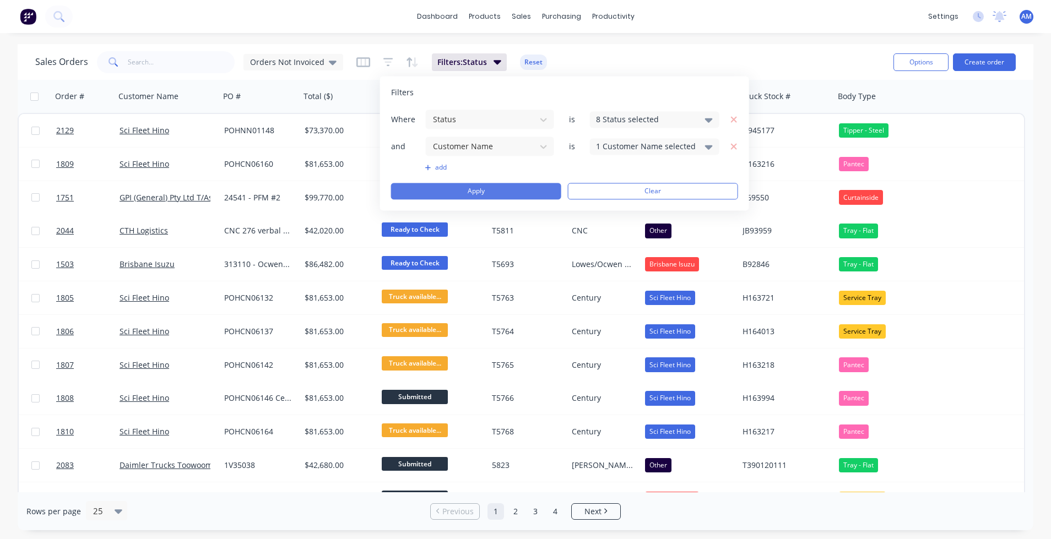
click at [524, 191] on button "Apply" at bounding box center [476, 191] width 170 height 17
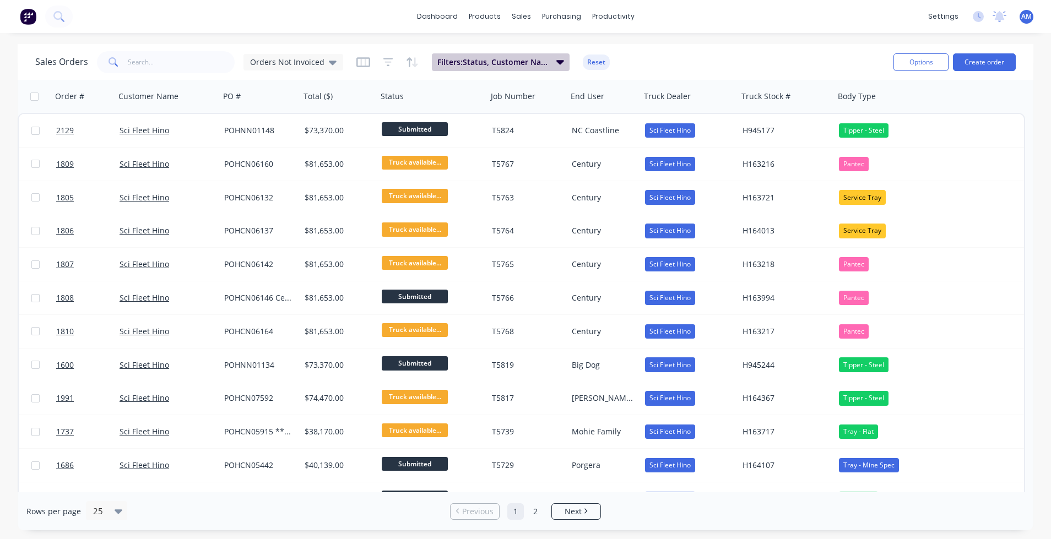
click at [551, 58] on button "Filters: Status, Customer Name" at bounding box center [501, 62] width 138 height 18
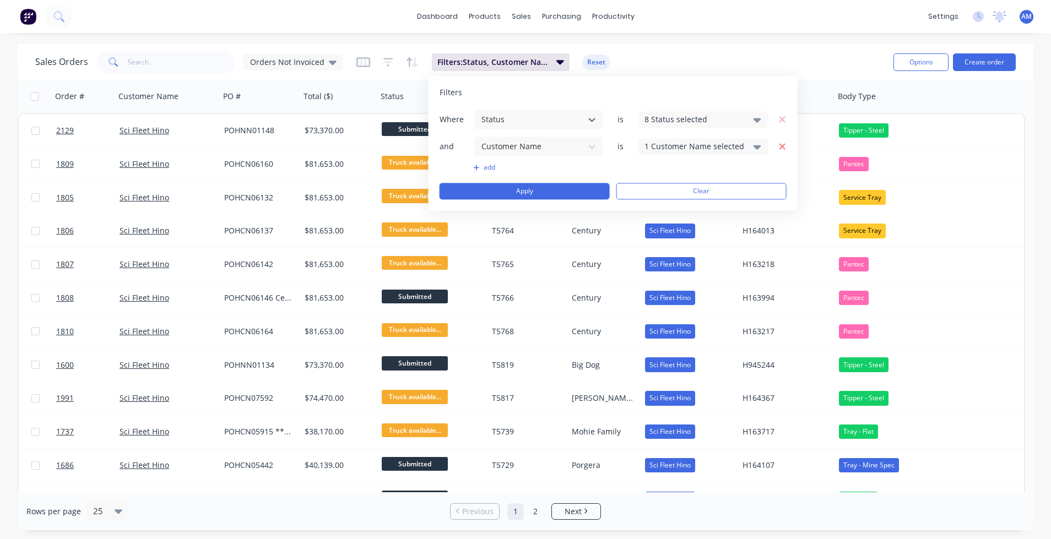
click at [778, 145] on icon "button" at bounding box center [782, 147] width 8 height 10
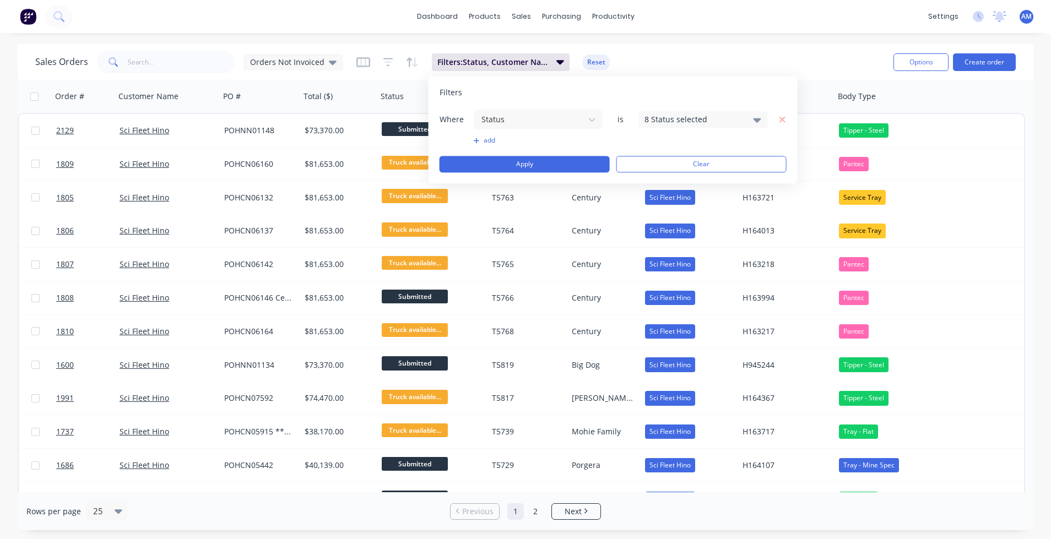
click at [488, 140] on button "add" at bounding box center [538, 140] width 129 height 9
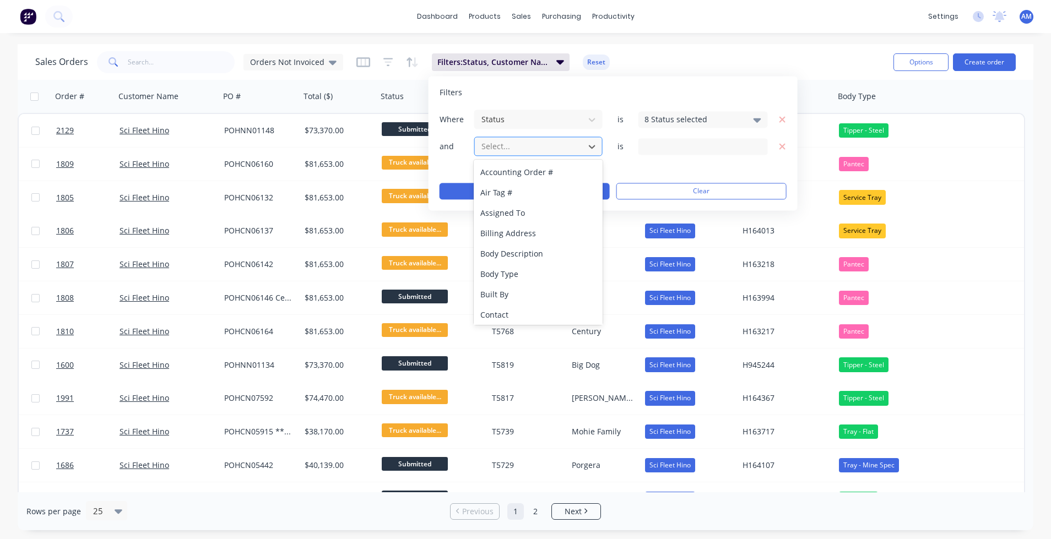
click at [506, 143] on div at bounding box center [529, 146] width 99 height 14
click at [510, 270] on div "Truck Dealer" at bounding box center [538, 272] width 128 height 20
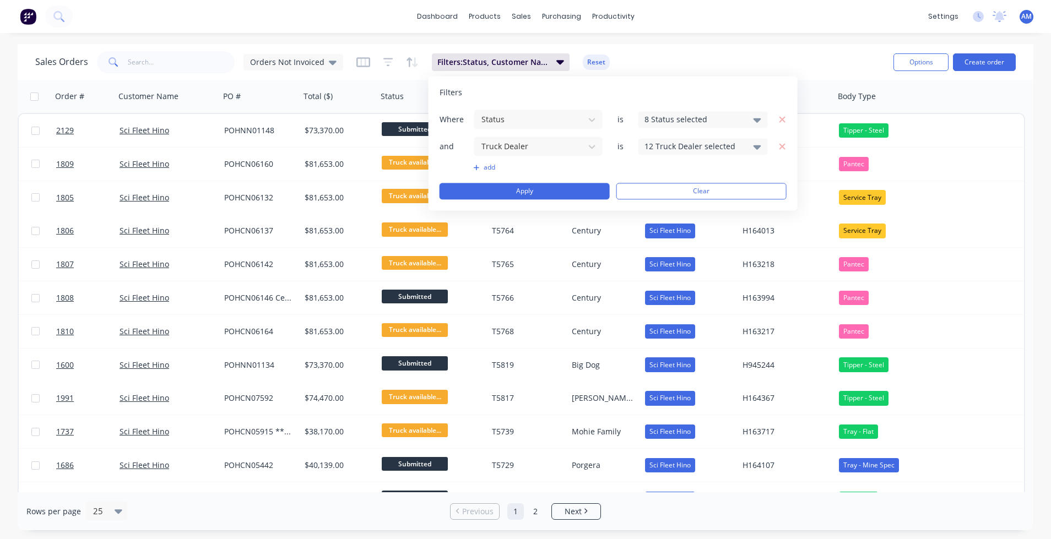
click at [696, 140] on div "12 Truck Dealer selected" at bounding box center [695, 146] width 100 height 12
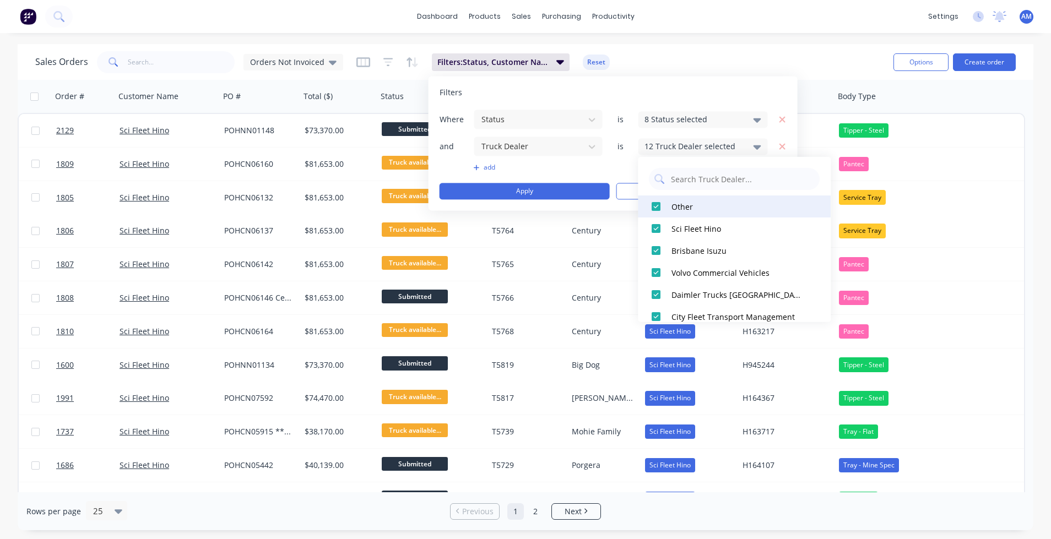
click at [655, 203] on div at bounding box center [656, 207] width 22 height 22
click at [656, 207] on div at bounding box center [656, 207] width 22 height 22
click at [657, 204] on div at bounding box center [656, 207] width 22 height 22
click at [659, 204] on div at bounding box center [656, 207] width 22 height 22
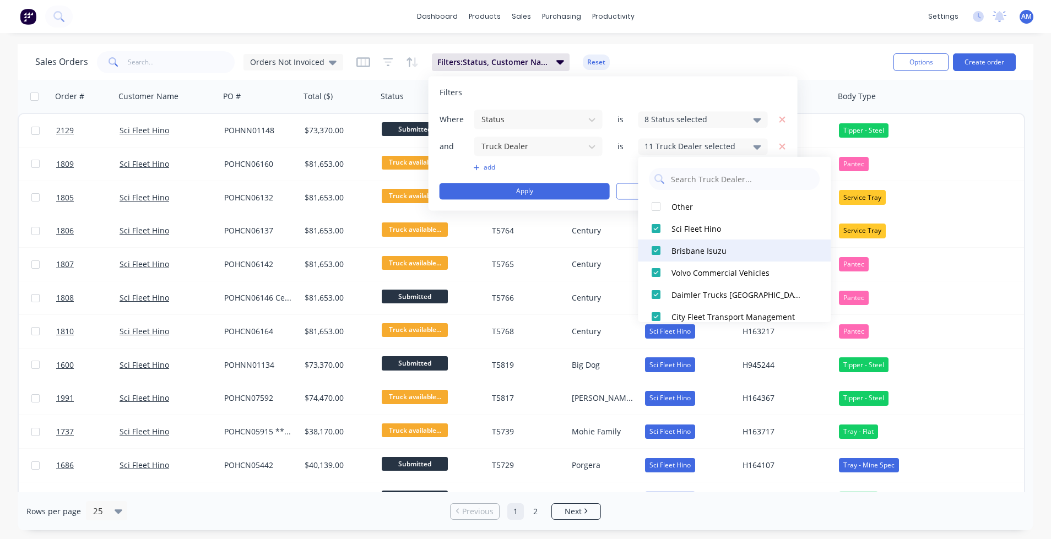
click at [657, 252] on div at bounding box center [656, 251] width 22 height 22
click at [655, 273] on div at bounding box center [656, 273] width 22 height 22
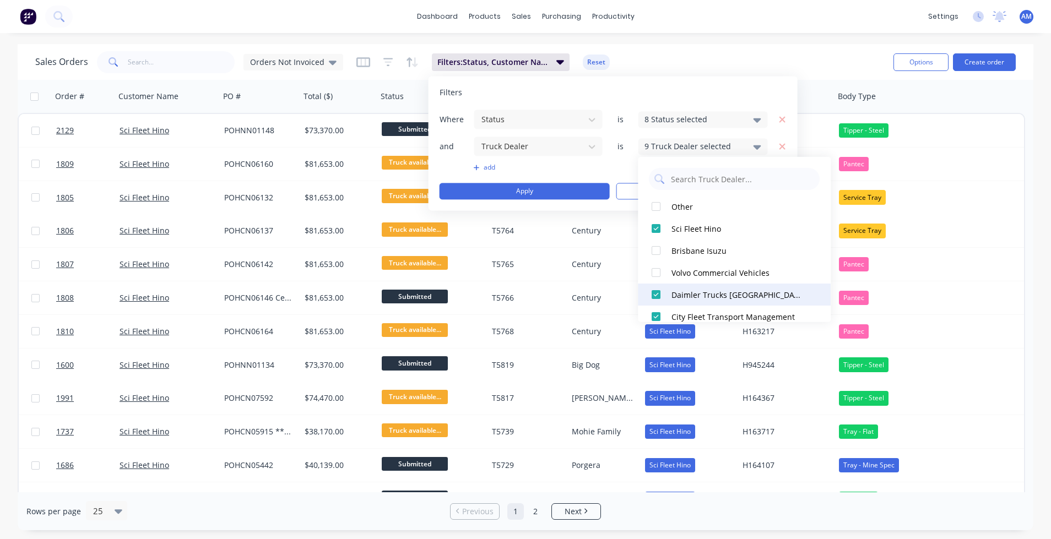
click at [656, 296] on div at bounding box center [656, 295] width 22 height 22
click at [654, 315] on div at bounding box center [656, 317] width 22 height 22
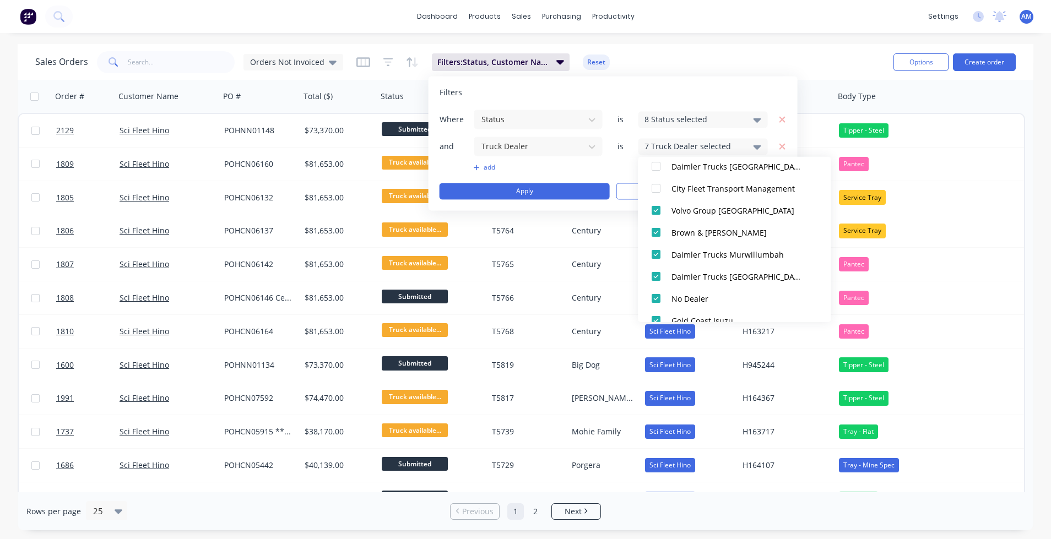
scroll to position [143, 0]
click at [656, 196] on div at bounding box center [656, 196] width 22 height 22
drag, startPoint x: 656, startPoint y: 218, endPoint x: 654, endPoint y: 238, distance: 19.9
click at [656, 219] on div at bounding box center [656, 218] width 22 height 22
click at [652, 246] on div at bounding box center [656, 240] width 22 height 22
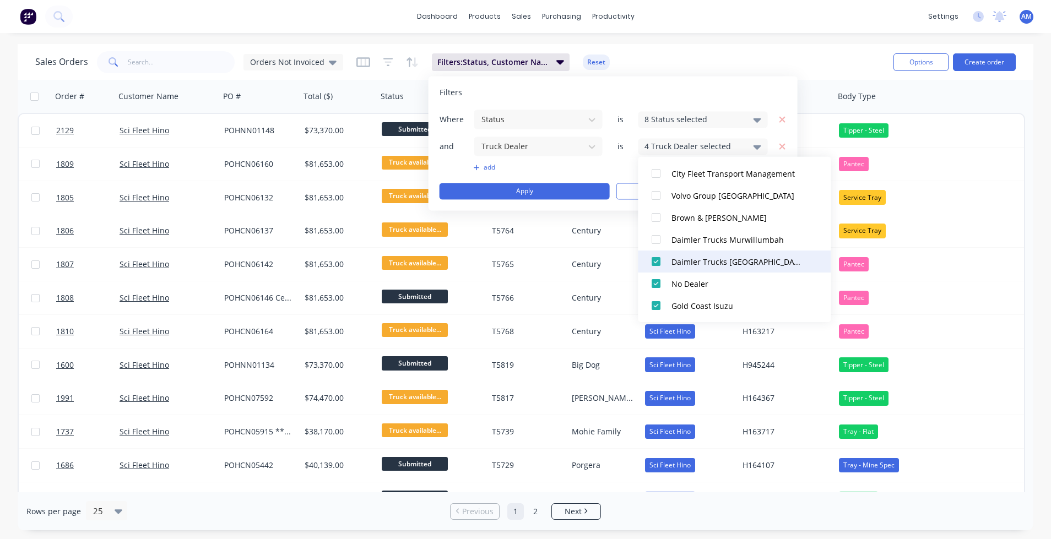
click at [655, 263] on div at bounding box center [656, 262] width 22 height 22
drag, startPoint x: 653, startPoint y: 281, endPoint x: 654, endPoint y: 288, distance: 6.2
click at [653, 282] on div at bounding box center [656, 284] width 22 height 22
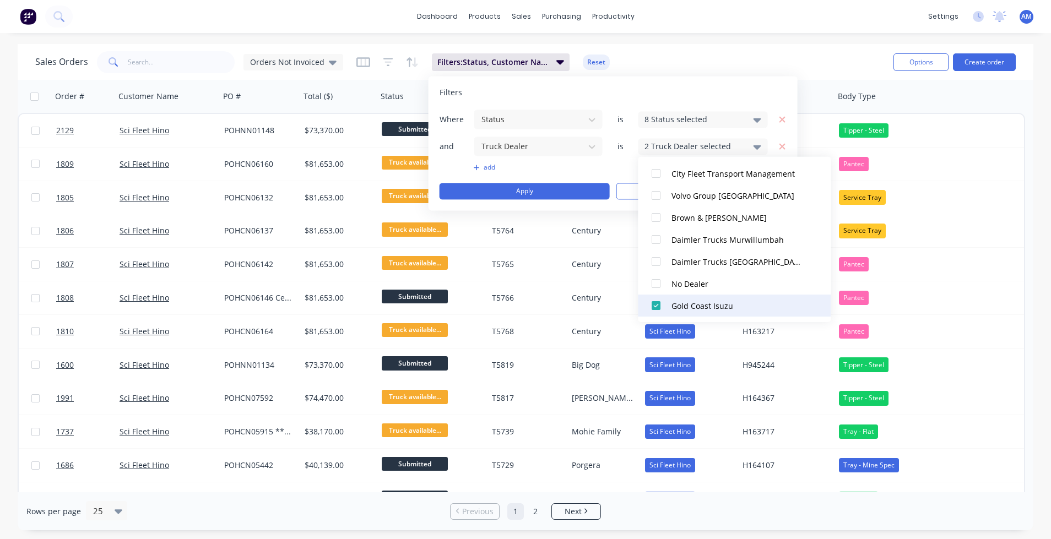
click at [654, 301] on div at bounding box center [656, 306] width 22 height 22
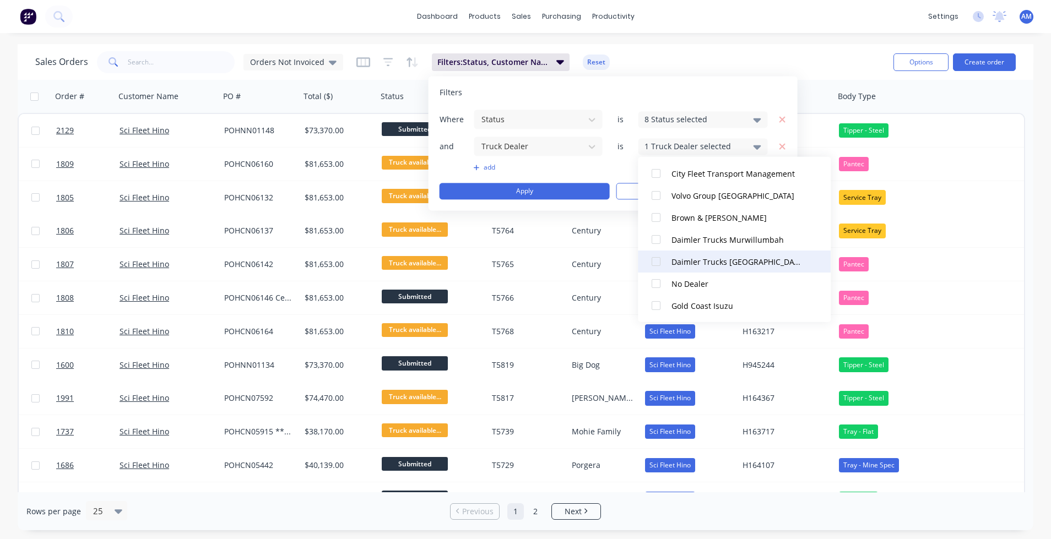
scroll to position [0, 0]
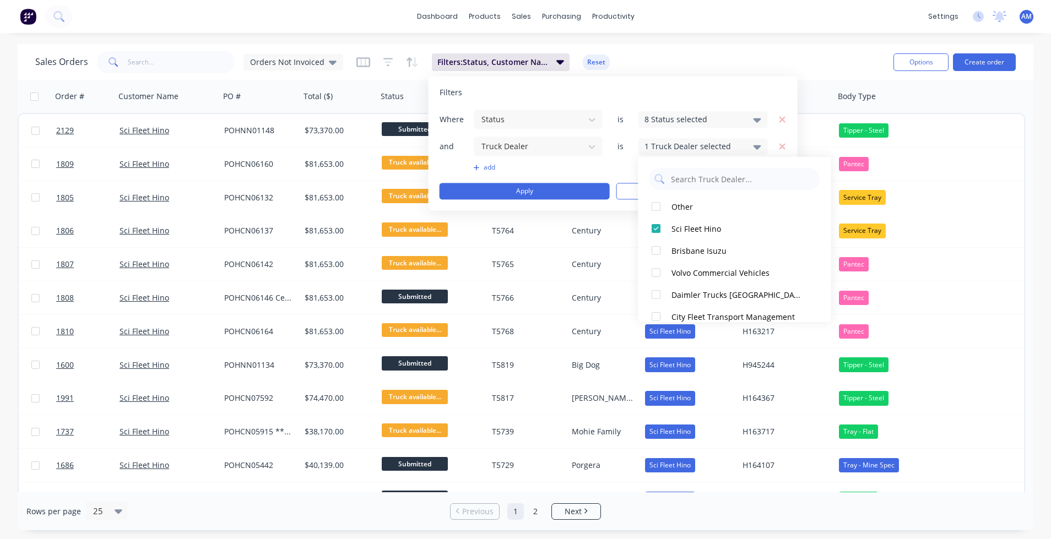
click at [597, 165] on button "add" at bounding box center [538, 167] width 129 height 9
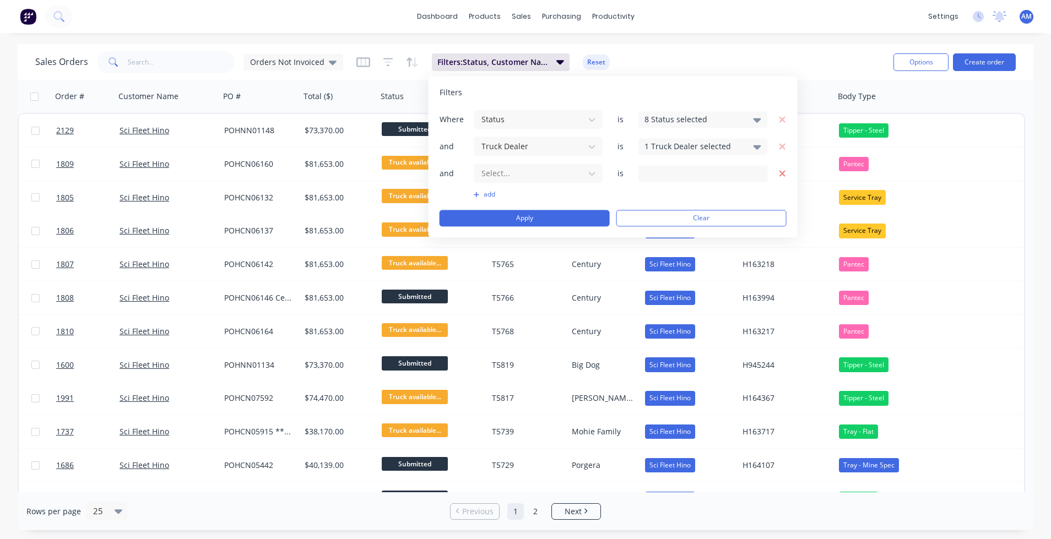
click at [780, 171] on icon "button" at bounding box center [782, 174] width 8 height 10
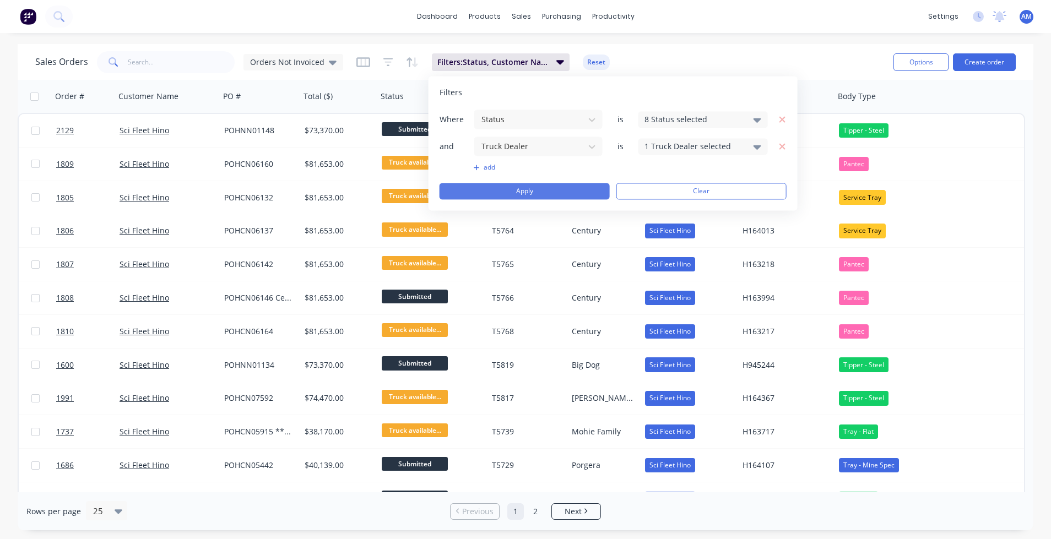
click at [544, 188] on button "Apply" at bounding box center [525, 191] width 170 height 17
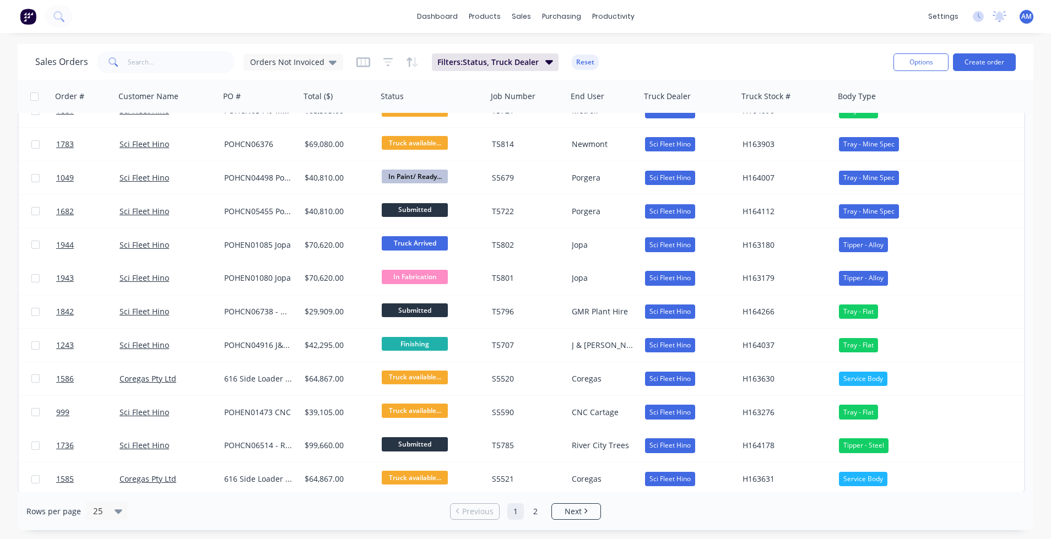
scroll to position [457, 0]
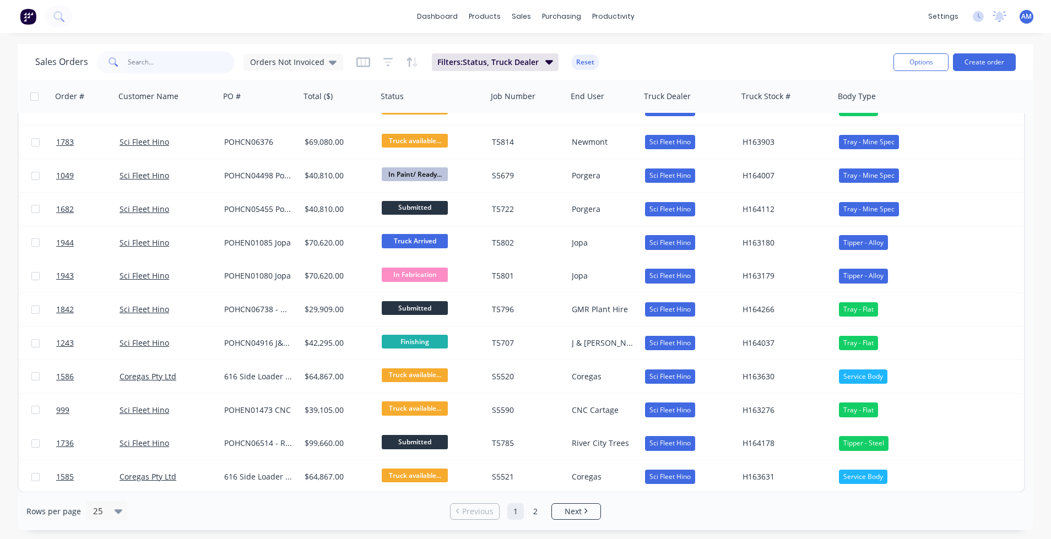
click at [213, 59] on input "text" at bounding box center [181, 62] width 107 height 22
paste input "H164266"
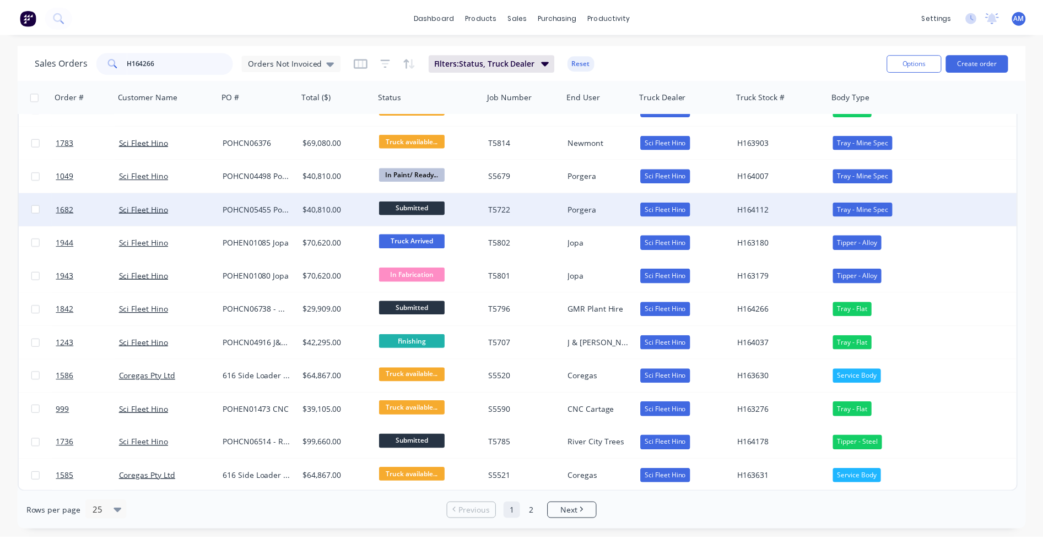
scroll to position [0, 0]
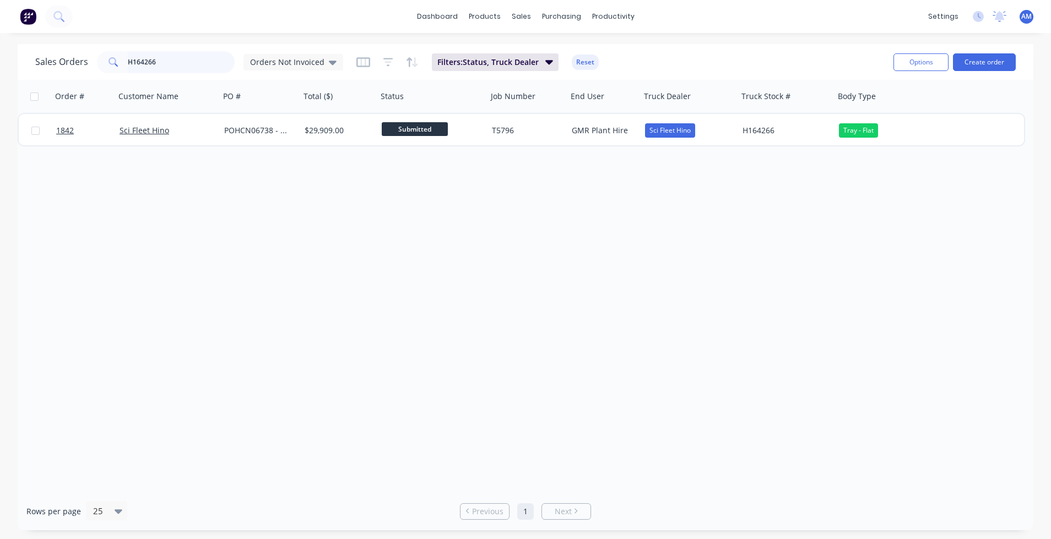
click at [218, 62] on input "H164266" at bounding box center [181, 62] width 107 height 22
drag, startPoint x: 174, startPoint y: 67, endPoint x: 120, endPoint y: 66, distance: 54.6
click at [120, 66] on div "H164266" at bounding box center [166, 62] width 138 height 22
paste input "367"
click at [412, 429] on div "Order # Customer Name PO # Total ($) Status Job Number End User Truck Dealer Tr…" at bounding box center [526, 286] width 1016 height 413
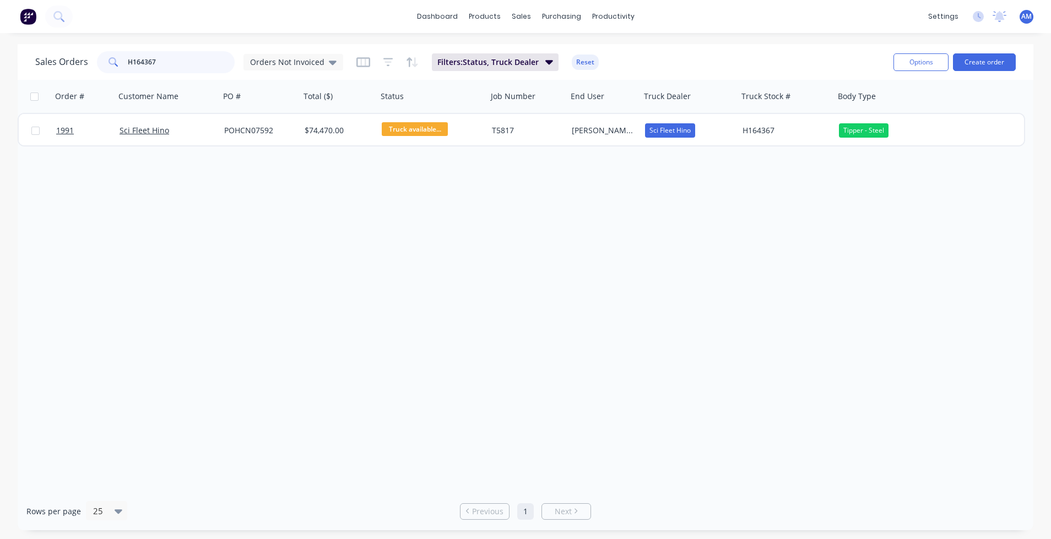
drag, startPoint x: 176, startPoint y: 63, endPoint x: 121, endPoint y: 63, distance: 55.1
click at [121, 63] on div "H164367" at bounding box center [166, 62] width 138 height 22
paste input "371"
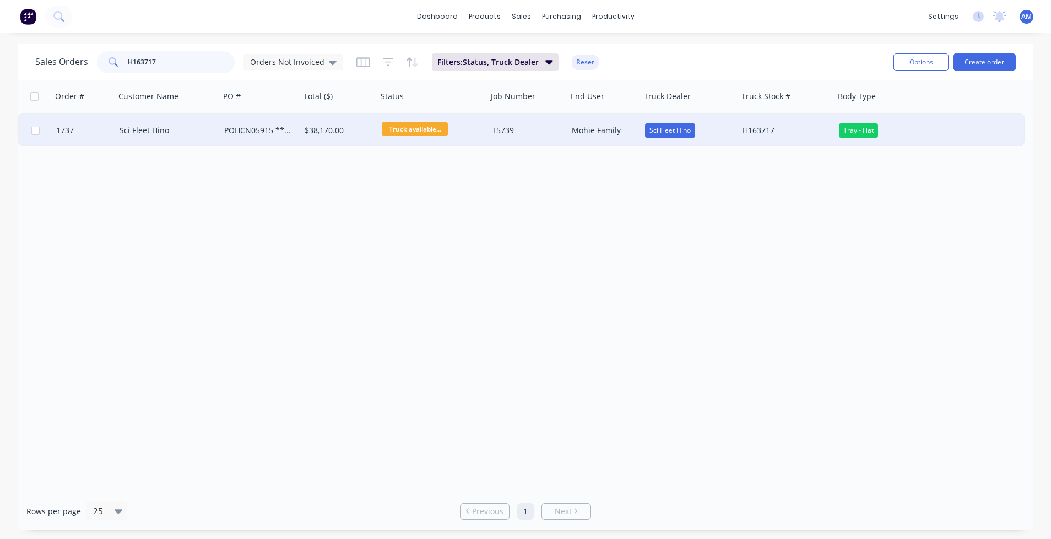
type input "H163717"
click at [247, 125] on div "POHCN05915 ** Mohie" at bounding box center [258, 130] width 68 height 11
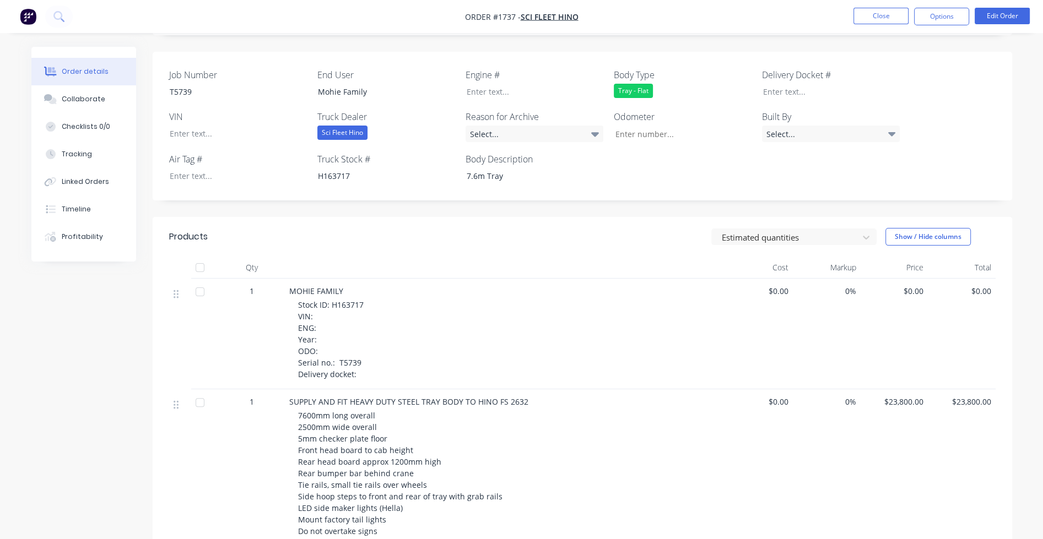
scroll to position [220, 0]
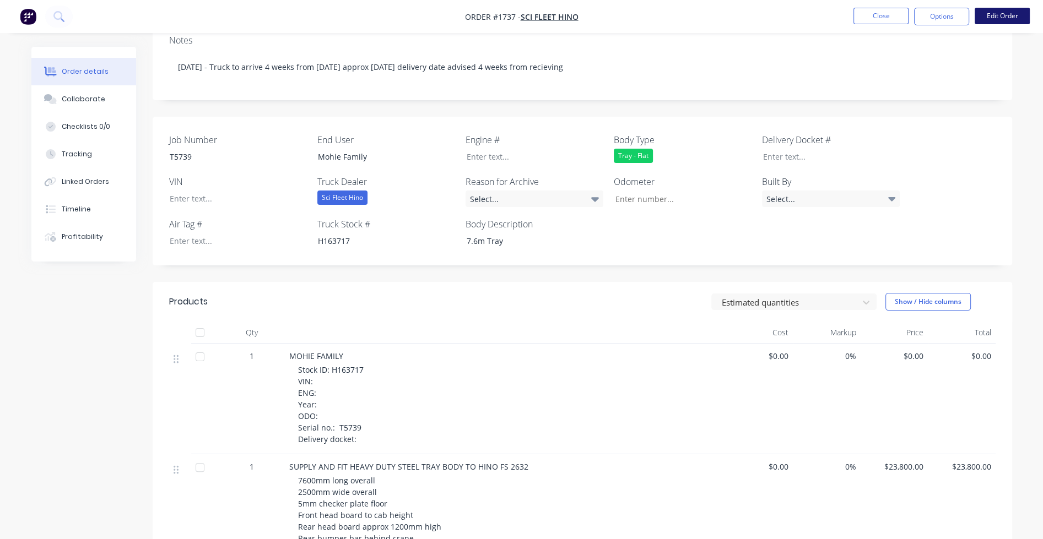
click at [1009, 17] on button "Edit Order" at bounding box center [1001, 16] width 55 height 17
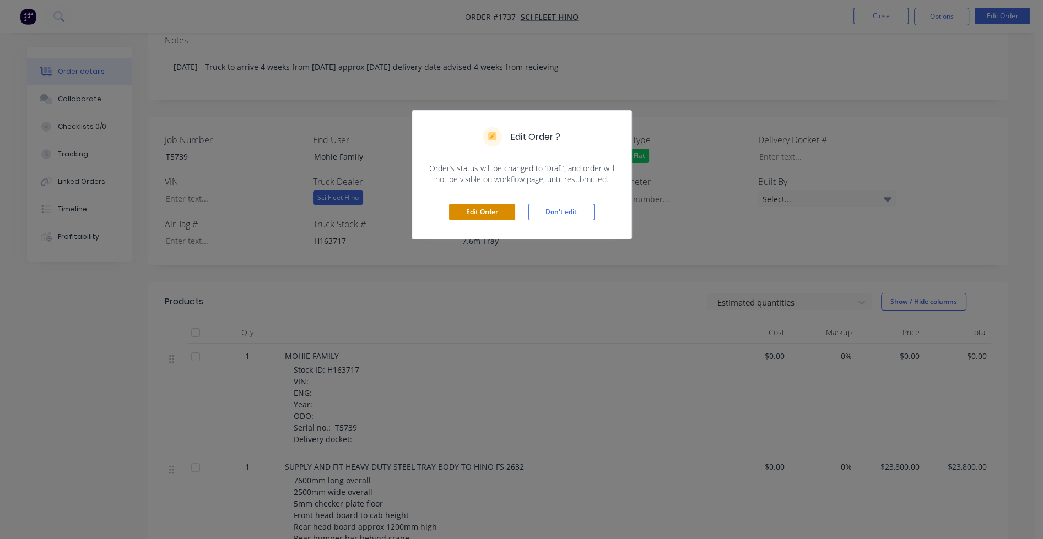
click at [503, 215] on button "Edit Order" at bounding box center [482, 212] width 66 height 17
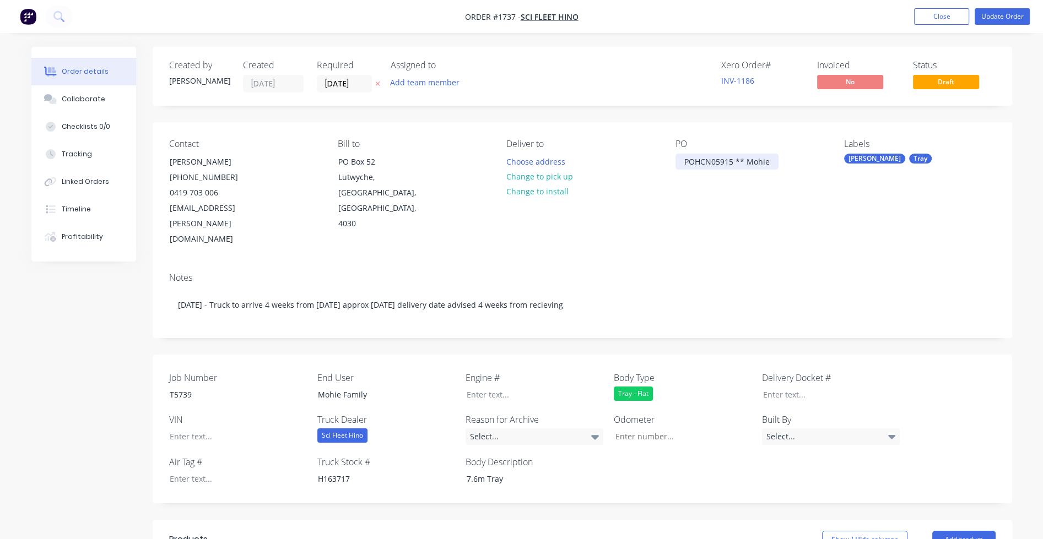
click at [775, 159] on div "POHCN05915 ** Mohie" at bounding box center [726, 162] width 103 height 16
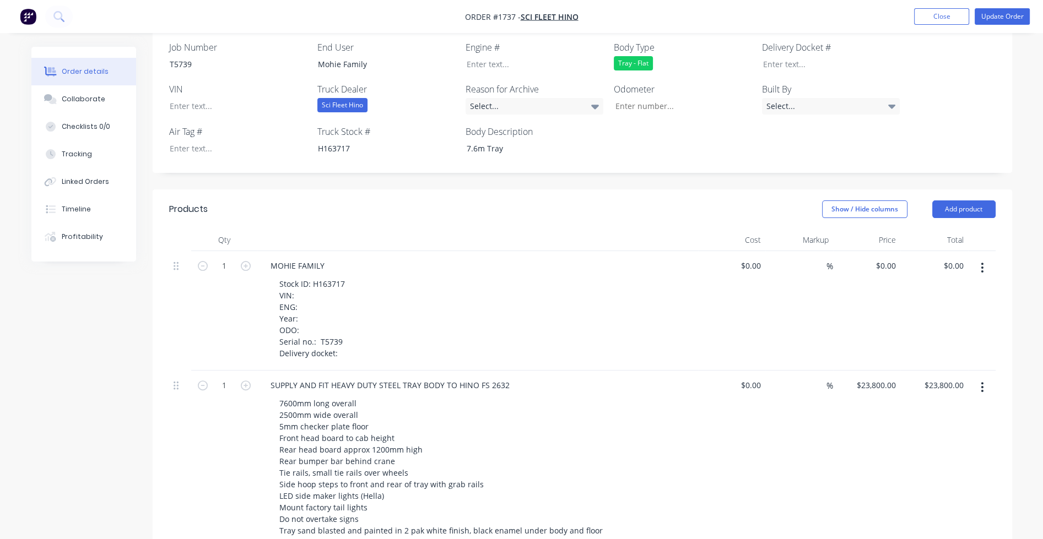
scroll to position [275, 0]
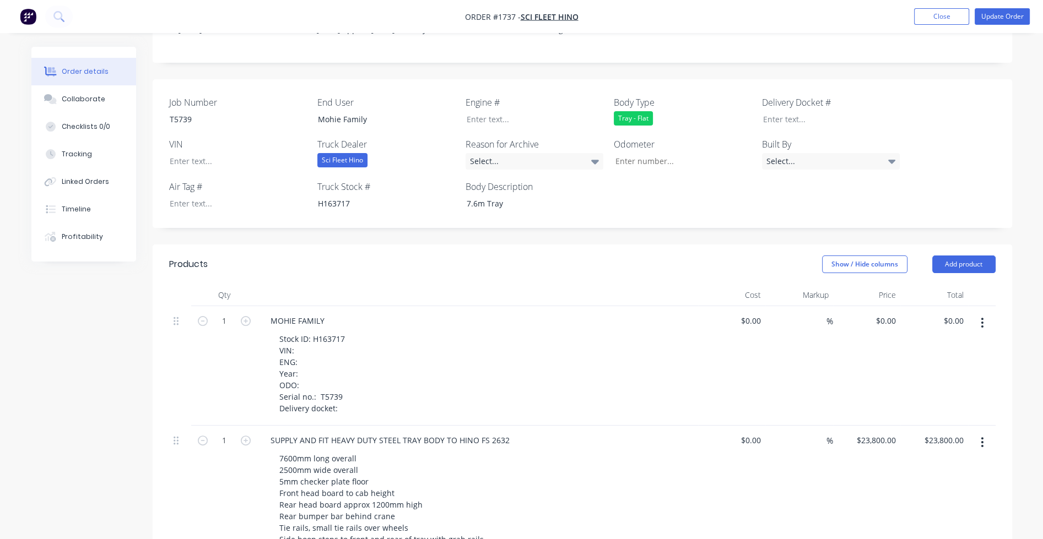
click at [981, 317] on icon "button" at bounding box center [982, 323] width 3 height 12
click at [947, 410] on div "Delete" at bounding box center [943, 418] width 85 height 16
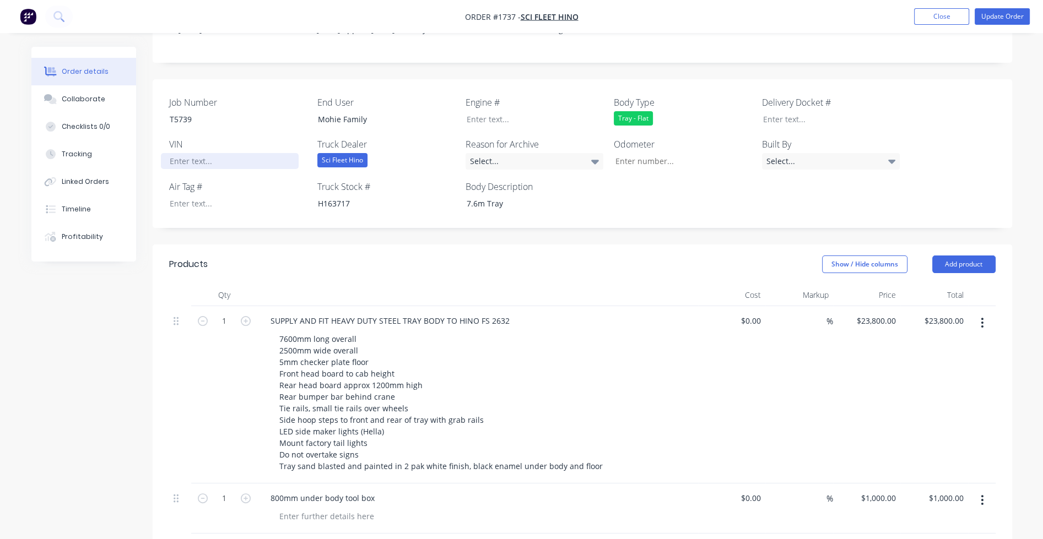
drag, startPoint x: 37, startPoint y: 195, endPoint x: 178, endPoint y: 129, distance: 155.5
click at [178, 153] on div at bounding box center [230, 161] width 138 height 16
paste div
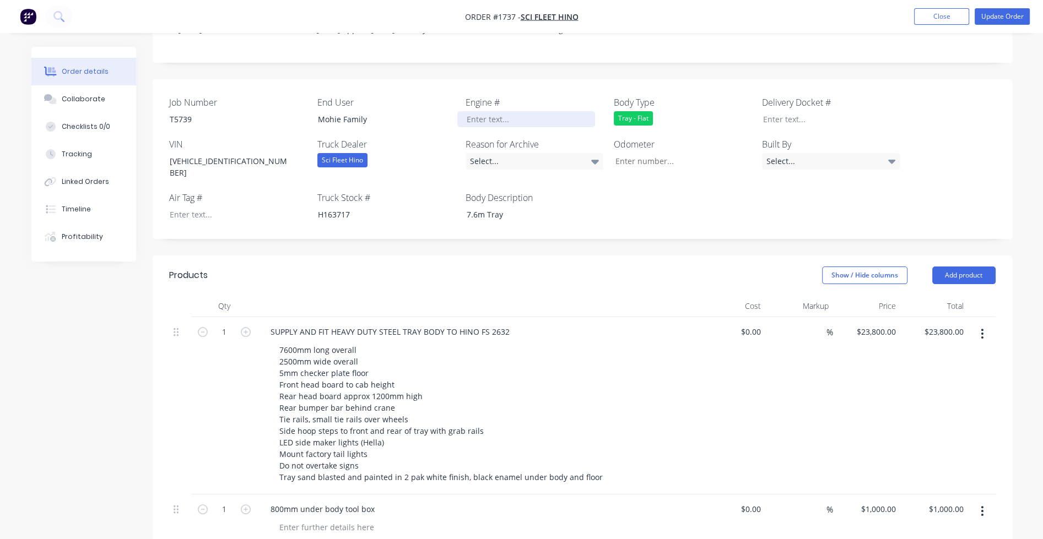
click at [478, 111] on div at bounding box center [526, 119] width 138 height 16
paste div
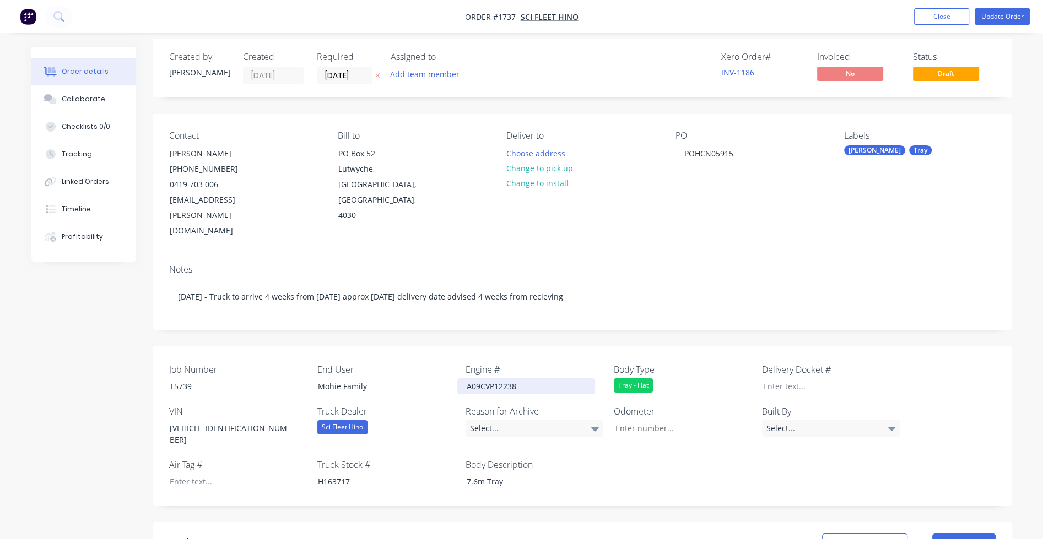
scroll to position [0, 0]
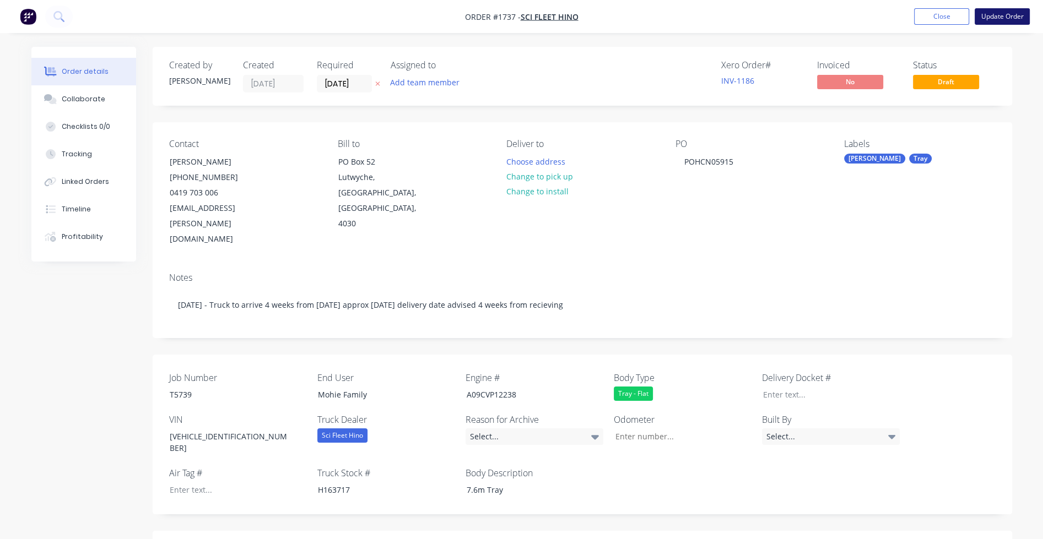
click at [1001, 15] on button "Update Order" at bounding box center [1001, 16] width 55 height 17
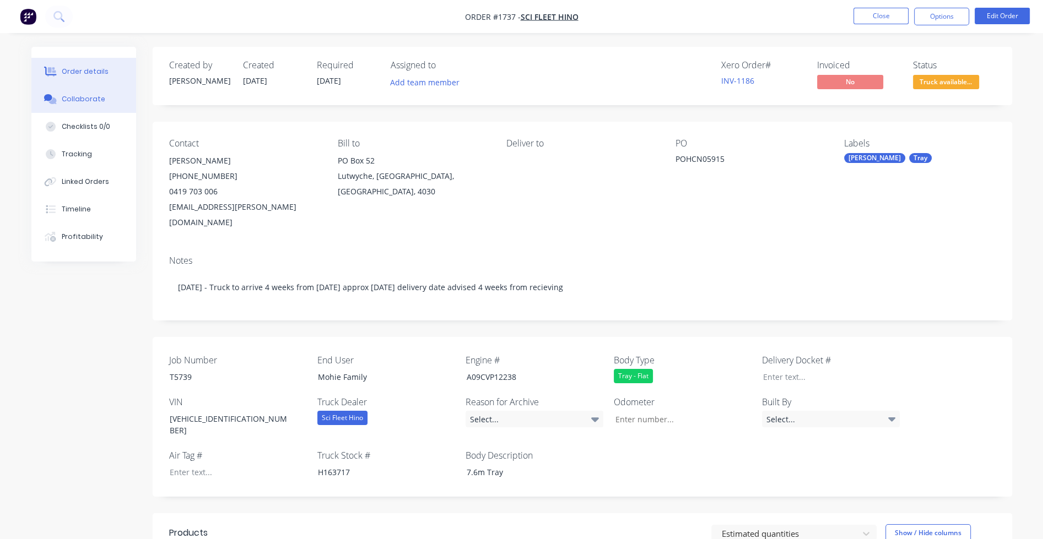
click at [82, 96] on div "Collaborate" at bounding box center [84, 99] width 44 height 10
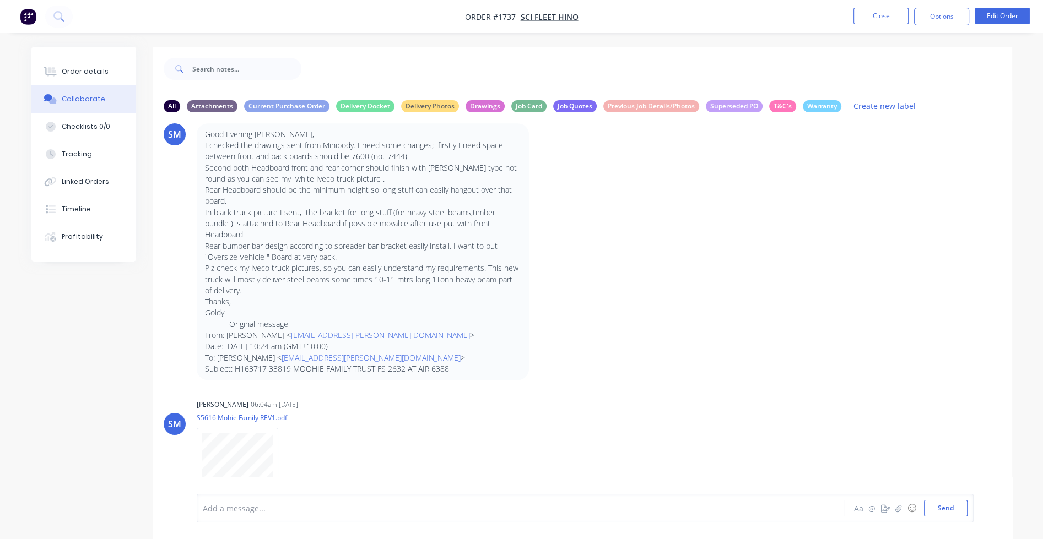
scroll to position [16, 0]
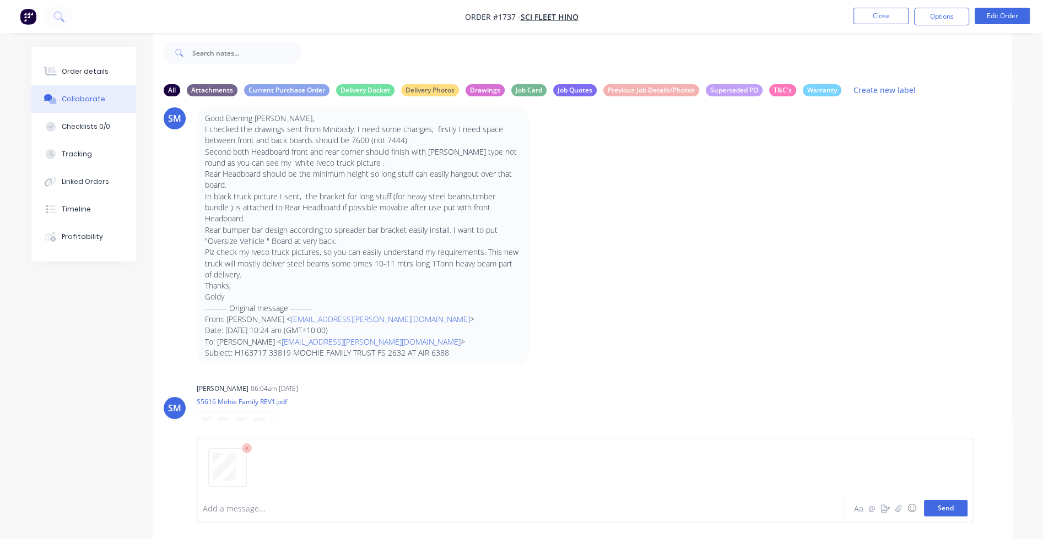
click at [961, 508] on button "Send" at bounding box center [946, 508] width 44 height 17
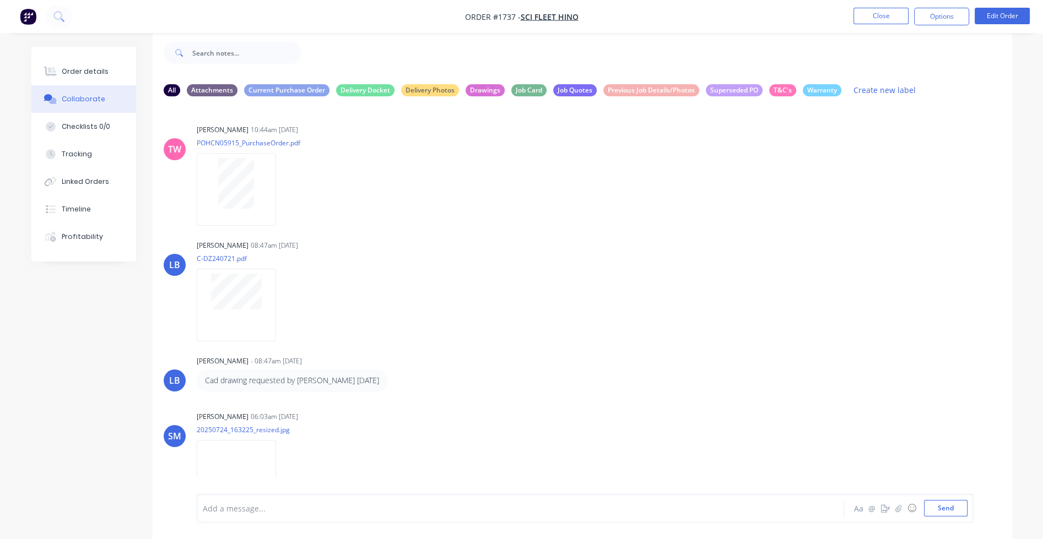
scroll to position [0, 0]
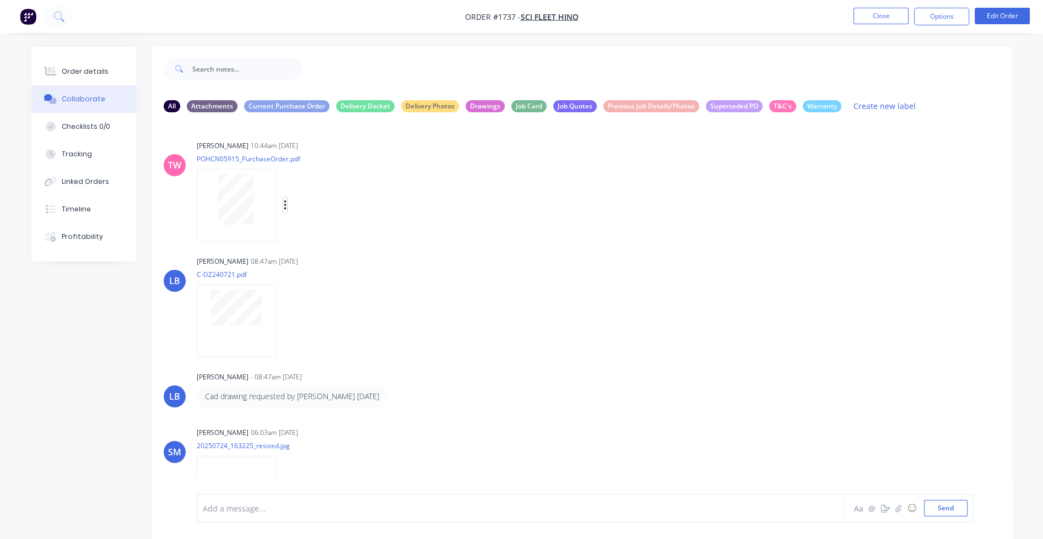
click at [284, 205] on icon "button" at bounding box center [285, 206] width 2 height 10
click at [310, 208] on button "Labels" at bounding box center [357, 210] width 124 height 25
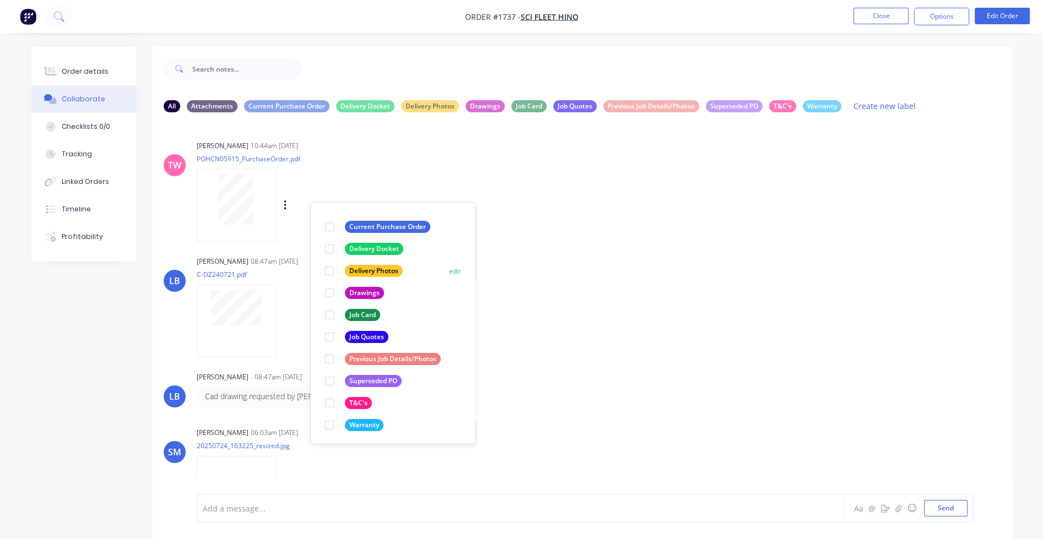
scroll to position [63, 0]
click at [332, 382] on div at bounding box center [329, 381] width 22 height 22
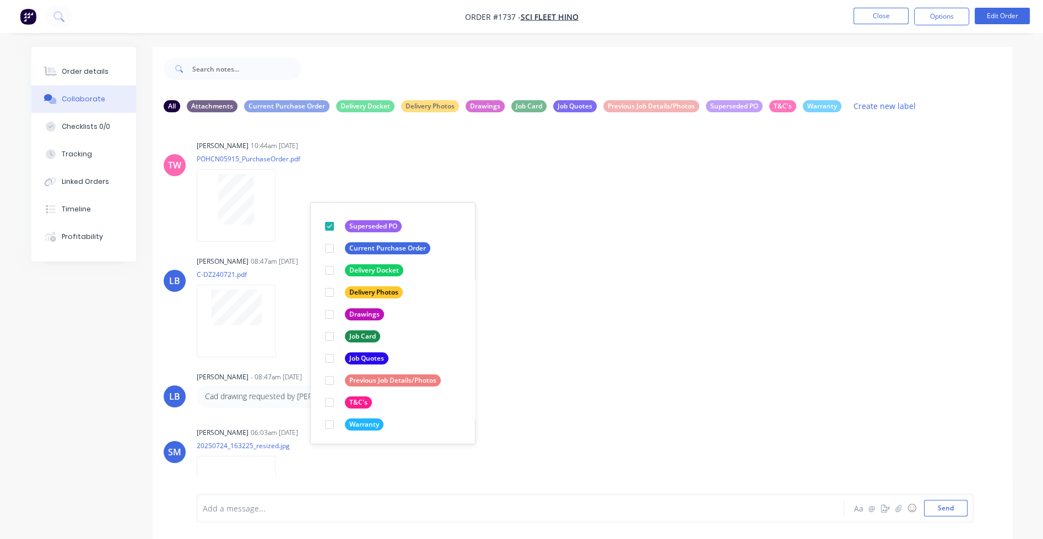
scroll to position [0, 0]
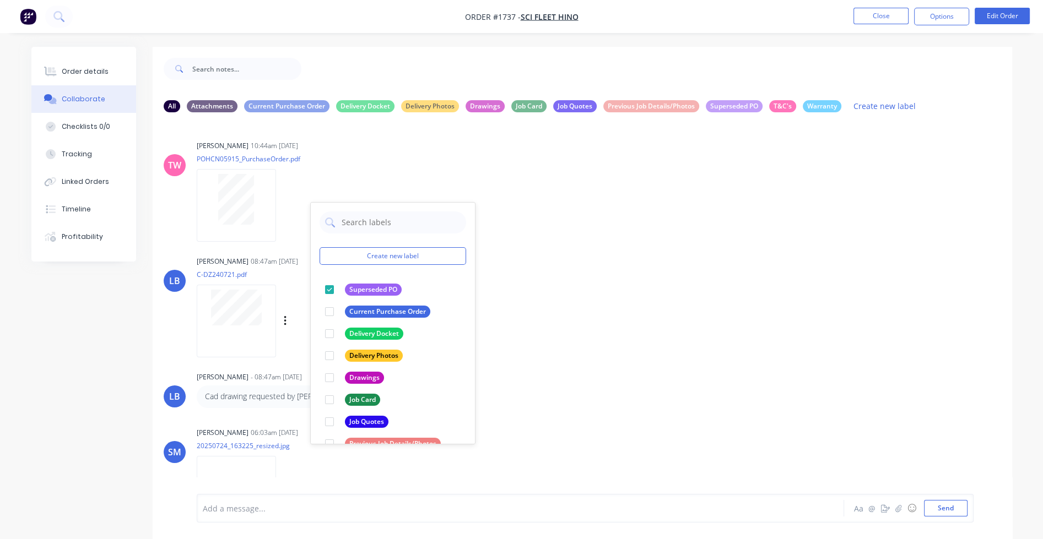
click at [576, 282] on div "LB [PERSON_NAME] 08:47am [DATE] C-DZ240721.pdf Labels Download Delete" at bounding box center [582, 302] width 859 height 99
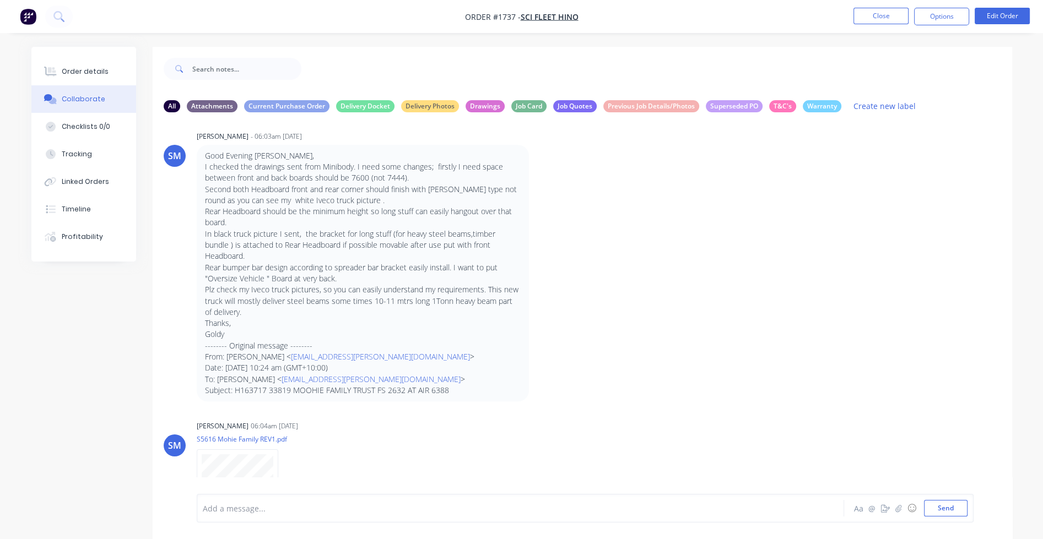
scroll to position [1474, 0]
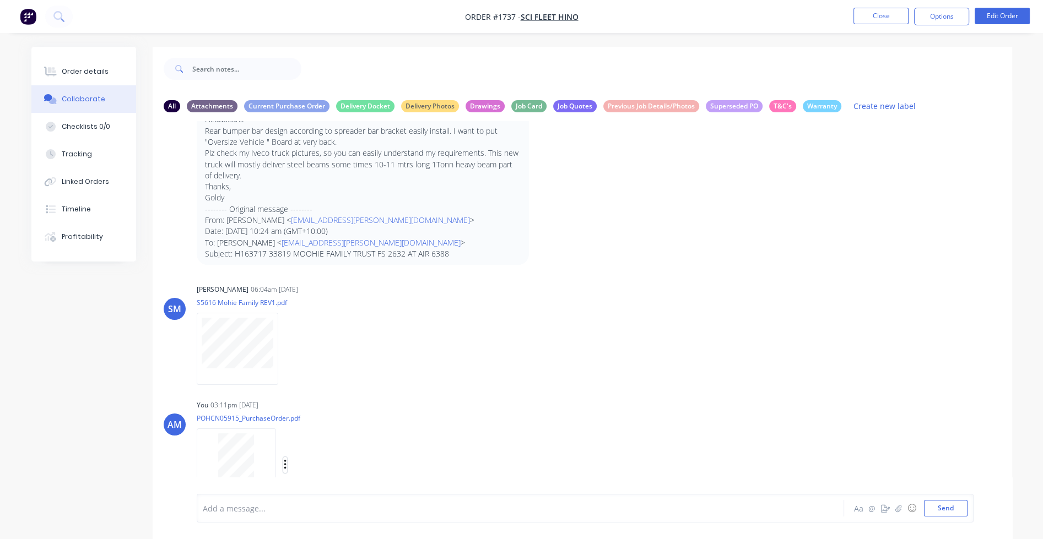
click at [284, 459] on icon "button" at bounding box center [285, 465] width 3 height 13
click at [324, 436] on button "Labels" at bounding box center [357, 441] width 124 height 25
click at [342, 455] on div at bounding box center [344, 466] width 22 height 22
click at [631, 372] on div "[PERSON_NAME] 10:44am [DATE] POHCN05915_PurchaseOrder.pdf Labels Download Delet…" at bounding box center [582, 307] width 859 height 373
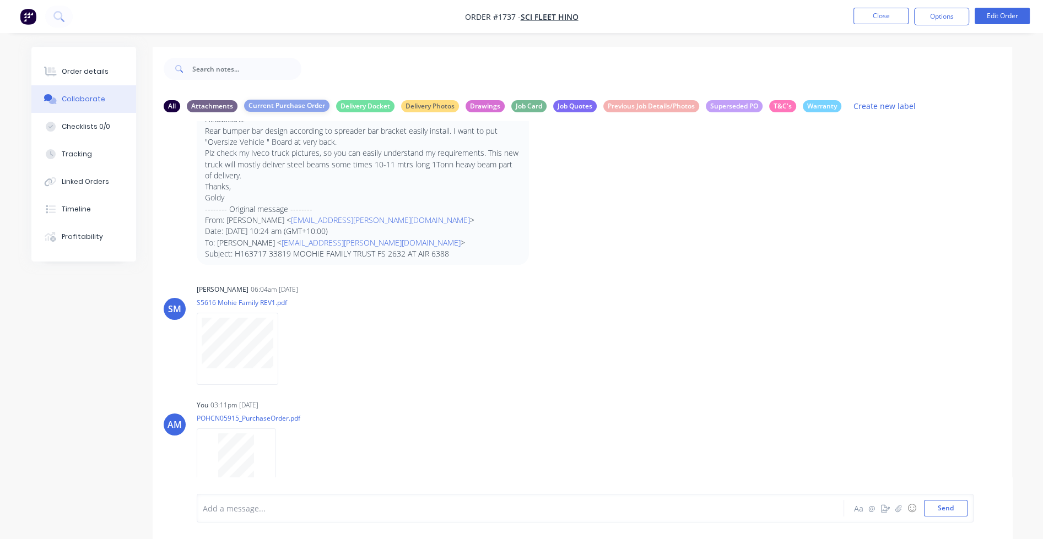
click at [297, 107] on div "Current Purchase Order" at bounding box center [286, 106] width 85 height 12
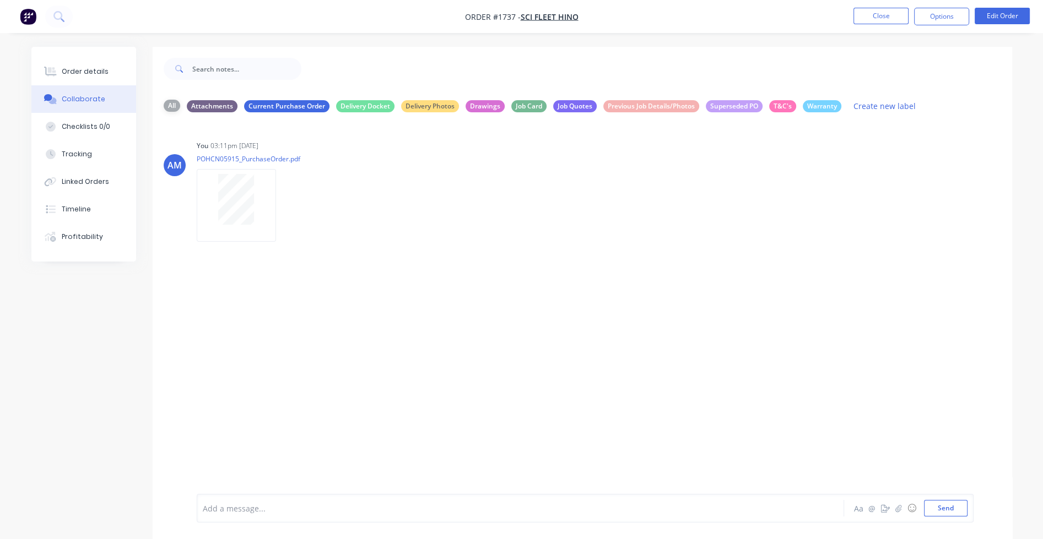
click at [171, 106] on div "All" at bounding box center [172, 106] width 17 height 12
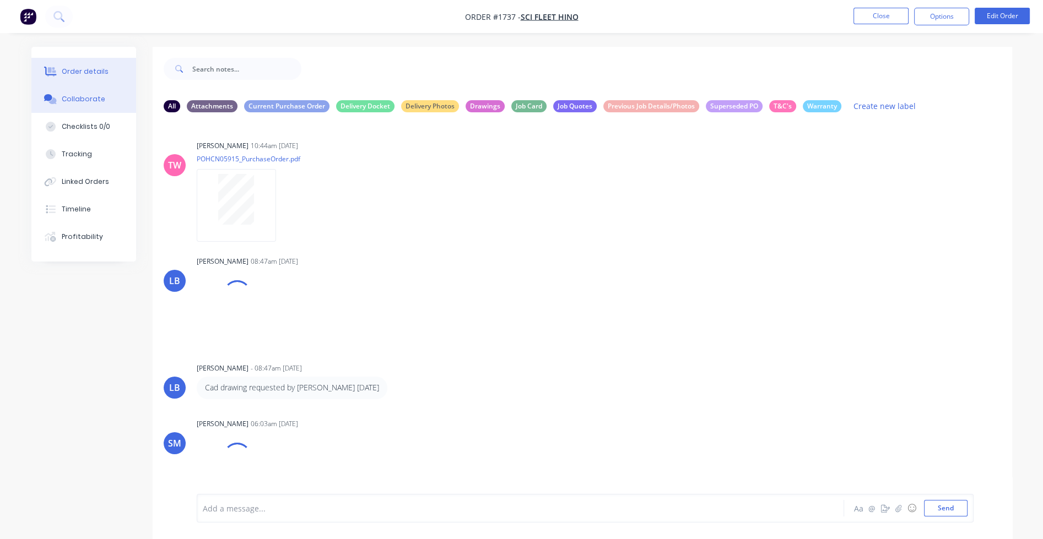
click at [85, 66] on button "Order details" at bounding box center [83, 72] width 105 height 28
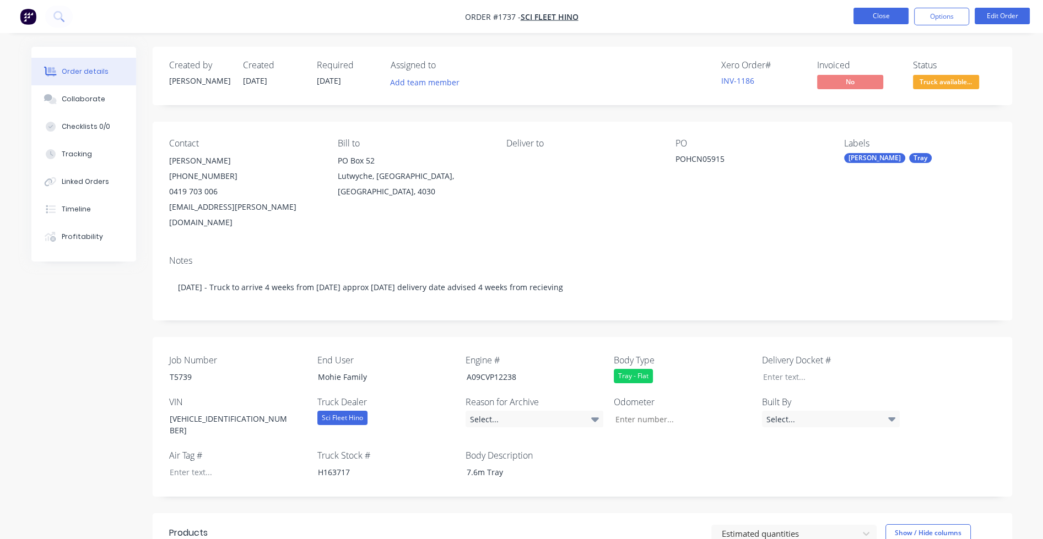
click at [877, 15] on button "Close" at bounding box center [880, 16] width 55 height 17
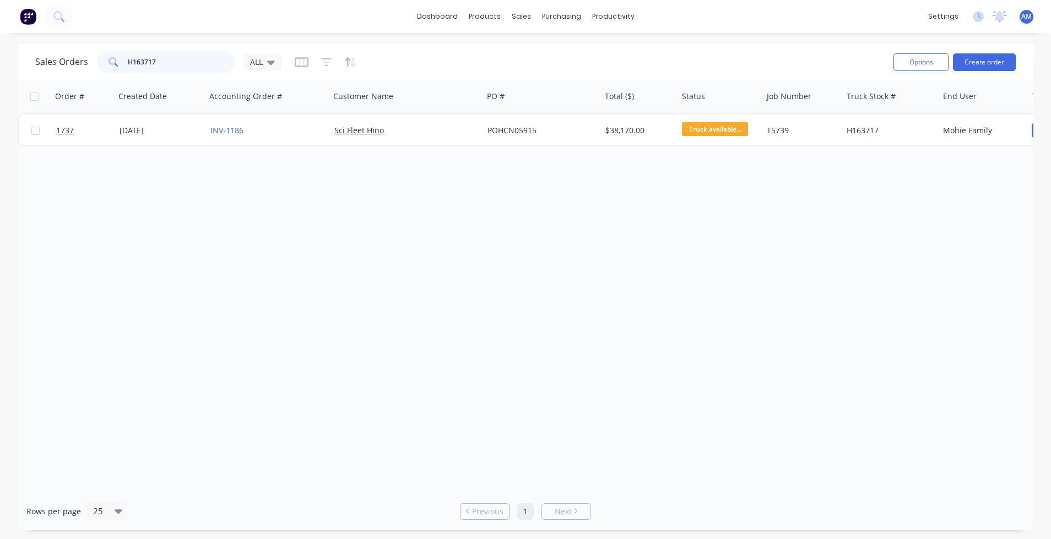
drag, startPoint x: 169, startPoint y: 61, endPoint x: 101, endPoint y: 64, distance: 67.8
click at [101, 64] on div "H163717" at bounding box center [166, 62] width 138 height 22
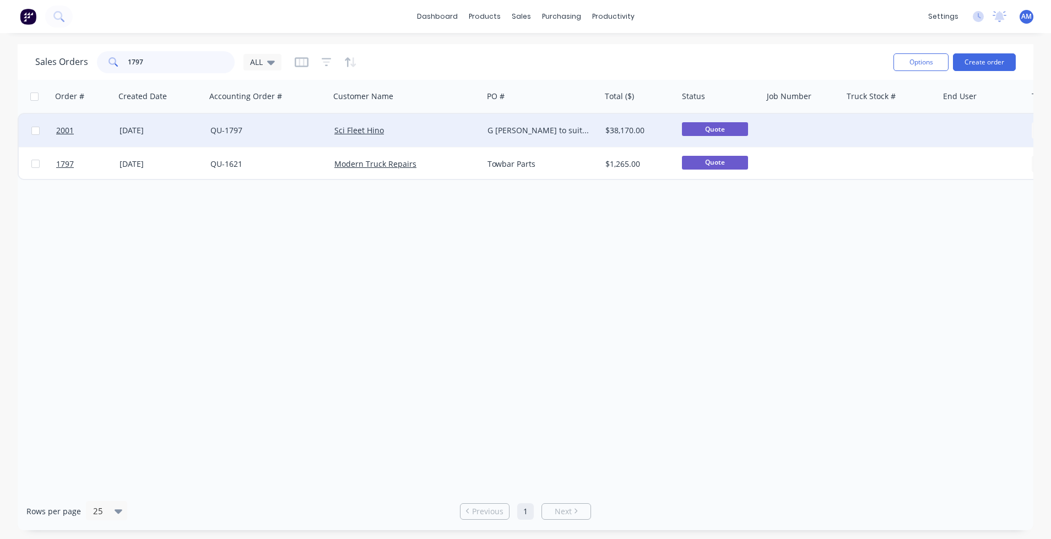
type input "1797"
click at [151, 130] on div "[DATE]" at bounding box center [161, 130] width 82 height 11
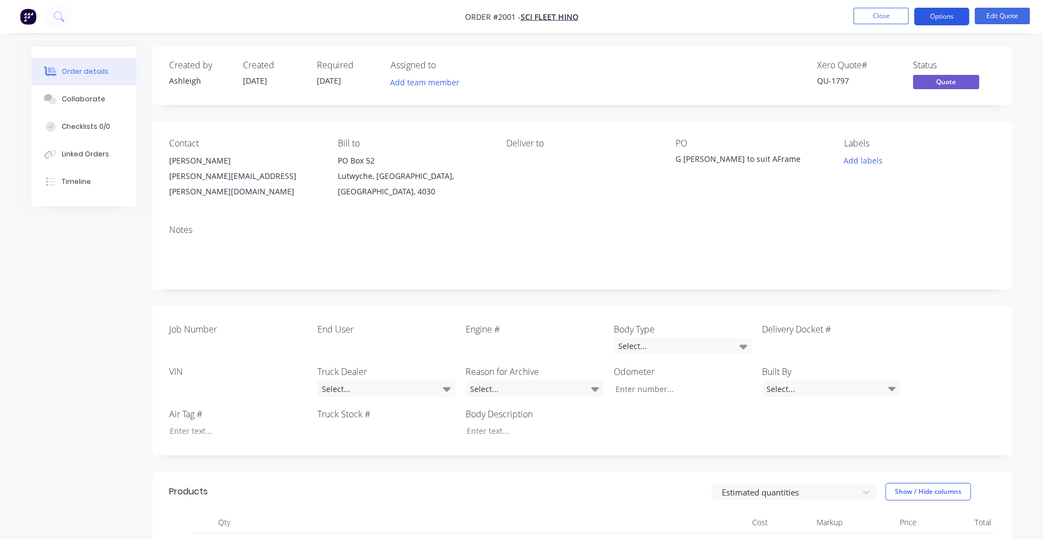
click at [947, 17] on button "Options" at bounding box center [941, 17] width 55 height 18
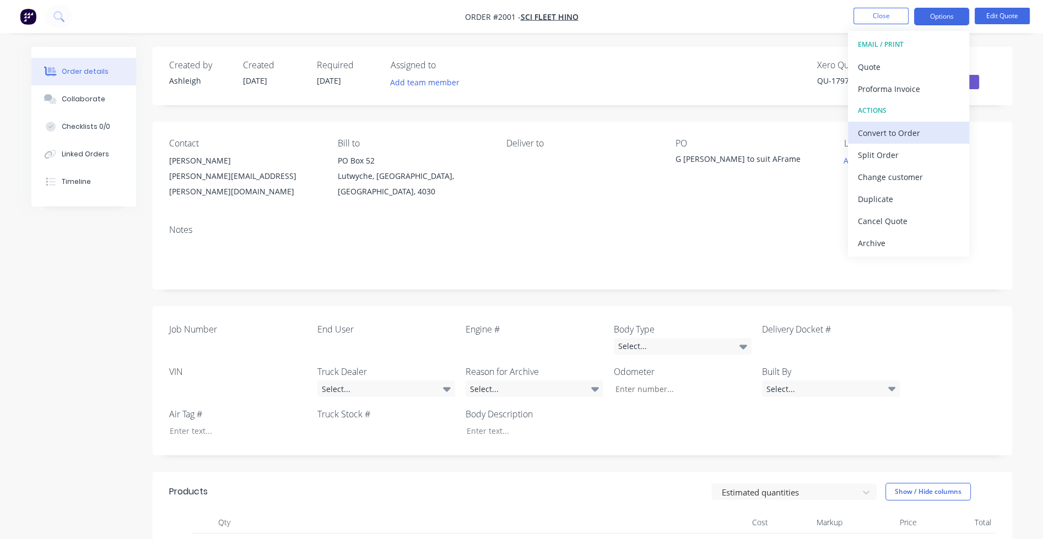
click at [907, 127] on div "Convert to Order" at bounding box center [908, 133] width 101 height 16
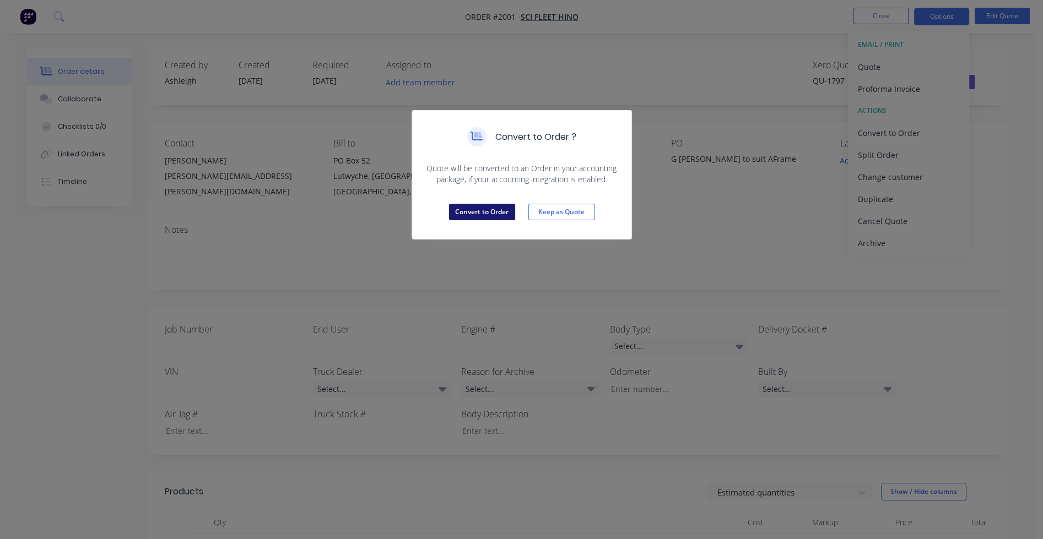
click at [493, 209] on button "Convert to Order" at bounding box center [482, 212] width 66 height 17
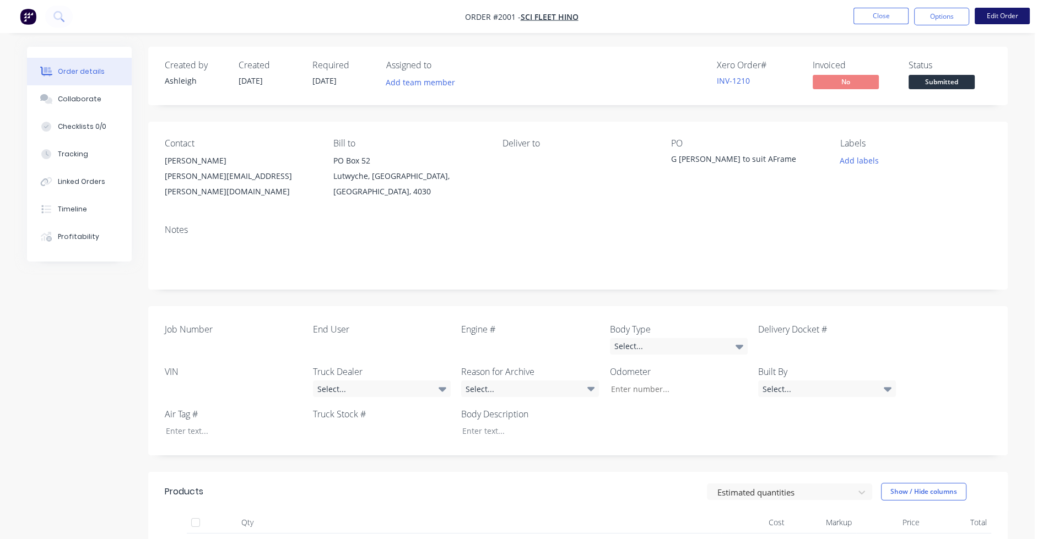
click at [1000, 9] on button "Edit Order" at bounding box center [1001, 16] width 55 height 17
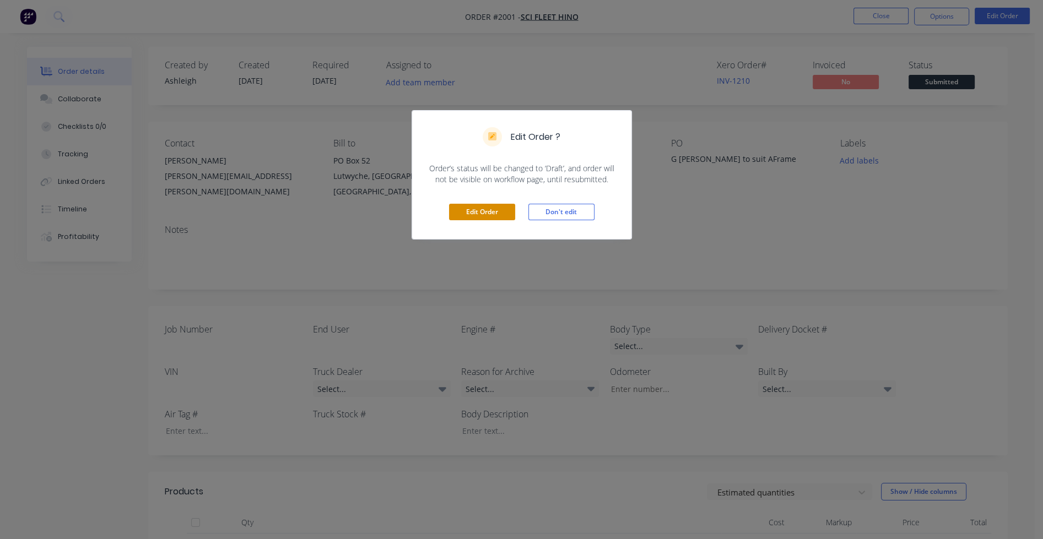
click at [475, 212] on button "Edit Order" at bounding box center [482, 212] width 66 height 17
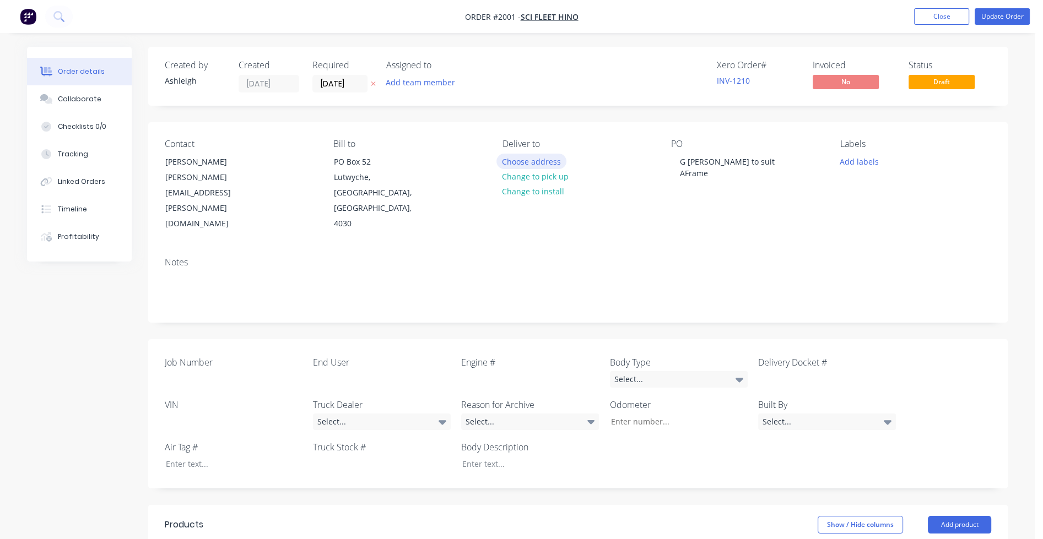
click at [534, 163] on button "Choose address" at bounding box center [531, 161] width 71 height 15
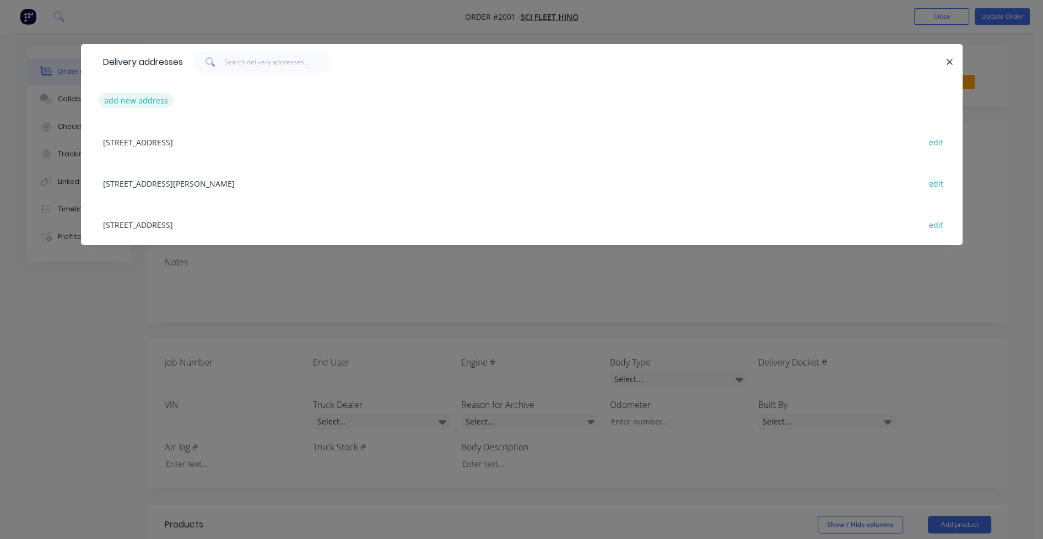
click at [143, 99] on button "add new address" at bounding box center [136, 100] width 75 height 15
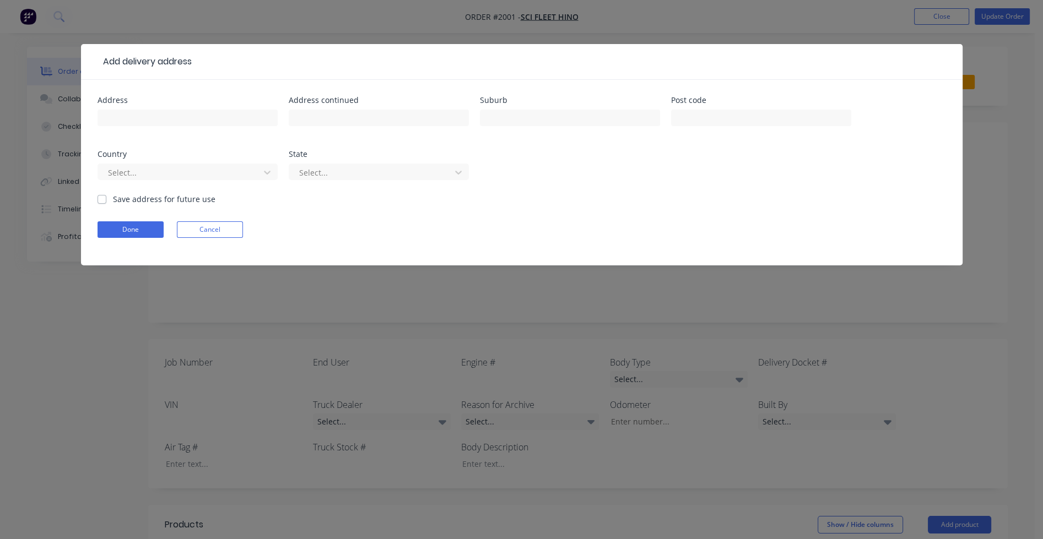
click at [137, 108] on div at bounding box center [188, 123] width 180 height 33
click at [134, 116] on input "text" at bounding box center [188, 118] width 180 height 17
drag, startPoint x: 189, startPoint y: 121, endPoint x: 182, endPoint y: 121, distance: 7.7
click at [189, 121] on input "text" at bounding box center [188, 118] width 180 height 17
paste input "[STREET_ADDRESS]"
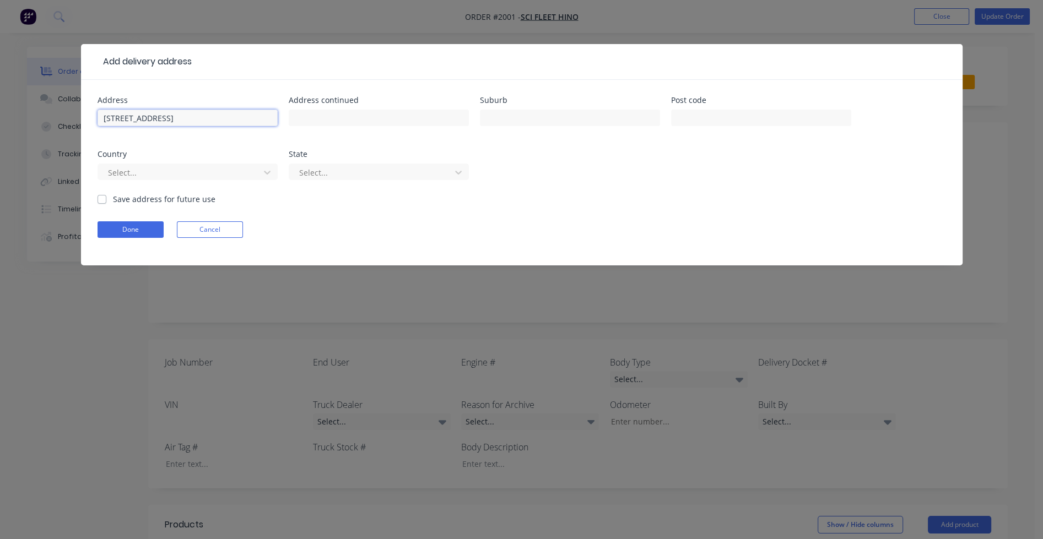
click at [135, 117] on input "[STREET_ADDRESS]" at bounding box center [188, 118] width 180 height 17
click at [151, 117] on input "[STREET_ADDRESS]" at bounding box center [188, 118] width 180 height 17
type input "[STREET_ADDRESS]"
type input "Eagle Farm"
type input "4009"
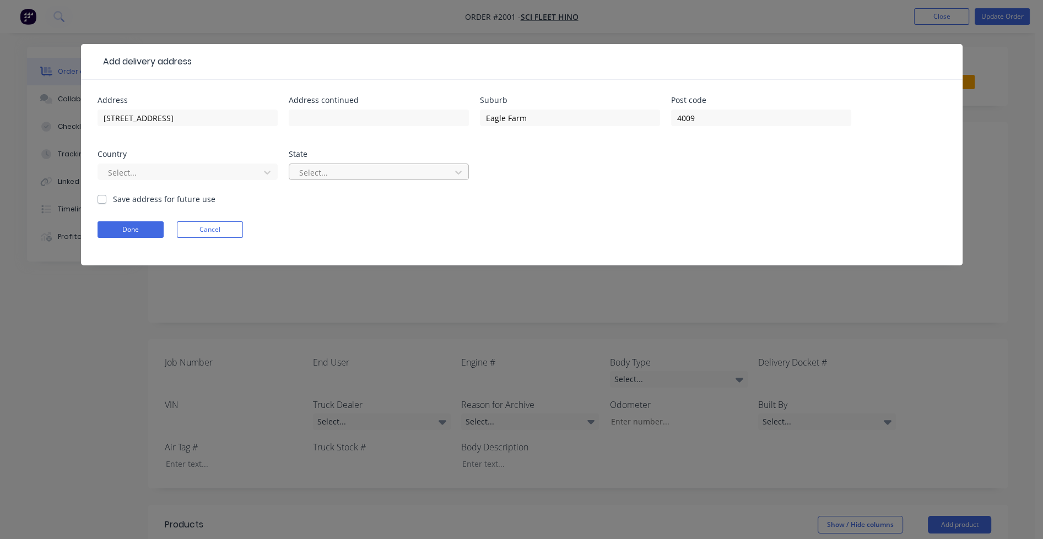
click at [339, 166] on div at bounding box center [371, 173] width 147 height 14
click at [342, 172] on div at bounding box center [371, 173] width 147 height 14
type input "[GEOGRAPHIC_DATA]"
click at [113, 198] on label "Save address for future use" at bounding box center [164, 199] width 102 height 12
click at [102, 198] on input "Save address for future use" at bounding box center [102, 198] width 9 height 10
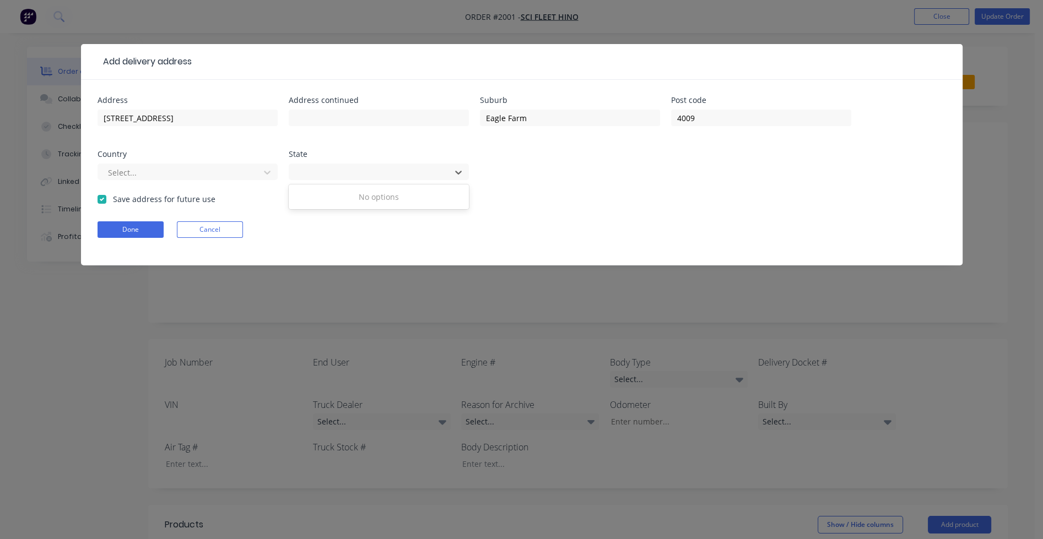
checkbox input "true"
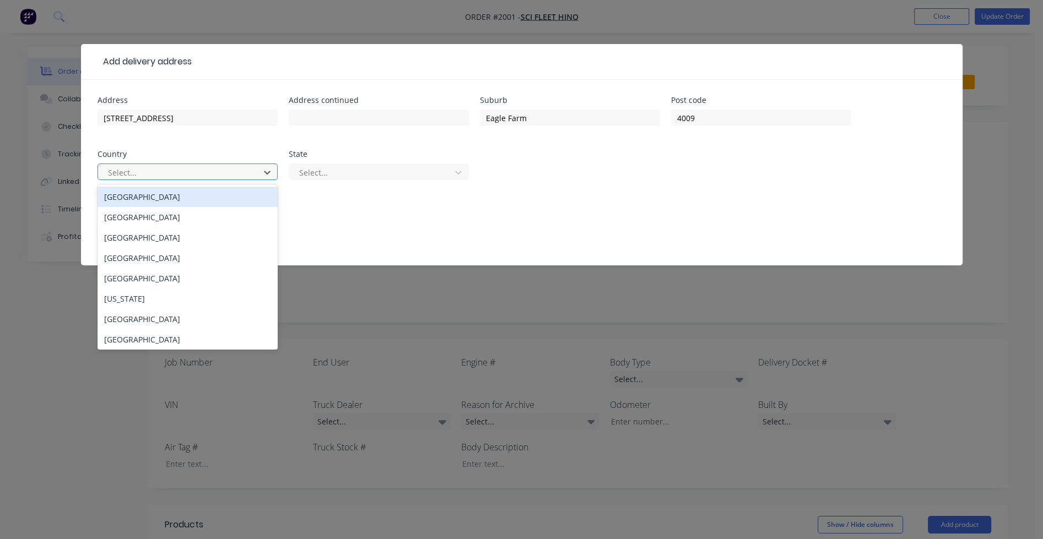
click at [170, 171] on div at bounding box center [180, 173] width 147 height 14
click at [154, 196] on div "[GEOGRAPHIC_DATA]" at bounding box center [188, 197] width 180 height 20
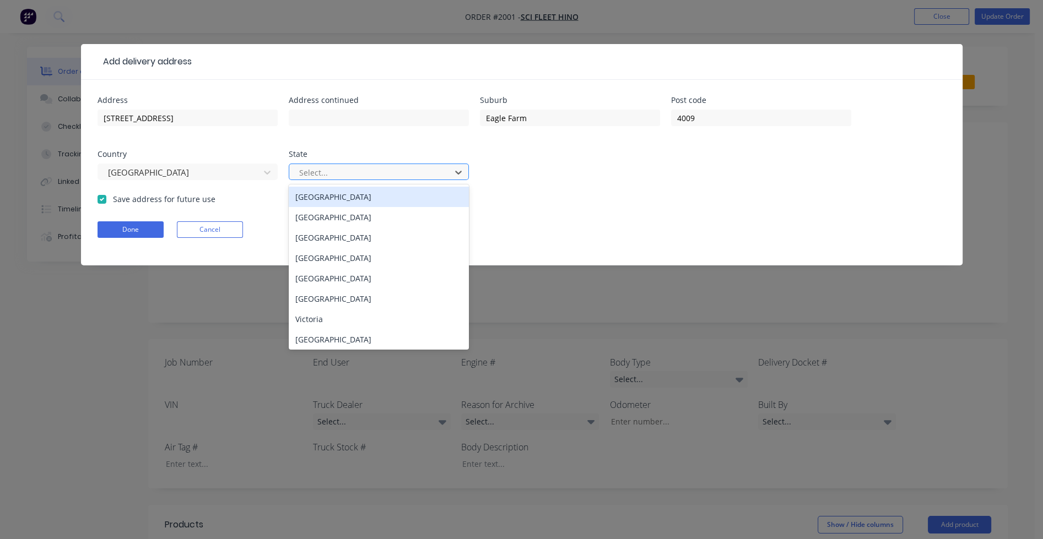
click at [361, 173] on div at bounding box center [371, 173] width 147 height 14
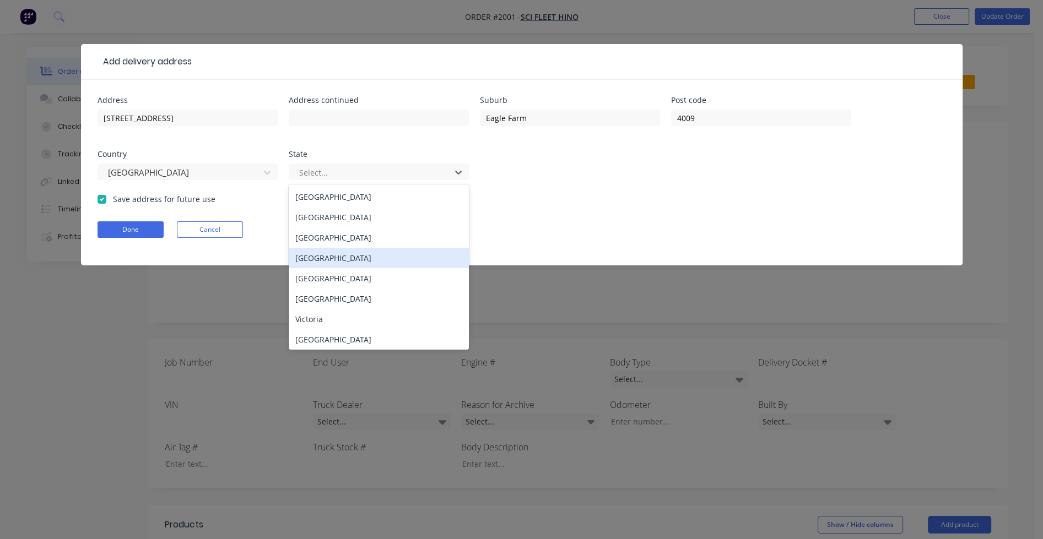
click at [344, 257] on div "[GEOGRAPHIC_DATA]" at bounding box center [379, 258] width 180 height 20
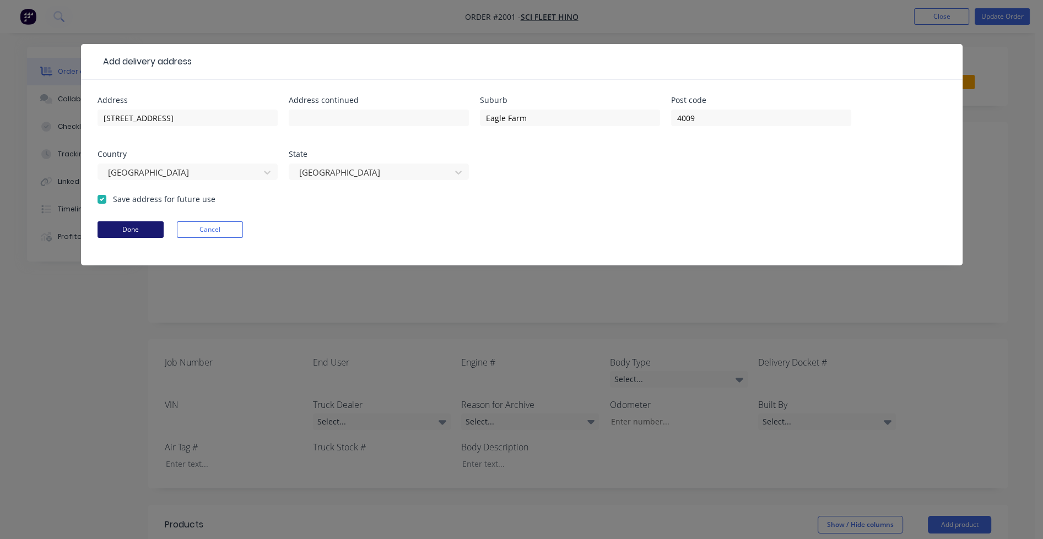
click at [140, 226] on button "Done" at bounding box center [131, 229] width 66 height 17
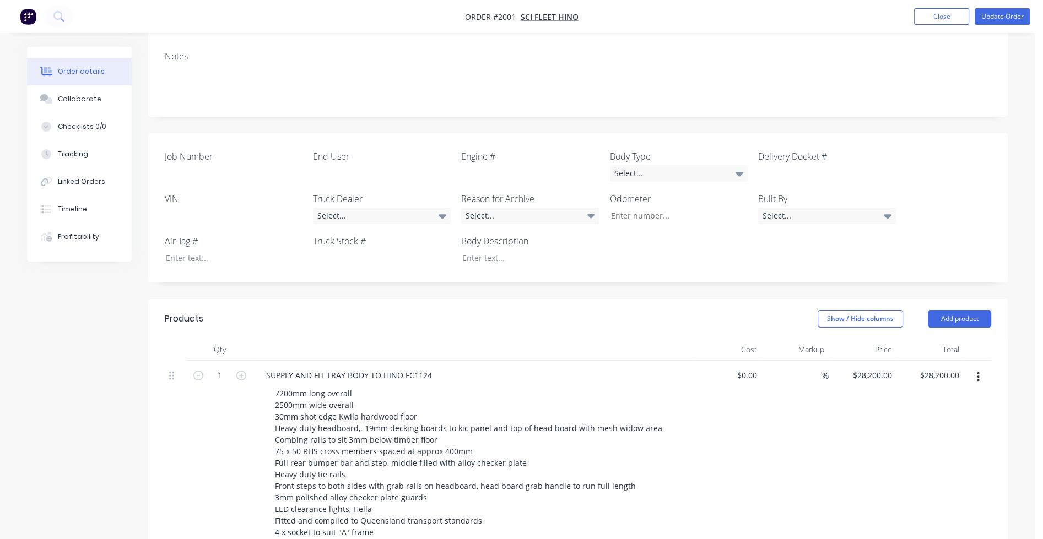
scroll to position [165, 0]
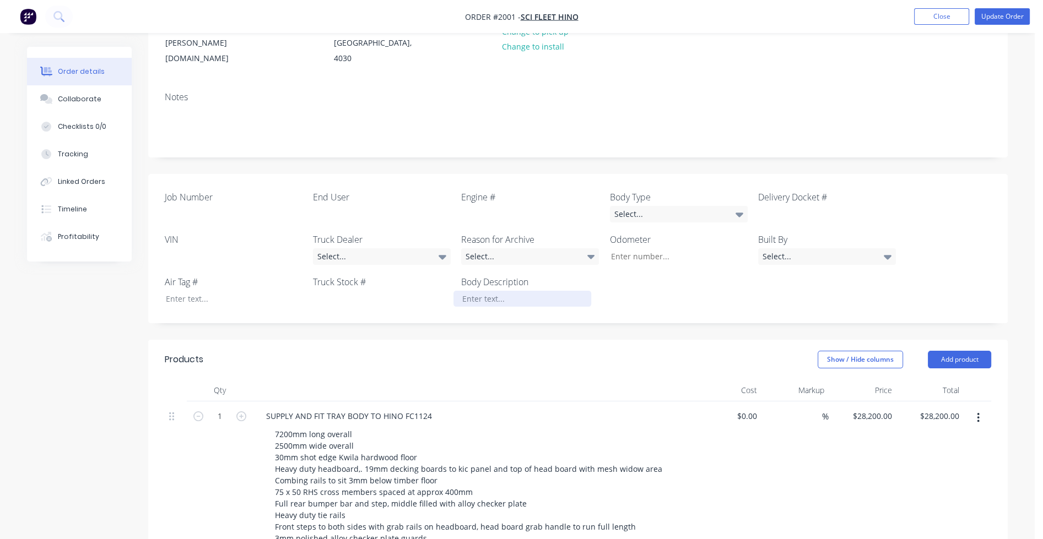
click at [483, 291] on div at bounding box center [522, 299] width 138 height 16
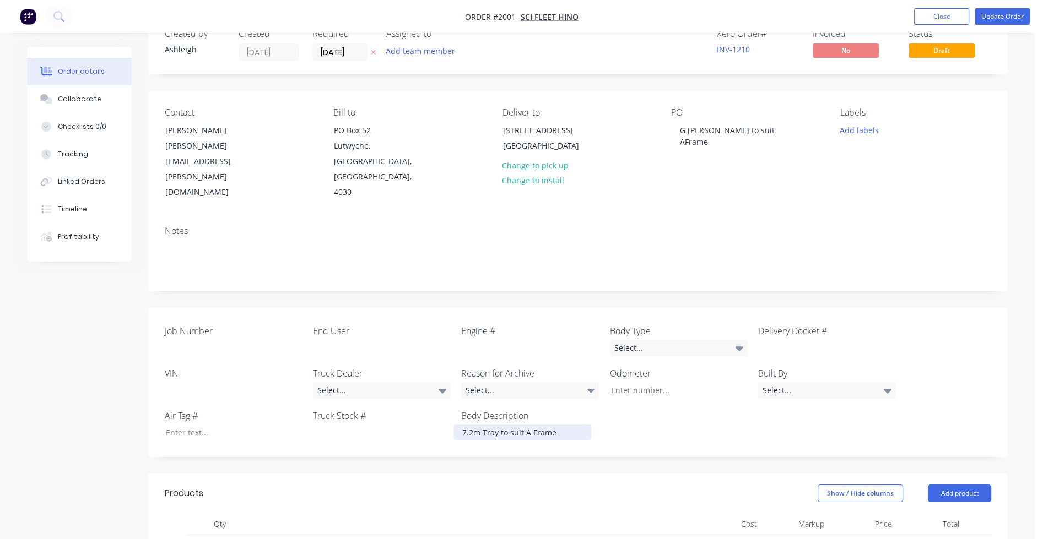
scroll to position [0, 0]
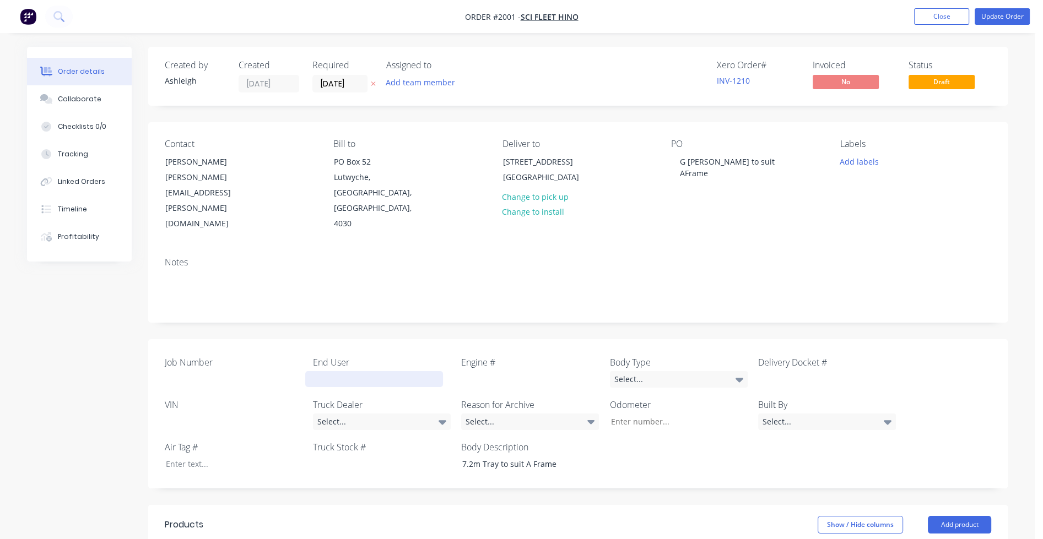
click at [318, 371] on div at bounding box center [374, 379] width 138 height 16
click at [189, 414] on div at bounding box center [226, 422] width 138 height 16
paste div
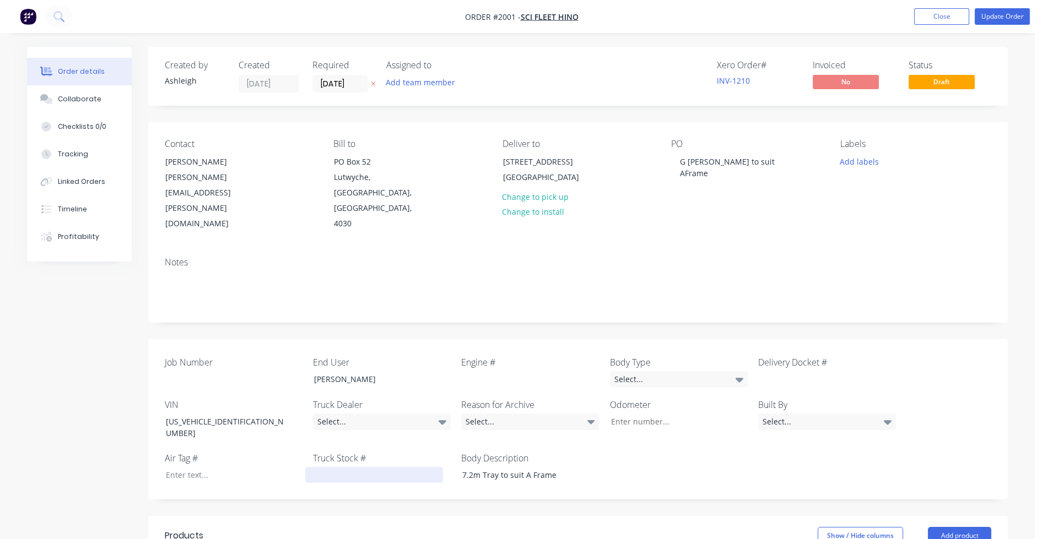
click at [350, 467] on div at bounding box center [374, 475] width 138 height 16
paste div
click at [481, 371] on div at bounding box center [522, 379] width 138 height 16
paste div
click at [184, 371] on div at bounding box center [226, 379] width 138 height 16
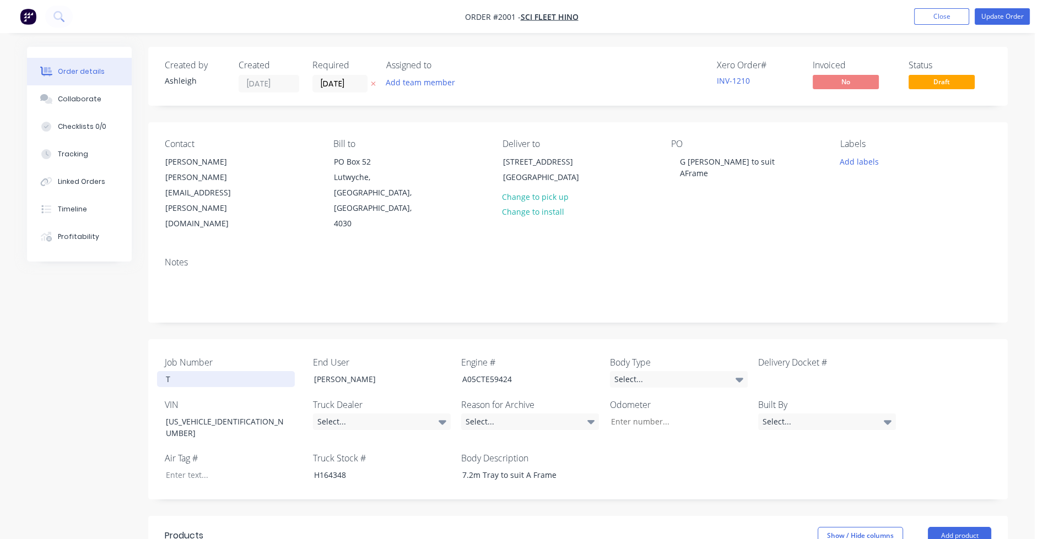
click at [181, 371] on div "T" at bounding box center [226, 379] width 138 height 16
click at [422, 414] on div "Select..." at bounding box center [382, 422] width 138 height 17
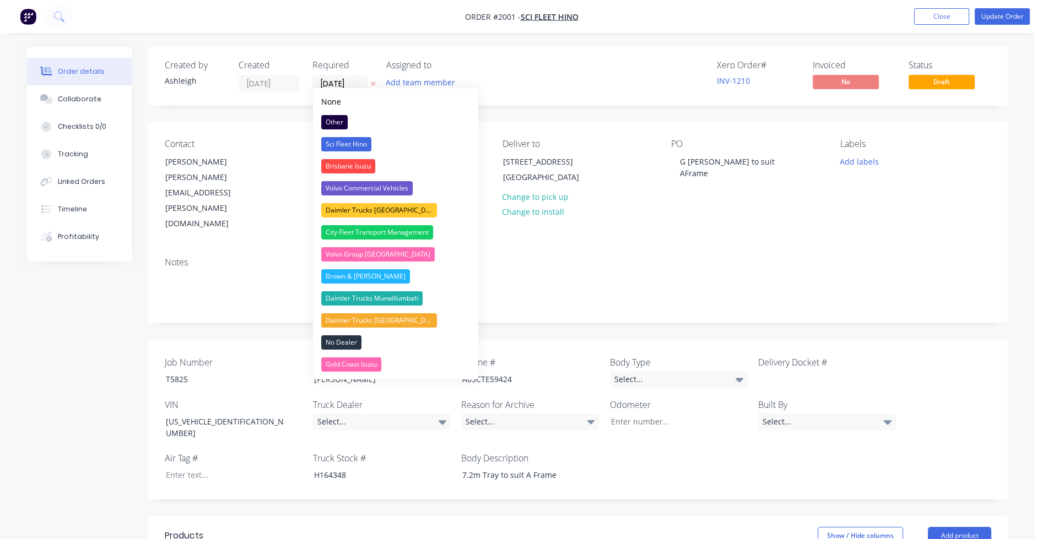
click at [365, 144] on div "Sci Fleet Hino" at bounding box center [346, 144] width 50 height 14
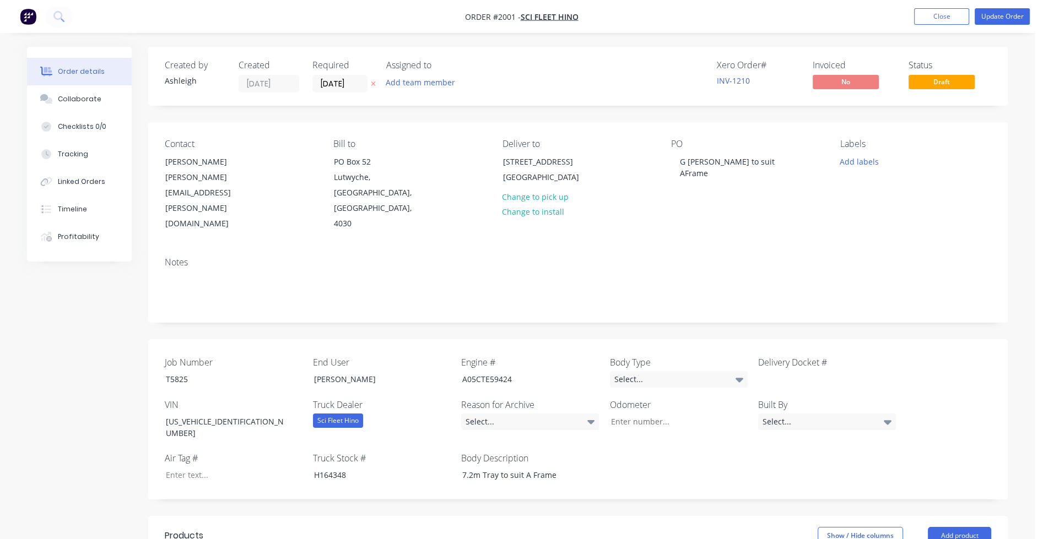
click at [696, 443] on div "Job Number T5825 End User G [PERSON_NAME] Engine # A05CTE59424 Body Type Select…" at bounding box center [577, 419] width 859 height 160
click at [1001, 13] on button "Update Order" at bounding box center [1001, 16] width 55 height 17
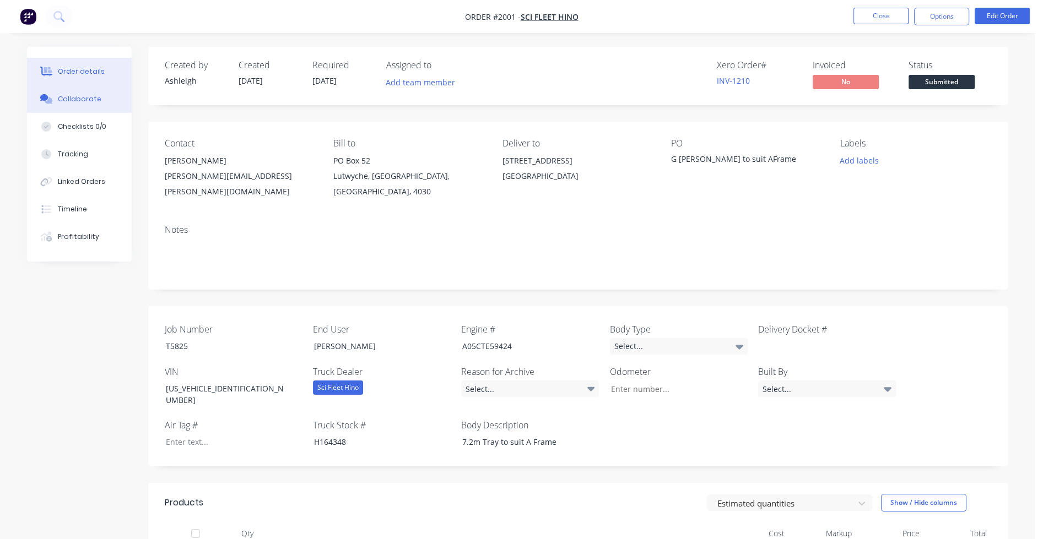
drag, startPoint x: 89, startPoint y: 102, endPoint x: 73, endPoint y: 110, distance: 17.7
click at [89, 102] on div "Collaborate" at bounding box center [80, 99] width 44 height 10
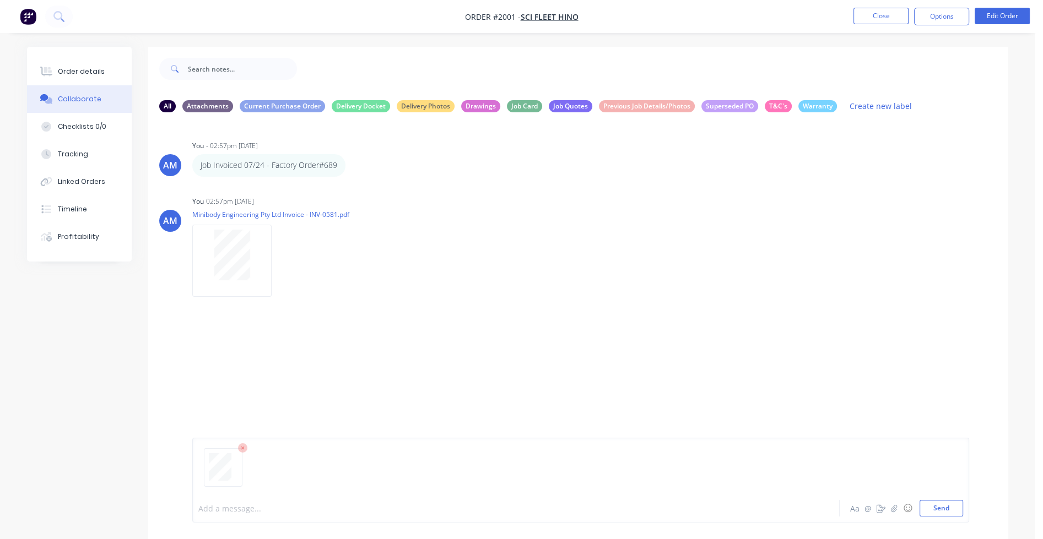
click at [239, 510] on div at bounding box center [485, 509] width 573 height 12
click at [952, 514] on button "Send" at bounding box center [941, 508] width 44 height 17
click at [355, 164] on icon "button" at bounding box center [352, 165] width 3 height 13
click at [367, 181] on button "Edit" at bounding box center [393, 185] width 69 height 18
click at [355, 164] on icon "button" at bounding box center [352, 165] width 3 height 13
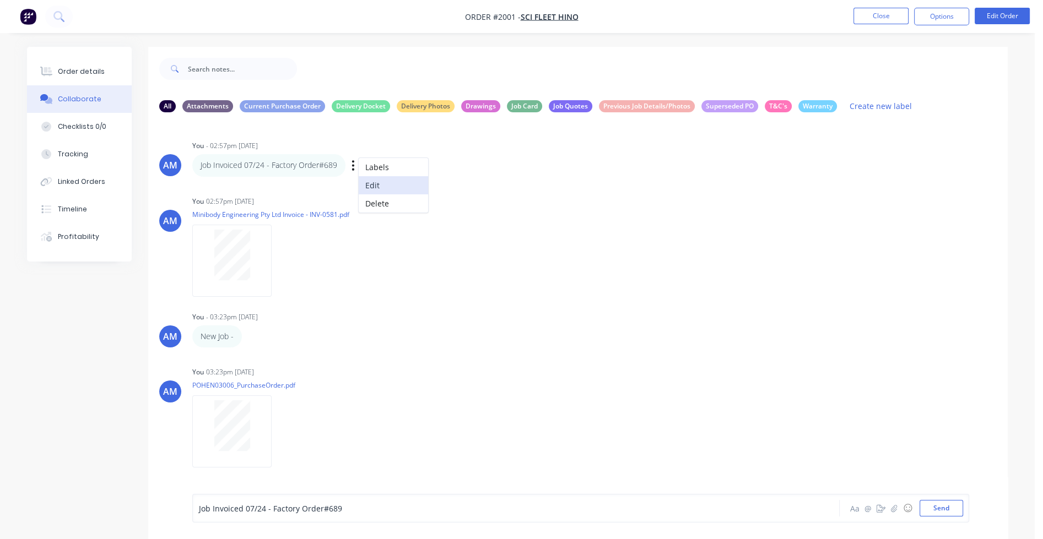
click at [375, 185] on button "Edit" at bounding box center [393, 185] width 69 height 18
click at [198, 508] on div "Job Invoiced 07/24 - Factory Order#689" at bounding box center [484, 509] width 573 height 12
click at [197, 507] on div "Job Invoiced 07/24 - Factory Order#689 Aa @ ☺ Send" at bounding box center [580, 508] width 777 height 29
click at [198, 508] on div "Job Invoiced 07/24 - Factory Order#689" at bounding box center [484, 509] width 573 height 12
click at [939, 506] on button "Send" at bounding box center [941, 508] width 44 height 17
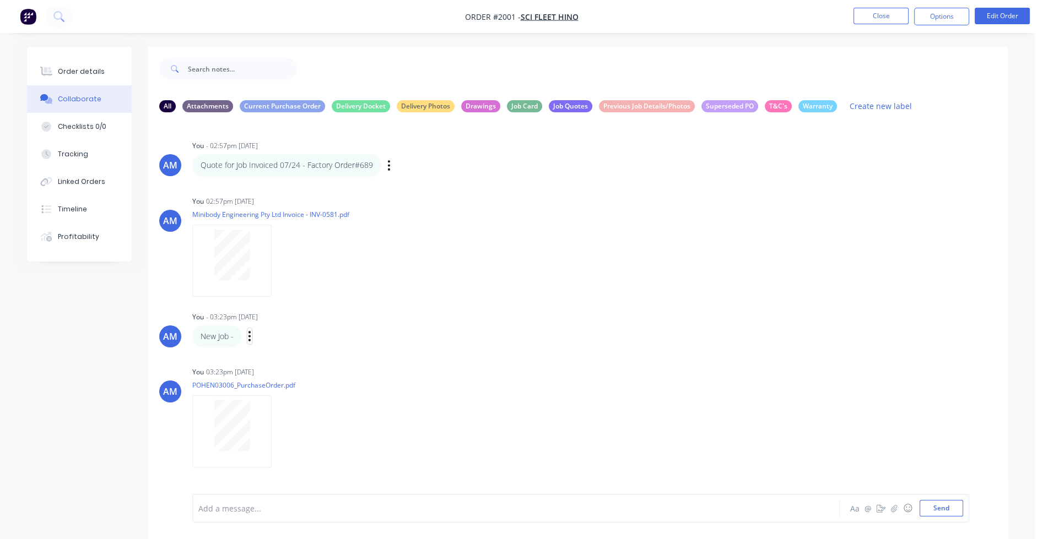
click at [251, 337] on icon "button" at bounding box center [249, 336] width 3 height 13
click at [0, 0] on button "Delete" at bounding box center [0, 0] width 0 height 0
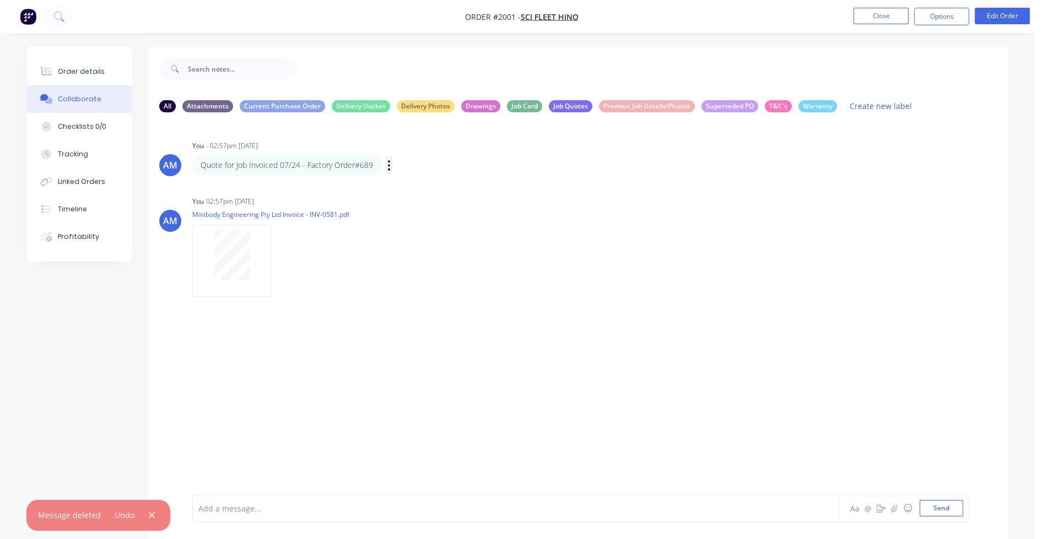
click at [388, 165] on icon "button" at bounding box center [388, 165] width 3 height 13
click at [403, 182] on button "Edit" at bounding box center [428, 185] width 69 height 18
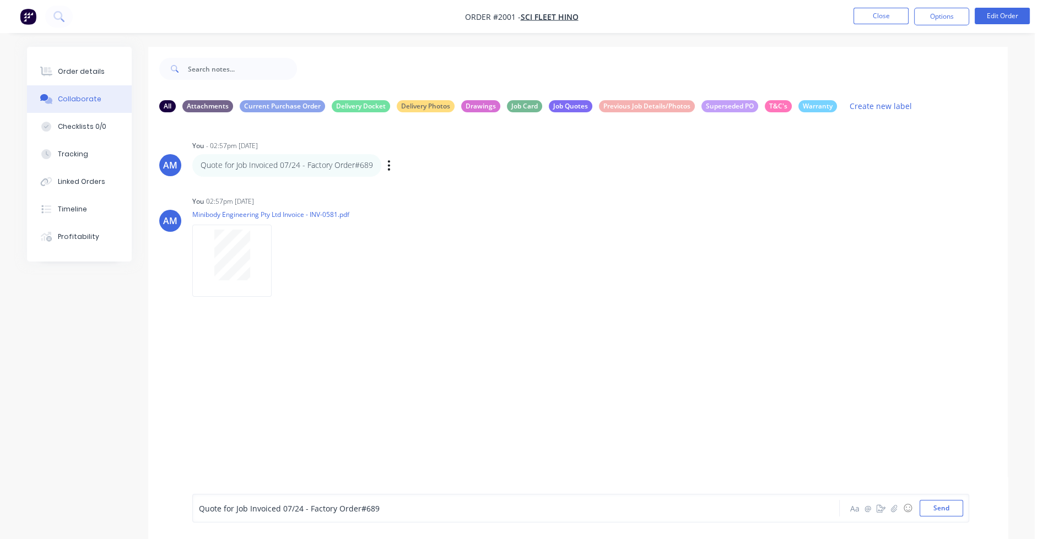
click at [199, 508] on span "Quote for Job Invoiced 07/24 - Factory Order#689" at bounding box center [289, 508] width 181 height 10
click at [951, 505] on button "Send" at bounding box center [941, 508] width 44 height 17
click at [278, 379] on div "Labels Download Delete" at bounding box center [338, 377] width 124 height 16
click at [282, 373] on icon "button" at bounding box center [280, 376] width 3 height 13
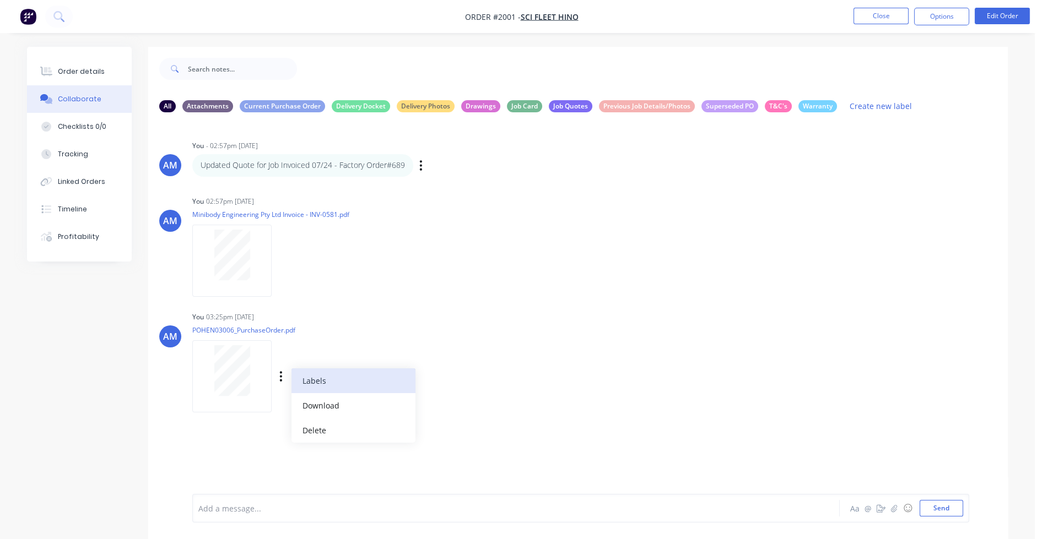
click at [306, 375] on button "Labels" at bounding box center [353, 381] width 124 height 25
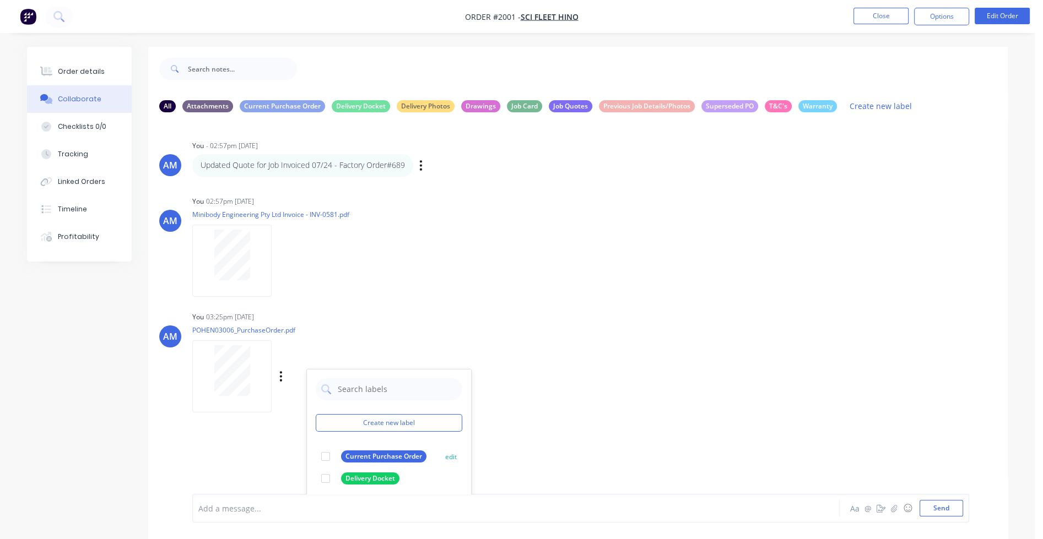
click at [361, 455] on div "Current Purchase Order" at bounding box center [383, 457] width 85 height 12
click at [605, 415] on div "AM You - 02:57pm [DATE] Updated Quote for Job Invoiced 07/24 - Factory Order#68…" at bounding box center [577, 307] width 859 height 373
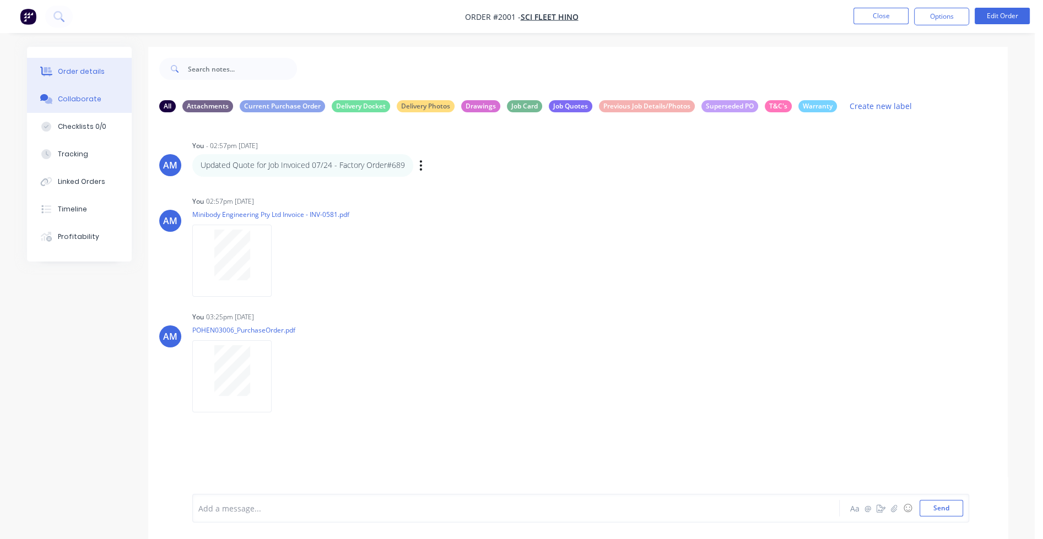
click at [95, 72] on div "Order details" at bounding box center [81, 72] width 47 height 10
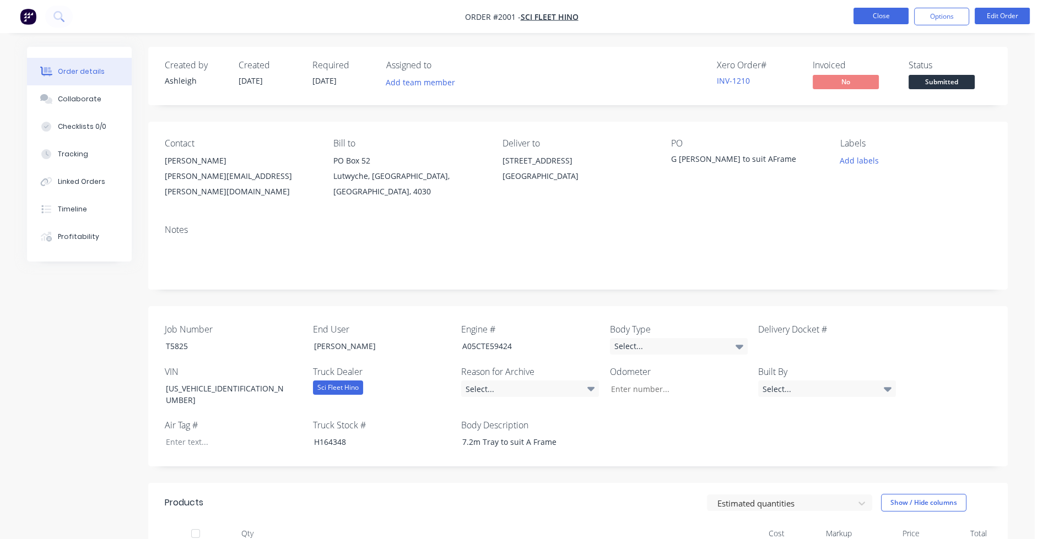
click at [892, 17] on button "Close" at bounding box center [880, 16] width 55 height 17
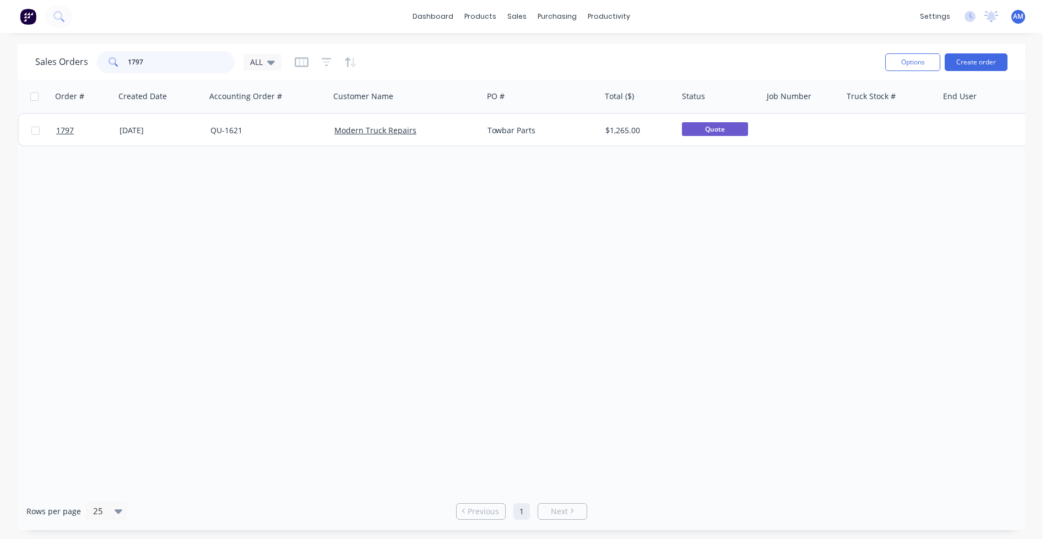
drag, startPoint x: 163, startPoint y: 64, endPoint x: 99, endPoint y: 66, distance: 63.9
click at [99, 66] on div "1797" at bounding box center [166, 62] width 138 height 22
drag, startPoint x: 160, startPoint y: 66, endPoint x: 90, endPoint y: 63, distance: 69.5
click at [90, 63] on div "Sales Orders hino aust ALL" at bounding box center [158, 62] width 246 height 22
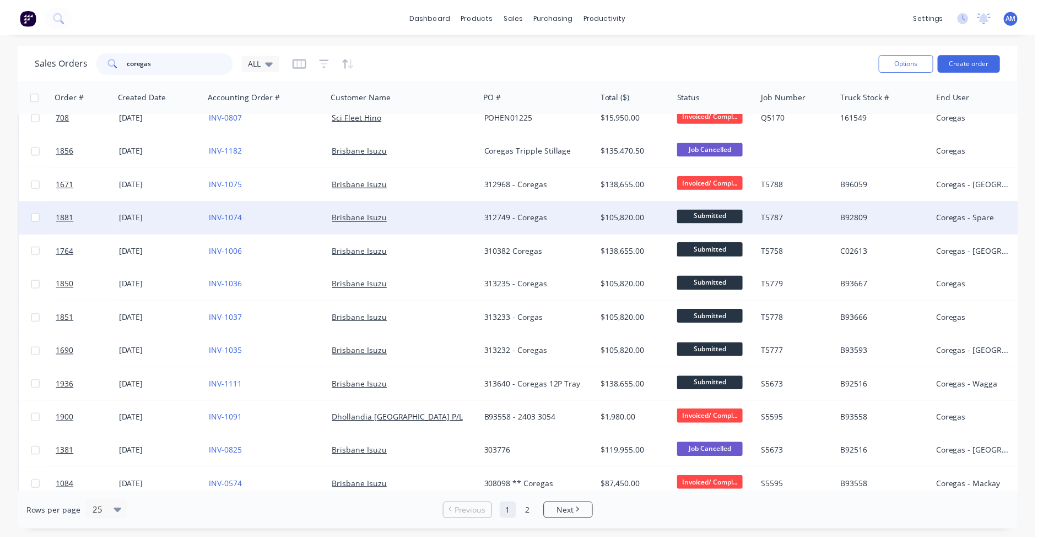
scroll to position [55, 0]
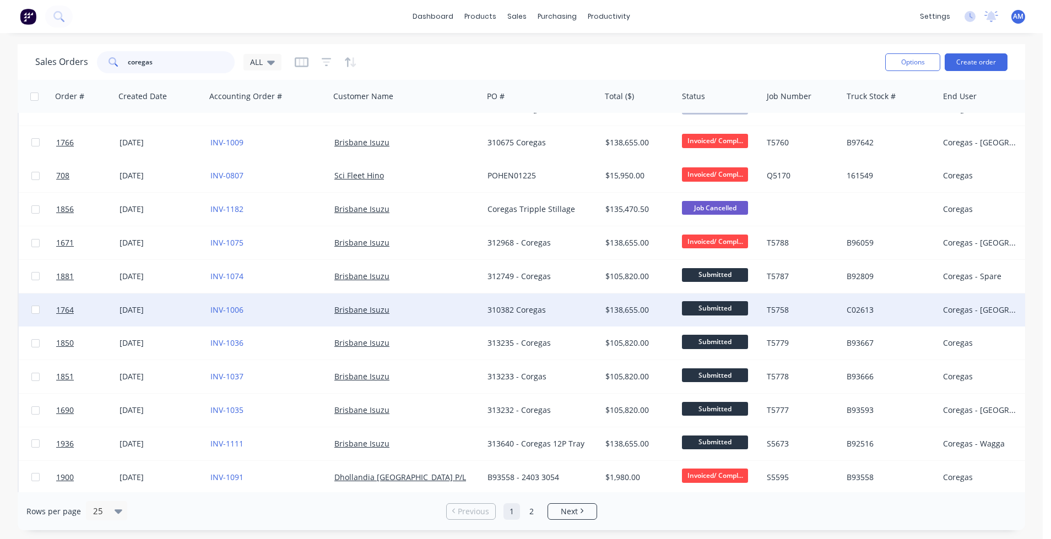
type input "coregas"
click at [127, 310] on div "[DATE]" at bounding box center [161, 310] width 82 height 11
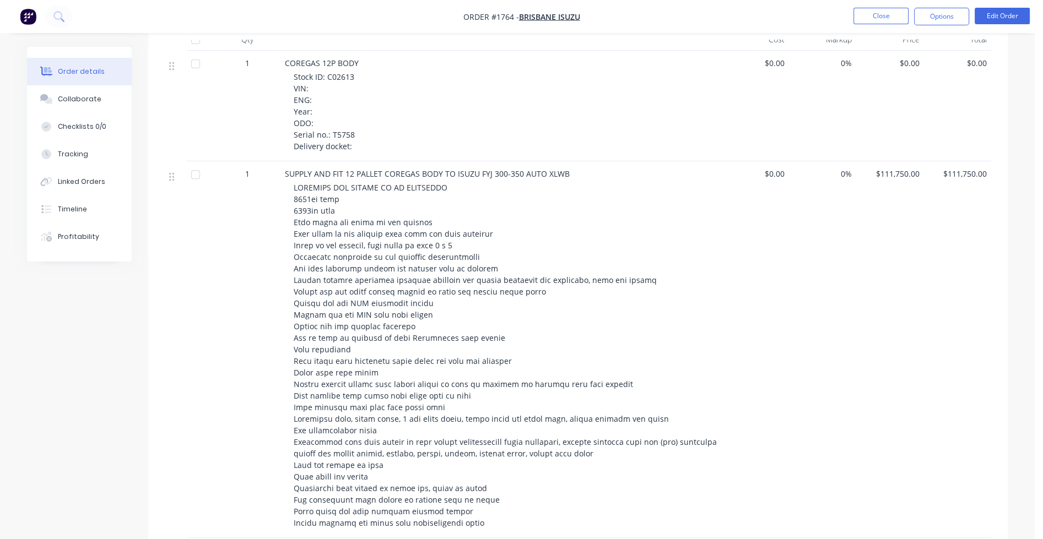
scroll to position [496, 0]
click at [878, 15] on button "Close" at bounding box center [880, 16] width 55 height 17
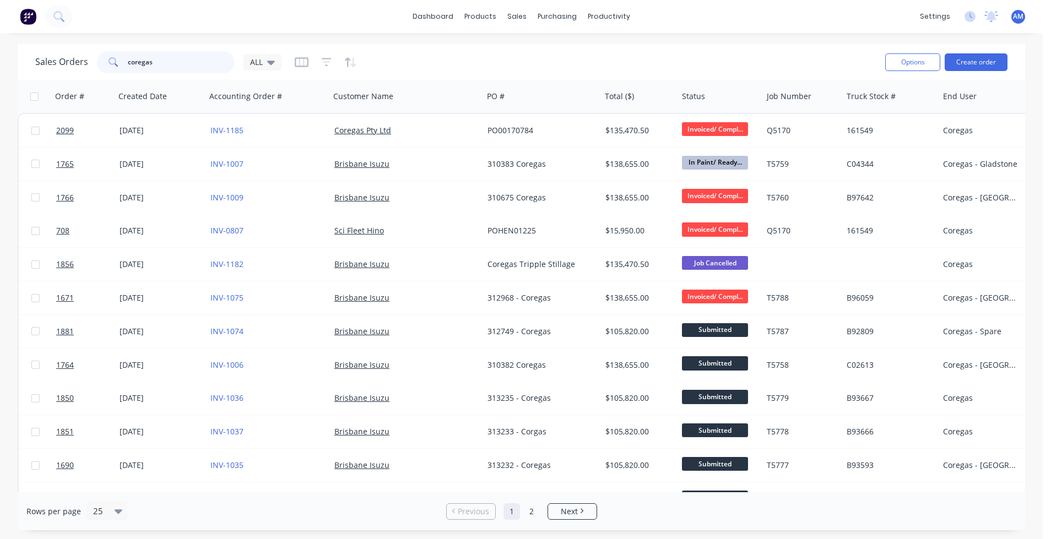
drag, startPoint x: 165, startPoint y: 66, endPoint x: 92, endPoint y: 66, distance: 73.3
click at [92, 66] on div "Sales Orders coregas ALL" at bounding box center [158, 62] width 246 height 22
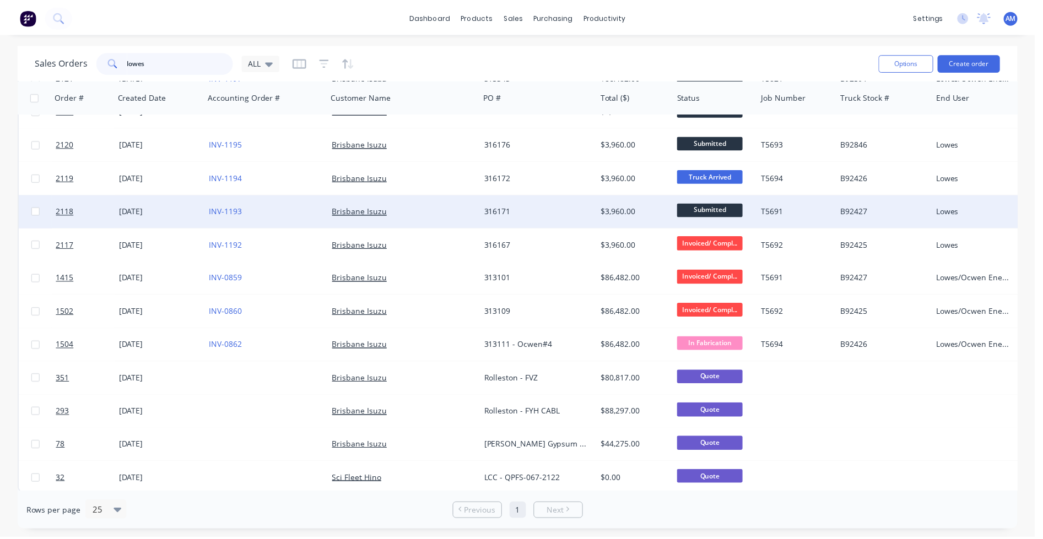
scroll to position [128, 0]
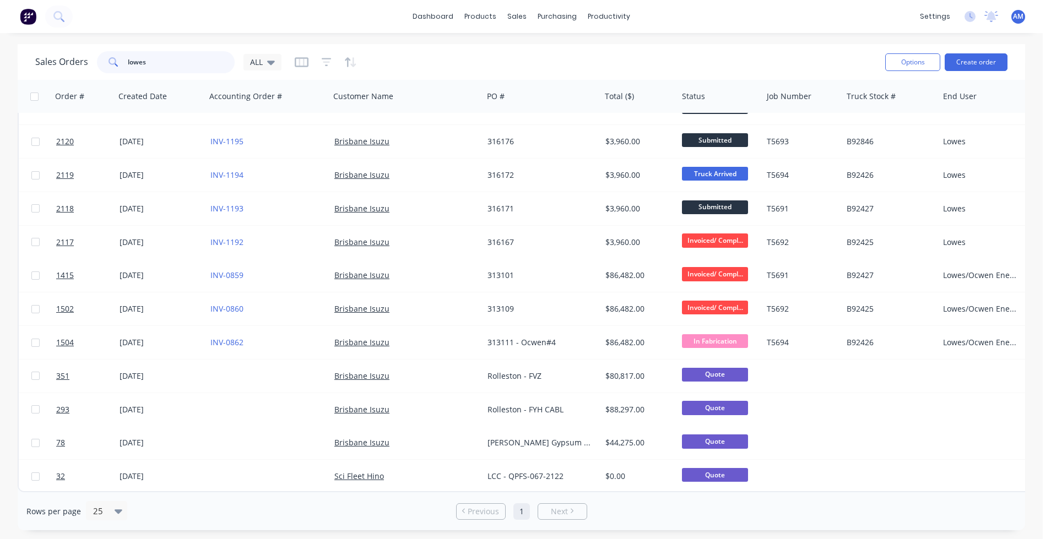
type input "lowes"
drag, startPoint x: 155, startPoint y: 64, endPoint x: 83, endPoint y: 66, distance: 71.6
click at [83, 66] on div "Sales Orders lowes ALL" at bounding box center [158, 62] width 246 height 22
click at [977, 62] on button "Create order" at bounding box center [976, 62] width 63 height 18
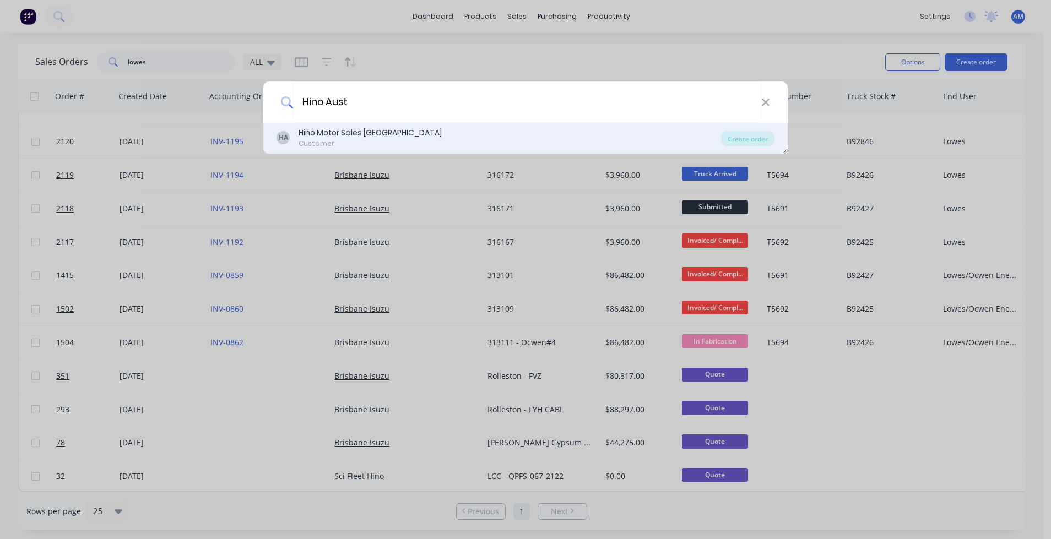
type input "Hino Aust"
click at [410, 128] on div "HA Hino Motor Sales [GEOGRAPHIC_DATA] Customer" at bounding box center [499, 137] width 445 height 21
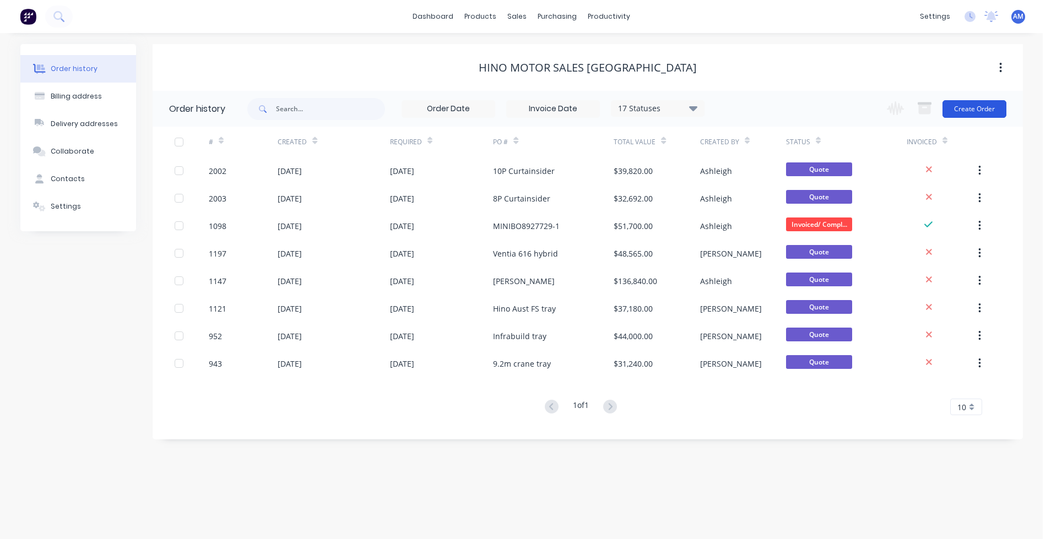
click at [989, 112] on button "Create Order" at bounding box center [975, 109] width 64 height 18
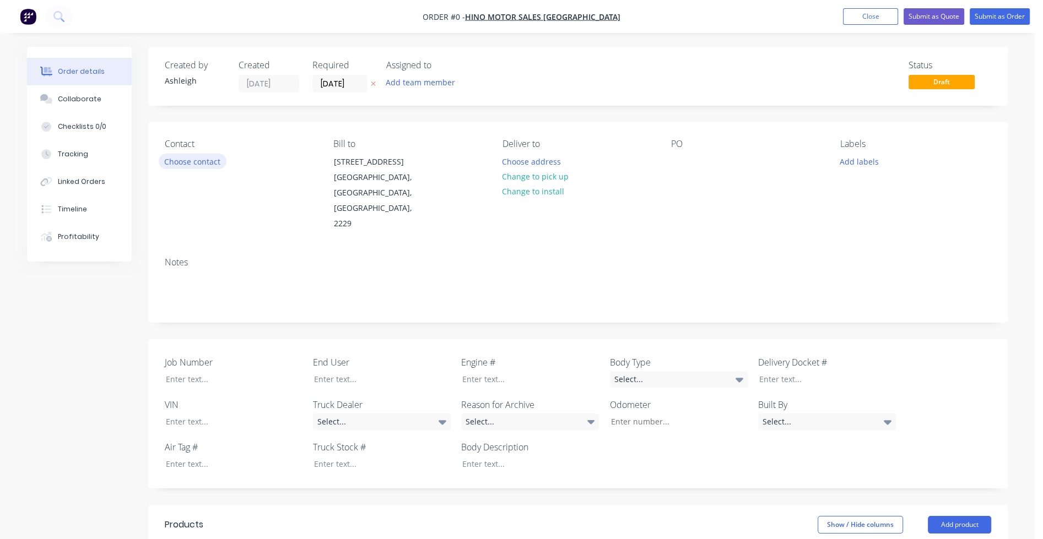
click at [205, 159] on button "Choose contact" at bounding box center [193, 161] width 68 height 15
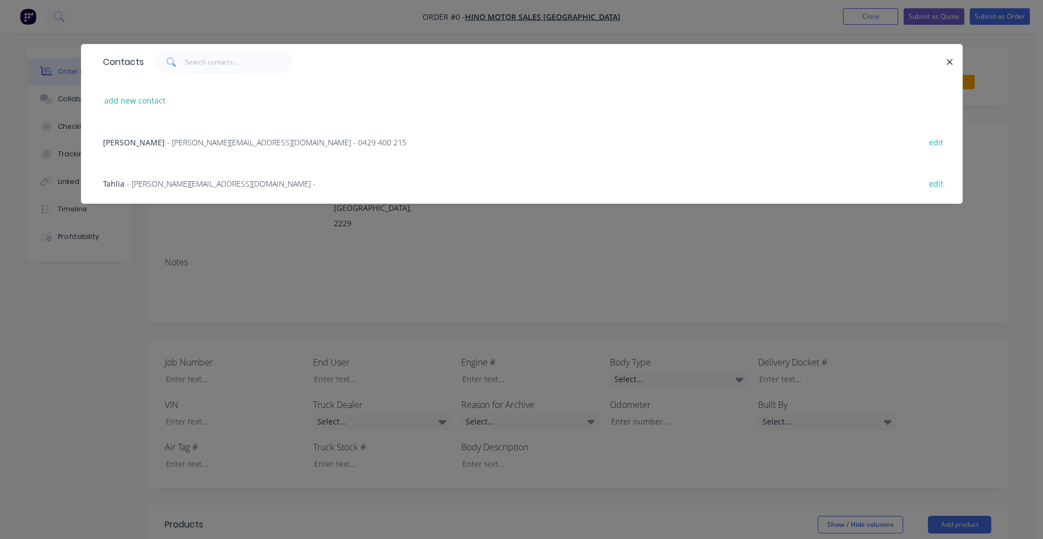
click at [167, 137] on span "- [PERSON_NAME][EMAIL_ADDRESS][DOMAIN_NAME] - 0429 400 215" at bounding box center [287, 142] width 240 height 10
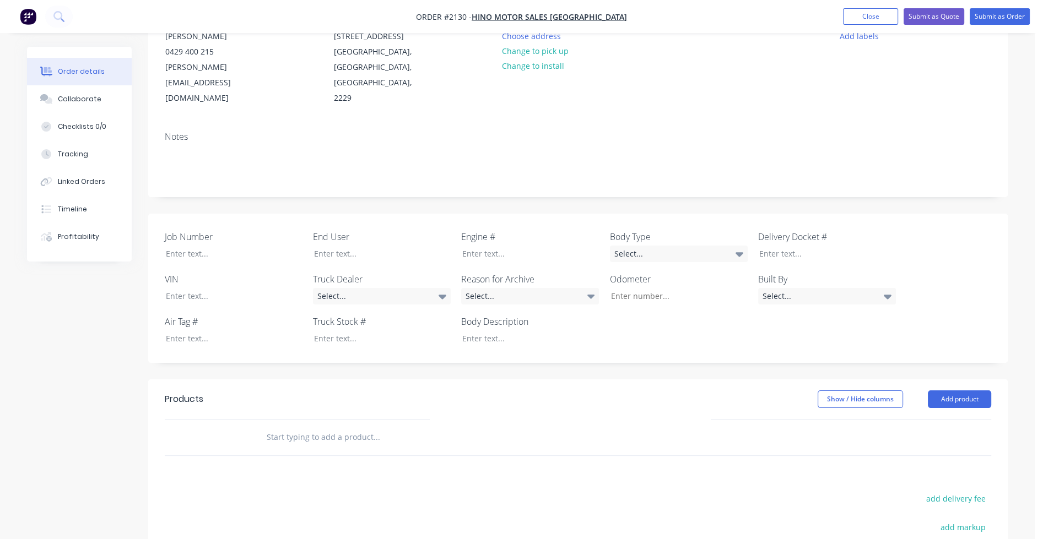
scroll to position [110, 0]
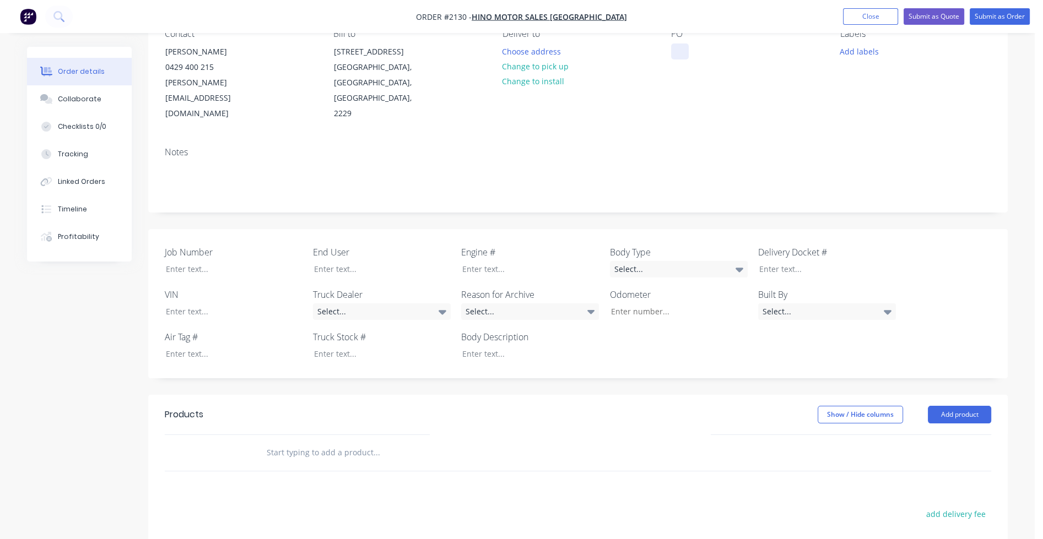
click at [688, 48] on div "PO" at bounding box center [746, 75] width 151 height 93
click at [676, 48] on div at bounding box center [680, 52] width 18 height 16
click at [293, 442] on input "text" at bounding box center [376, 453] width 220 height 22
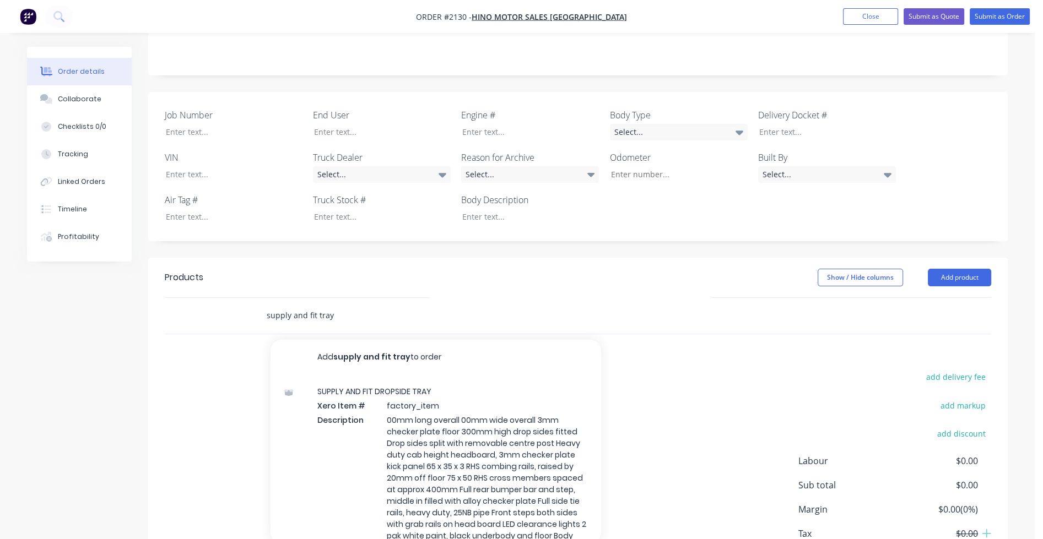
scroll to position [291, 0]
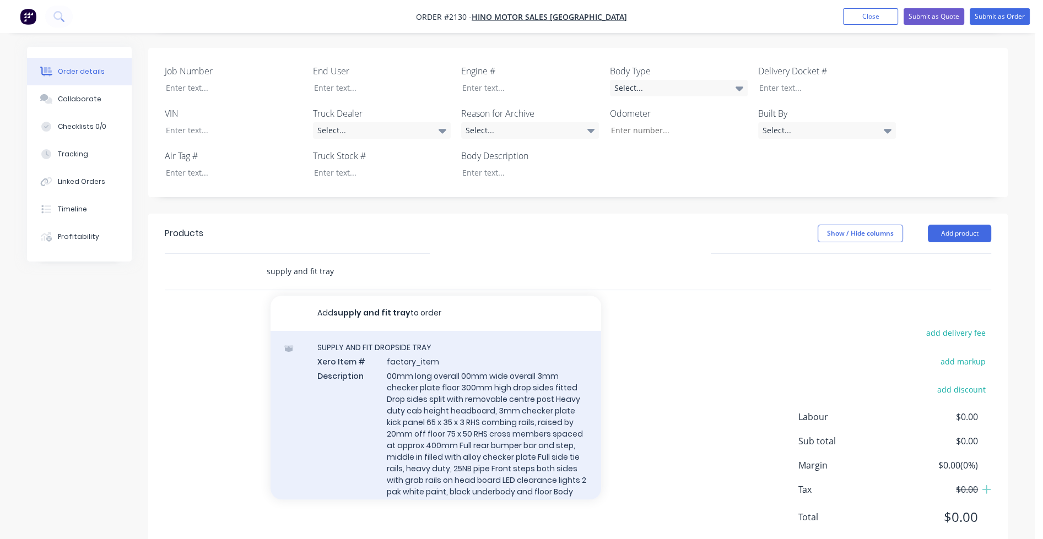
type input "supply and fit tray"
click at [403, 346] on div "SUPPLY AND FIT DROPSIDE TRAY Xero Item # factory_item Description 00mm long ove…" at bounding box center [435, 432] width 331 height 202
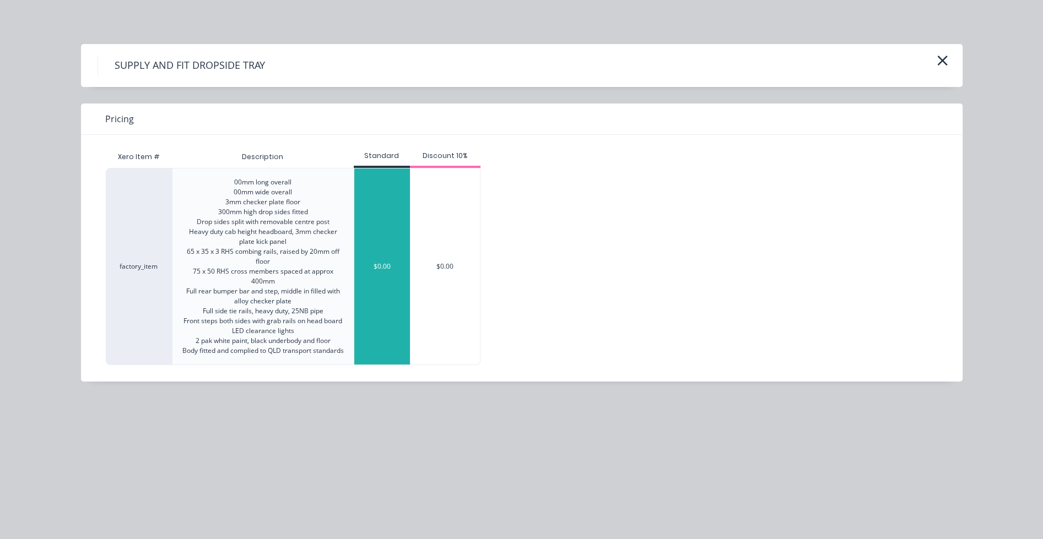
click at [388, 315] on div "$0.00" at bounding box center [382, 267] width 56 height 196
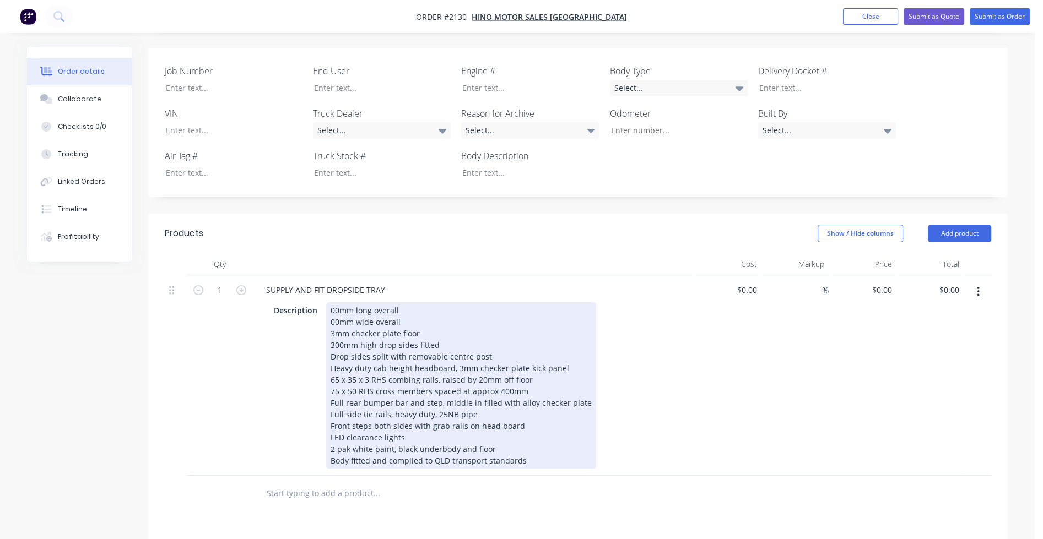
click at [328, 302] on div "00mm long overall 00mm wide overall 3mm checker plate floor 300mm high drop sid…" at bounding box center [461, 385] width 270 height 166
click at [331, 302] on div "5000mm long overall 00mm wide overall 3mm checker plate floor 300mm high drop s…" at bounding box center [461, 385] width 270 height 166
click at [429, 396] on div "5000mm long overall 2500mm wide overall 3mm checker plate floor 300mm high drop…" at bounding box center [461, 385] width 270 height 166
click at [549, 394] on div "5000mm long overall 2500mm wide overall 3mm checker plate floor 300mm high drop…" at bounding box center [461, 385] width 270 height 166
click at [350, 393] on div "5000mm long overall 2500mm wide overall 3mm checker plate floor 300mm high drop…" at bounding box center [472, 385] width 293 height 166
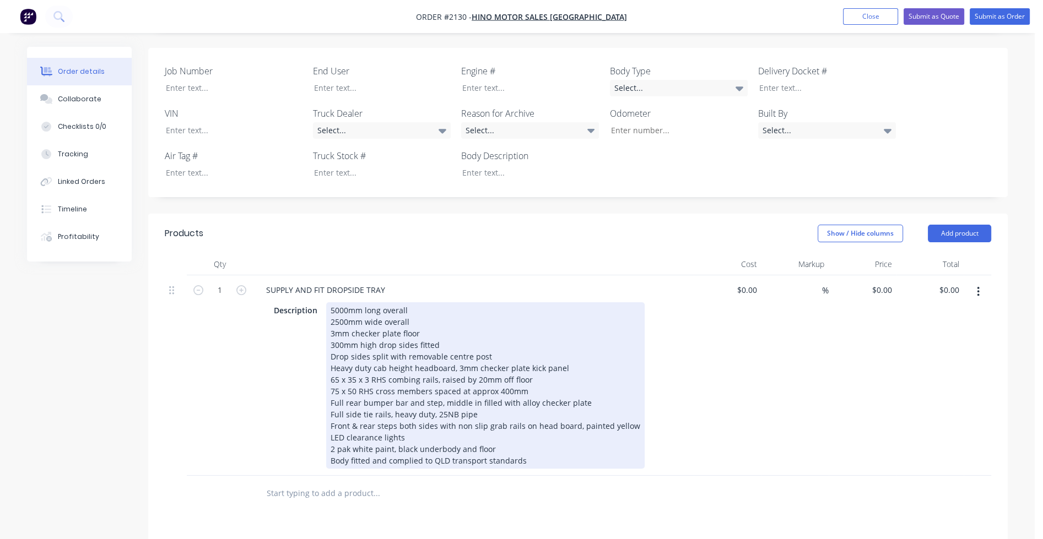
click at [331, 393] on div "5000mm long overall 2500mm wide overall 3mm checker plate floor 300mm high drop…" at bounding box center [485, 385] width 318 height 166
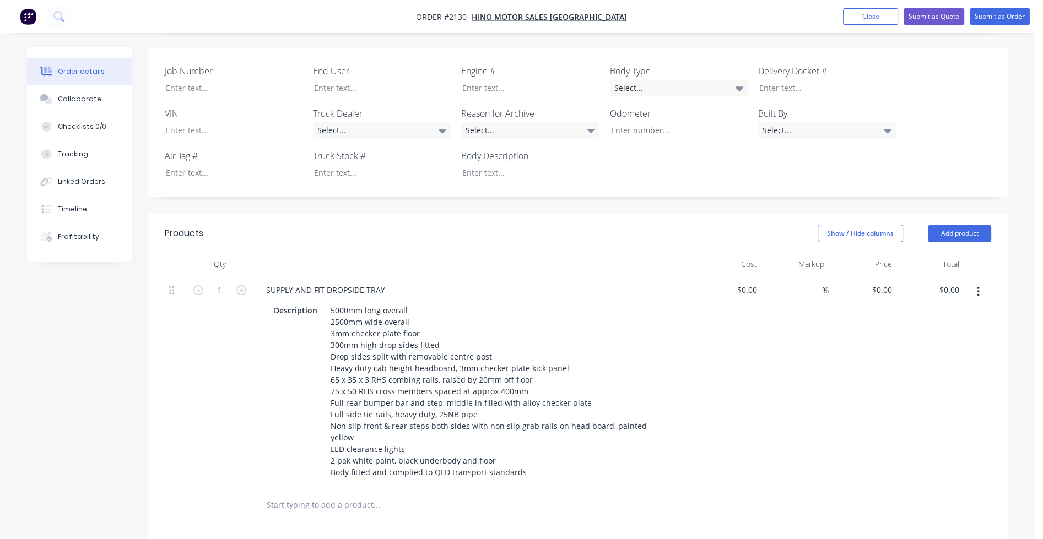
click at [316, 494] on input "text" at bounding box center [376, 505] width 220 height 22
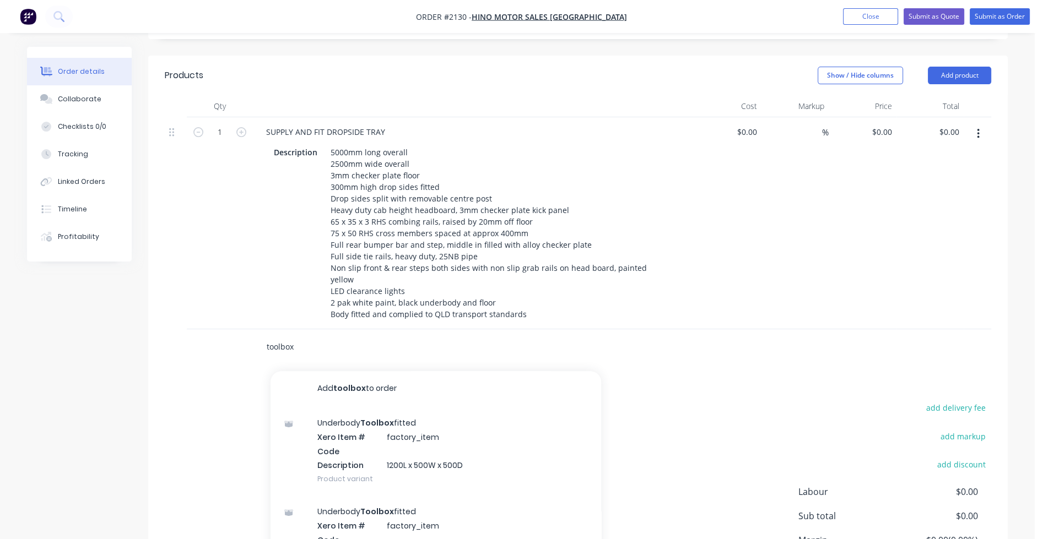
scroll to position [457, 0]
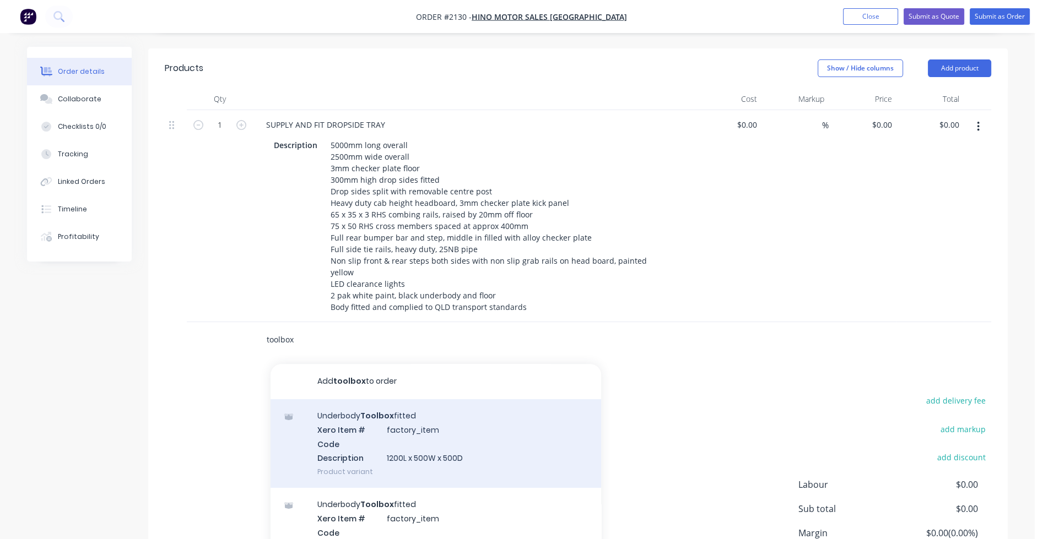
type input "toolbox"
click at [349, 399] on div "Underbody Toolbox fitted Xero Item # factory_item Code Description 1200L x 500W…" at bounding box center [435, 443] width 331 height 89
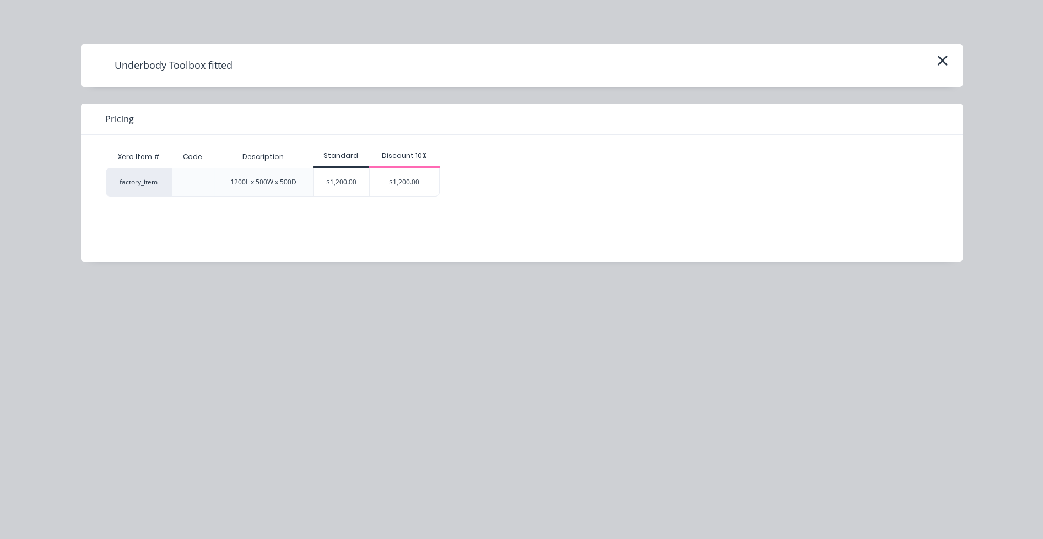
click at [943, 63] on icon "button" at bounding box center [942, 61] width 10 height 10
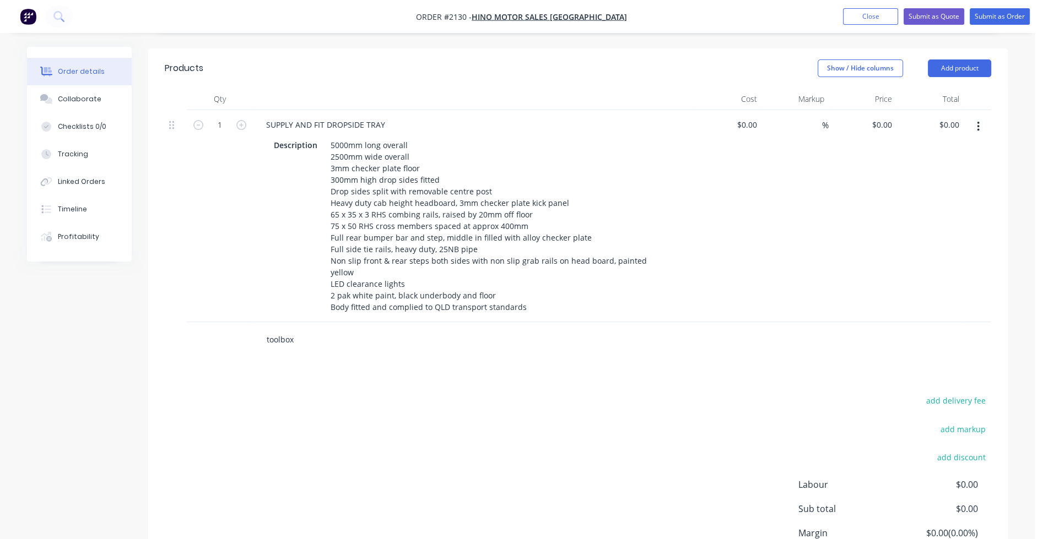
click at [322, 329] on input "toolbox" at bounding box center [376, 340] width 220 height 22
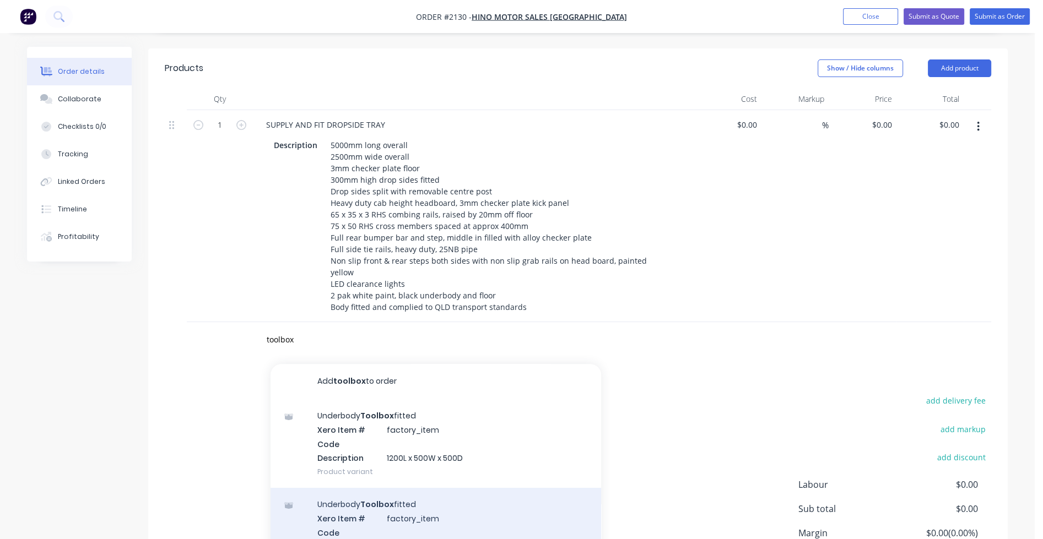
click at [388, 488] on div "Underbody Toolbox fitted Xero Item # factory_item Code Description 800L x 500W …" at bounding box center [435, 532] width 331 height 89
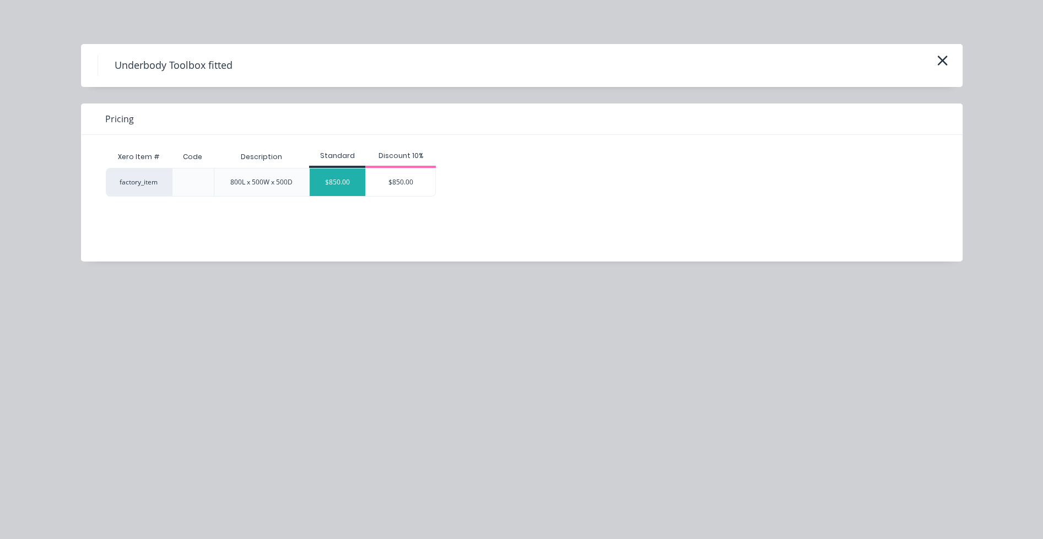
click at [339, 177] on div "$850.00" at bounding box center [338, 183] width 56 height 28
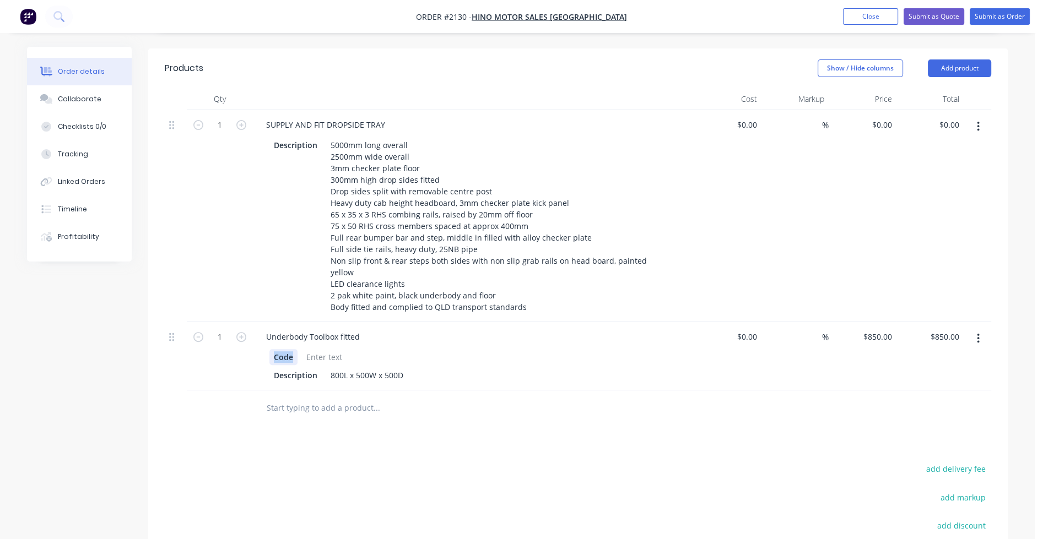
drag, startPoint x: 293, startPoint y: 313, endPoint x: 239, endPoint y: 315, distance: 54.0
click at [239, 322] on div "1 Underbody Toolbox fitted Code Description 800L x 500W x 500D $0.00 $0.00 % $8…" at bounding box center [578, 356] width 826 height 68
drag, startPoint x: 319, startPoint y: 331, endPoint x: 258, endPoint y: 332, distance: 61.2
click at [258, 347] on div "Description 800L x 500W x 500D" at bounding box center [473, 365] width 432 height 36
drag, startPoint x: 287, startPoint y: 352, endPoint x: 290, endPoint y: 361, distance: 9.4
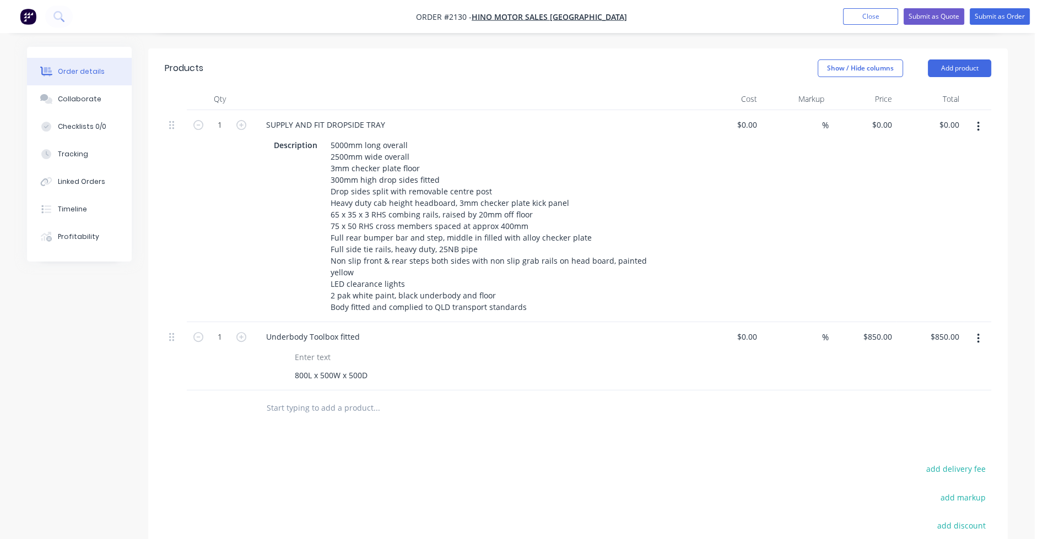
click at [288, 391] on div at bounding box center [451, 409] width 397 height 36
click at [280, 397] on input "text" at bounding box center [376, 408] width 220 height 22
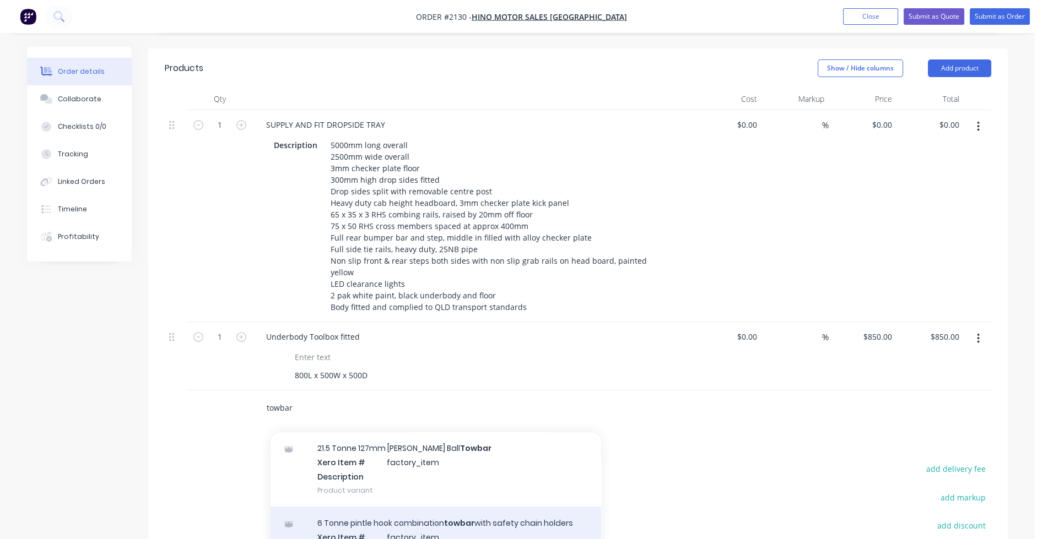
type input "towbar"
click at [352, 507] on div "6 Tonne pintle hook combination towbar with safety chain holders Xero Item # fa…" at bounding box center [435, 544] width 331 height 74
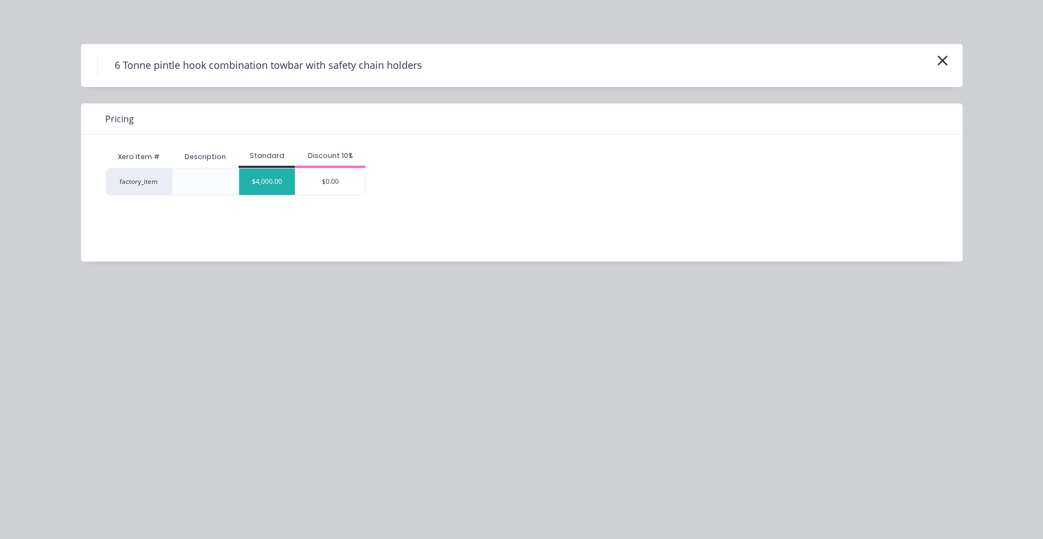
click at [274, 181] on div "$4,000.00" at bounding box center [267, 182] width 56 height 26
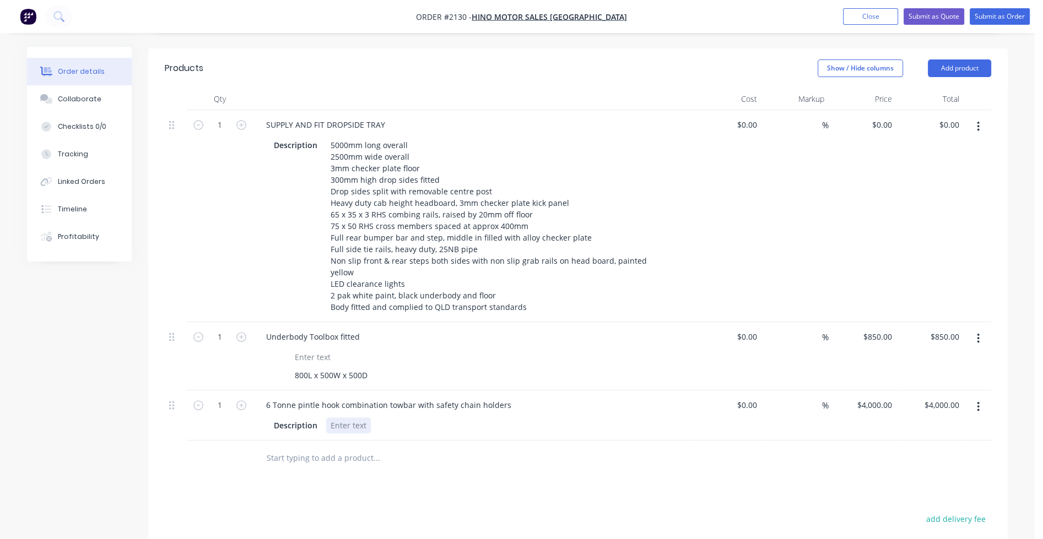
click at [343, 418] on div at bounding box center [348, 426] width 45 height 16
click at [331, 447] on input "text" at bounding box center [376, 458] width 220 height 22
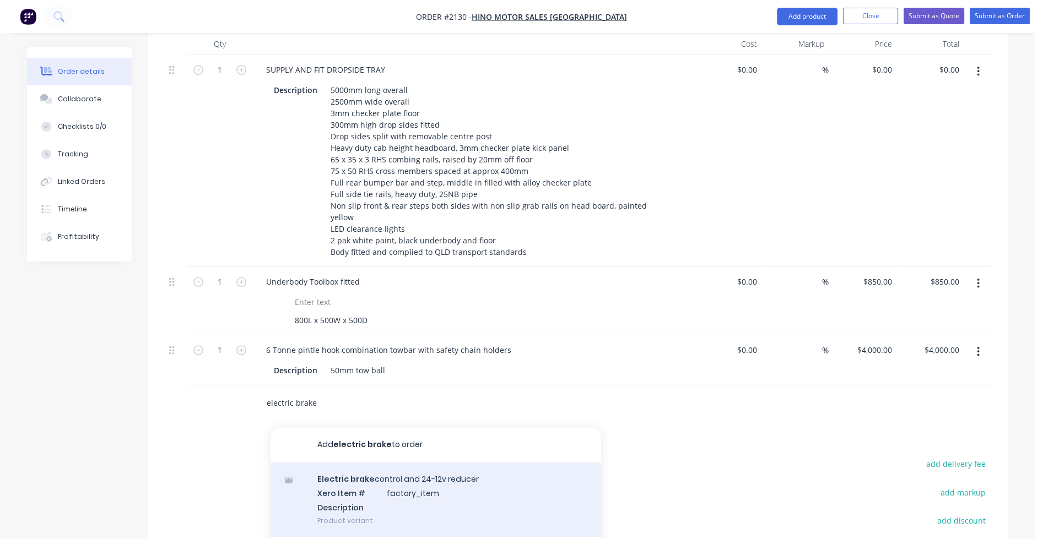
type input "electric brake"
click at [401, 463] on div "Electric brake control and 24-12v reducer Xero Item # factory_item Description …" at bounding box center [435, 500] width 331 height 74
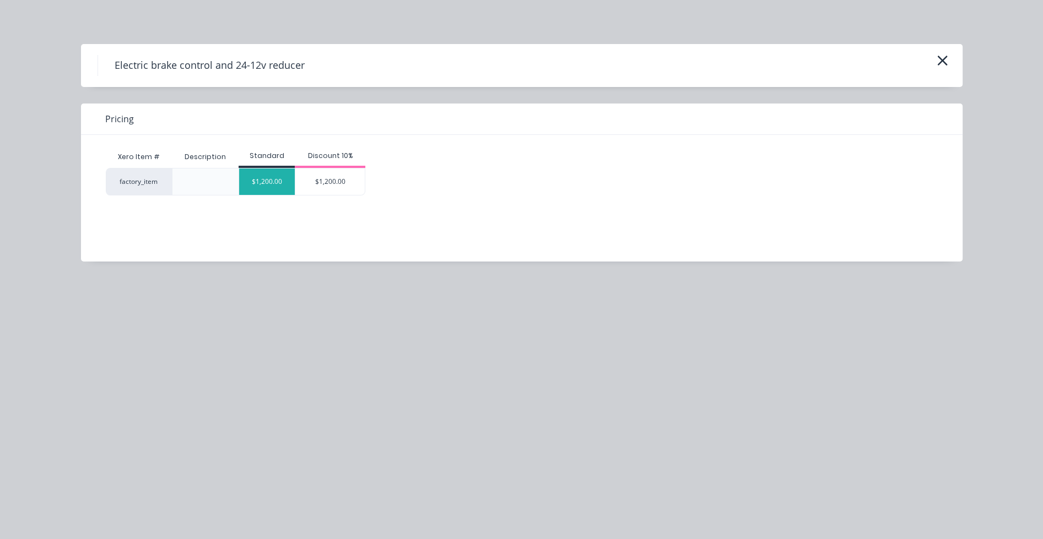
click at [266, 189] on div "$1,200.00" at bounding box center [267, 182] width 56 height 26
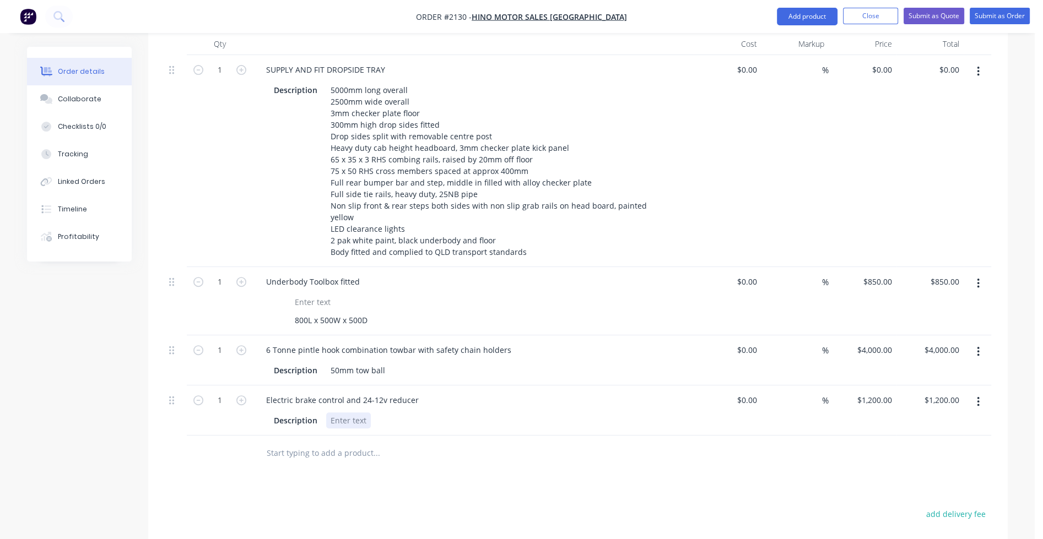
click at [355, 413] on div at bounding box center [348, 421] width 45 height 16
click at [355, 454] on input "text" at bounding box center [376, 465] width 220 height 22
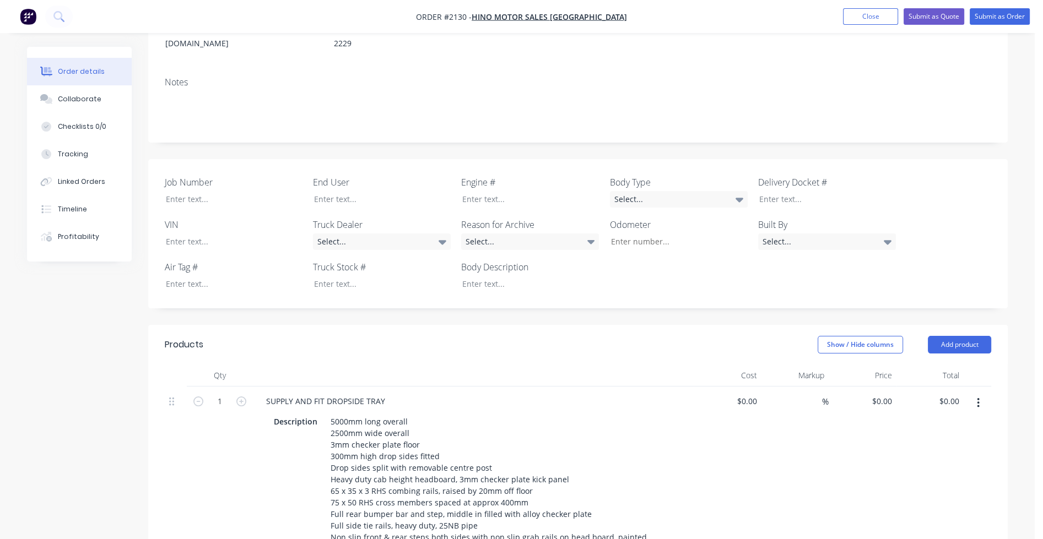
scroll to position [126, 0]
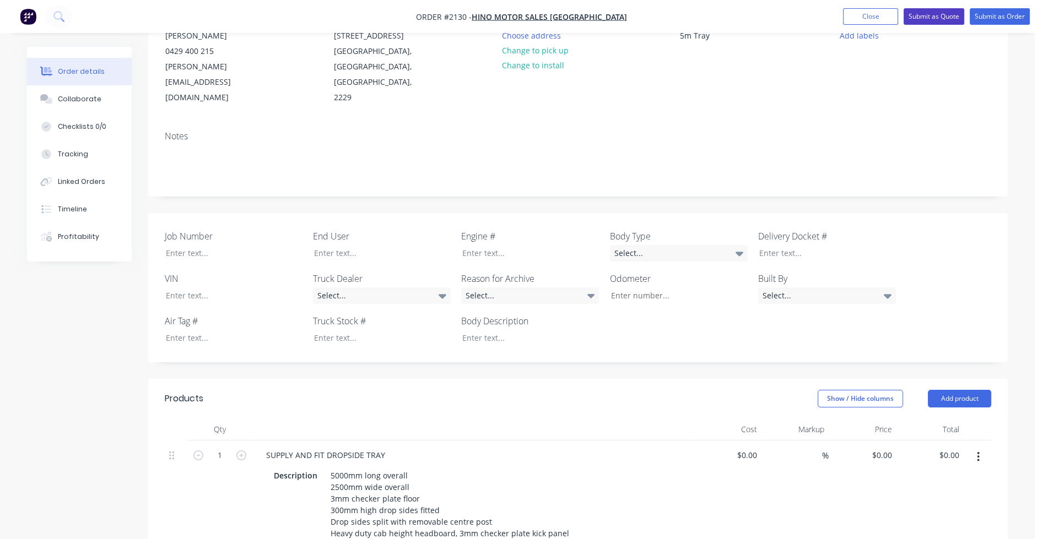
click at [941, 15] on button "Submit as Quote" at bounding box center [933, 16] width 61 height 17
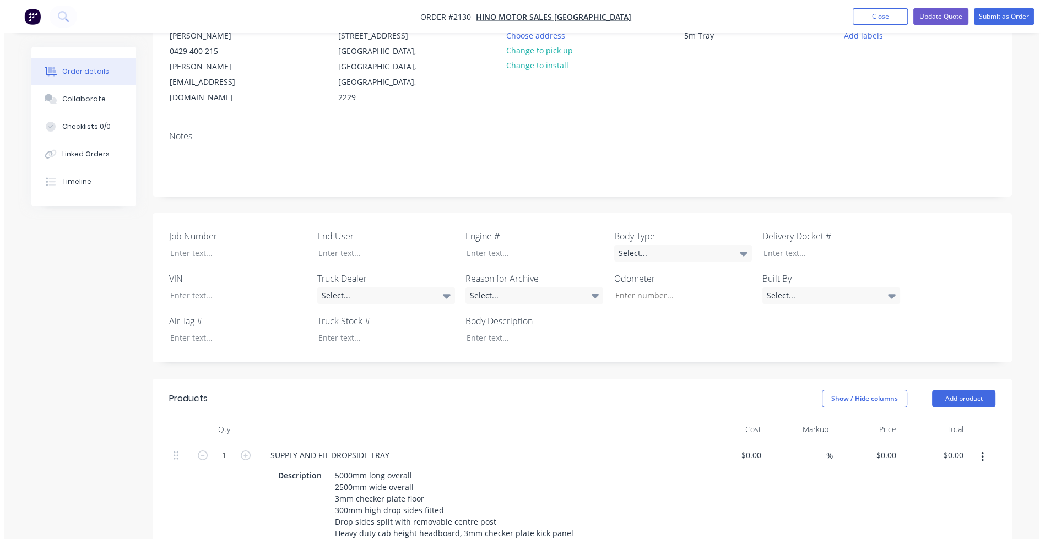
scroll to position [0, 0]
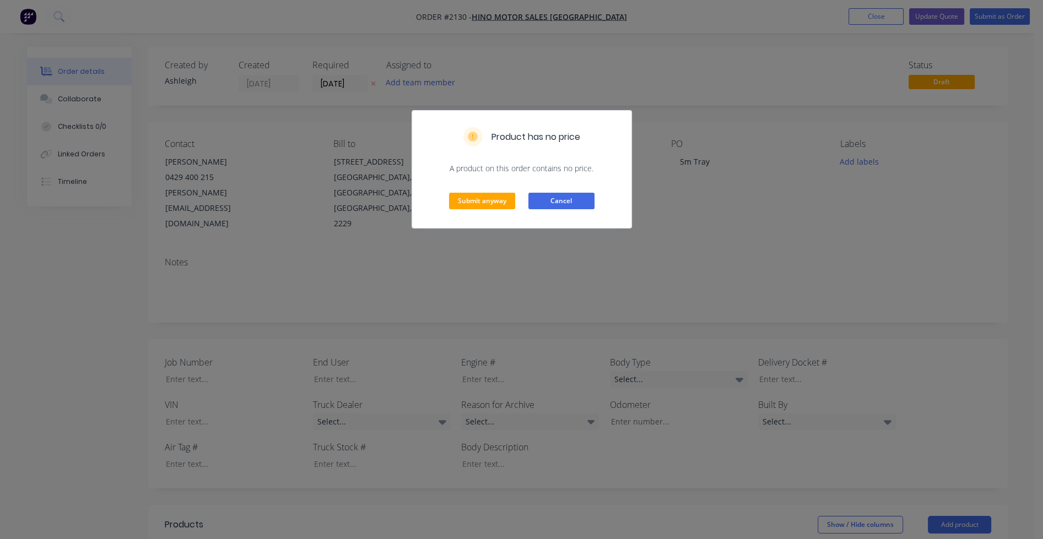
click at [570, 194] on button "Cancel" at bounding box center [561, 201] width 66 height 17
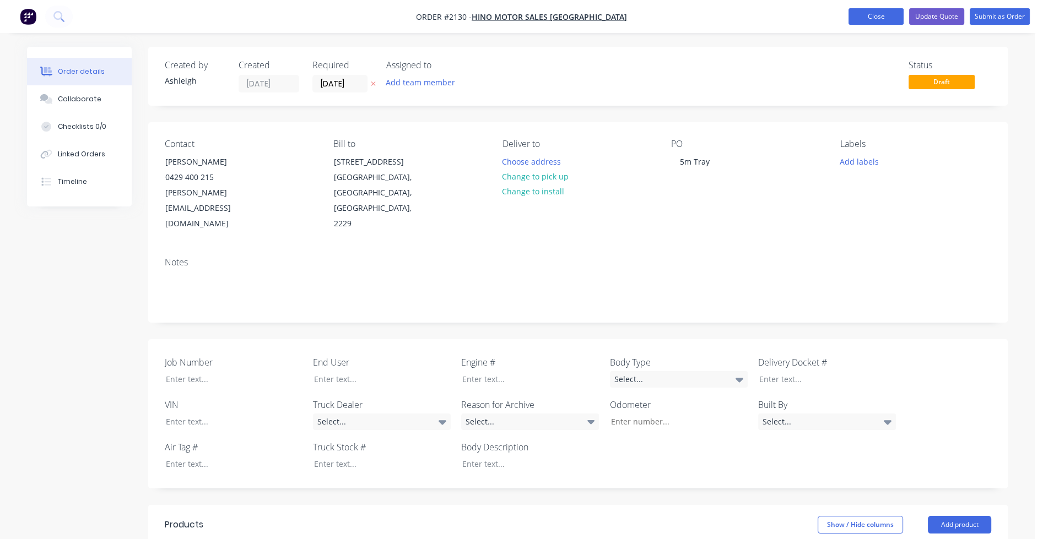
click at [870, 16] on button "Close" at bounding box center [875, 16] width 55 height 17
